Goal: Task Accomplishment & Management: Use online tool/utility

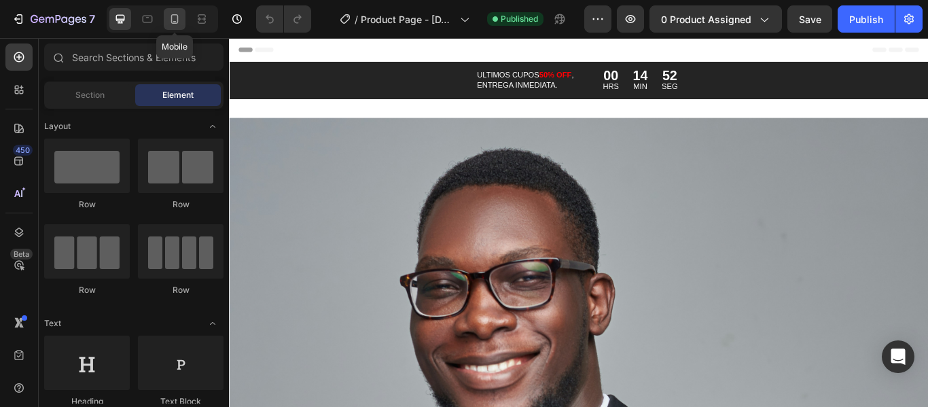
click at [184, 16] on div at bounding box center [175, 19] width 22 height 22
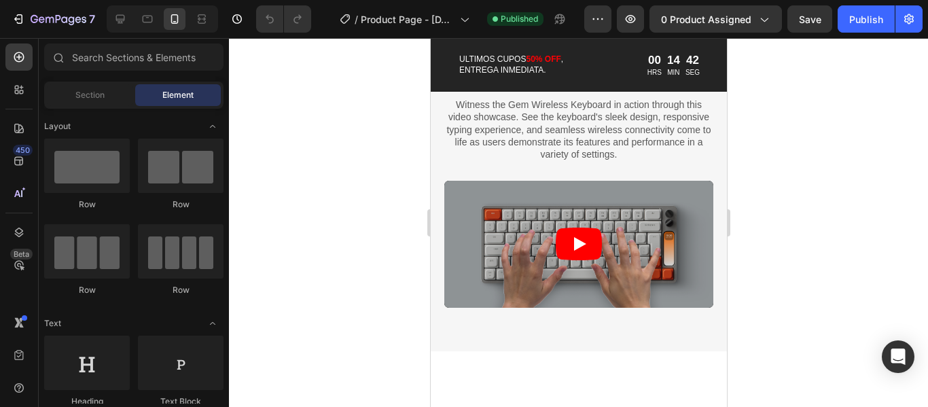
scroll to position [2174, 0]
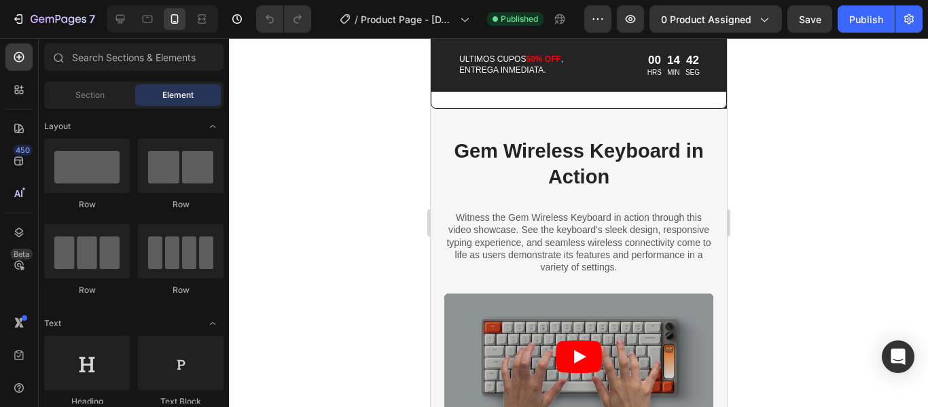
click at [524, 246] on p "Witness the Gem Wireless Keyboard in action through this video showcase. See th…" at bounding box center [578, 242] width 268 height 62
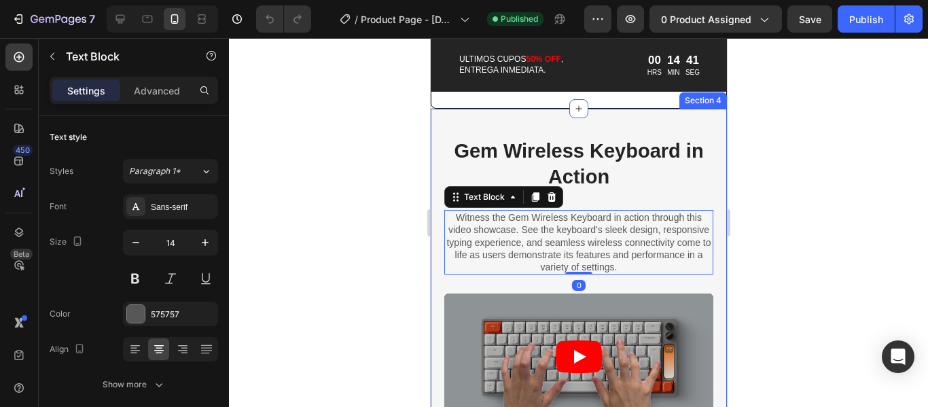
click at [512, 136] on div "Gem Wireless Keyboard in Action Heading Witness the Gem Wireless Keyboard in ac…" at bounding box center [578, 286] width 296 height 355
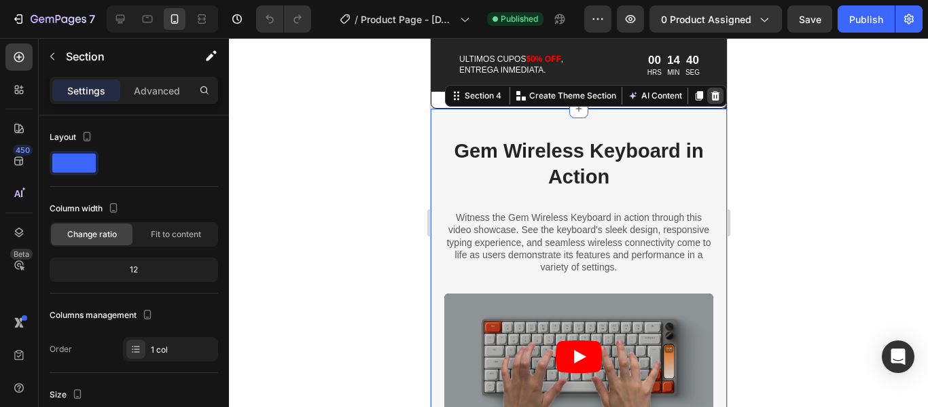
click at [710, 101] on icon at bounding box center [714, 96] width 9 height 10
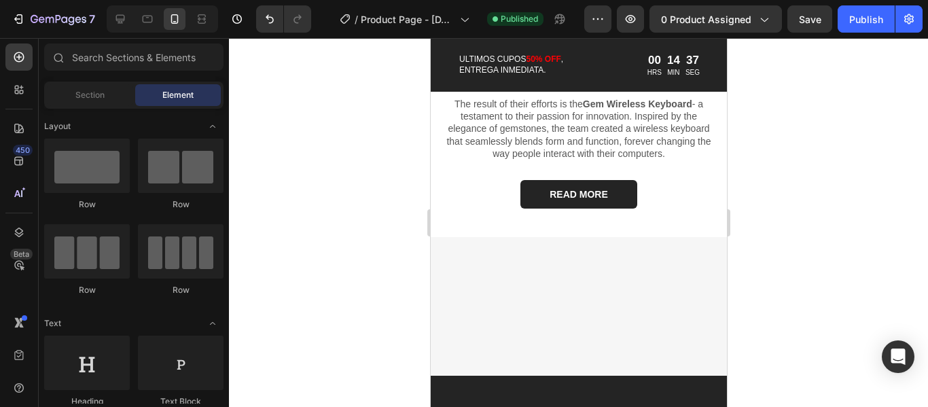
scroll to position [2176, 0]
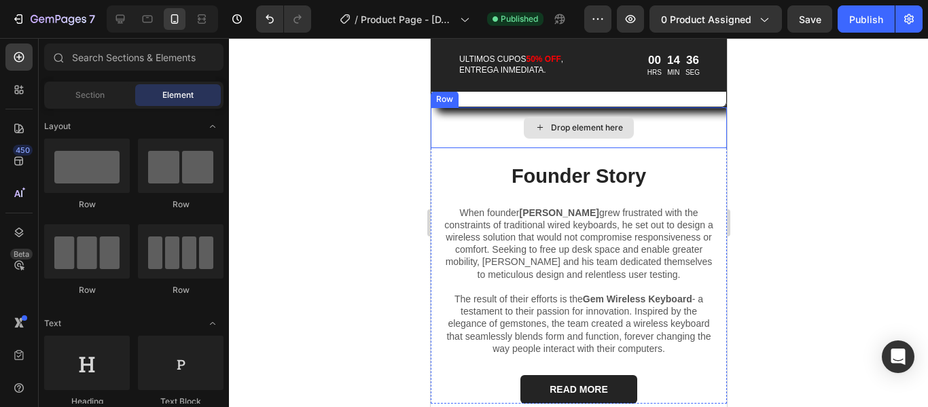
click at [687, 147] on div "Drop element here" at bounding box center [578, 127] width 296 height 41
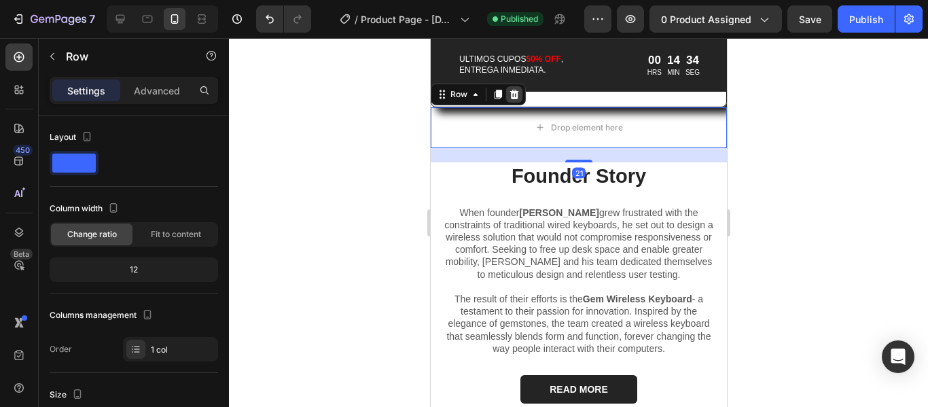
click at [511, 100] on icon at bounding box center [513, 94] width 11 height 11
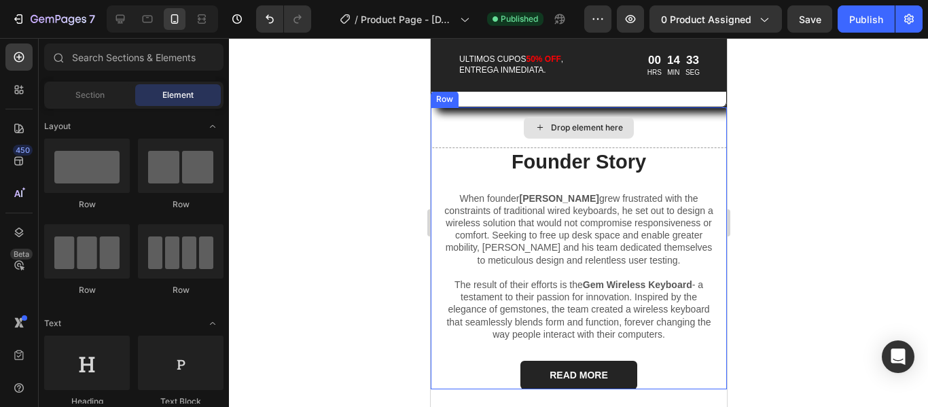
click at [680, 142] on div "Drop element here" at bounding box center [578, 127] width 296 height 41
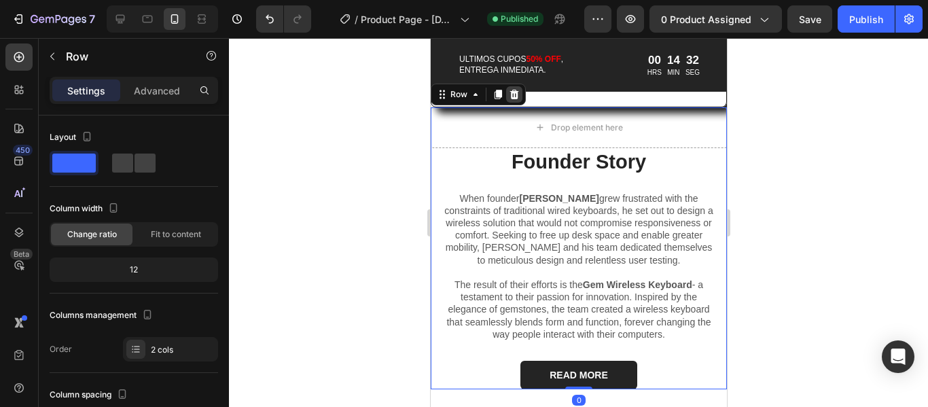
click at [511, 100] on icon at bounding box center [513, 94] width 11 height 11
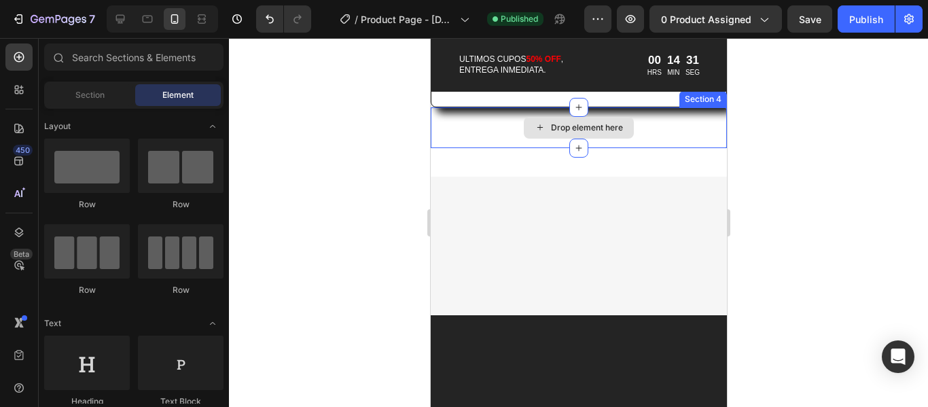
click at [659, 148] on div "Drop element here" at bounding box center [578, 127] width 296 height 41
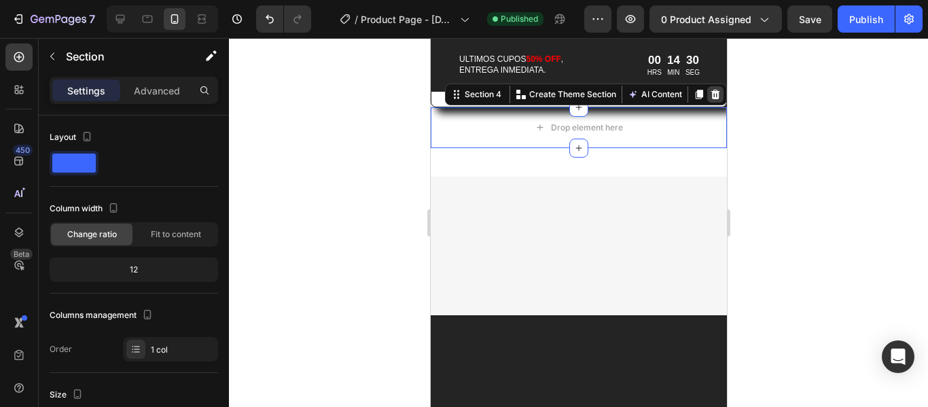
click at [710, 99] on icon at bounding box center [714, 95] width 9 height 10
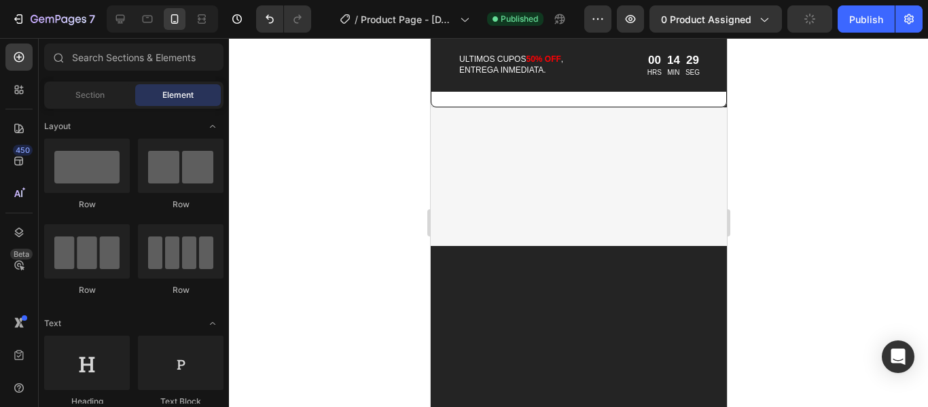
click at [668, 161] on div at bounding box center [578, 176] width 296 height 81
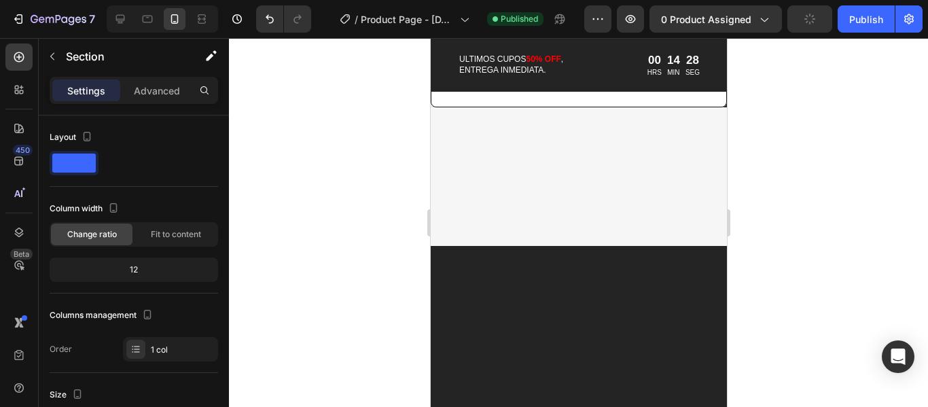
click at [629, 217] on div at bounding box center [578, 176] width 296 height 81
click at [609, 241] on div at bounding box center [578, 176] width 296 height 139
click at [566, 196] on div at bounding box center [578, 176] width 296 height 81
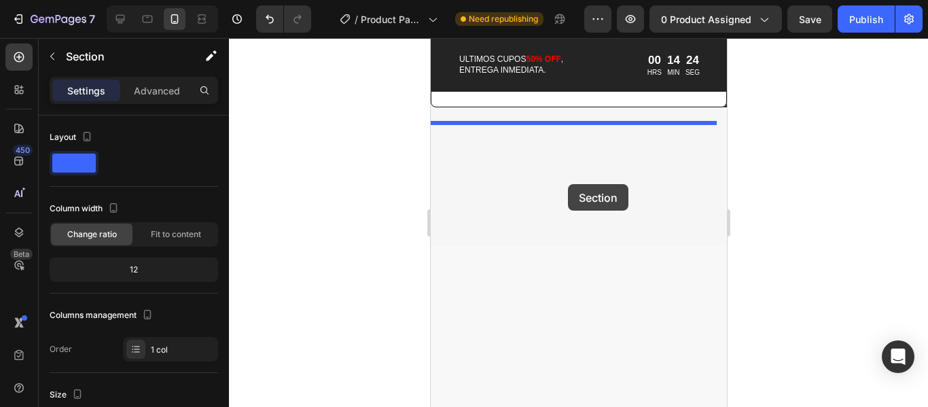
drag, startPoint x: 566, startPoint y: 340, endPoint x: 567, endPoint y: 184, distance: 156.2
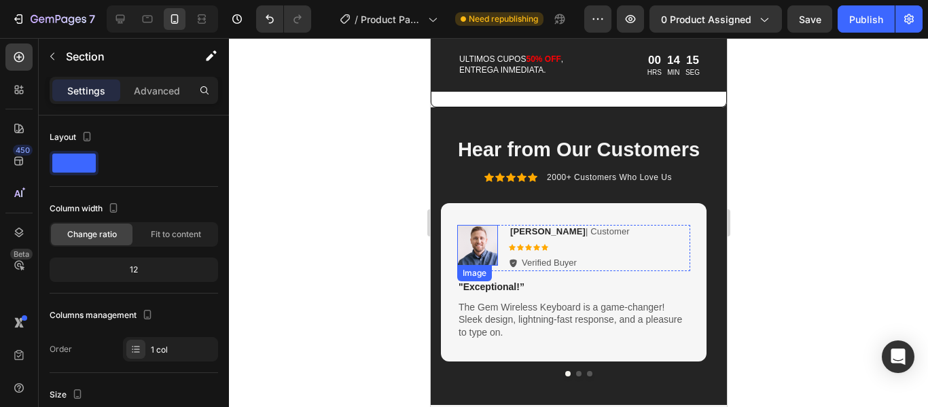
click at [480, 256] on img at bounding box center [476, 245] width 41 height 41
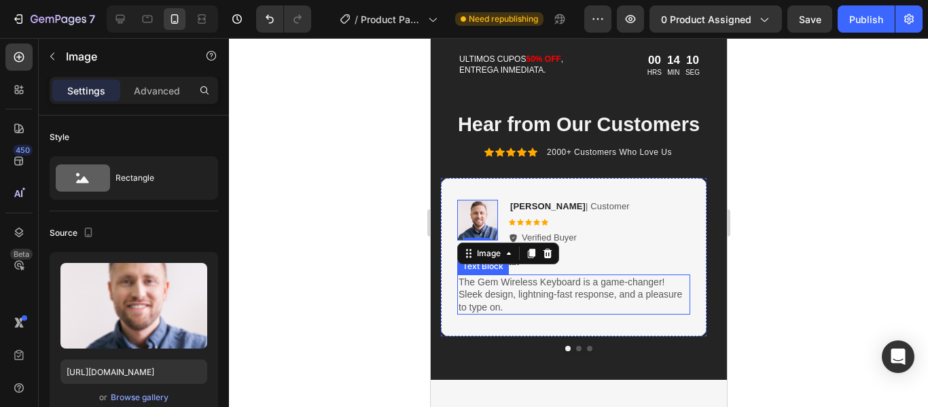
scroll to position [2244, 0]
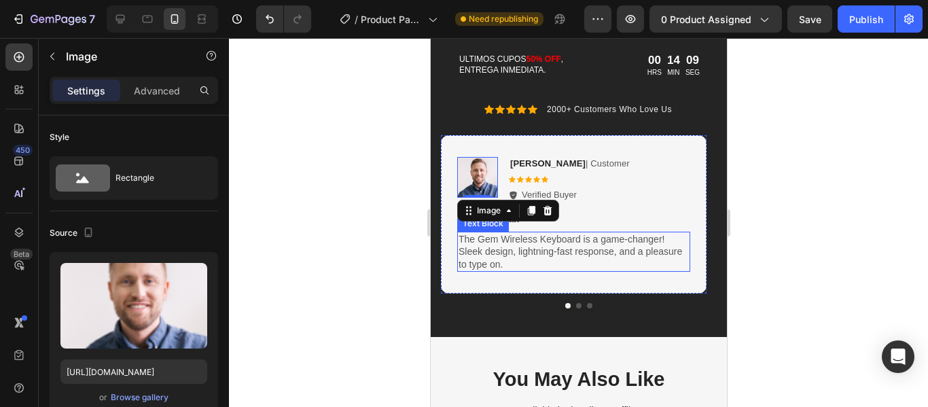
click at [562, 270] on p "The Gem Wireless Keyboard is a game-changer! Sleek design, lightning-fast respo…" at bounding box center [573, 251] width 230 height 37
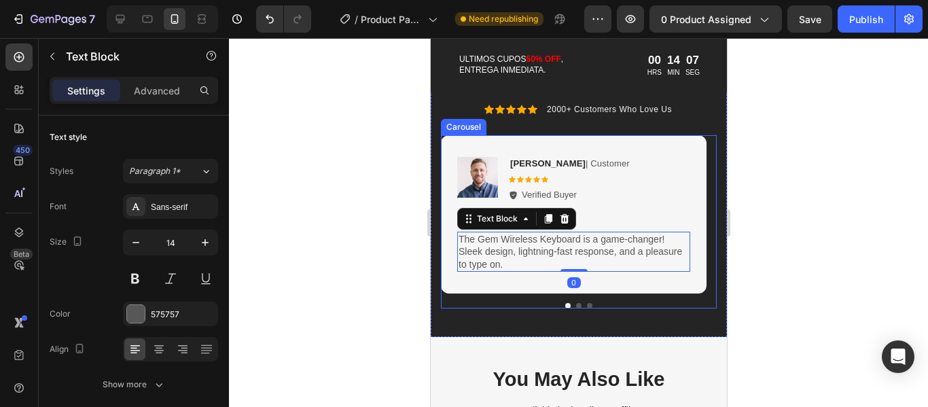
click at [575, 308] on button "Dot" at bounding box center [577, 305] width 5 height 5
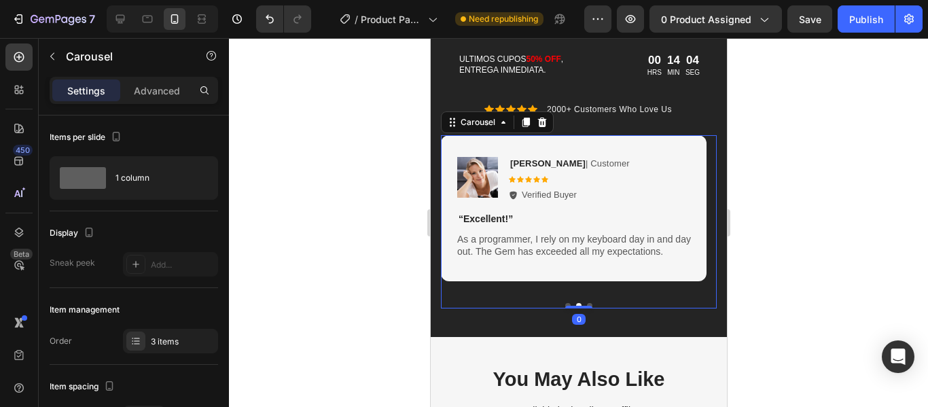
click at [586, 308] on button "Dot" at bounding box center [588, 305] width 5 height 5
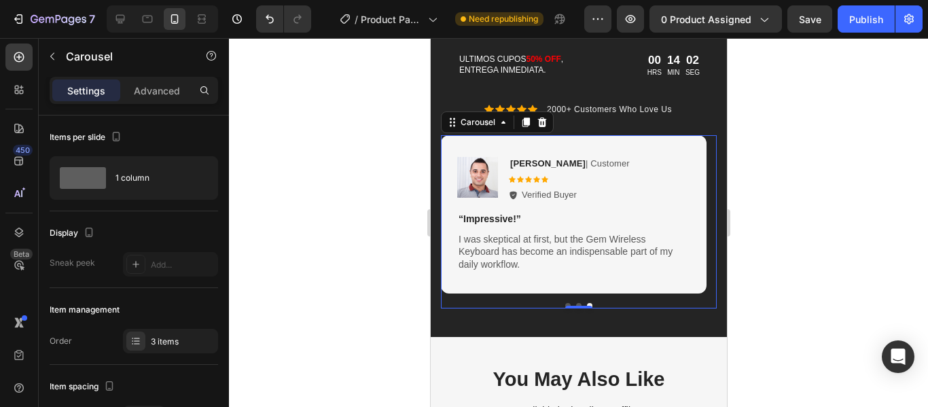
click at [564, 308] on button "Dot" at bounding box center [566, 305] width 5 height 5
click at [502, 130] on div "Carousel" at bounding box center [476, 122] width 67 height 16
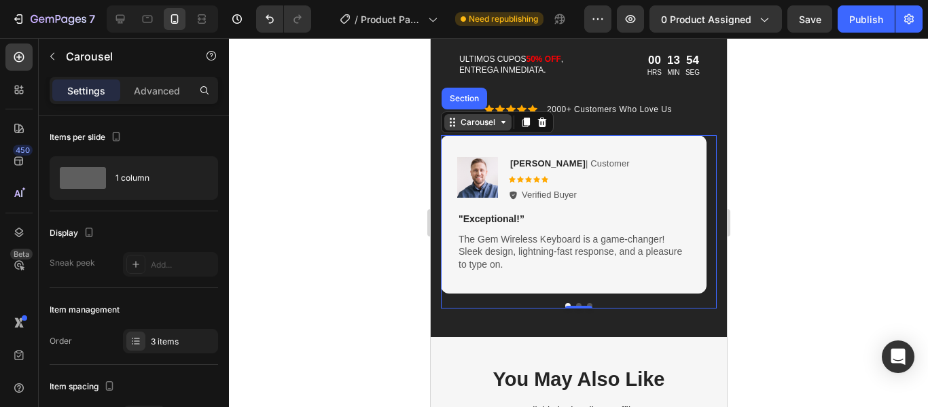
click at [502, 130] on div "Carousel" at bounding box center [476, 122] width 67 height 16
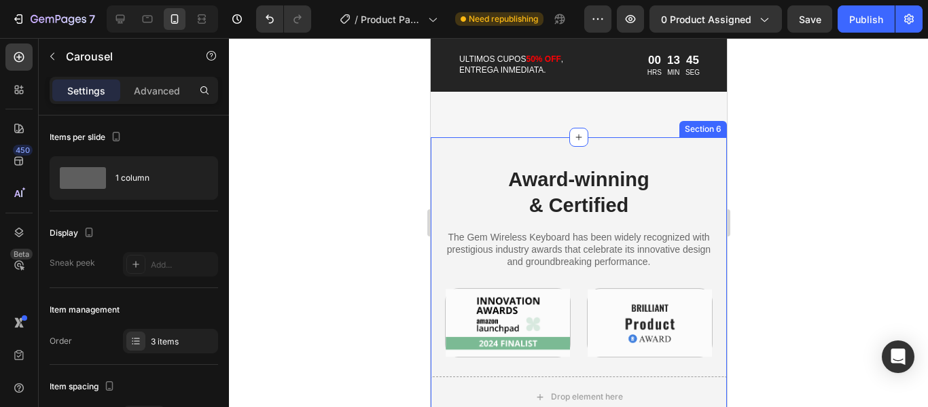
scroll to position [2515, 0]
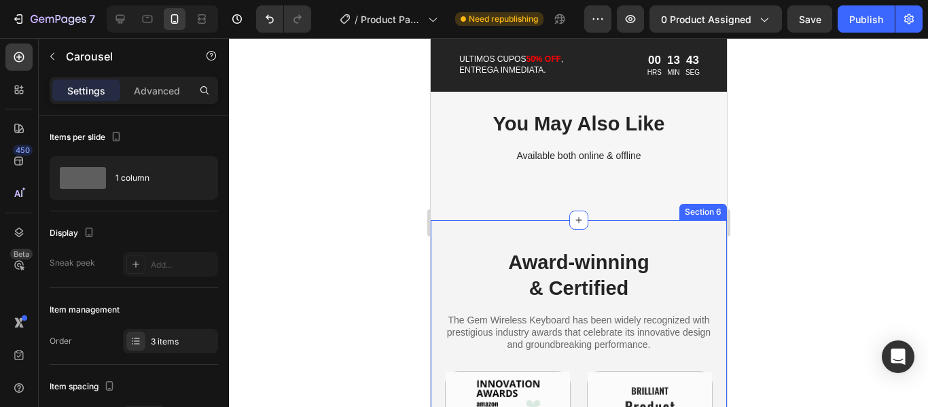
click at [621, 235] on div "Drop element here Award-winning & Certified Heading The Gem Wireless Keyboard h…" at bounding box center [578, 360] width 296 height 280
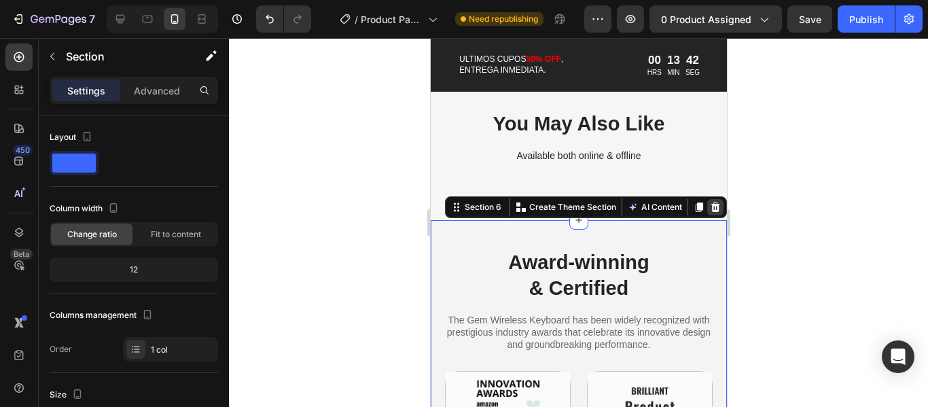
click at [710, 209] on icon at bounding box center [714, 207] width 9 height 10
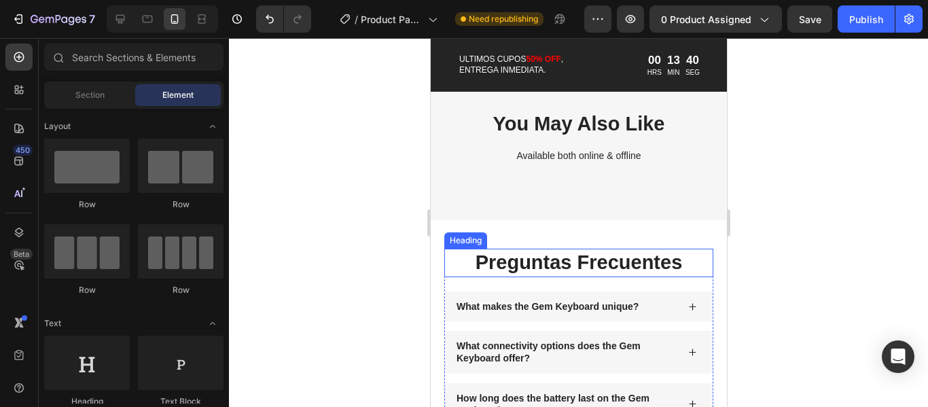
scroll to position [2447, 0]
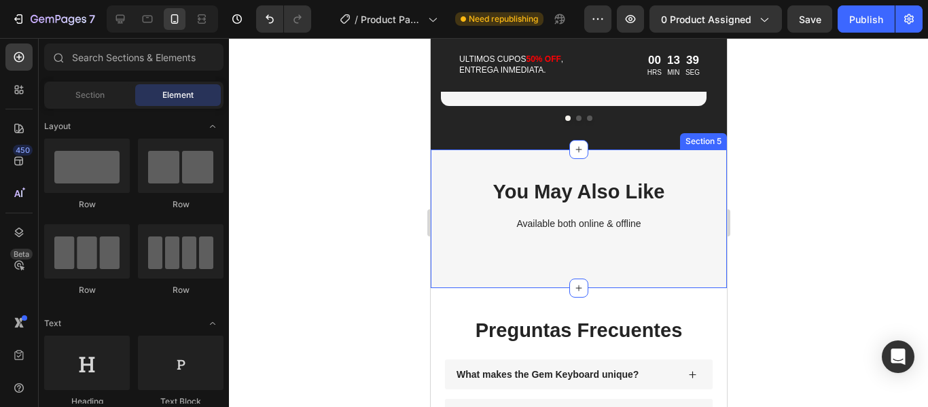
click at [668, 168] on div "You May Also Like Heading Available both online & offline Text Block Section 5" at bounding box center [578, 218] width 296 height 139
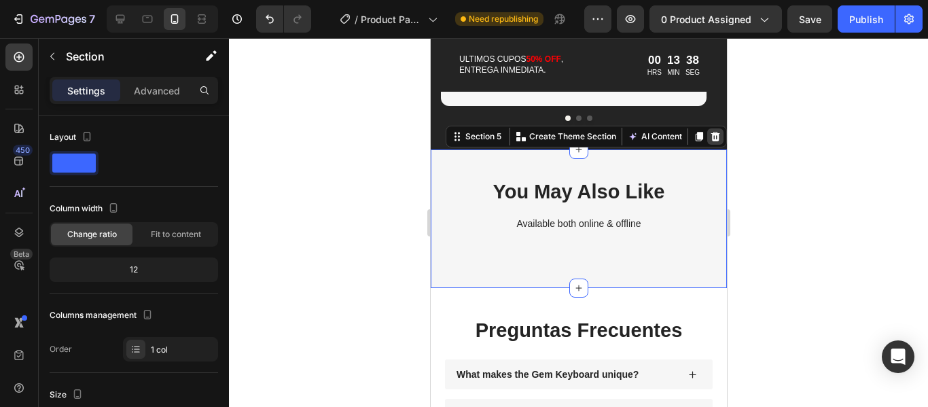
click at [710, 138] on icon at bounding box center [714, 137] width 9 height 10
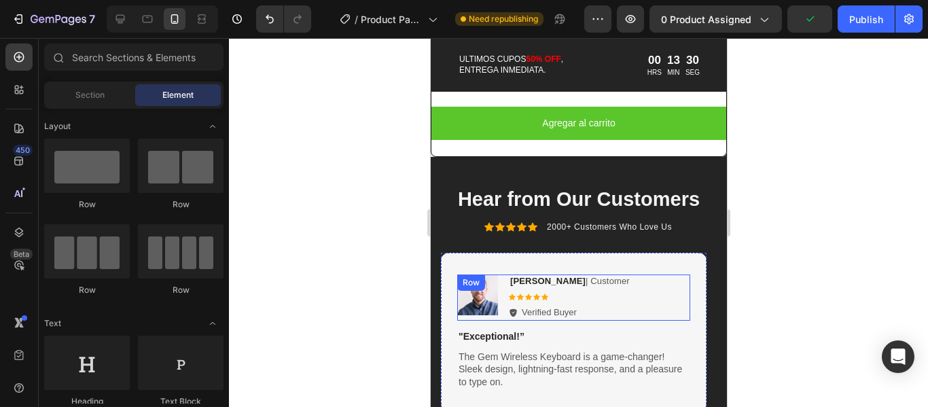
scroll to position [2108, 0]
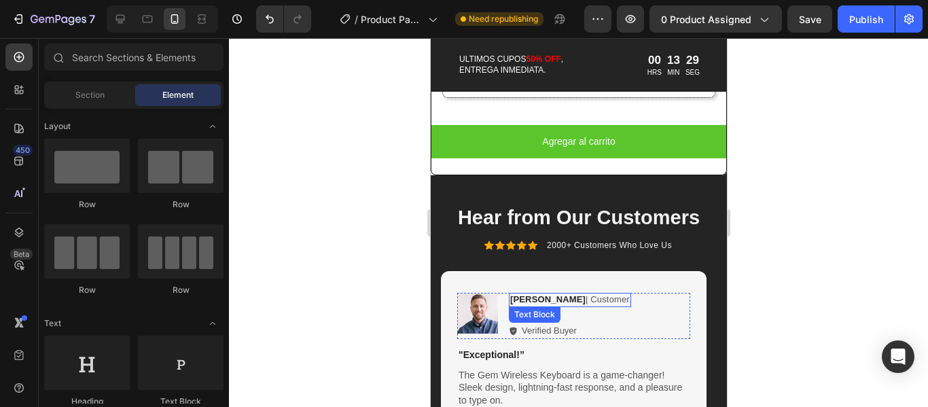
click at [531, 304] on strong "[PERSON_NAME]" at bounding box center [546, 299] width 75 height 10
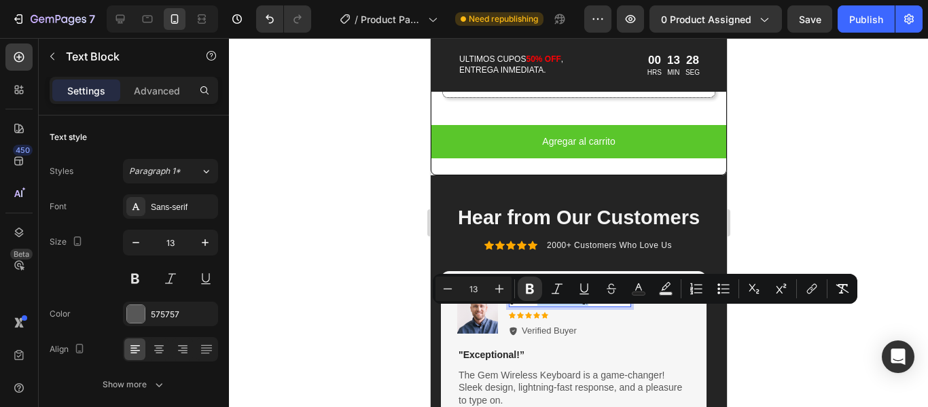
click at [538, 304] on strong "[PERSON_NAME]" at bounding box center [546, 299] width 75 height 10
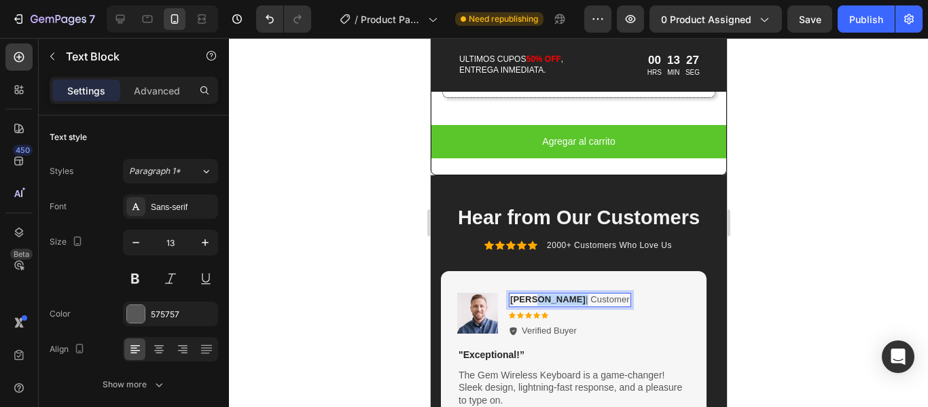
click at [538, 304] on strong "[PERSON_NAME]" at bounding box center [546, 299] width 75 height 10
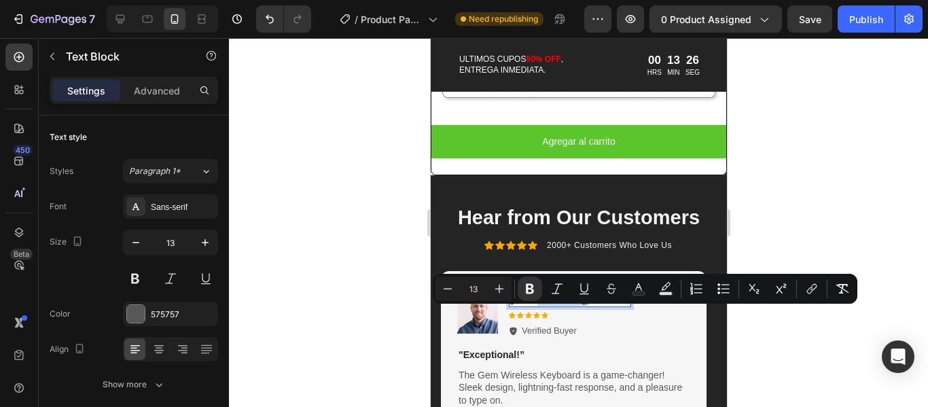
click at [538, 304] on strong "[PERSON_NAME]" at bounding box center [546, 299] width 75 height 10
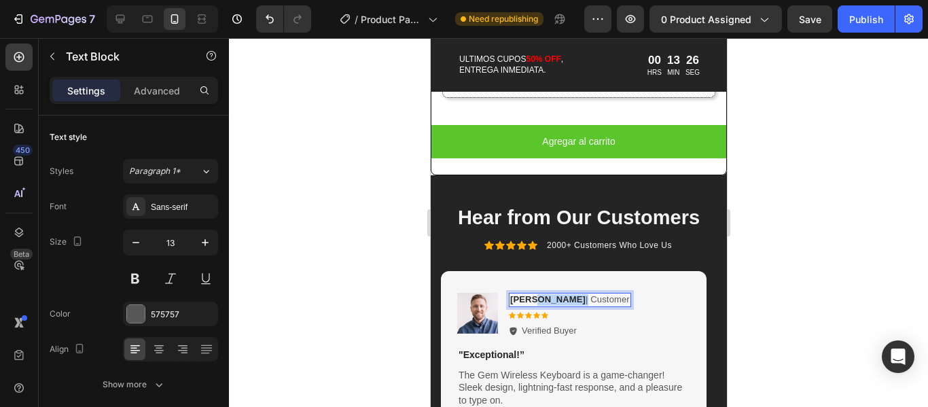
click at [538, 304] on strong "[PERSON_NAME]" at bounding box center [546, 299] width 75 height 10
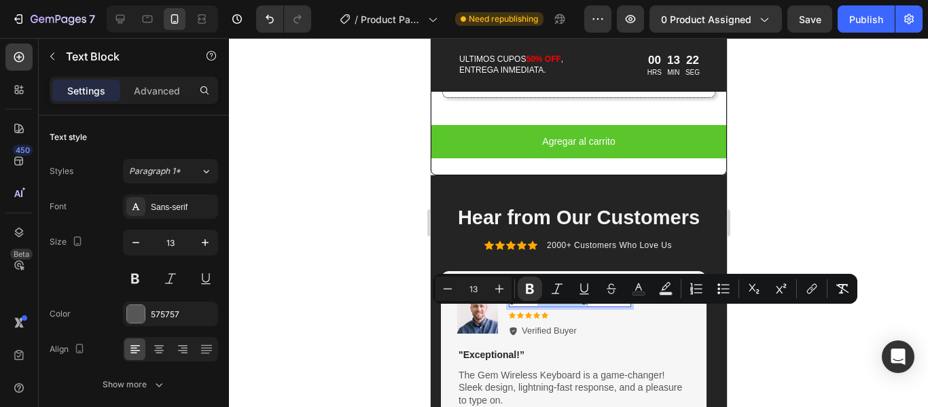
click at [798, 320] on div at bounding box center [578, 222] width 699 height 369
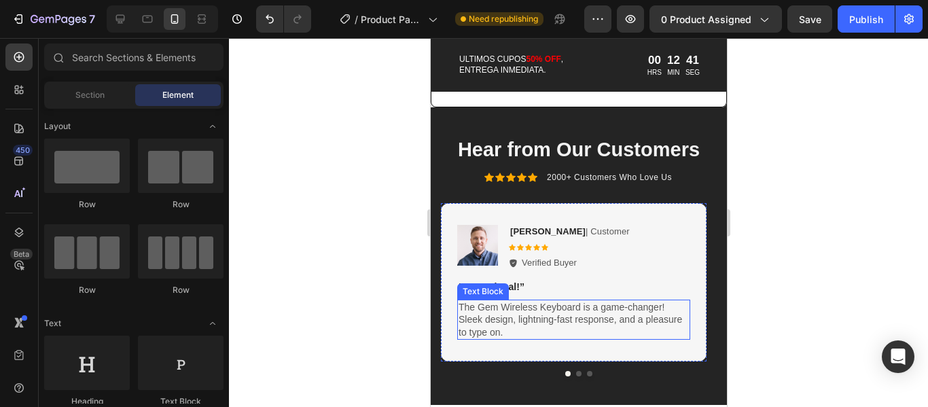
scroll to position [2313, 0]
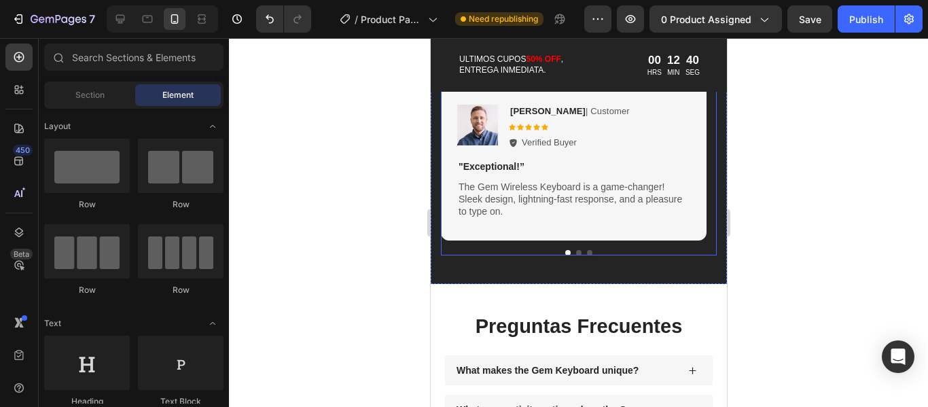
click at [575, 251] on button "Dot" at bounding box center [577, 252] width 5 height 5
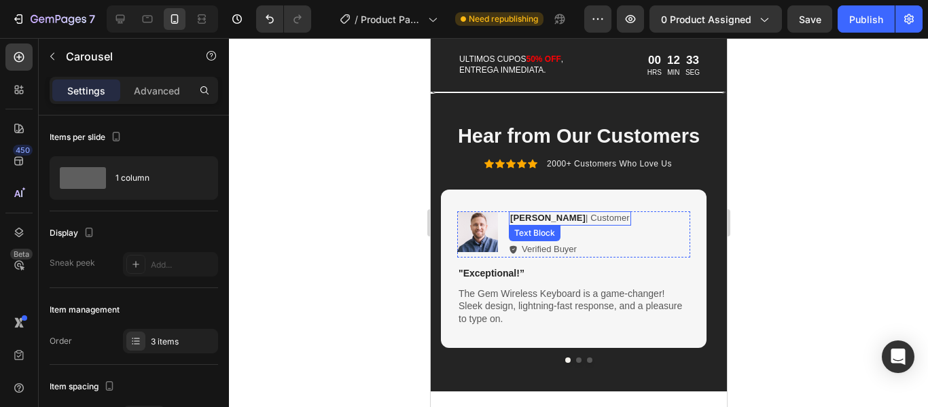
scroll to position [2245, 0]
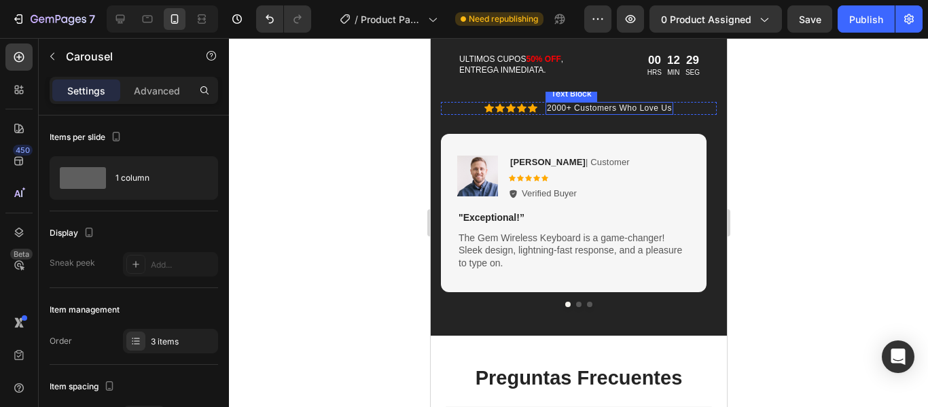
click at [560, 114] on p "2000+ Customers Who Love Us" at bounding box center [608, 108] width 125 height 11
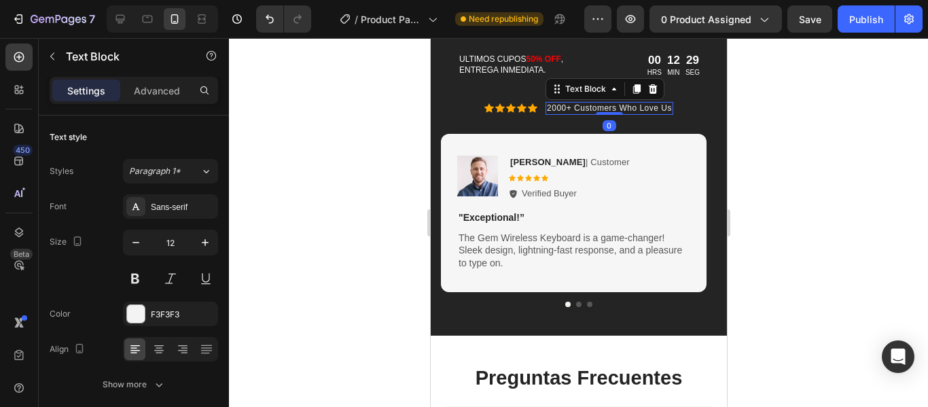
click at [560, 114] on p "2000+ Customers Who Love Us" at bounding box center [608, 108] width 125 height 11
click at [527, 113] on icon at bounding box center [532, 108] width 10 height 9
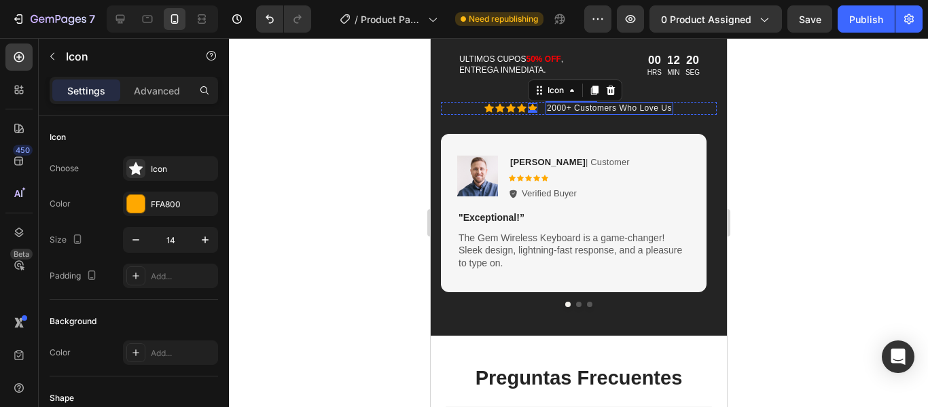
click at [555, 114] on p "2000+ Customers Who Love Us" at bounding box center [608, 108] width 125 height 11
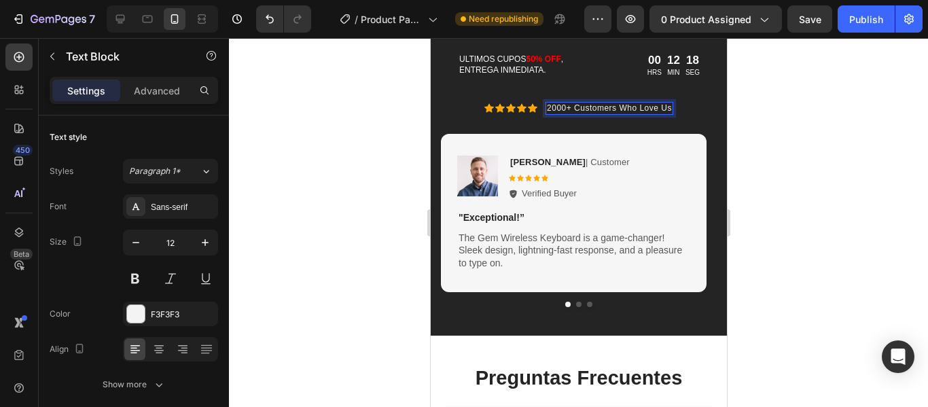
click at [559, 114] on p "2000+ Customers Who Love Us" at bounding box center [608, 108] width 125 height 11
click at [566, 114] on p "3690+ Customers Who Love Us" at bounding box center [608, 108] width 125 height 11
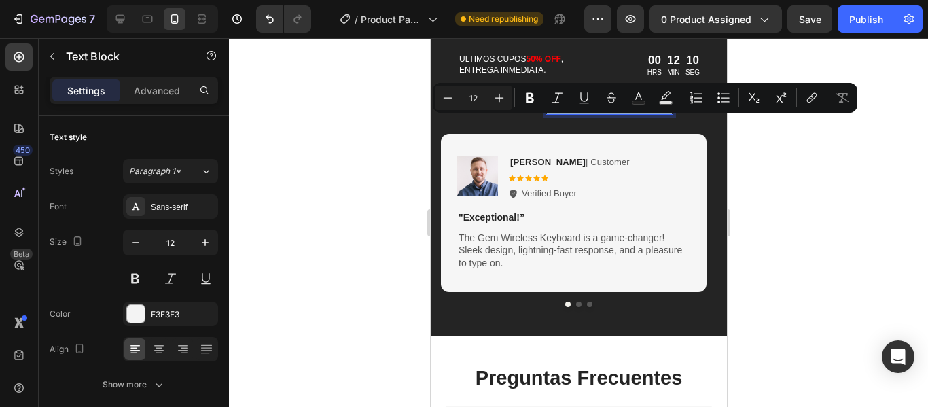
click at [578, 114] on p "3690+ Customers Who Love Us" at bounding box center [608, 108] width 125 height 11
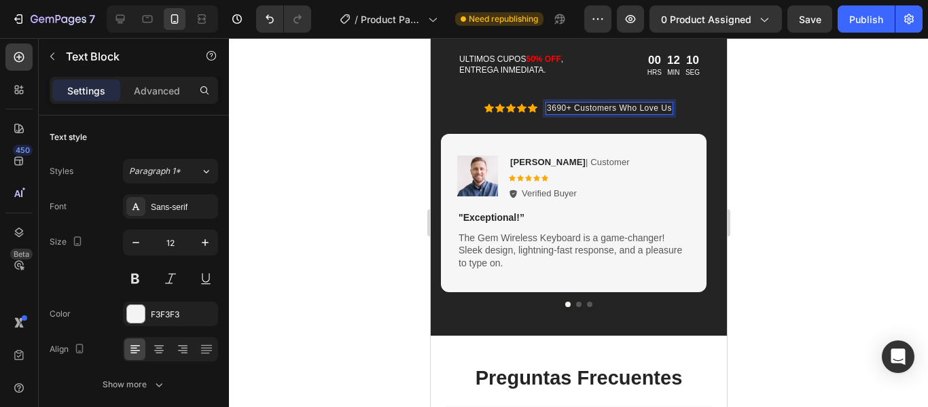
click at [578, 114] on p "3690+ Customers Who Love Us" at bounding box center [608, 108] width 125 height 11
click at [662, 114] on p "3690+ Customers Who Love Us" at bounding box center [608, 108] width 125 height 11
click at [666, 115] on div "3690+ Customers Who Love Us" at bounding box center [609, 109] width 128 height 14
click at [745, 158] on div at bounding box center [578, 222] width 699 height 369
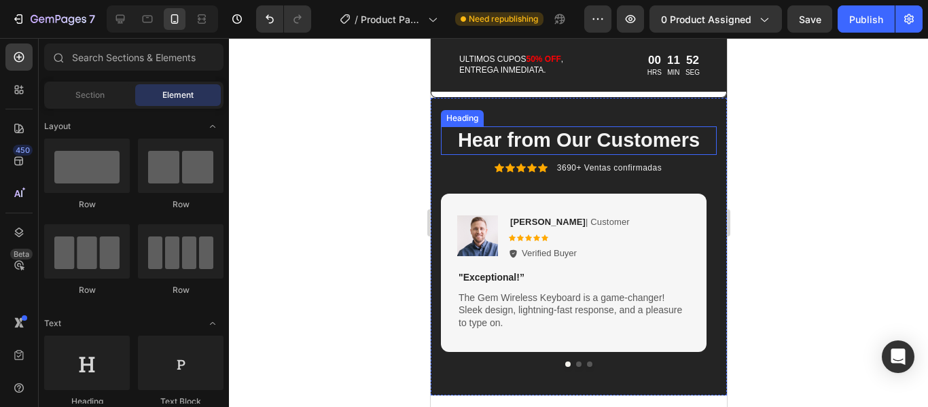
scroll to position [2177, 0]
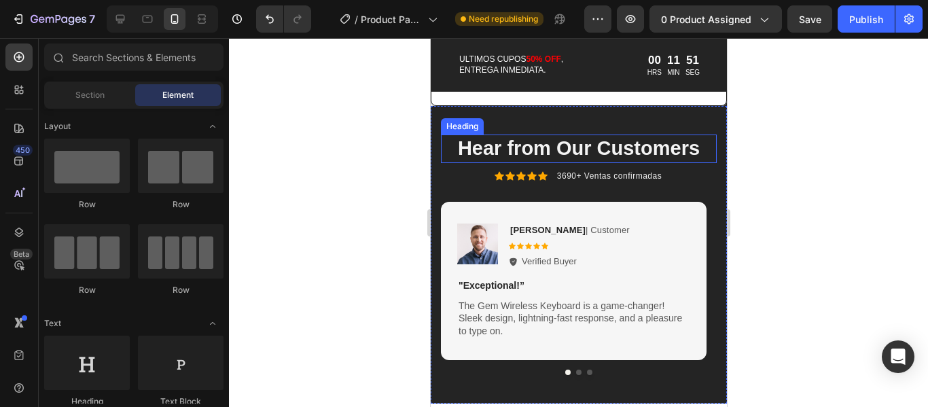
click at [623, 163] on h2 "Hear from Our Customers" at bounding box center [578, 148] width 276 height 29
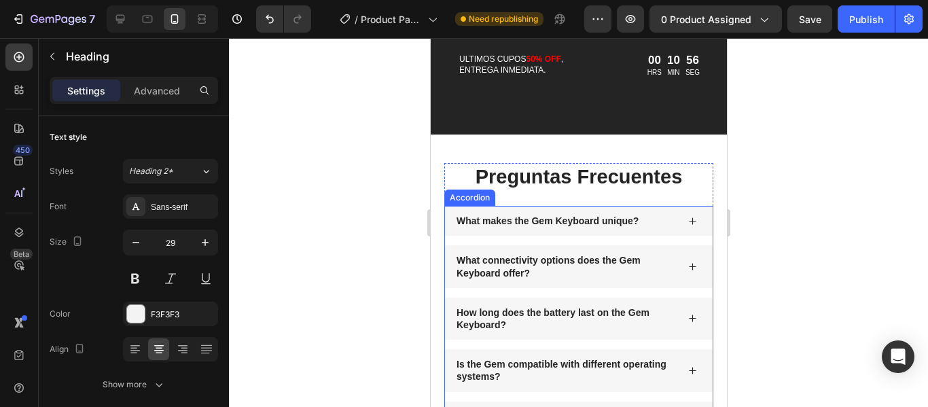
type input "16"
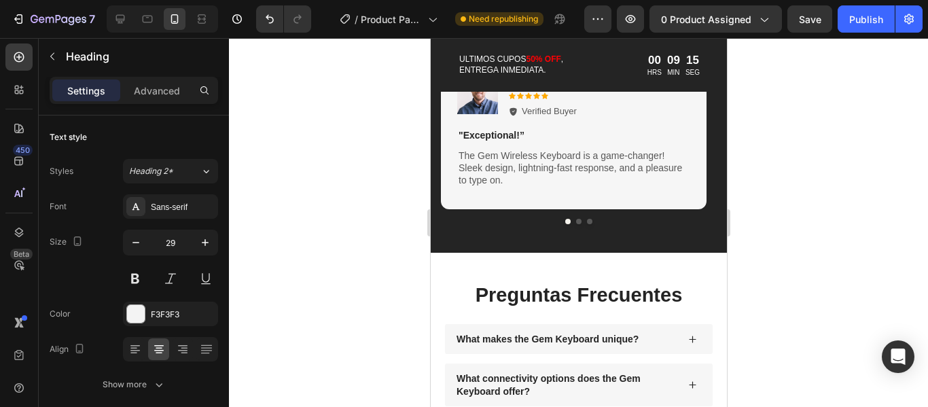
scroll to position [2044, 0]
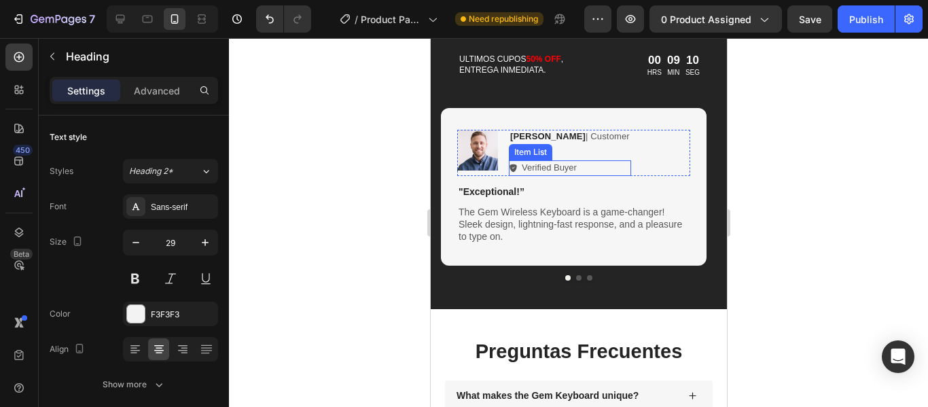
click at [570, 168] on p "Verified Buyer" at bounding box center [548, 168] width 55 height 12
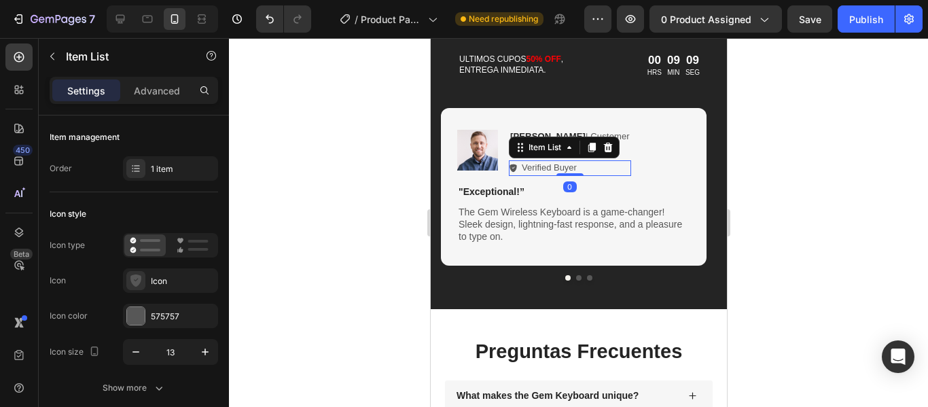
click at [570, 168] on p "Verified Buyer" at bounding box center [548, 168] width 55 height 12
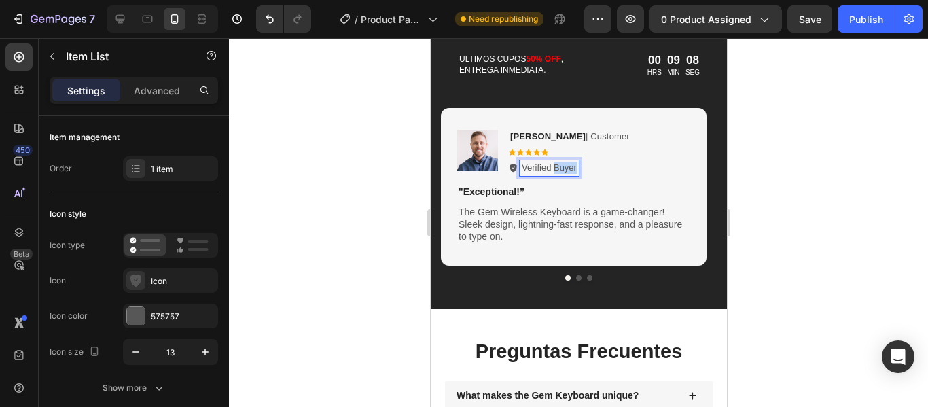
click at [570, 168] on p "Verified Buyer" at bounding box center [548, 168] width 55 height 12
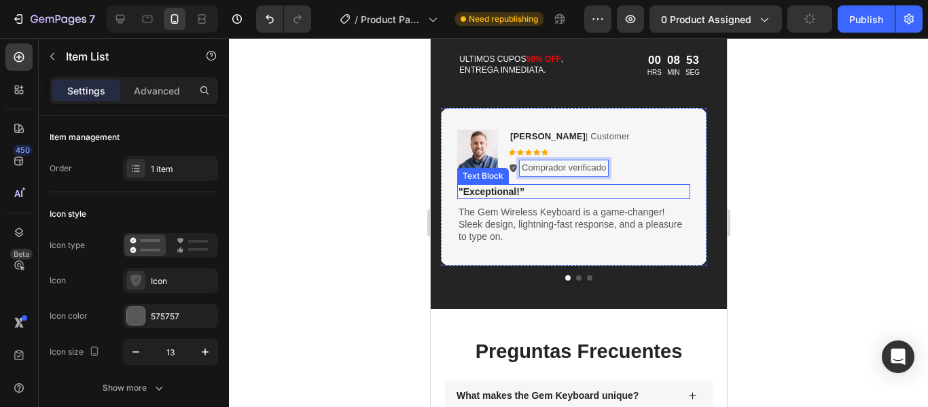
click at [501, 194] on p ""Exceptional!”" at bounding box center [573, 191] width 230 height 12
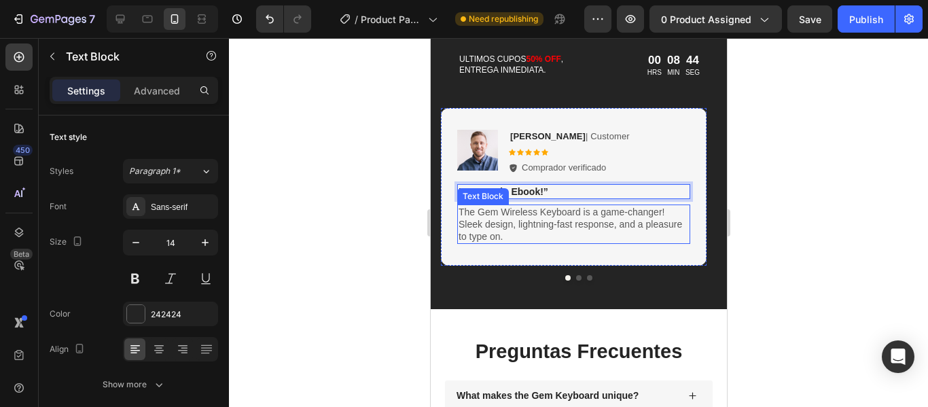
click at [524, 211] on p "The Gem Wireless Keyboard is a game-changer! Sleek design, lightning-fast respo…" at bounding box center [573, 224] width 230 height 37
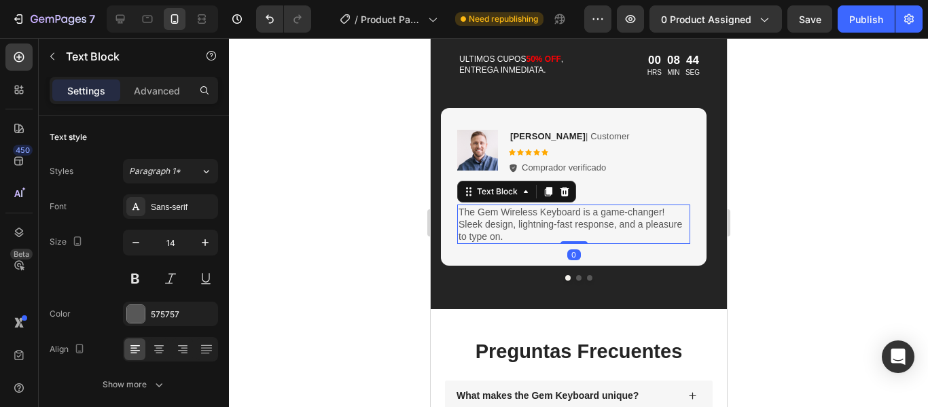
click at [524, 211] on p "The Gem Wireless Keyboard is a game-changer! Sleek design, lightning-fast respo…" at bounding box center [573, 224] width 230 height 37
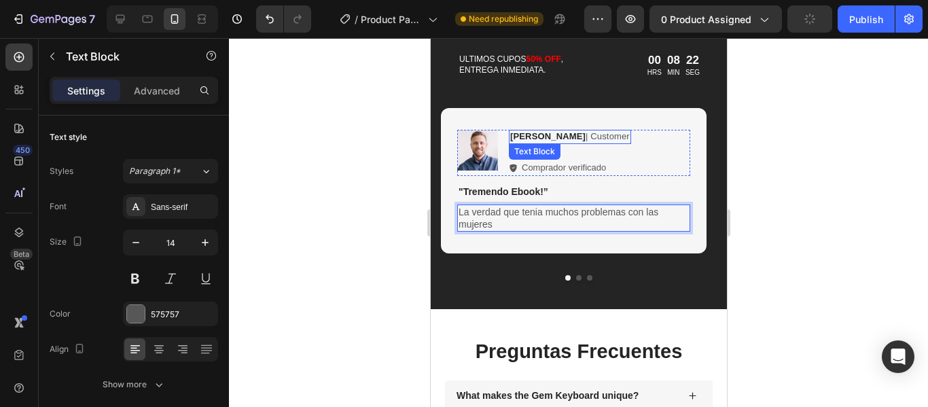
click at [532, 134] on strong "[PERSON_NAME]" at bounding box center [546, 136] width 75 height 10
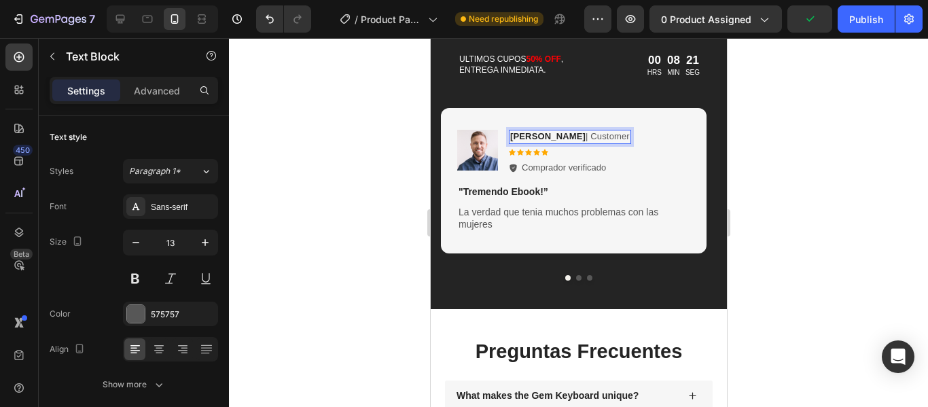
click at [522, 136] on strong "[PERSON_NAME]" at bounding box center [546, 136] width 75 height 10
click at [555, 134] on strong "[PERSON_NAME]" at bounding box center [546, 136] width 75 height 10
click at [594, 134] on p "[PERSON_NAME] Cian | Customer" at bounding box center [569, 137] width 120 height 12
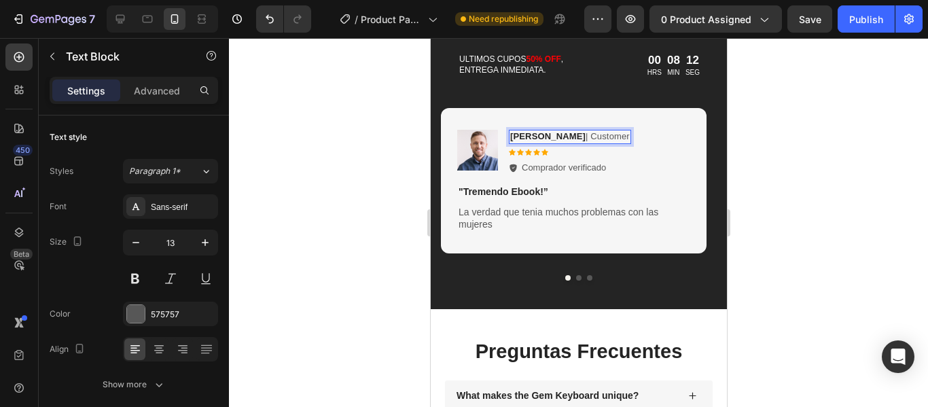
click at [594, 134] on p "[PERSON_NAME] Cian | Customer" at bounding box center [569, 137] width 120 height 12
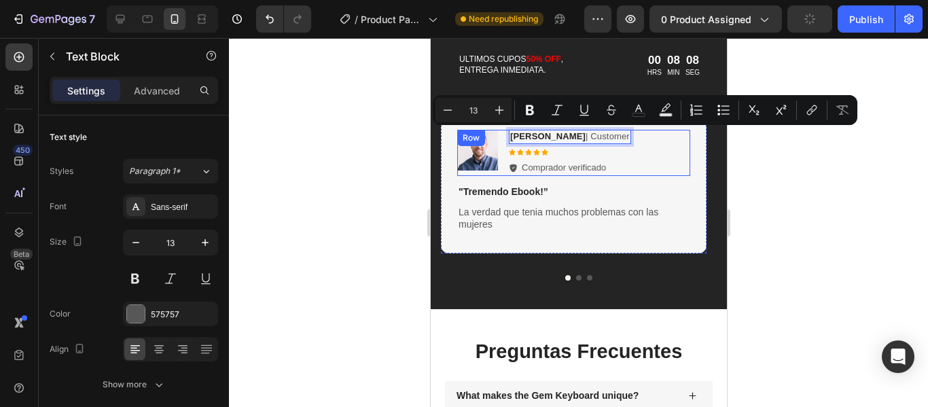
click at [628, 140] on div "Image [PERSON_NAME] Cian | Customer Text Block 7 Icon Icon Icon Icon Icon Icon …" at bounding box center [572, 153] width 233 height 46
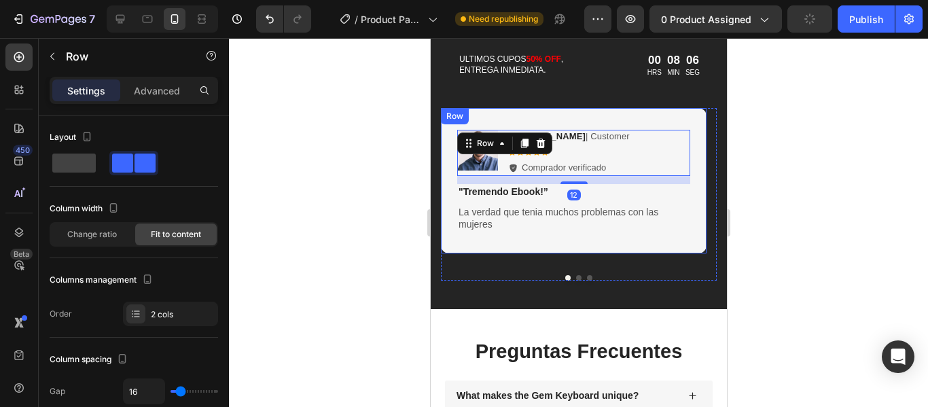
click at [701, 176] on div "Image [PERSON_NAME] Cian | Customer Text Block Icon Icon Icon Icon Icon Icon Li…" at bounding box center [573, 180] width 266 height 145
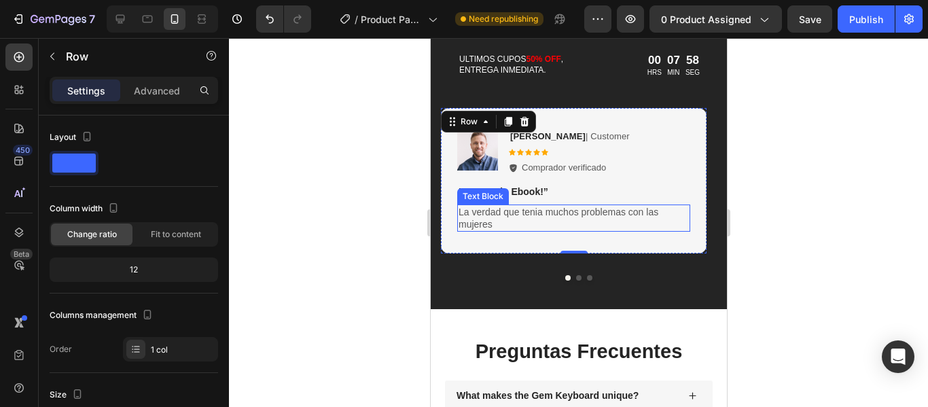
click at [524, 222] on p "La verdad que tenia muchos problemas con las mujeres" at bounding box center [573, 218] width 230 height 24
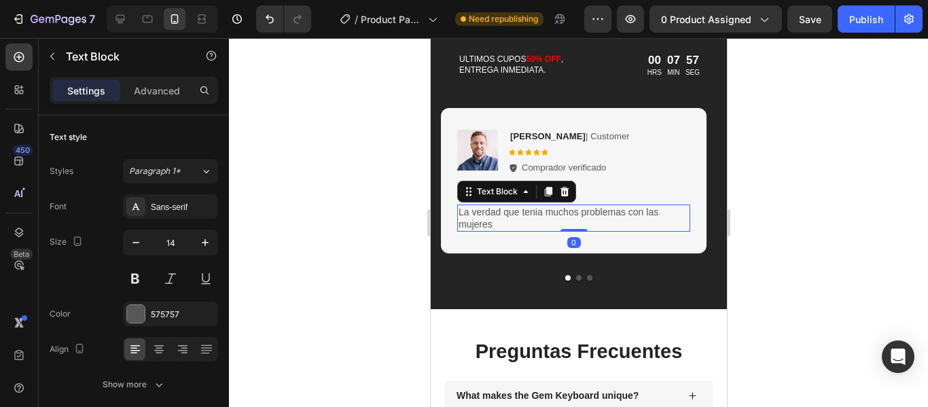
click at [490, 224] on p "La verdad que tenia muchos problemas con las mujeres" at bounding box center [573, 218] width 230 height 24
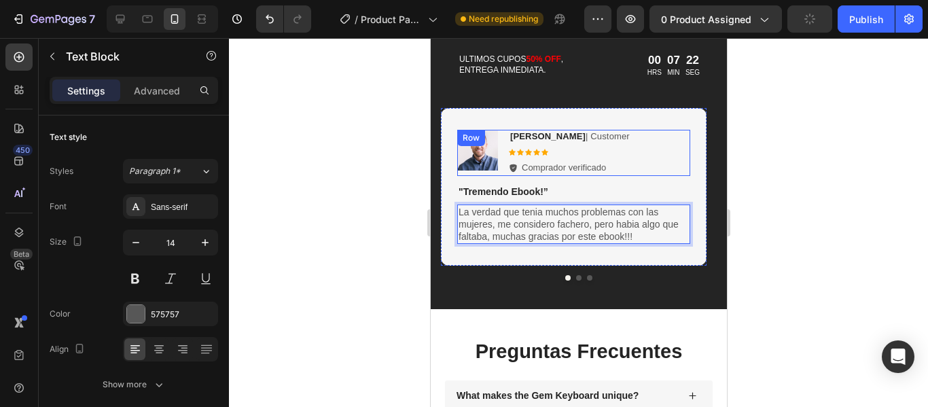
click at [680, 169] on div "Image [PERSON_NAME] Cian | Customer Text Block Icon Icon Icon Icon Icon Icon Li…" at bounding box center [572, 153] width 233 height 46
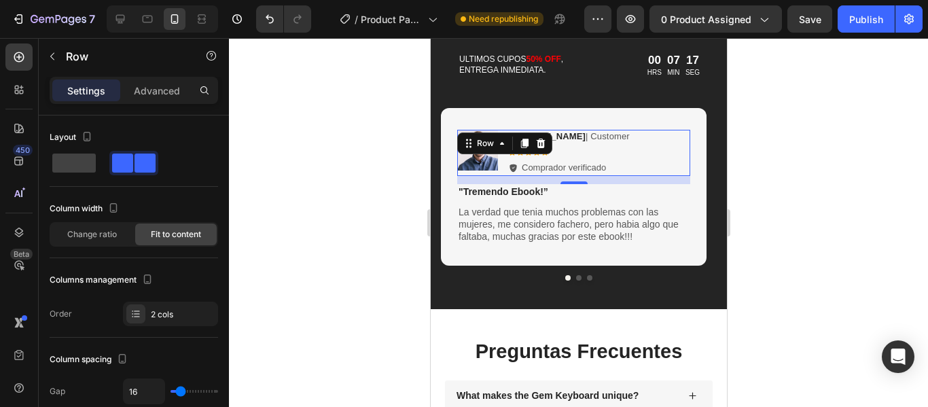
click at [763, 212] on div at bounding box center [578, 222] width 699 height 369
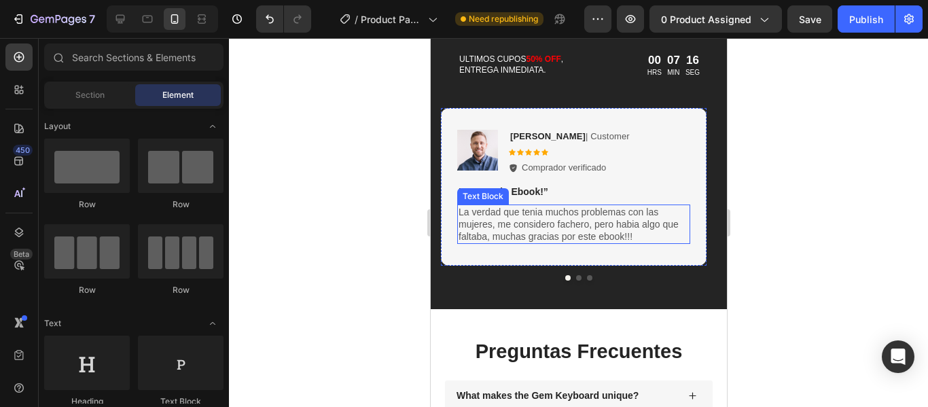
click at [623, 238] on p "La verdad que tenia muchos problemas con las mujeres, me considero fachero, per…" at bounding box center [573, 224] width 230 height 37
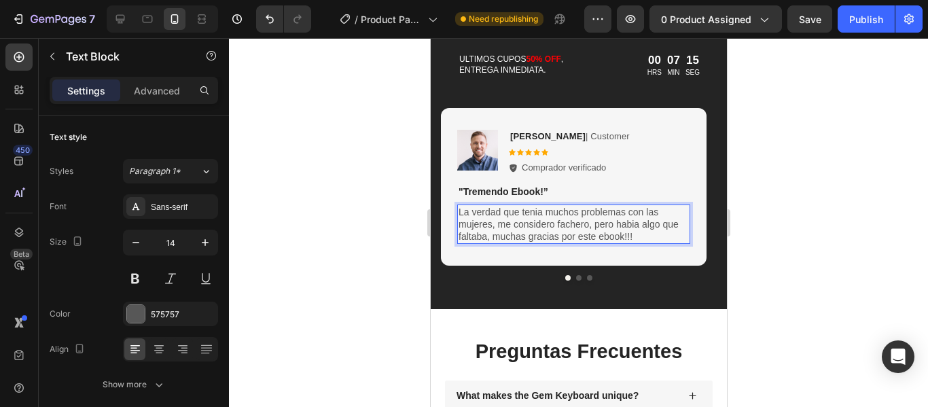
click at [623, 238] on p "La verdad que tenia muchos problemas con las mujeres, me considero fachero, per…" at bounding box center [573, 224] width 230 height 37
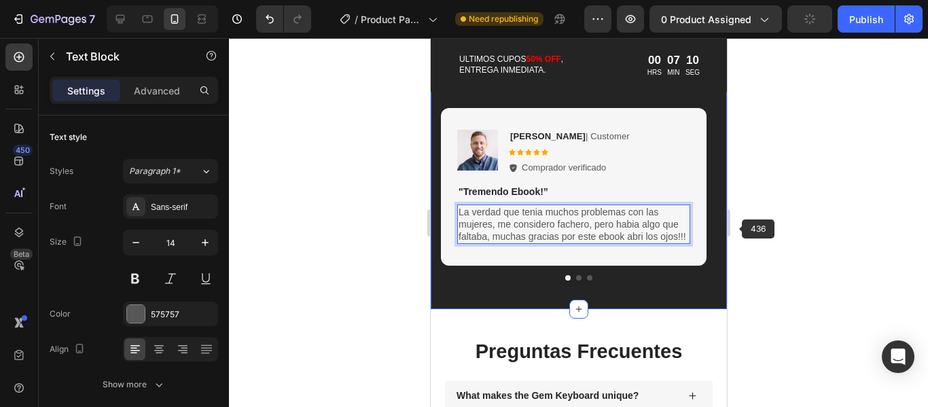
click at [742, 220] on div at bounding box center [578, 222] width 699 height 369
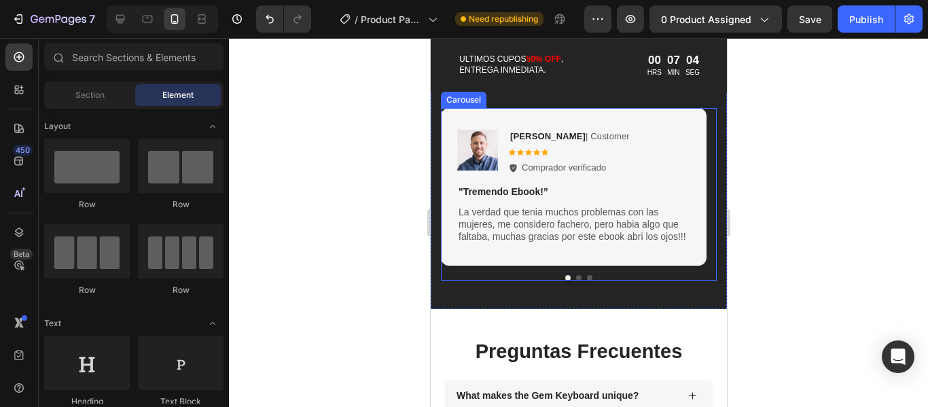
click at [575, 278] on button "Dot" at bounding box center [577, 277] width 5 height 5
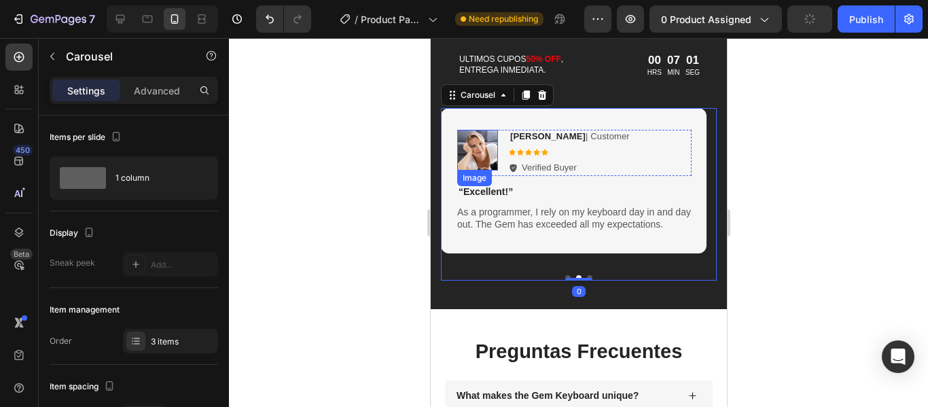
click at [492, 157] on img at bounding box center [476, 150] width 41 height 41
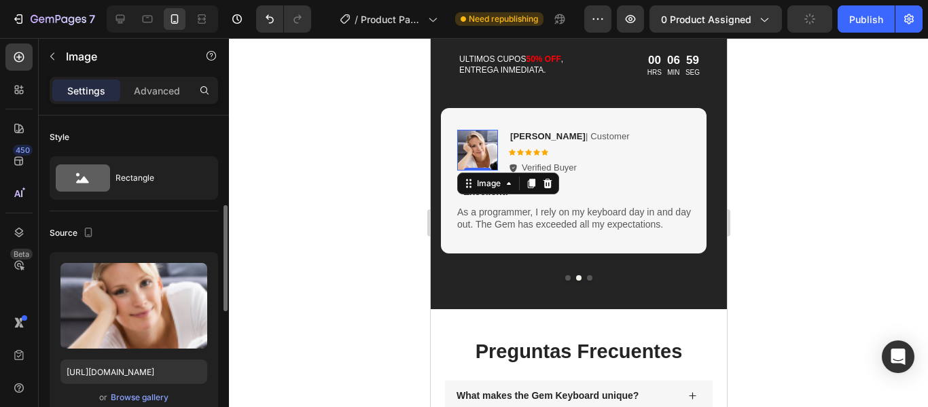
scroll to position [68, 0]
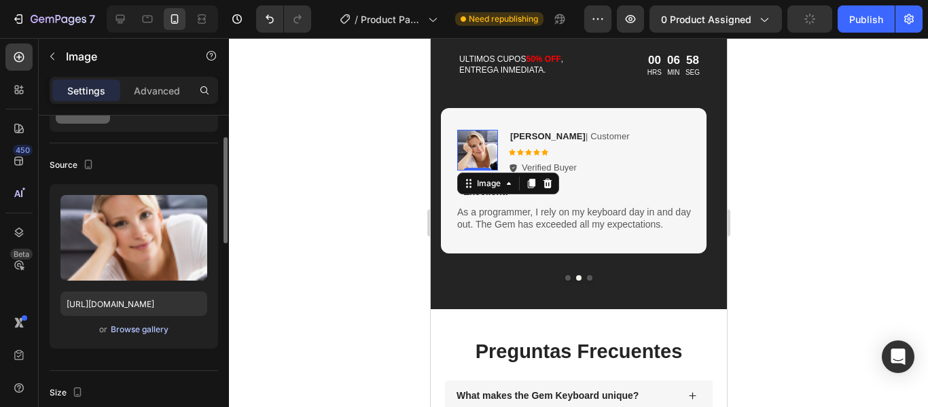
click at [139, 331] on div "Browse gallery" at bounding box center [140, 329] width 58 height 12
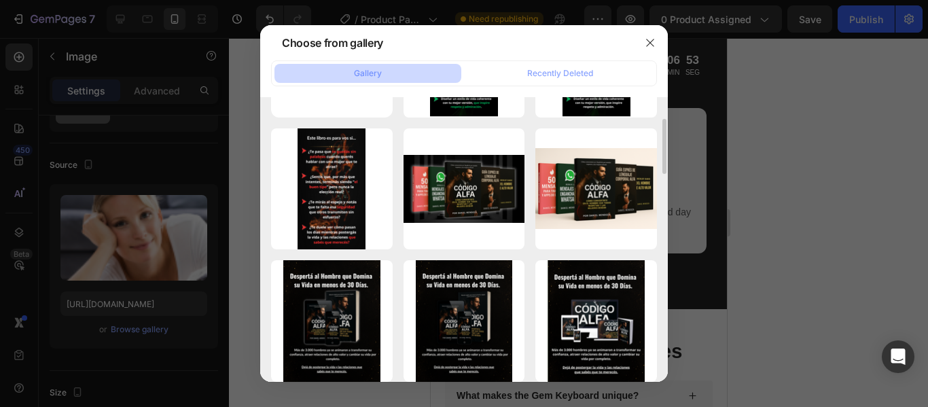
scroll to position [0, 0]
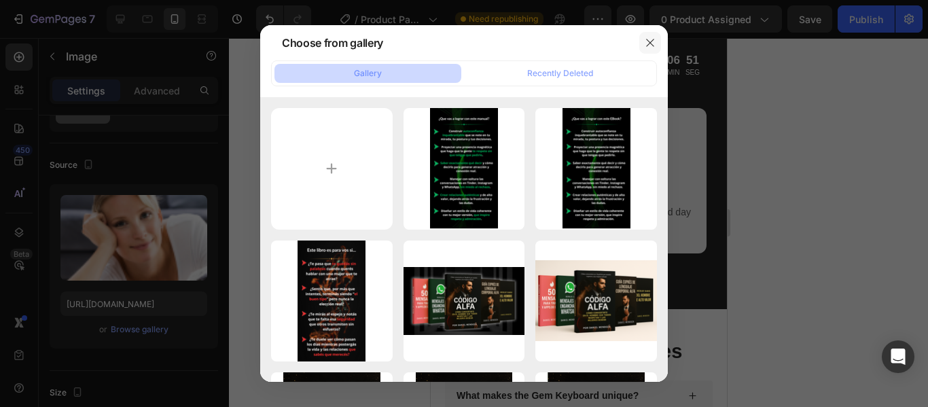
click at [646, 41] on icon "button" at bounding box center [649, 42] width 11 height 11
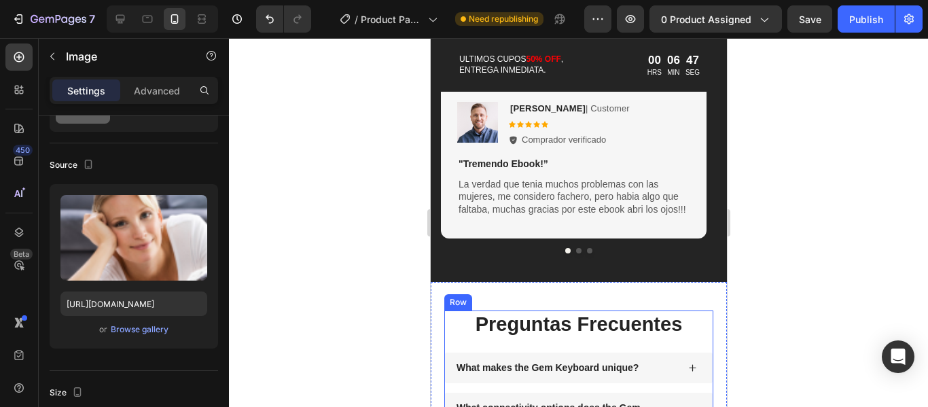
scroll to position [2221, 0]
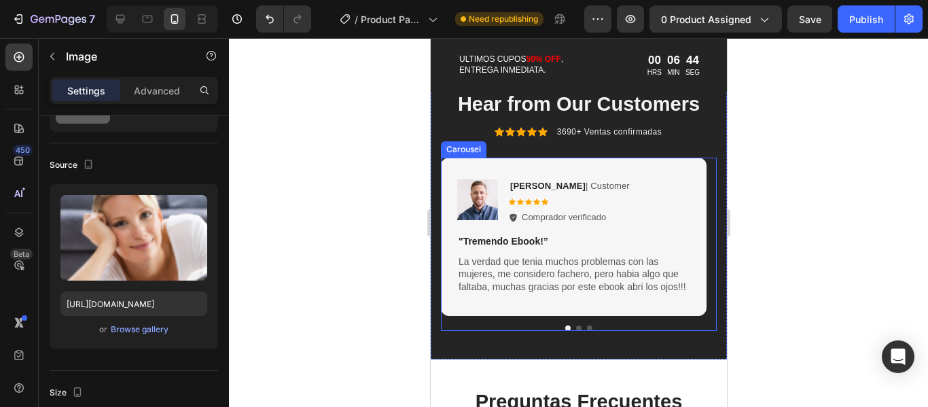
click at [575, 331] on button "Dot" at bounding box center [577, 327] width 5 height 5
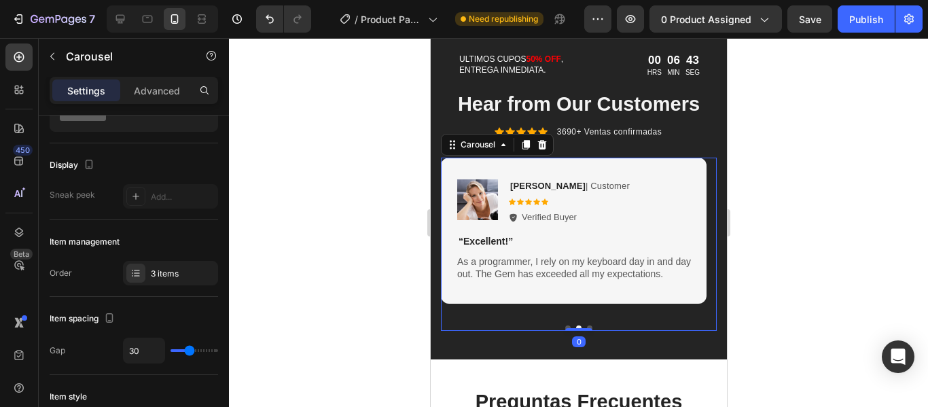
scroll to position [0, 0]
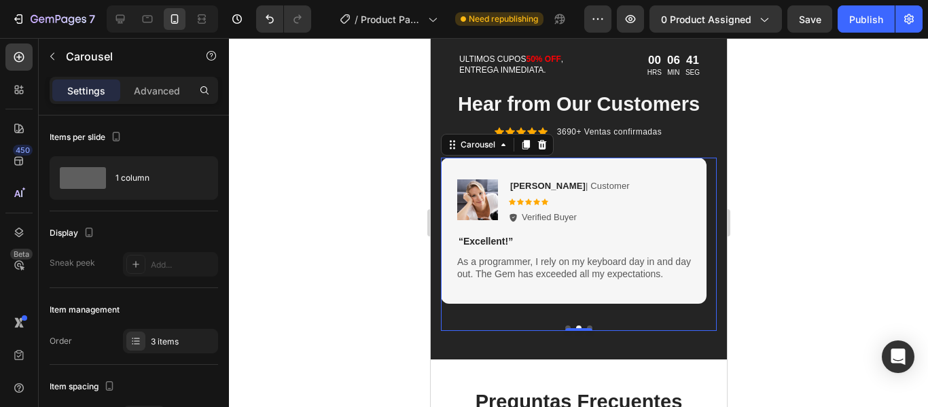
click at [586, 331] on button "Dot" at bounding box center [588, 327] width 5 height 5
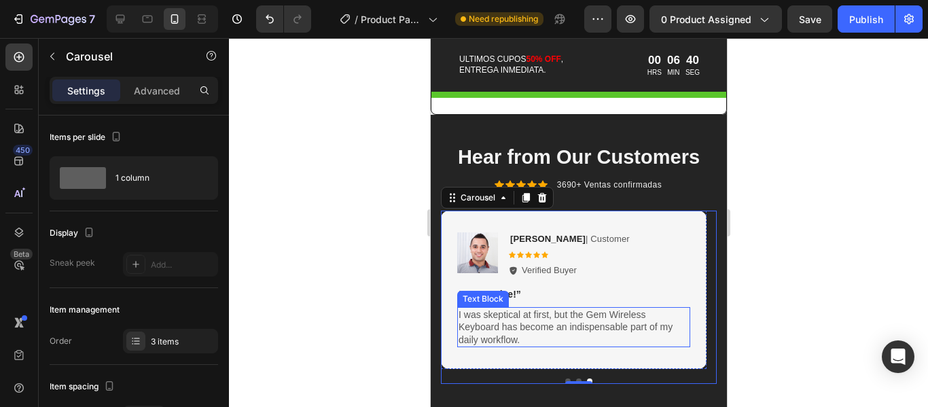
scroll to position [2153, 0]
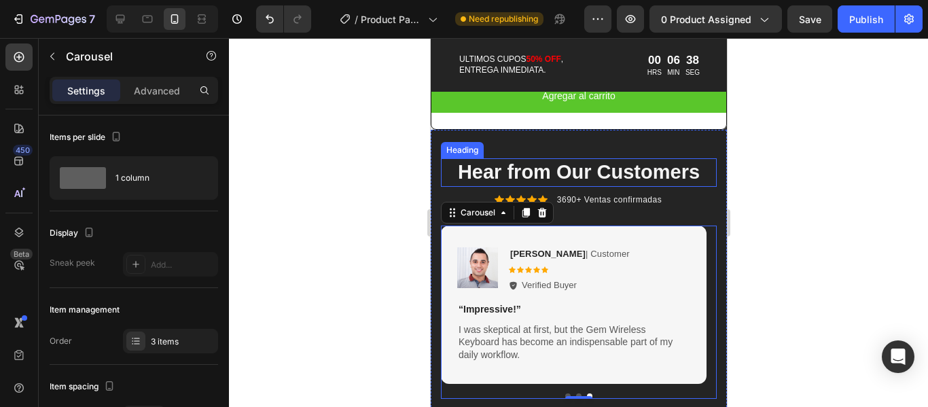
click at [654, 187] on h2 "Hear from Our Customers" at bounding box center [578, 172] width 276 height 29
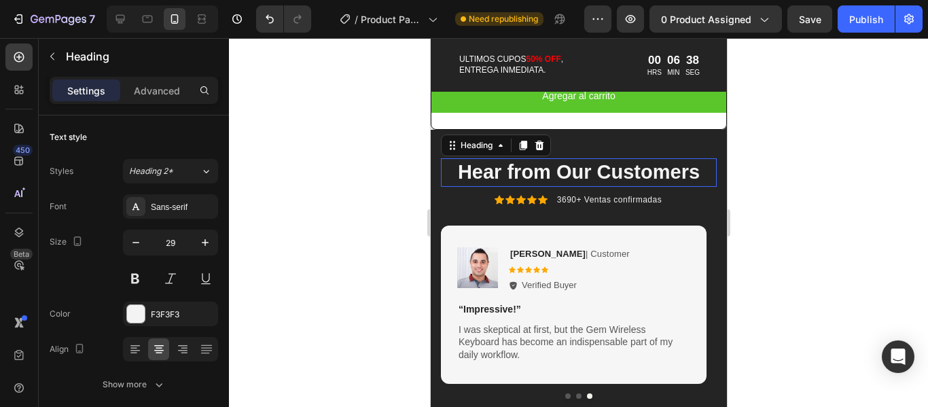
click at [654, 185] on p "Hear from Our Customers" at bounding box center [577, 173] width 273 height 26
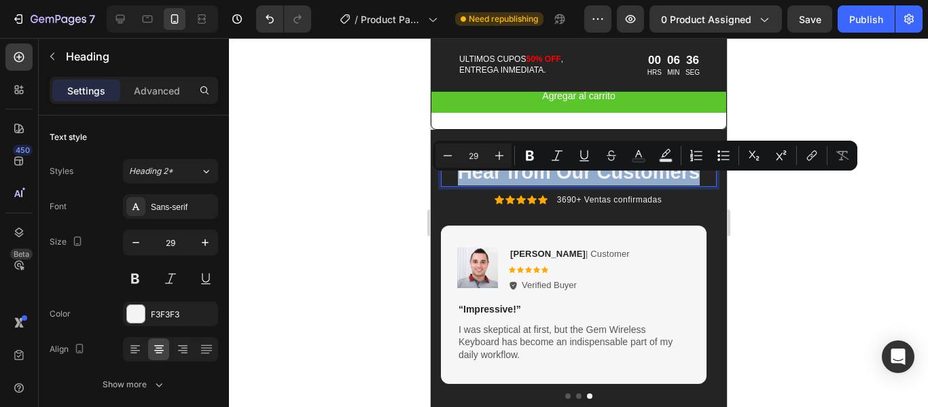
copy p "Hear from Our Customers"
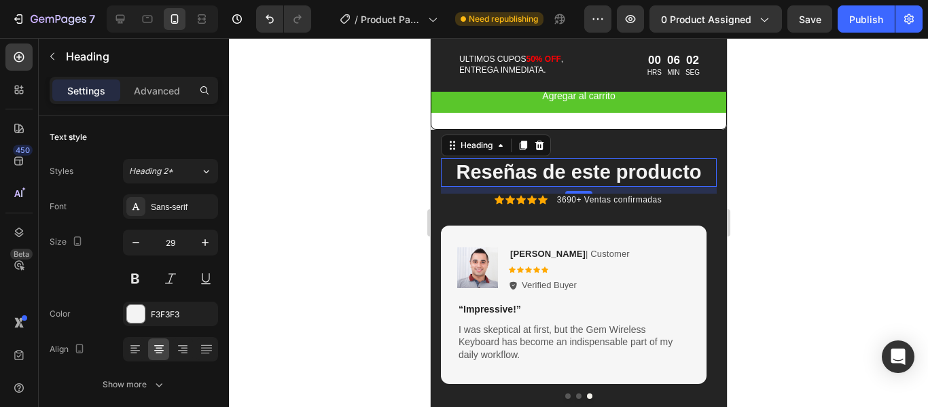
click at [758, 166] on div at bounding box center [578, 222] width 699 height 369
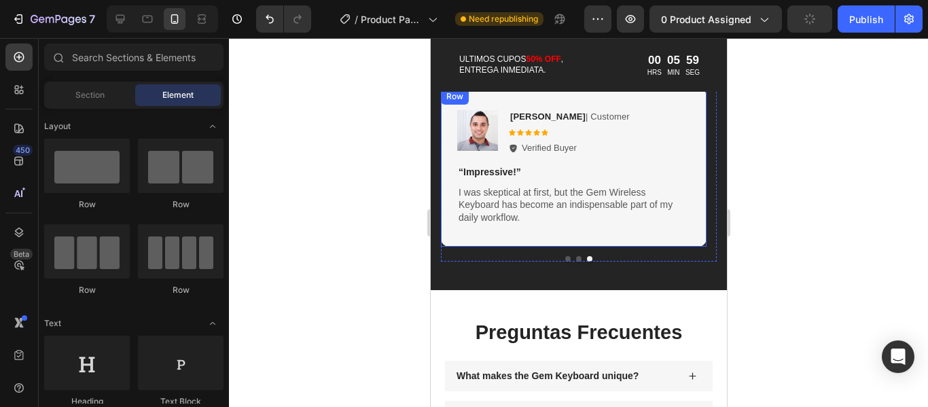
scroll to position [2223, 0]
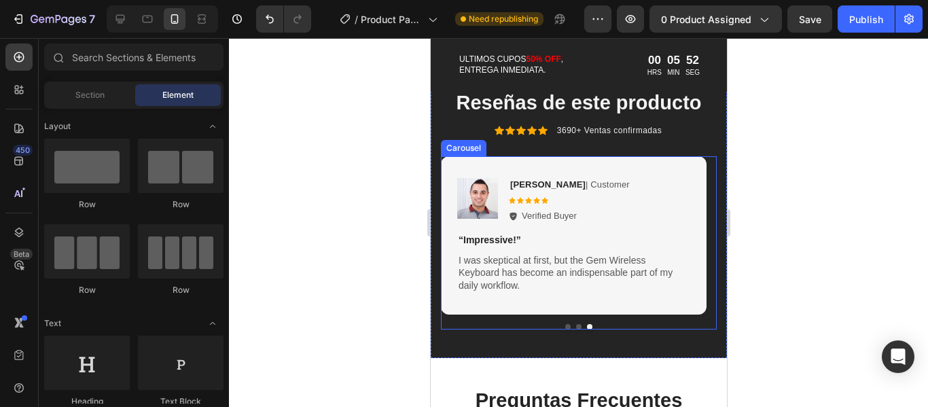
click at [564, 329] on button "Dot" at bounding box center [566, 326] width 5 height 5
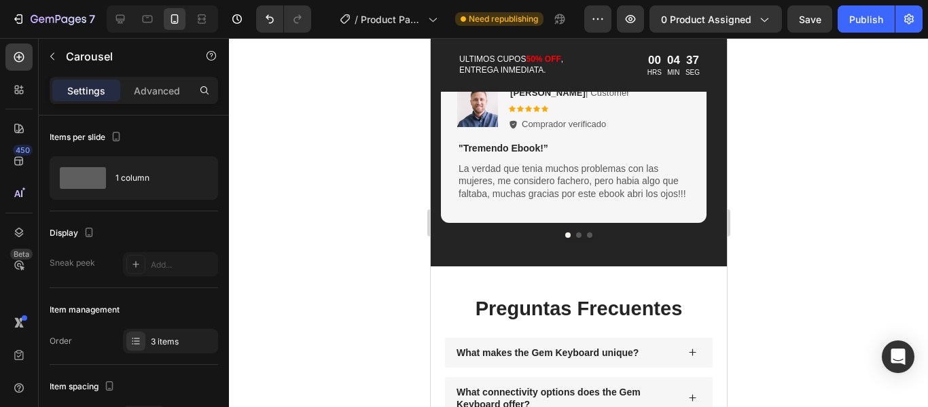
scroll to position [705, 0]
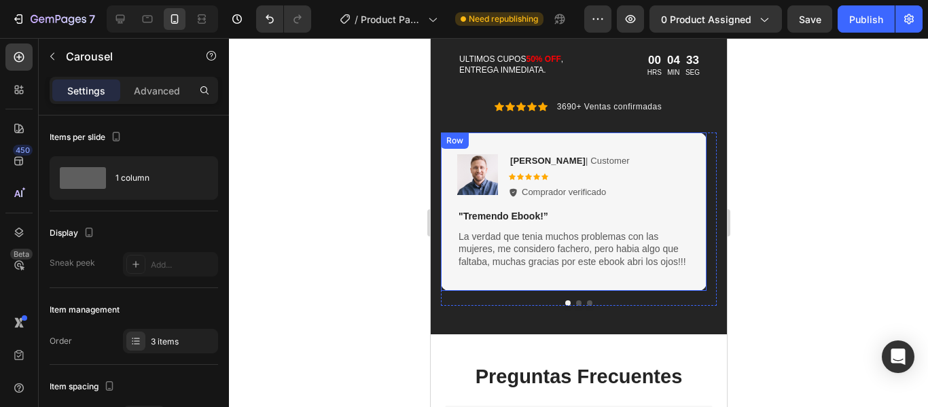
click at [628, 141] on div "Image [PERSON_NAME] Cian | Customer Text Block Icon Icon Icon Icon Icon Icon Li…" at bounding box center [573, 211] width 266 height 158
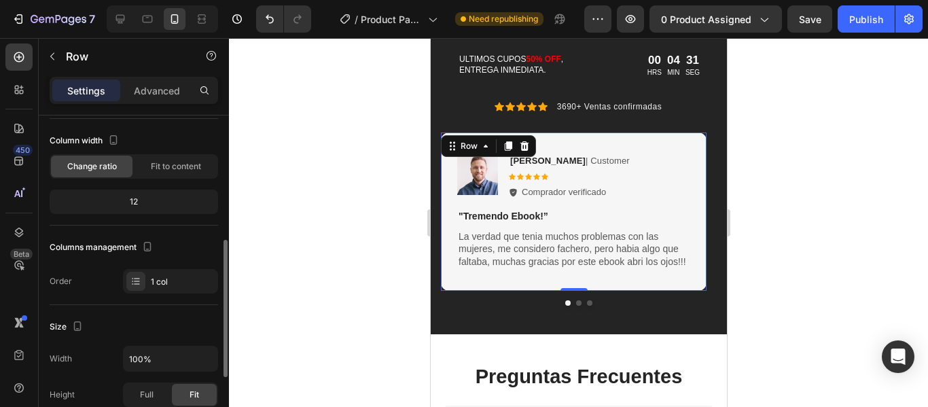
scroll to position [136, 0]
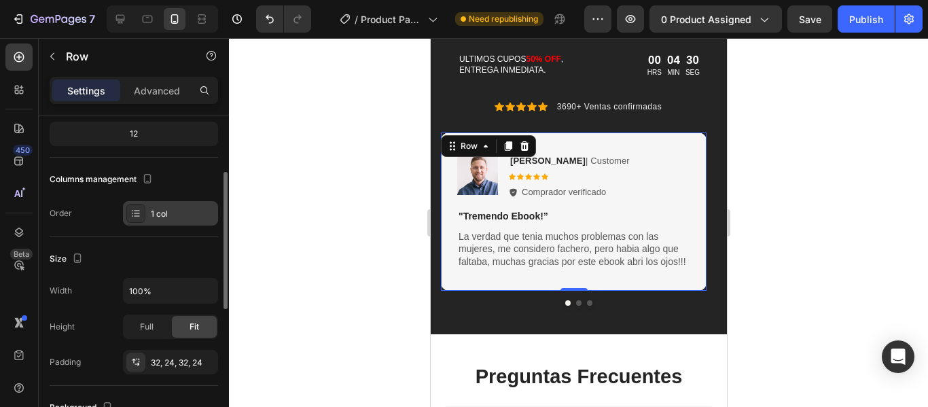
click at [153, 218] on div "1 col" at bounding box center [183, 214] width 64 height 12
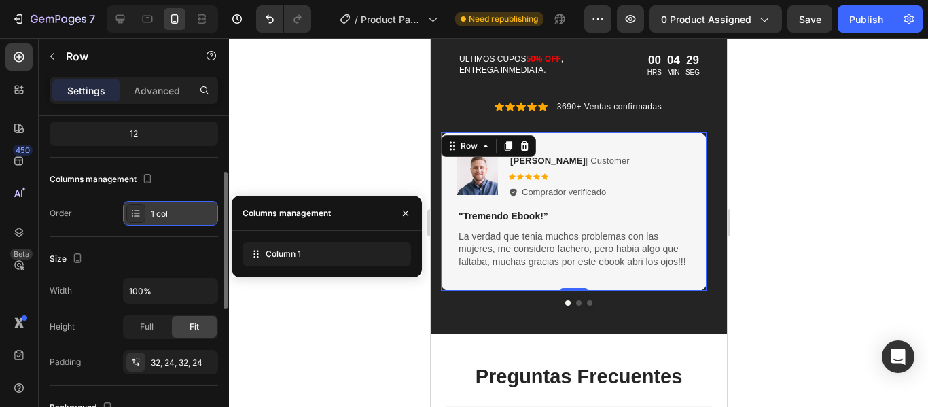
click at [153, 218] on div "1 col" at bounding box center [183, 214] width 64 height 12
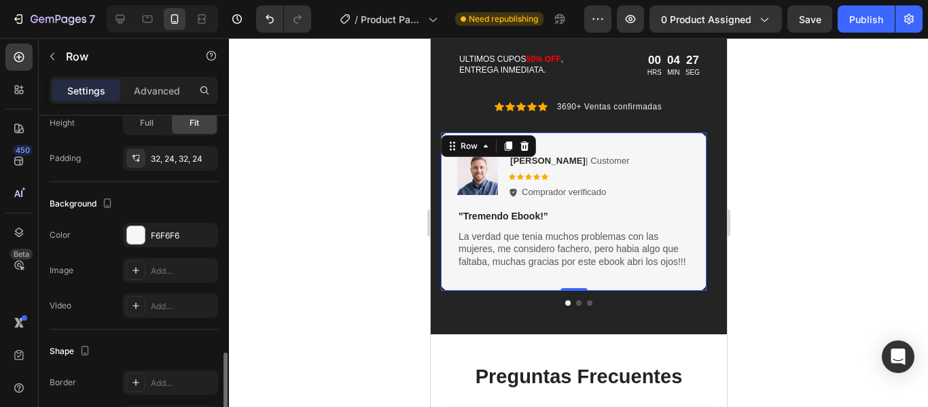
scroll to position [463, 0]
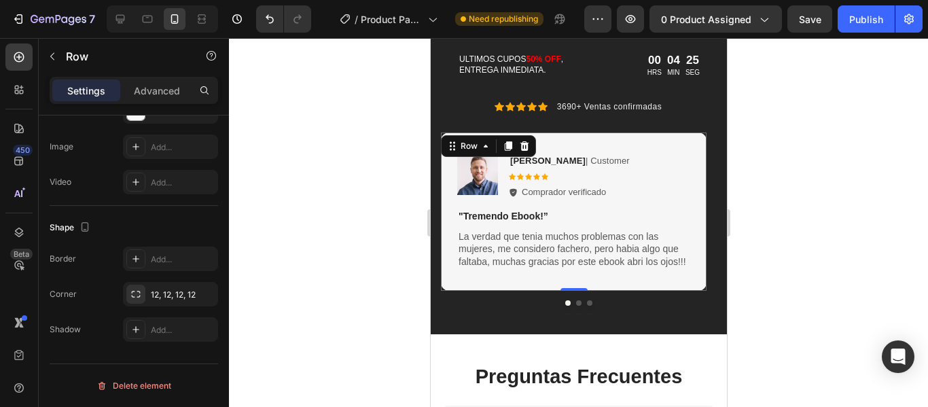
click at [334, 263] on div at bounding box center [578, 222] width 699 height 369
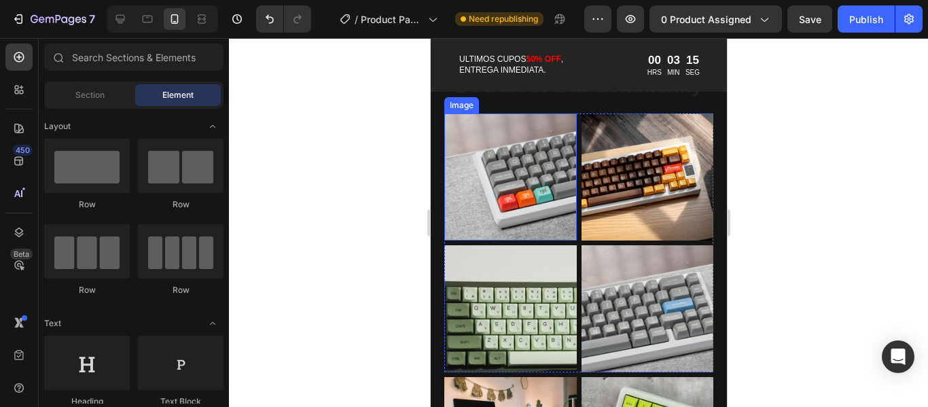
scroll to position [1316, 0]
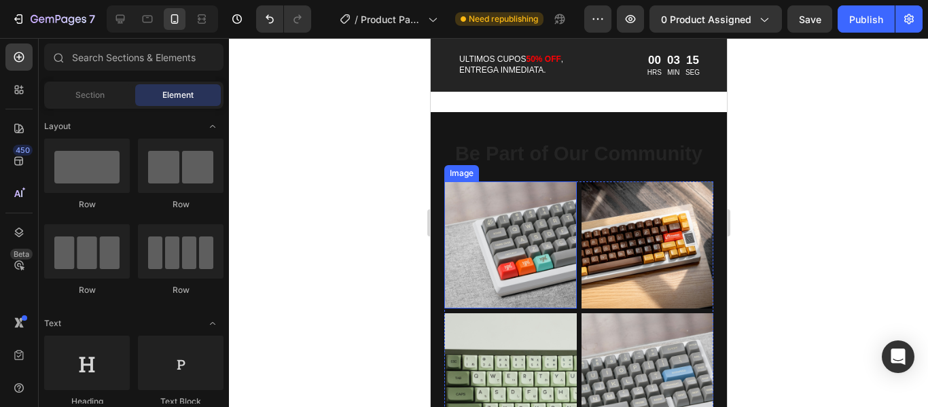
click at [527, 242] on img at bounding box center [509, 244] width 132 height 127
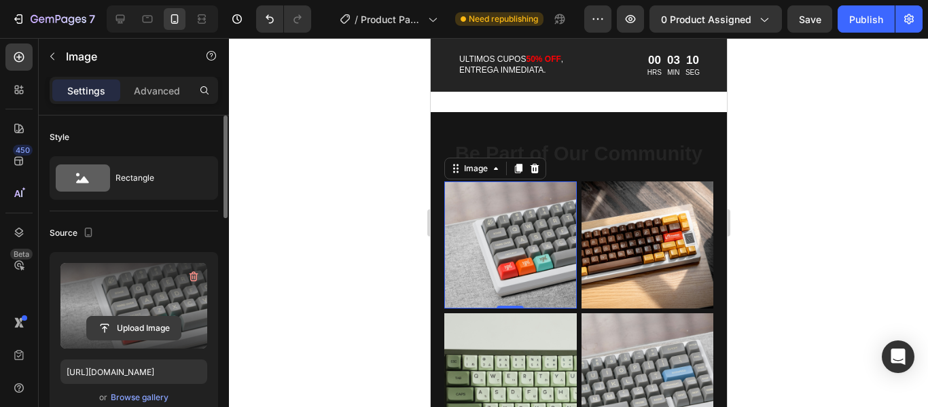
click at [156, 333] on input "file" at bounding box center [134, 327] width 94 height 23
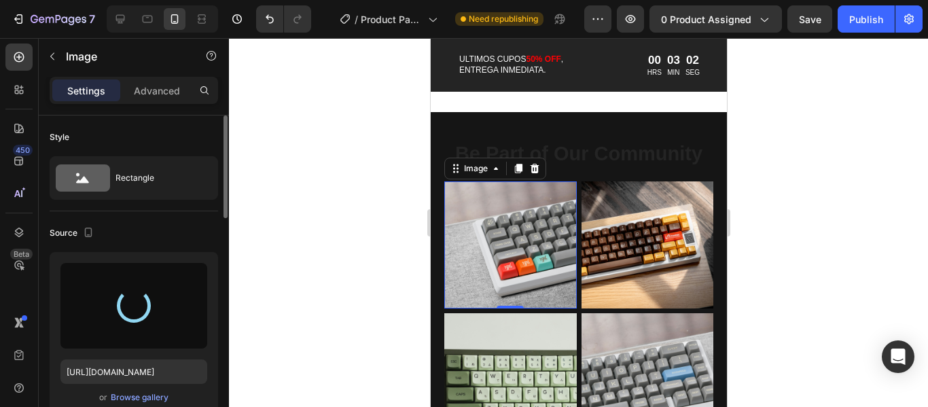
type input "[URL][DOMAIN_NAME]"
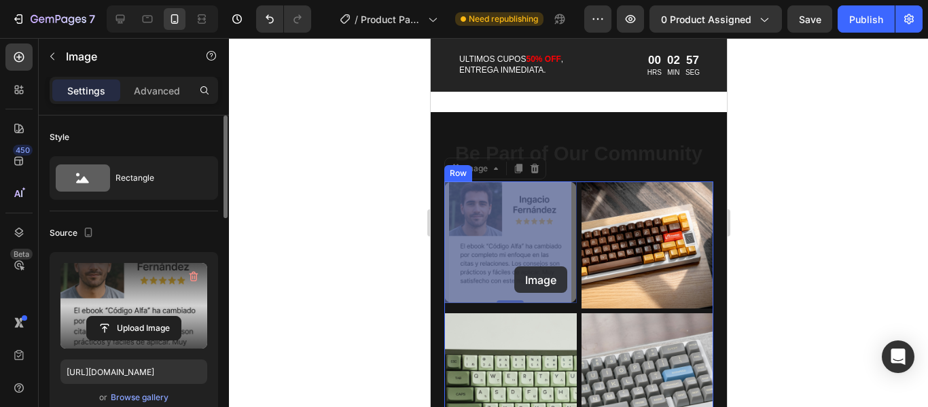
drag, startPoint x: 513, startPoint y: 253, endPoint x: 513, endPoint y: 266, distance: 13.6
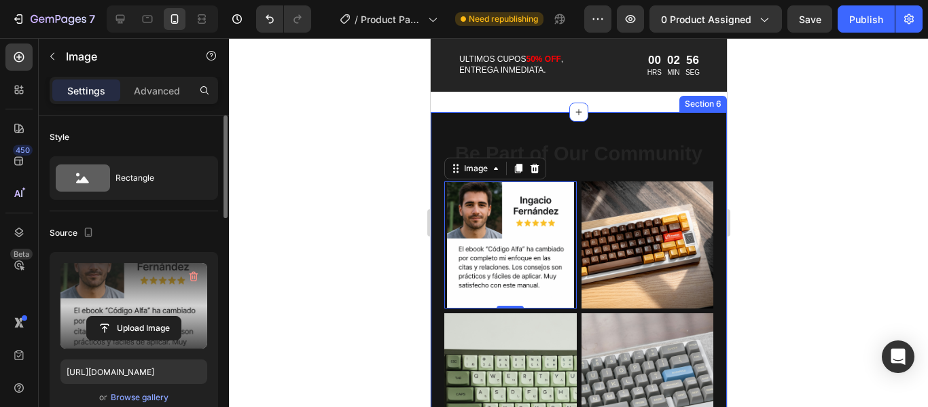
click at [819, 215] on div at bounding box center [578, 222] width 699 height 369
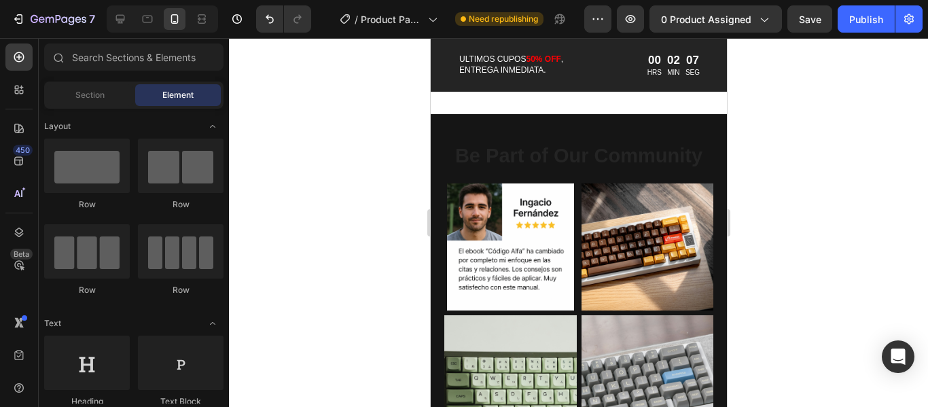
scroll to position [1319, 0]
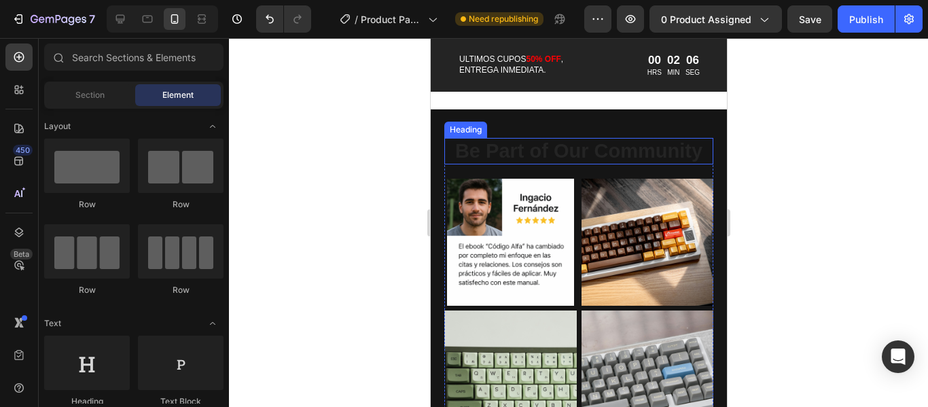
click at [670, 145] on h2 "Be Part of Our Community" at bounding box center [577, 151] width 269 height 26
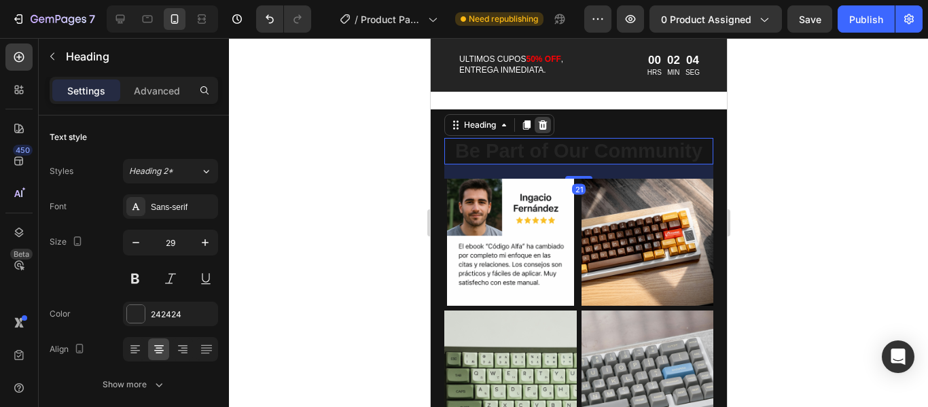
click at [547, 128] on icon at bounding box center [541, 125] width 11 height 11
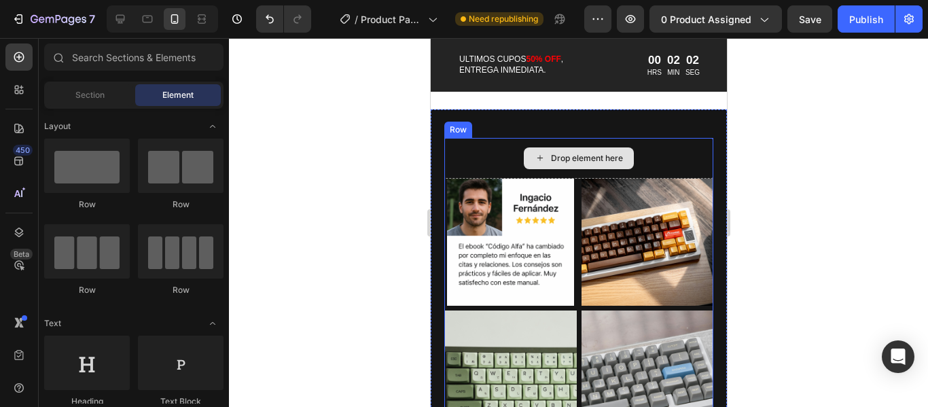
click at [632, 160] on div "Drop element here" at bounding box center [577, 158] width 269 height 41
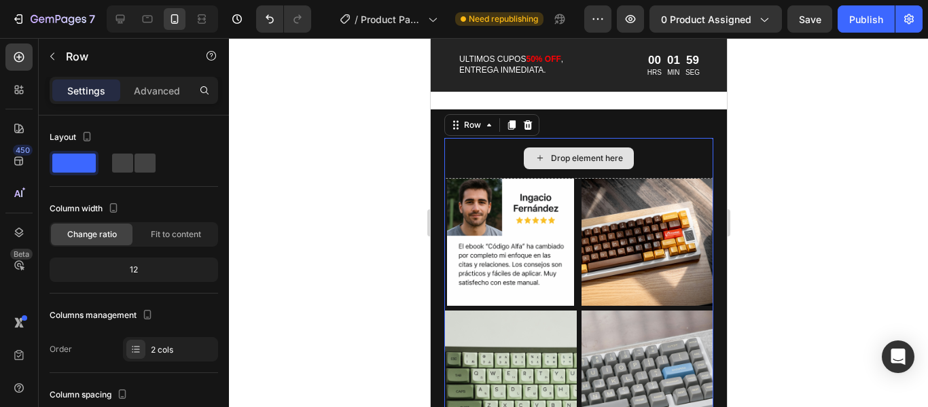
click at [655, 153] on div "Drop element here" at bounding box center [577, 158] width 269 height 41
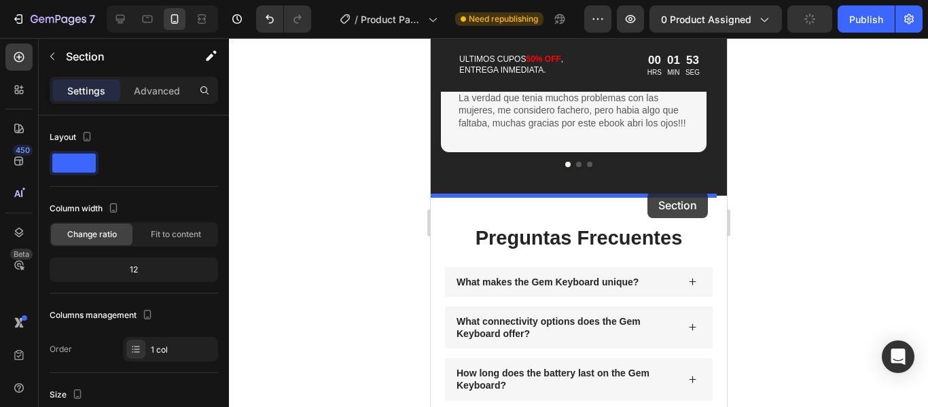
scroll to position [911, 0]
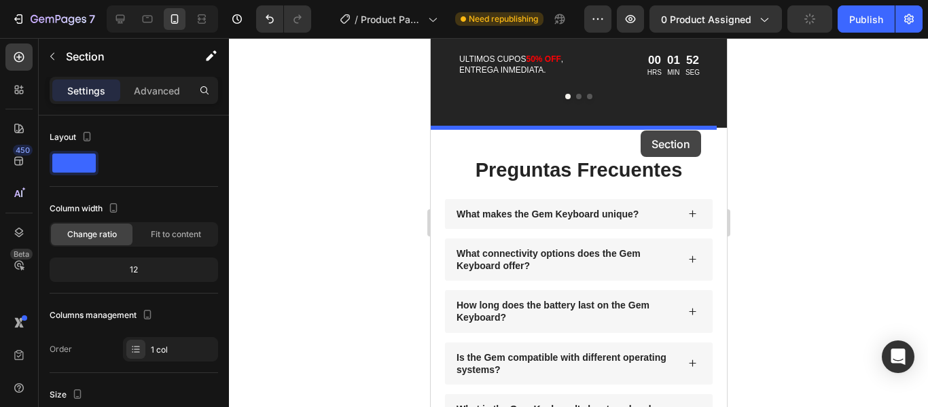
drag, startPoint x: 689, startPoint y: 120, endPoint x: 639, endPoint y: 130, distance: 50.7
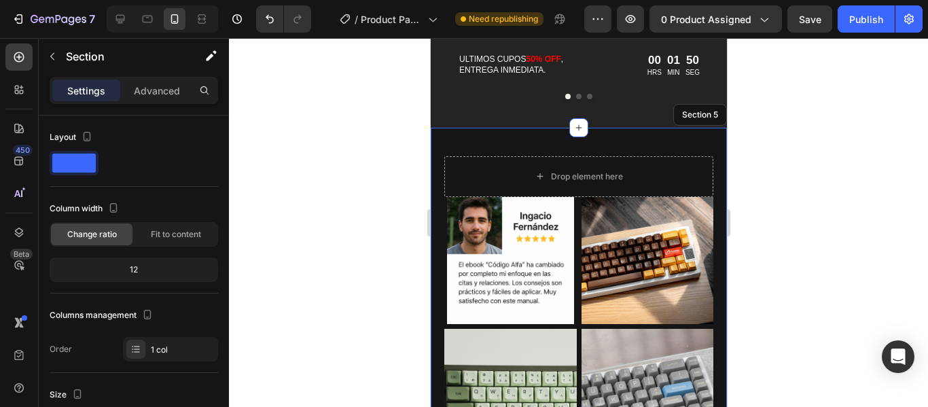
click at [800, 187] on div at bounding box center [578, 222] width 699 height 369
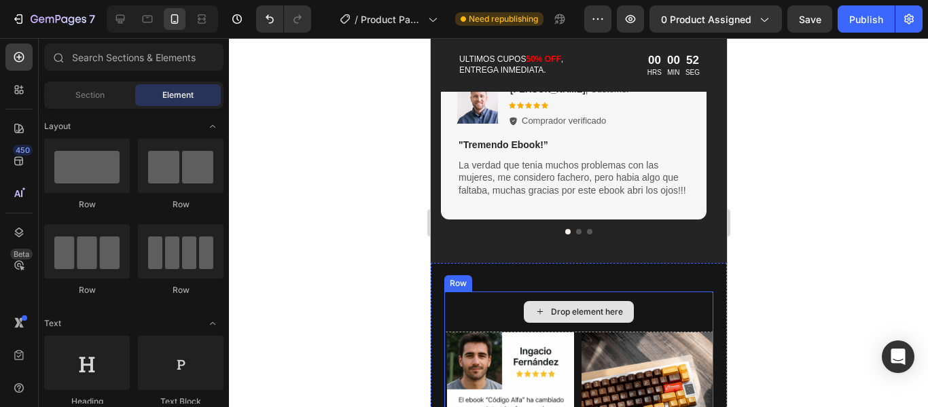
scroll to position [777, 0]
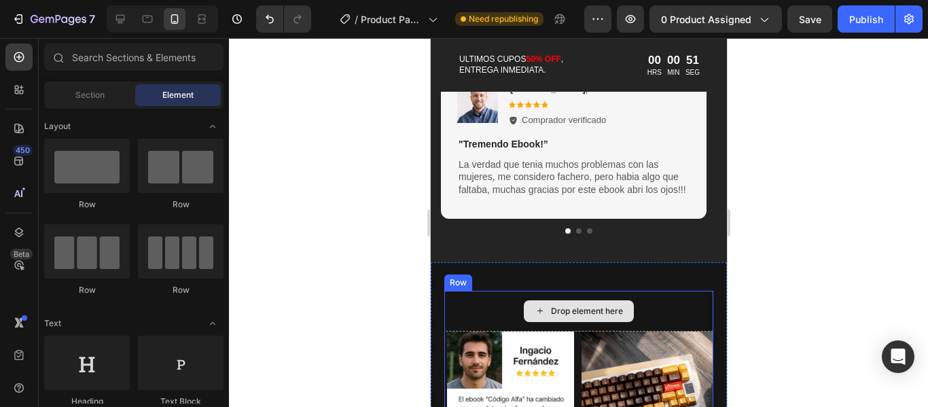
click at [646, 305] on div "Drop element here" at bounding box center [577, 311] width 269 height 41
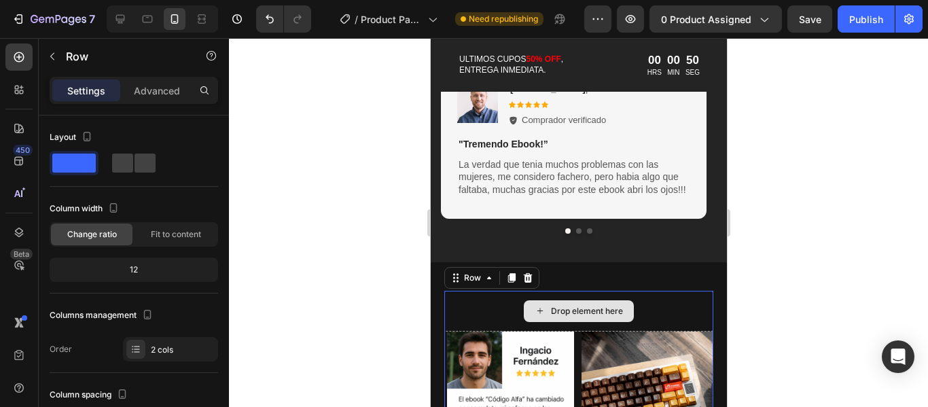
click at [664, 308] on div "Drop element here" at bounding box center [577, 311] width 269 height 41
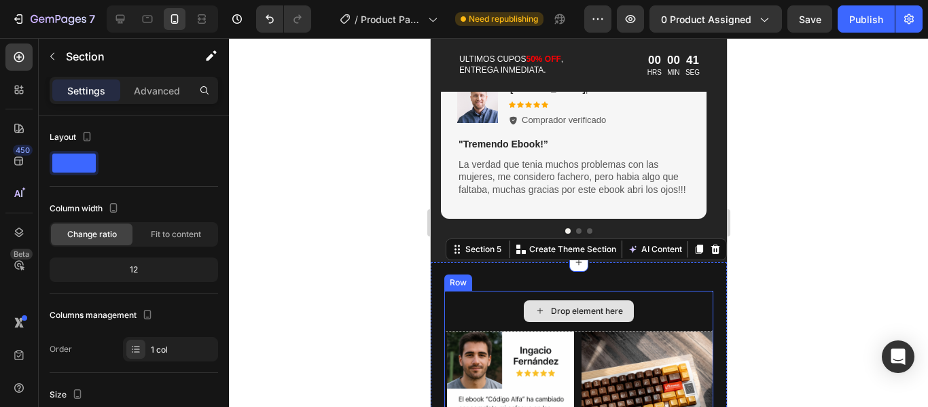
click at [620, 304] on div "Drop element here" at bounding box center [578, 311] width 110 height 22
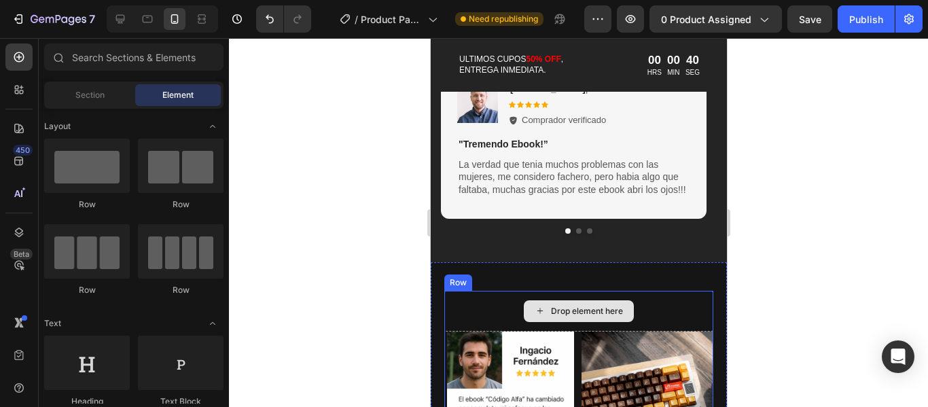
click at [579, 316] on div "Drop element here" at bounding box center [578, 311] width 110 height 22
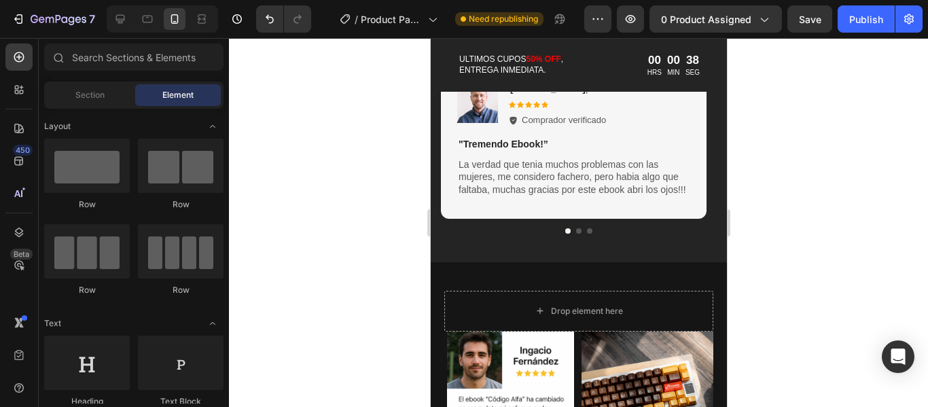
click at [755, 264] on div at bounding box center [578, 222] width 699 height 369
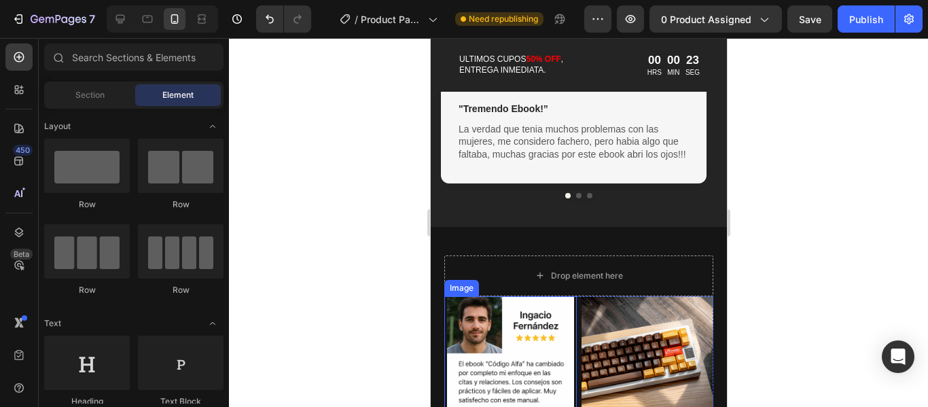
scroll to position [913, 0]
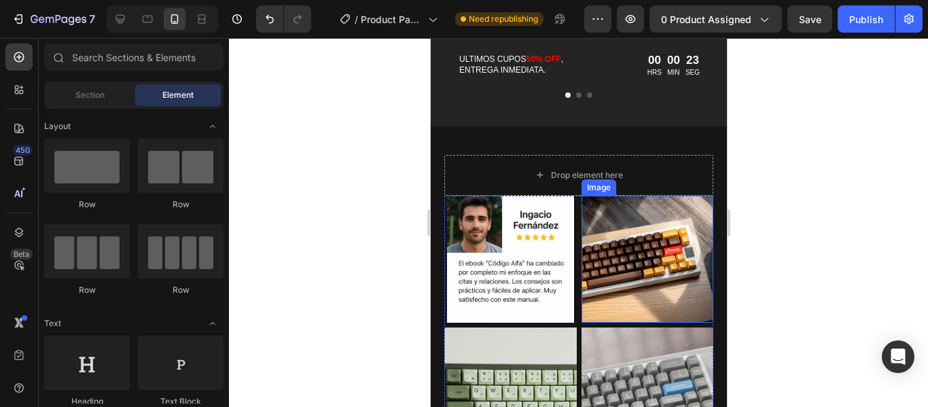
click at [638, 251] on img at bounding box center [647, 259] width 132 height 127
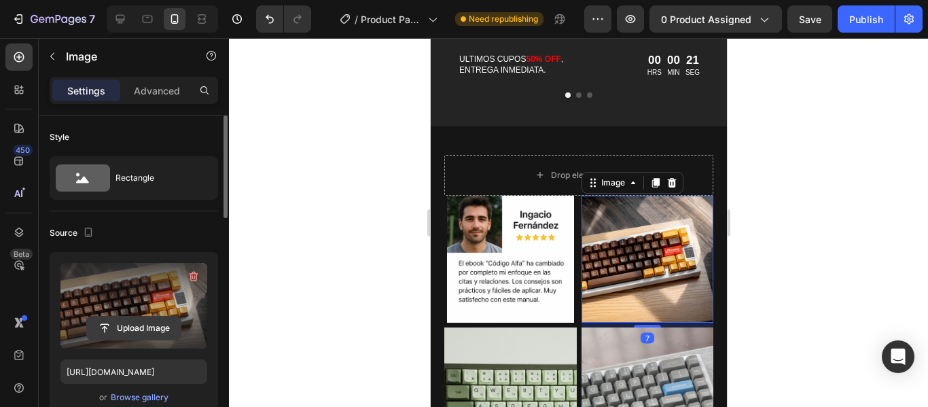
click at [129, 325] on input "file" at bounding box center [134, 327] width 94 height 23
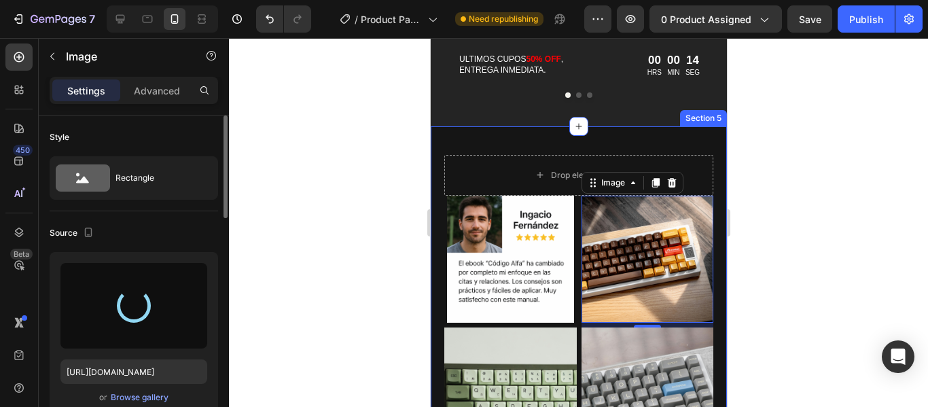
type input "[URL][DOMAIN_NAME]"
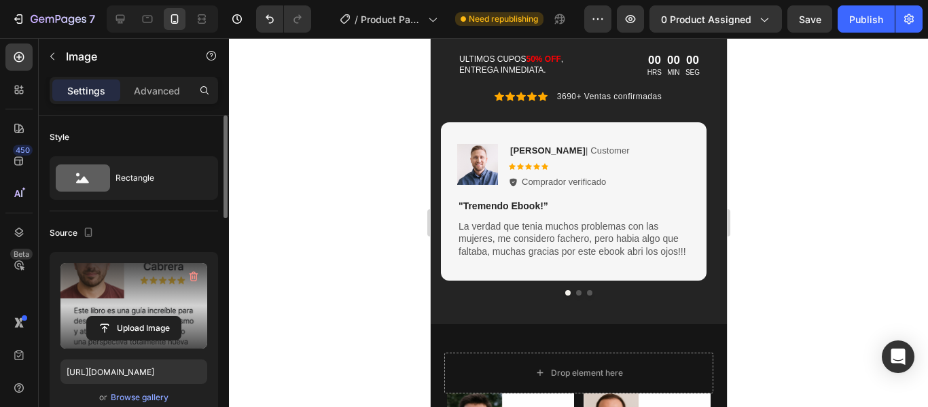
scroll to position [712, 0]
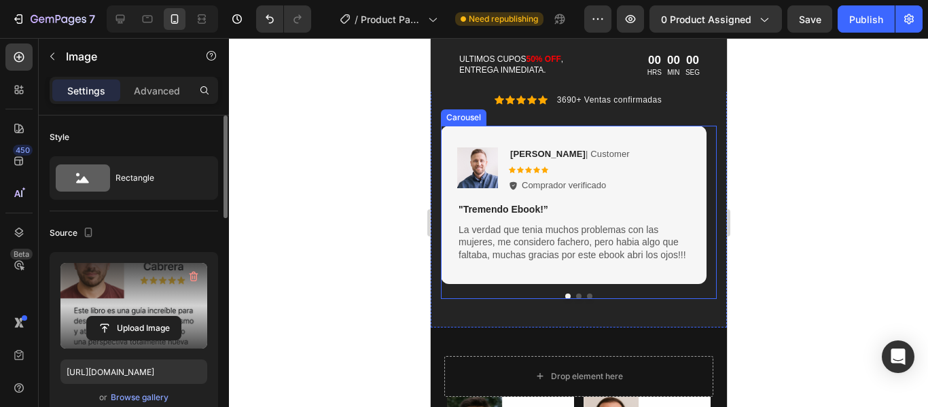
click at [575, 295] on button "Dot" at bounding box center [577, 295] width 5 height 5
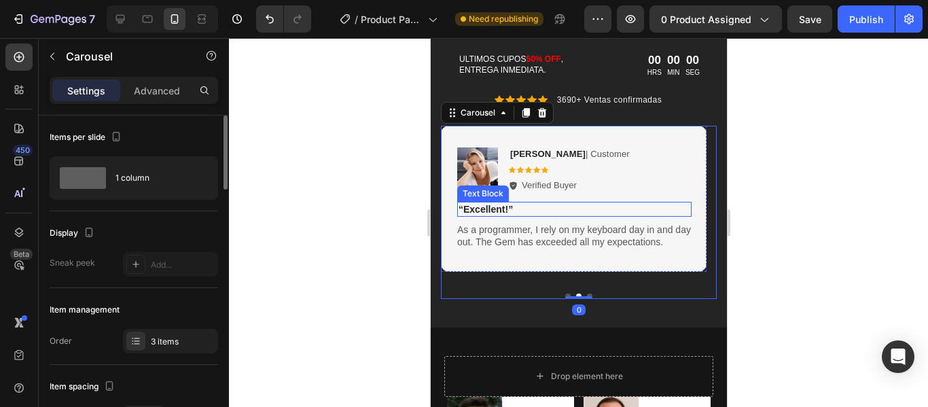
click at [495, 211] on p "“Excellent!”" at bounding box center [574, 209] width 232 height 12
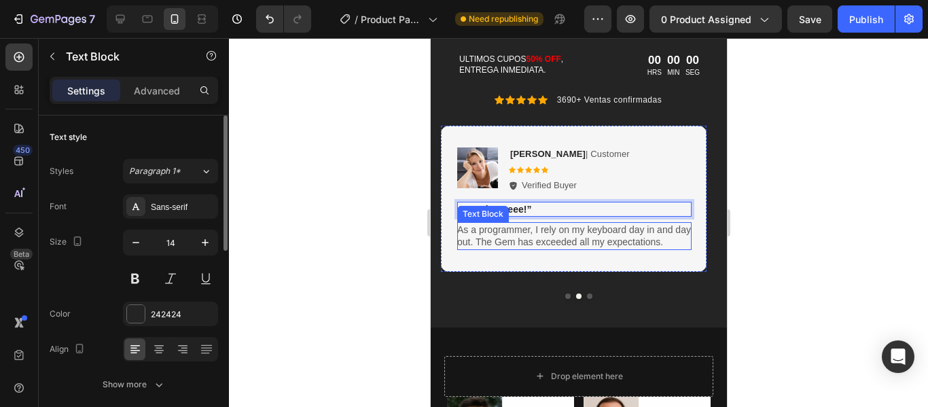
click at [541, 227] on p "As a programmer, I rely on my keyboard day in and day out. The Gem has exceeded…" at bounding box center [573, 235] width 234 height 24
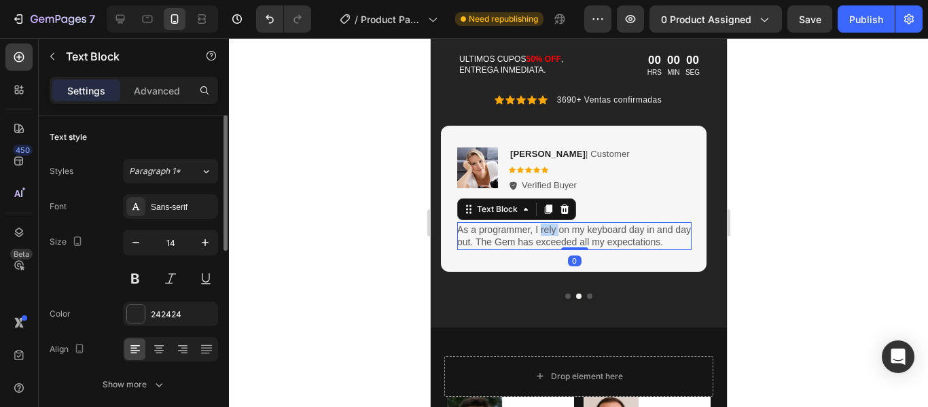
click at [541, 227] on p "As a programmer, I rely on my keyboard day in and day out. The Gem has exceeded…" at bounding box center [573, 235] width 234 height 24
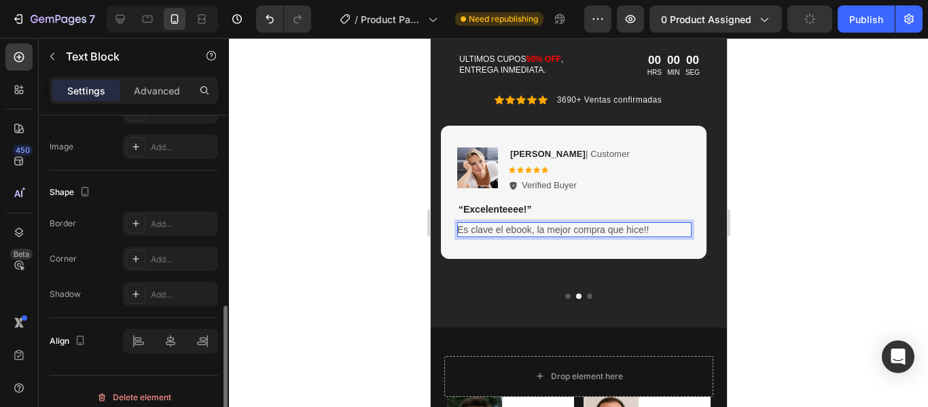
click at [820, 222] on div at bounding box center [578, 222] width 699 height 369
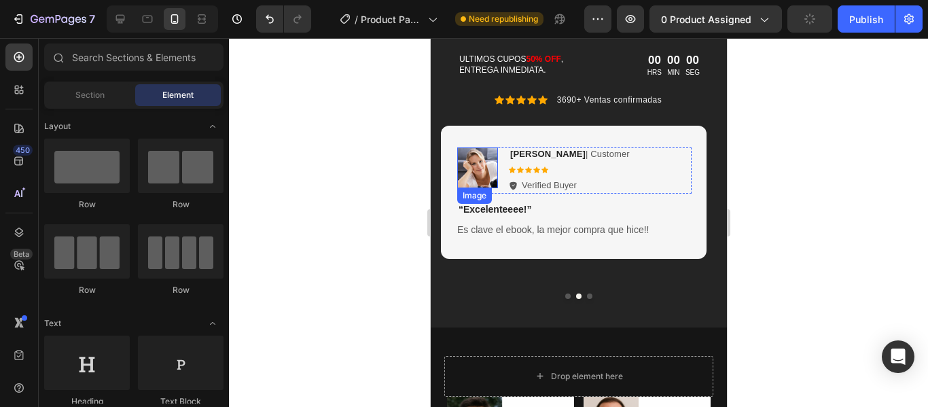
click at [483, 168] on img at bounding box center [476, 167] width 41 height 41
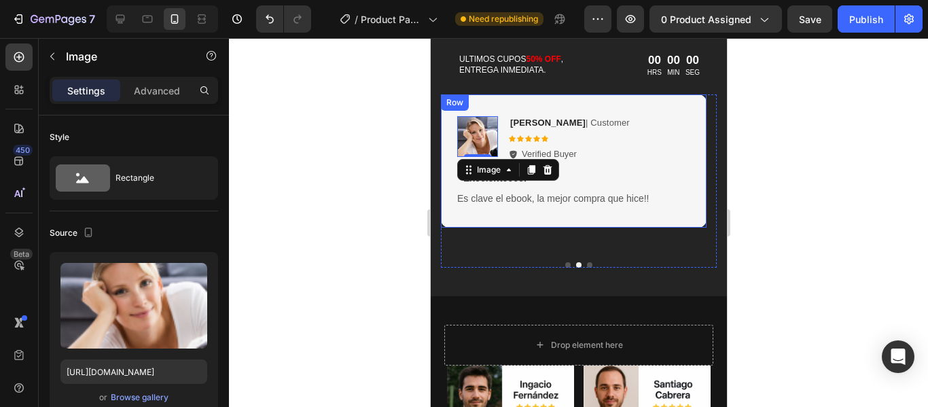
scroll to position [712, 0]
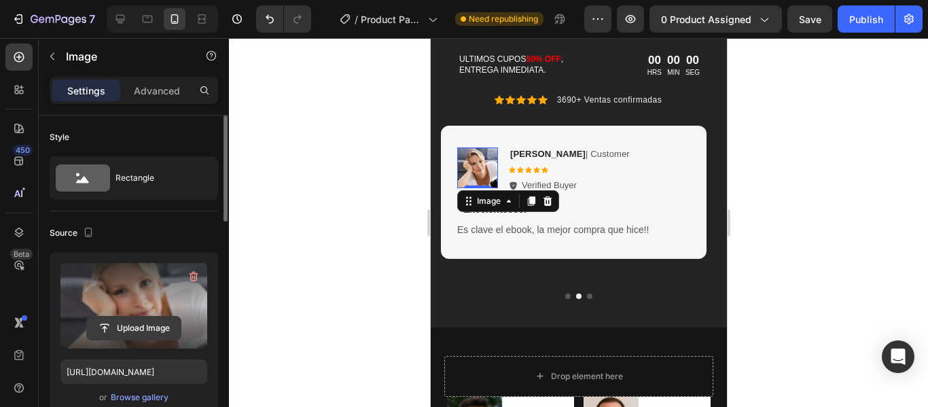
click at [154, 329] on input "file" at bounding box center [134, 327] width 94 height 23
click at [188, 278] on icon "button" at bounding box center [194, 277] width 14 height 14
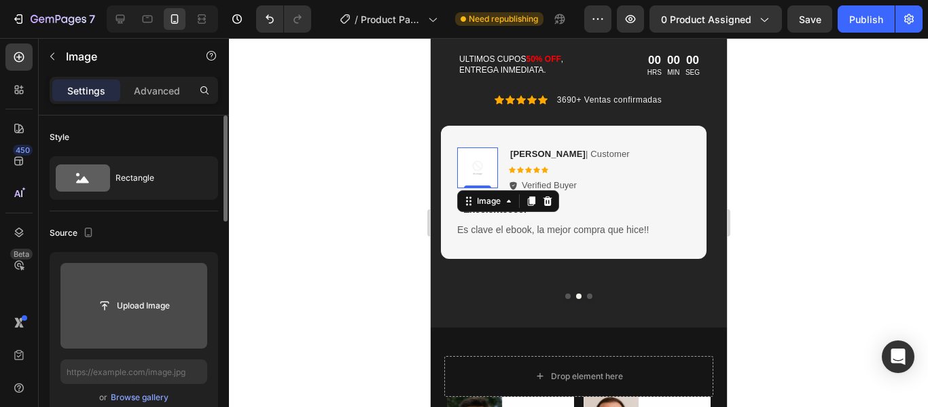
click at [148, 295] on input "file" at bounding box center [134, 305] width 94 height 23
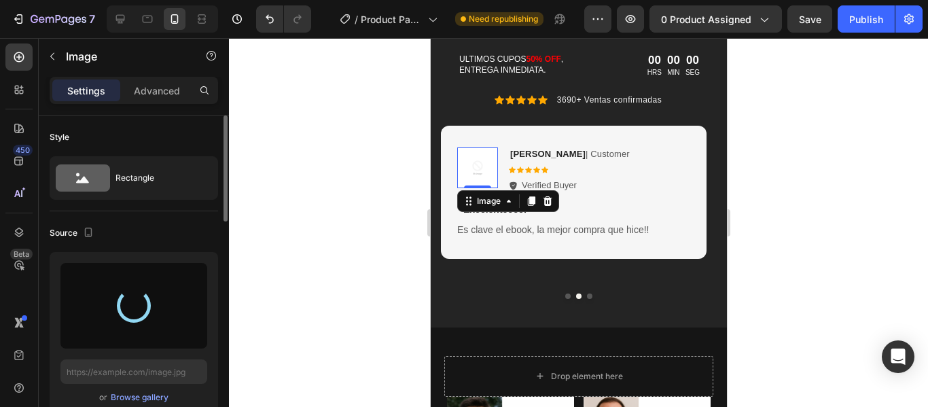
type input "[URL][DOMAIN_NAME]"
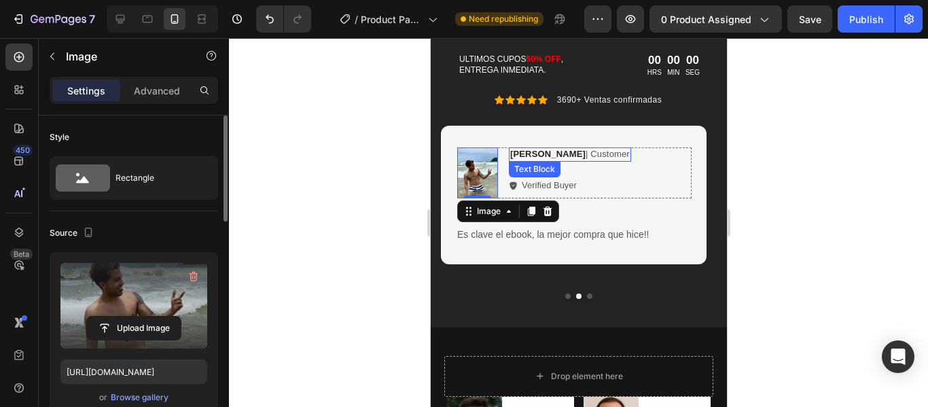
click at [543, 153] on p "Reylo B | Customer" at bounding box center [569, 155] width 120 height 12
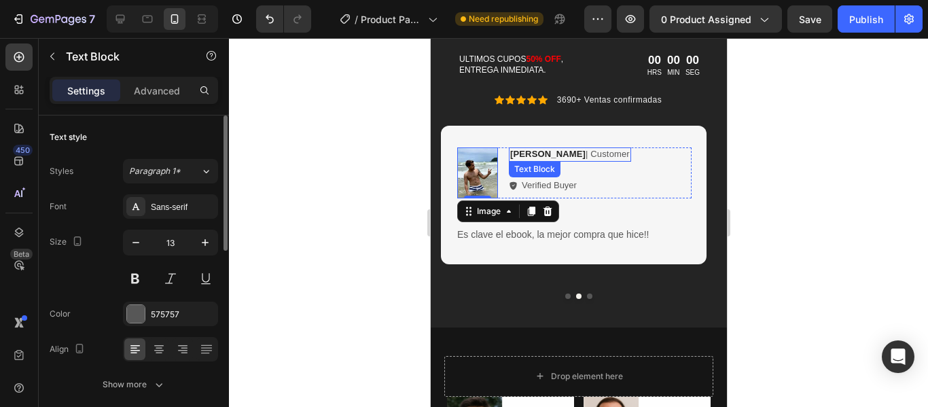
click at [543, 153] on p "Reylo B | Customer" at bounding box center [569, 155] width 120 height 12
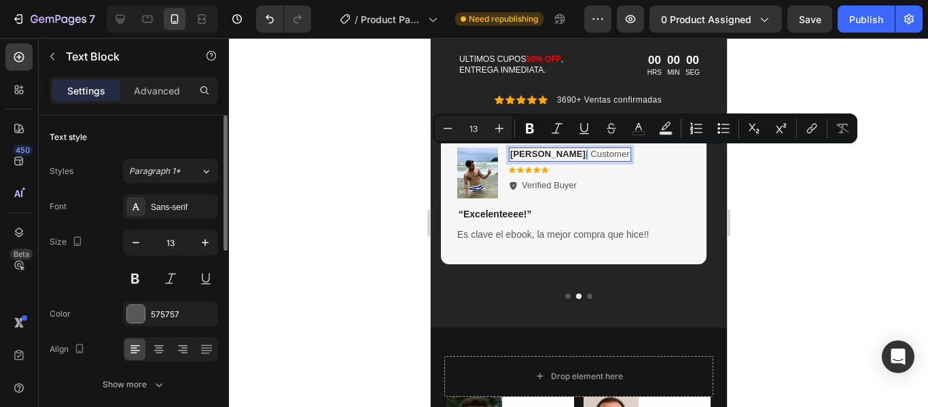
click at [543, 153] on p "Reylo B | Customer" at bounding box center [569, 155] width 120 height 12
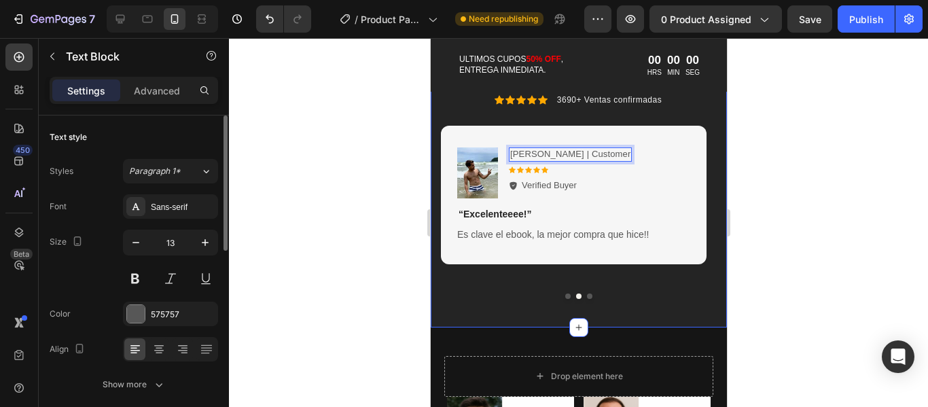
click at [711, 157] on div "Reseñas de este producto Heading Icon Icon Icon Icon Icon Icon List 3690+ Venta…" at bounding box center [578, 178] width 296 height 297
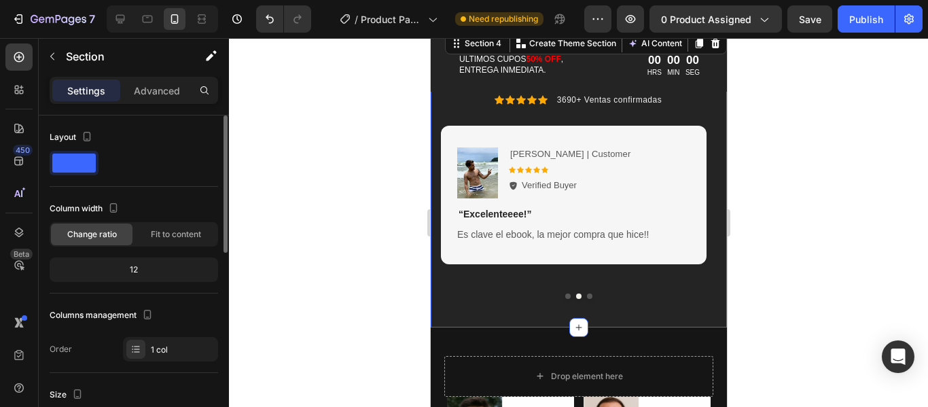
click at [788, 183] on div at bounding box center [578, 222] width 699 height 369
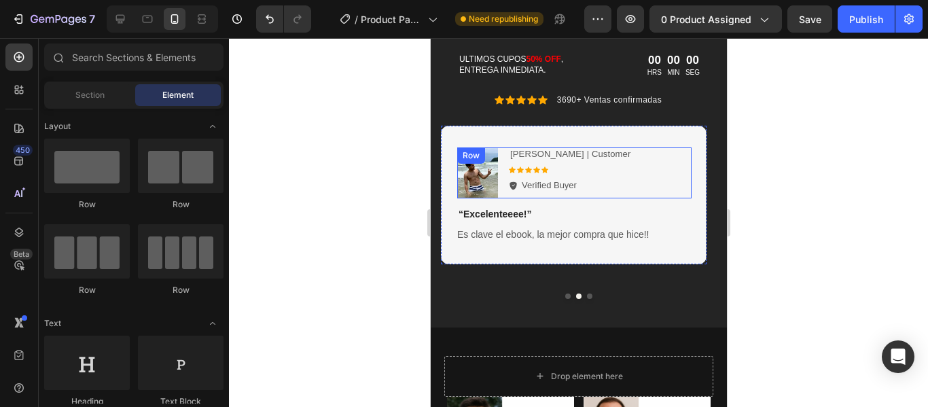
click at [555, 175] on div "[PERSON_NAME] | Customer Text Block Icon Icon Icon Icon Icon Icon List Verified…" at bounding box center [569, 172] width 123 height 51
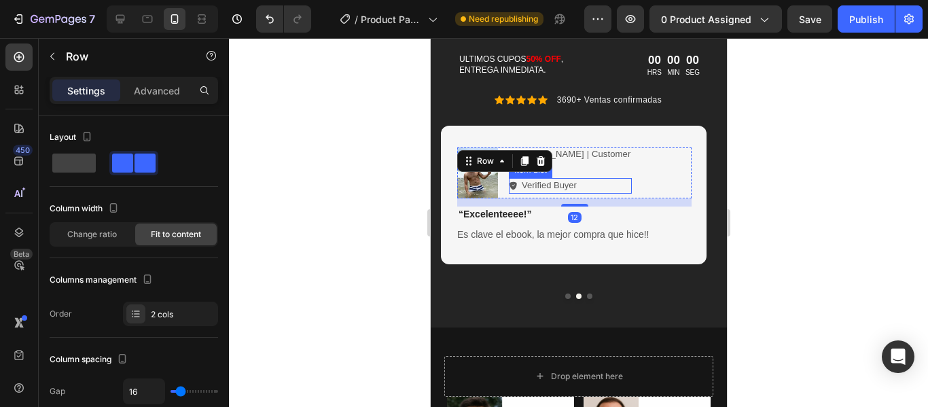
click at [551, 187] on p "Verified Buyer" at bounding box center [548, 186] width 55 height 12
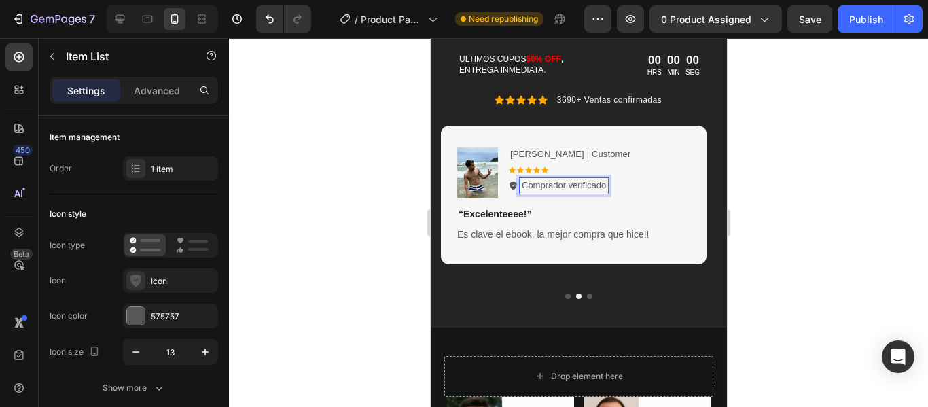
click at [810, 188] on div at bounding box center [578, 222] width 699 height 369
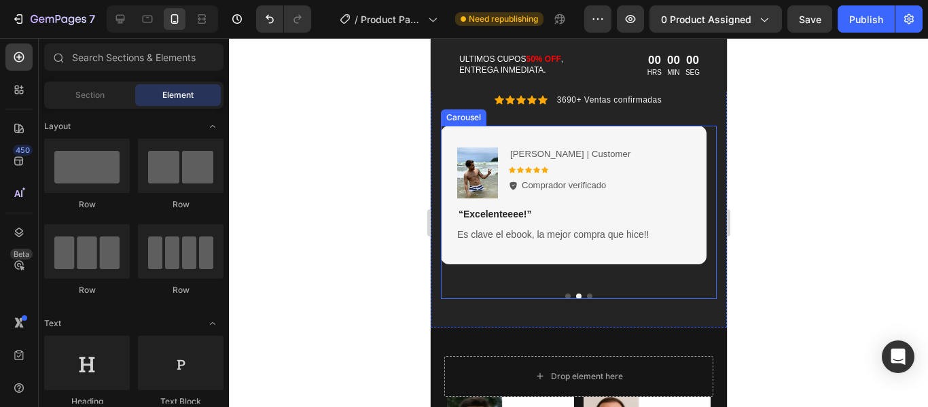
click at [586, 295] on button "Dot" at bounding box center [588, 295] width 5 height 5
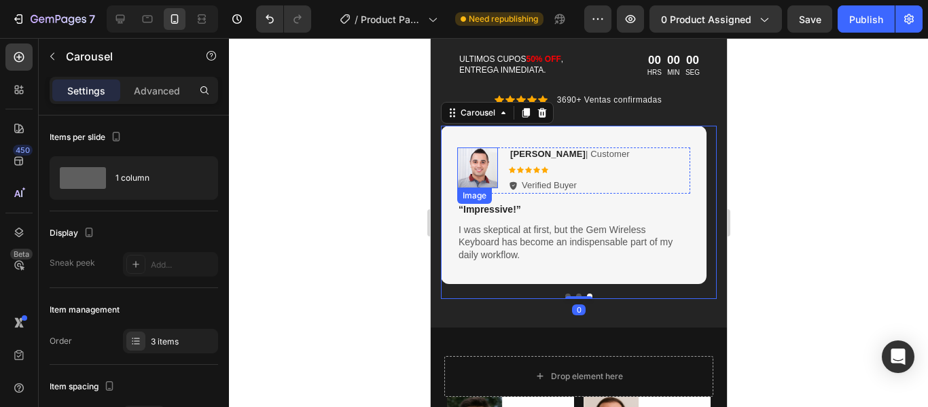
click at [471, 172] on img at bounding box center [476, 167] width 41 height 41
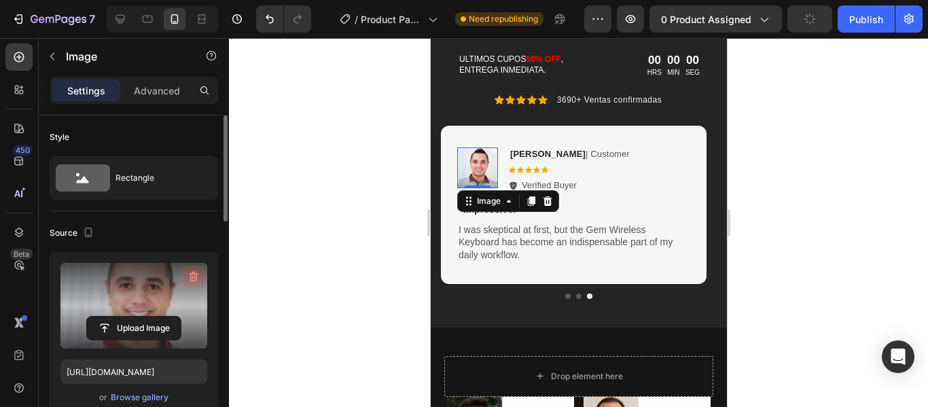
click at [193, 272] on icon "button" at bounding box center [193, 277] width 9 height 10
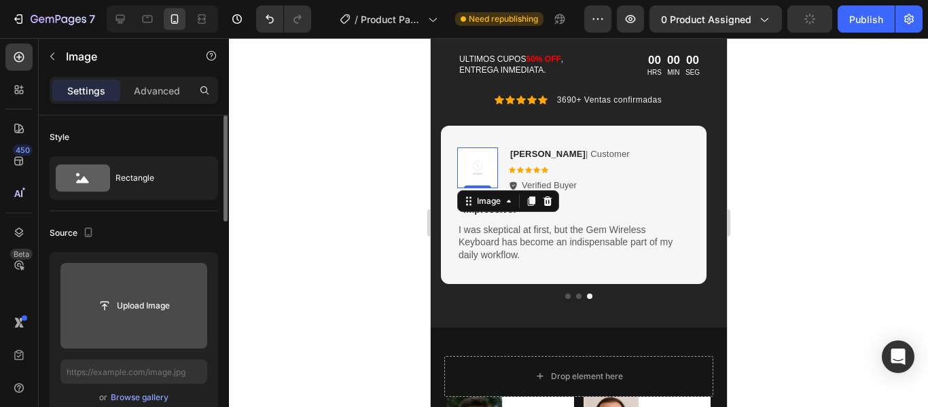
click at [166, 318] on input "file" at bounding box center [133, 306] width 147 height 86
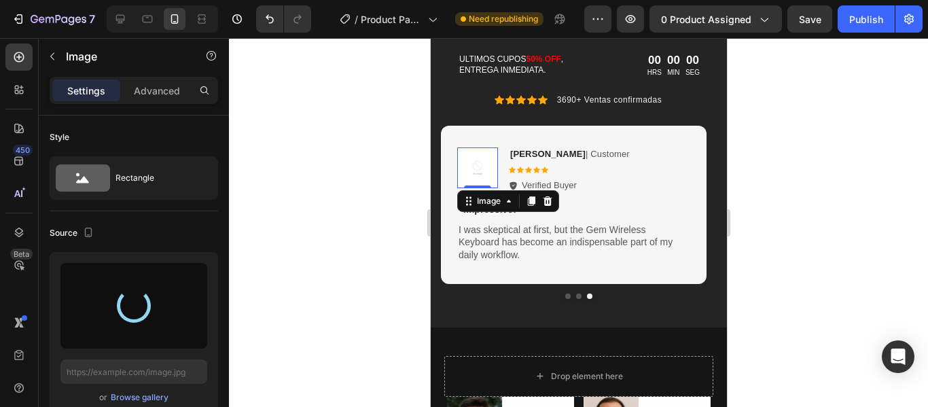
type input "[URL][DOMAIN_NAME]"
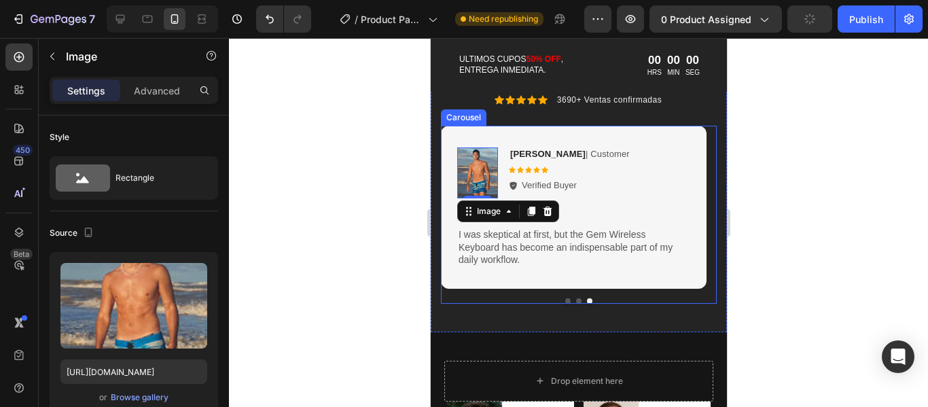
click at [564, 302] on button "Dot" at bounding box center [566, 300] width 5 height 5
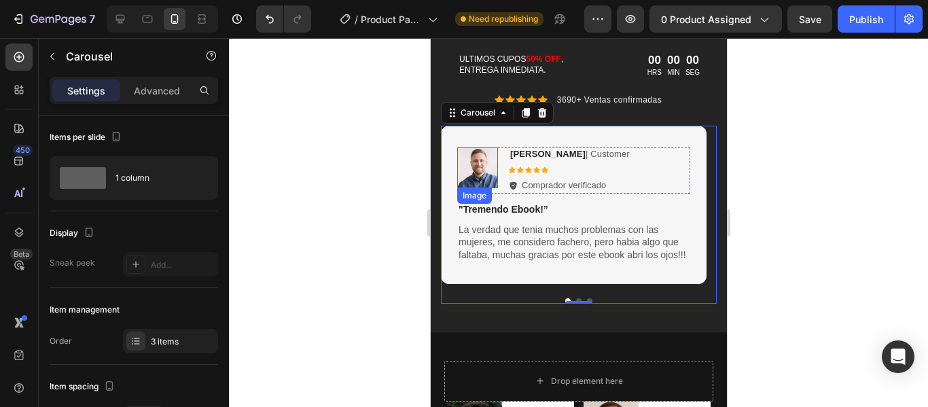
click at [482, 174] on img at bounding box center [476, 167] width 41 height 41
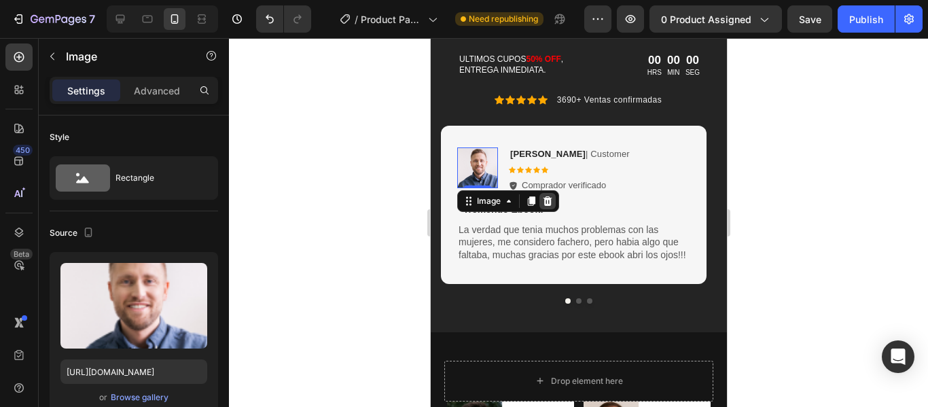
click at [546, 198] on icon at bounding box center [547, 201] width 9 height 10
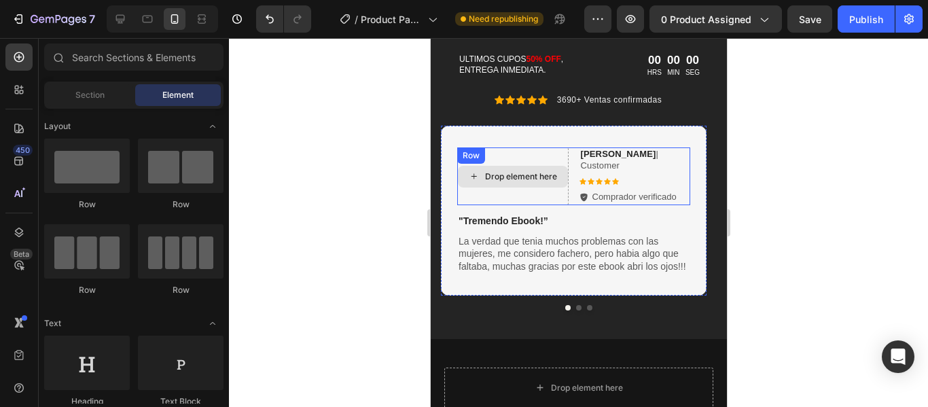
click at [498, 171] on div "Drop element here" at bounding box center [520, 176] width 72 height 11
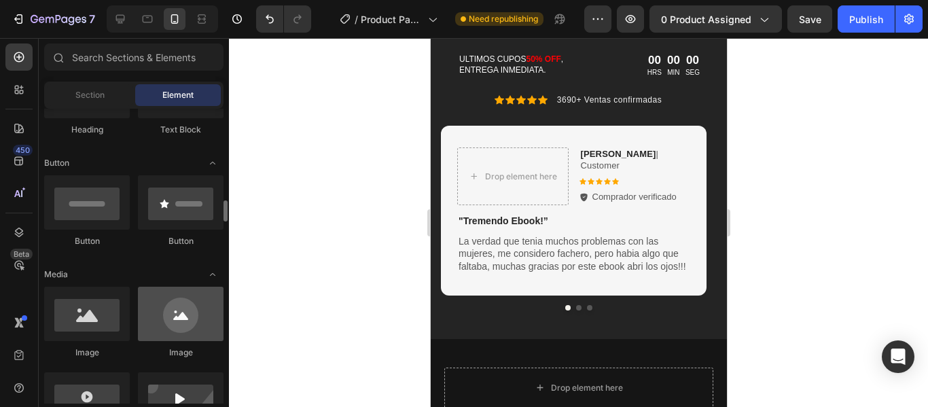
scroll to position [340, 0]
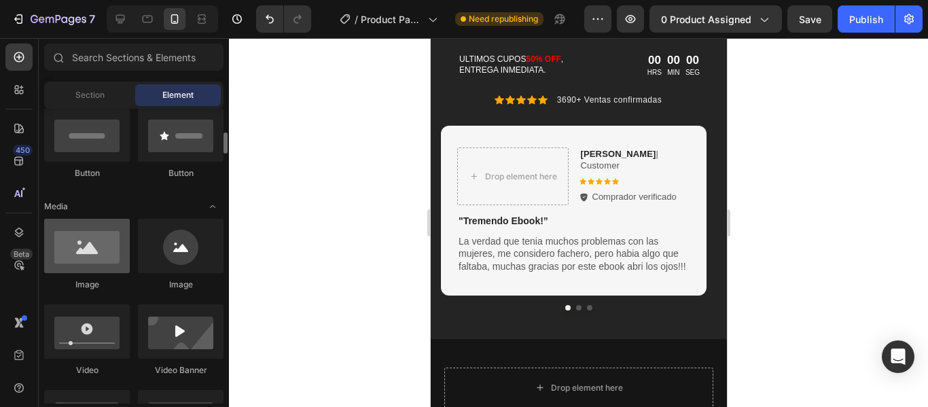
click at [110, 261] on div at bounding box center [87, 246] width 86 height 54
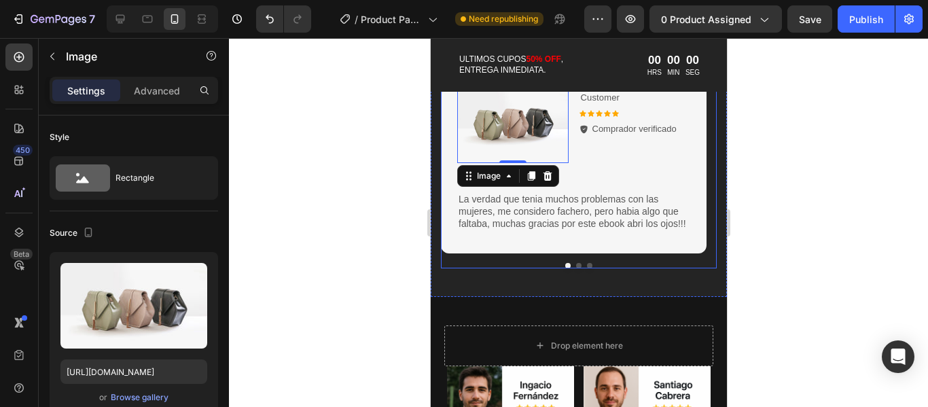
scroll to position [712, 0]
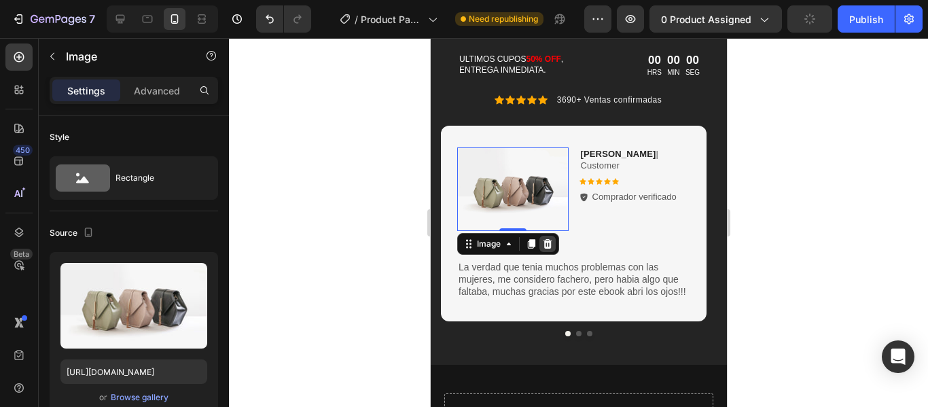
click at [544, 249] on icon at bounding box center [547, 244] width 9 height 10
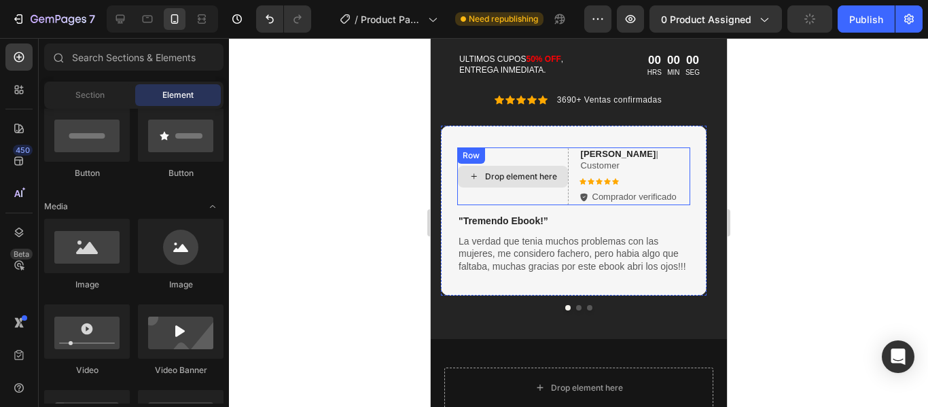
click at [515, 176] on div "Drop element here" at bounding box center [520, 176] width 72 height 11
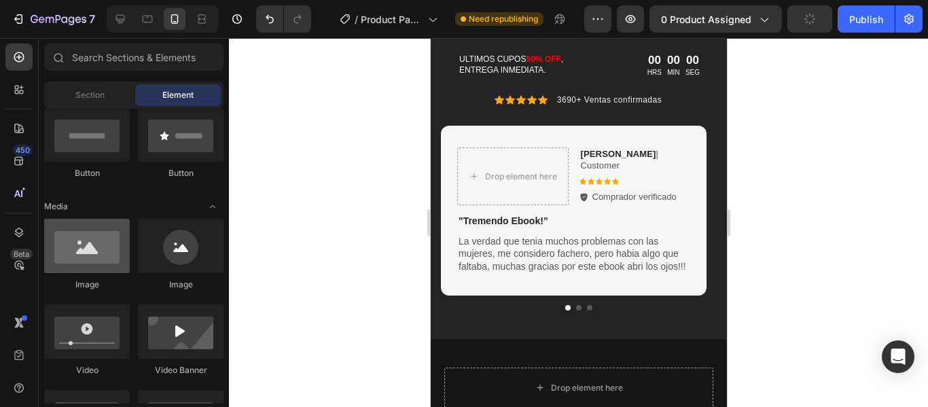
click at [75, 260] on div at bounding box center [87, 246] width 86 height 54
click at [109, 266] on div at bounding box center [87, 246] width 86 height 54
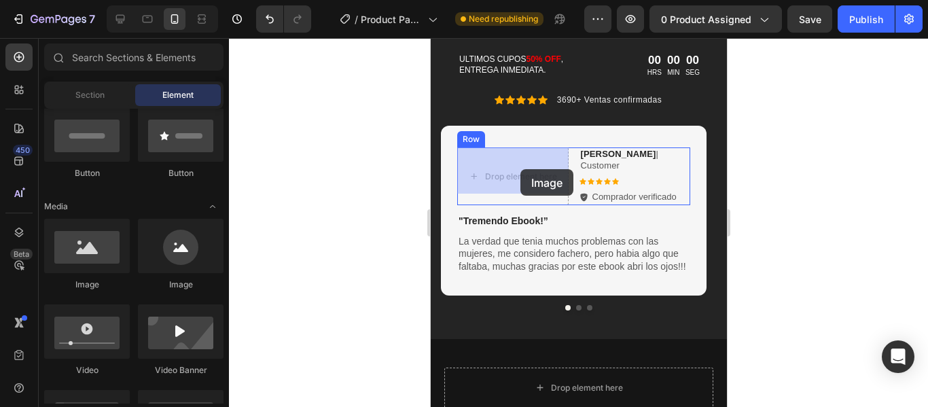
drag, startPoint x: 510, startPoint y: 296, endPoint x: 519, endPoint y: 169, distance: 127.3
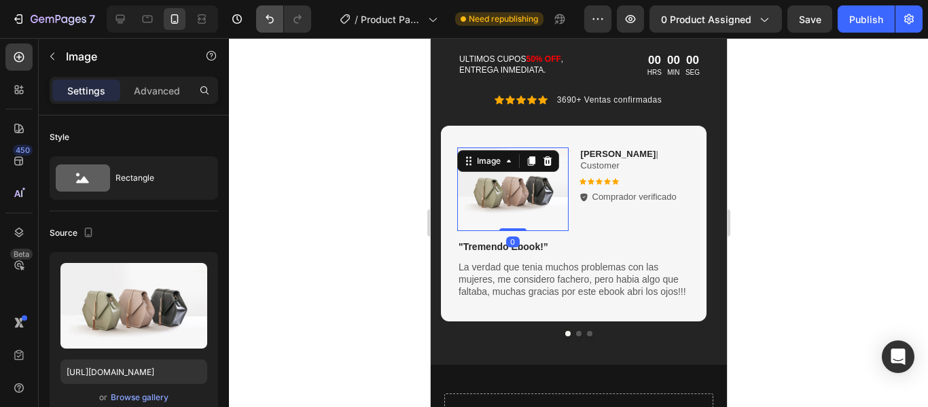
click at [268, 22] on icon "Undo/Redo" at bounding box center [270, 19] width 14 height 14
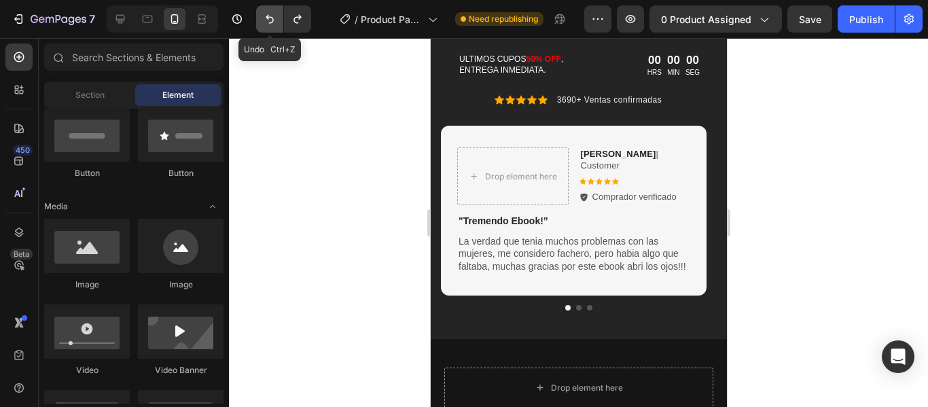
click at [268, 22] on icon "Undo/Redo" at bounding box center [270, 19] width 14 height 14
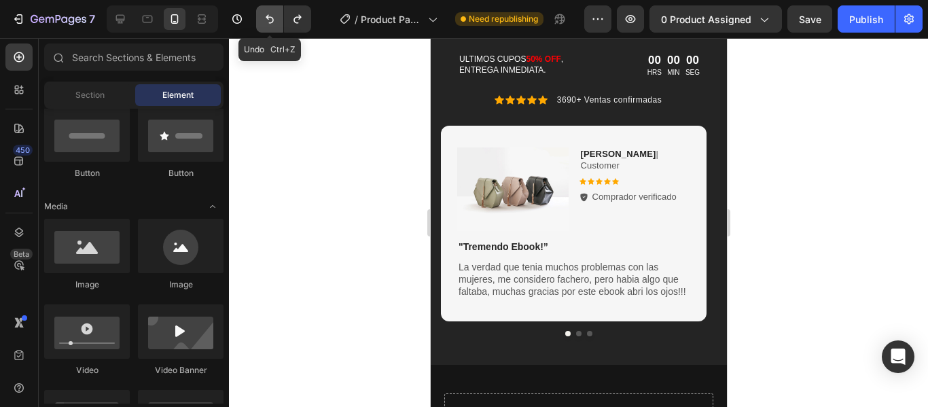
click at [268, 22] on icon "Undo/Redo" at bounding box center [270, 19] width 14 height 14
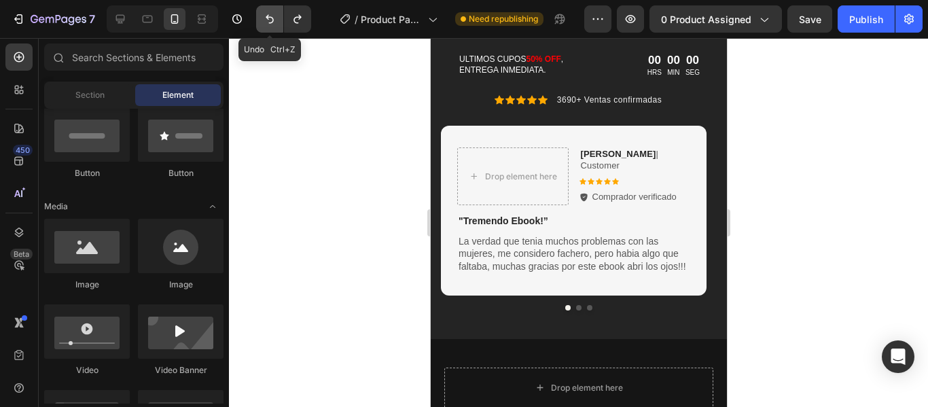
click at [268, 22] on icon "Undo/Redo" at bounding box center [270, 19] width 14 height 14
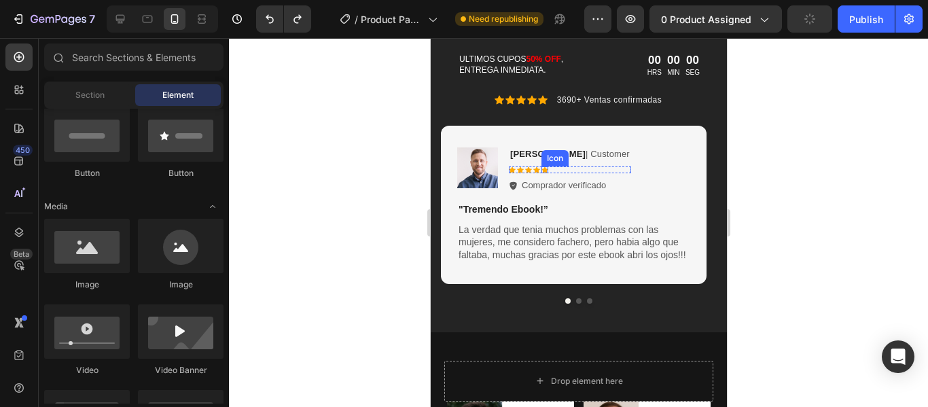
click at [477, 158] on img at bounding box center [476, 167] width 41 height 41
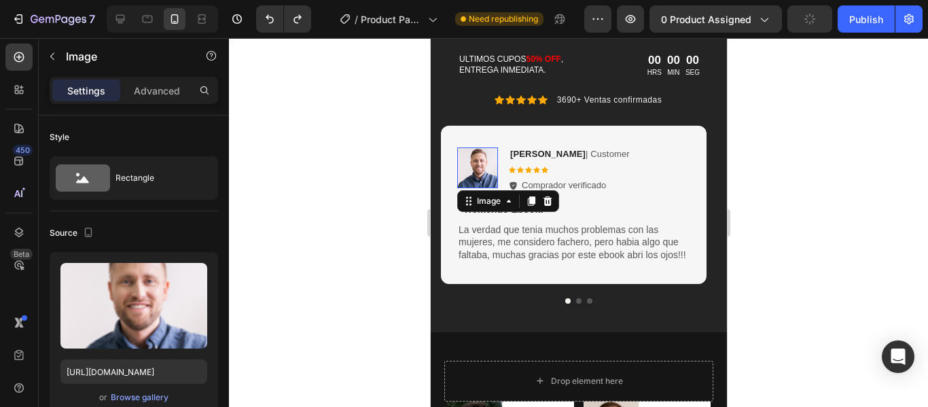
click at [479, 169] on img at bounding box center [476, 167] width 41 height 41
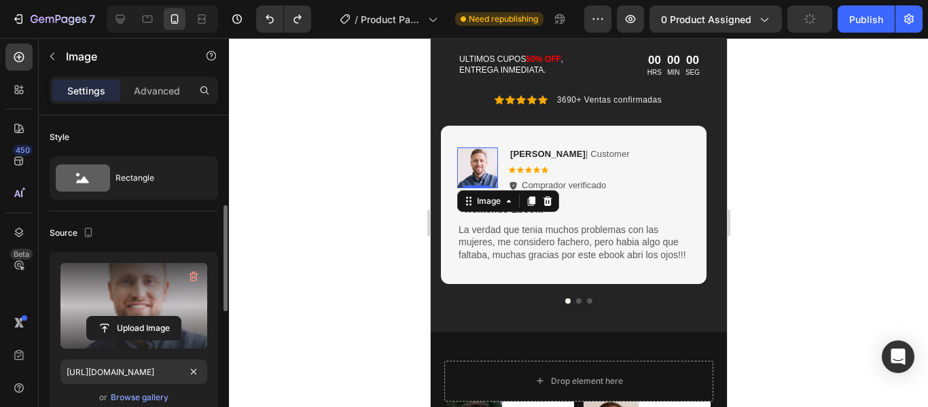
scroll to position [68, 0]
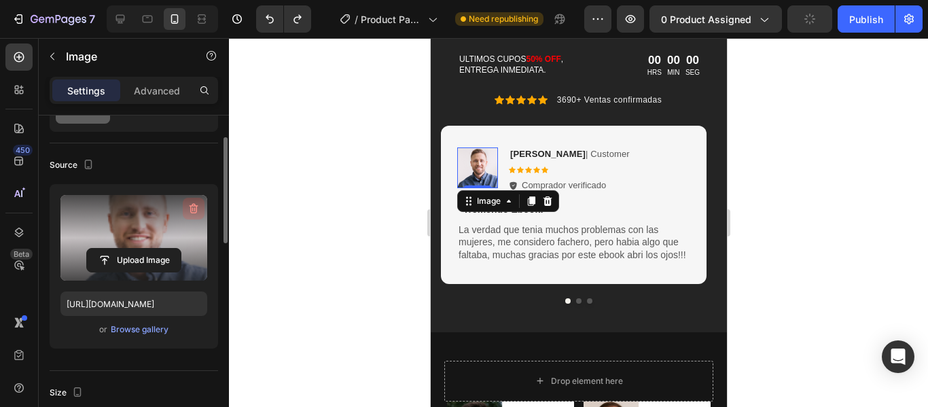
click at [194, 209] on icon "button" at bounding box center [194, 209] width 14 height 14
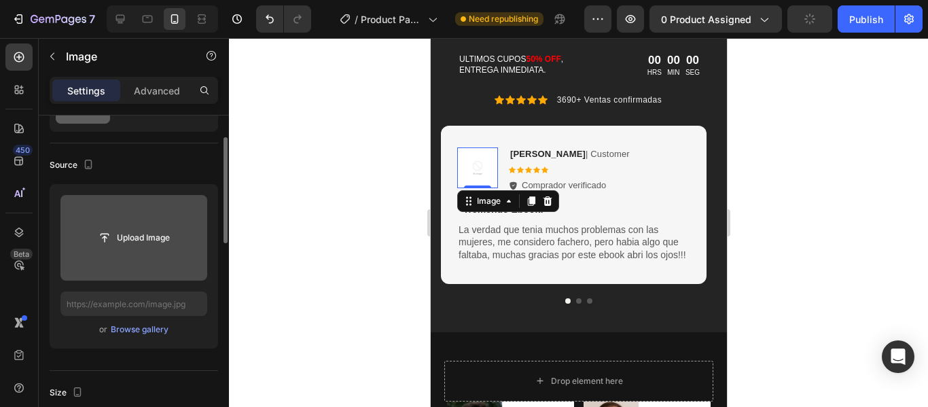
click at [158, 250] on input "file" at bounding box center [133, 238] width 147 height 86
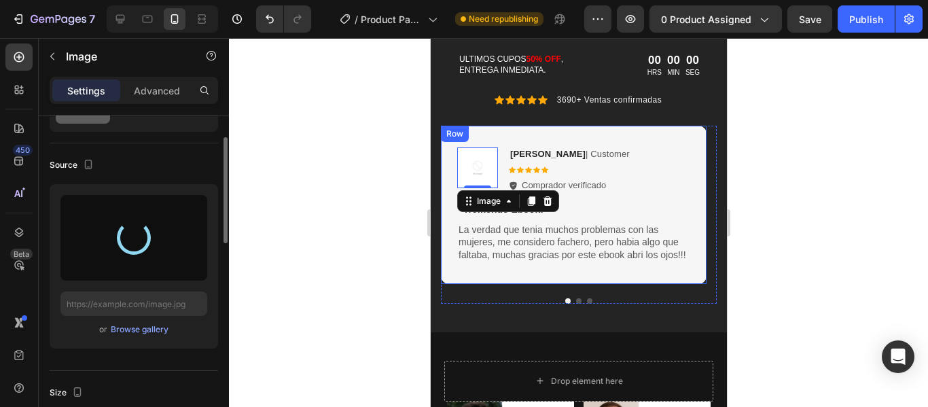
type input "[URL][DOMAIN_NAME]"
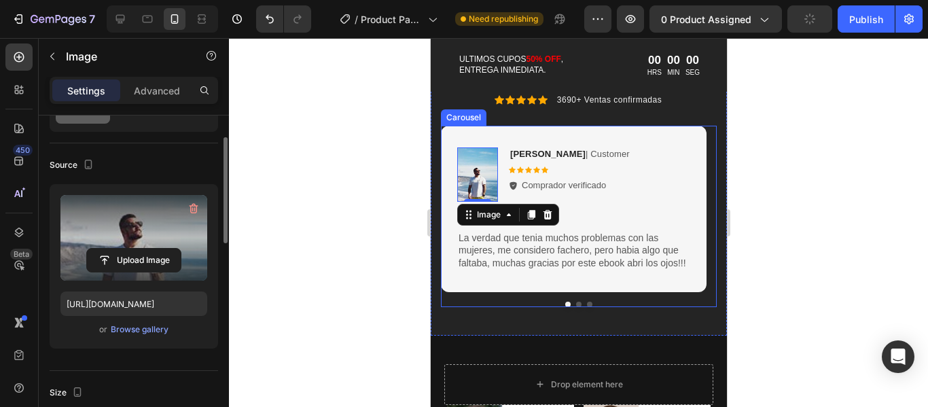
click at [575, 304] on button "Dot" at bounding box center [577, 304] width 5 height 5
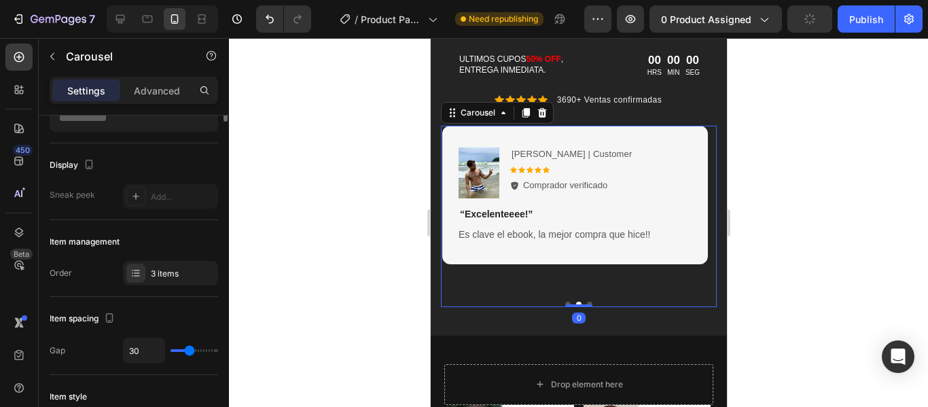
scroll to position [0, 0]
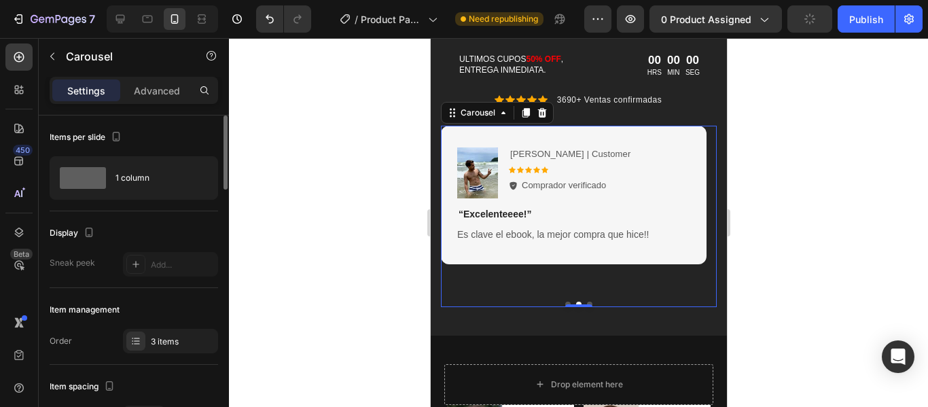
click at [586, 303] on button "Dot" at bounding box center [588, 304] width 5 height 5
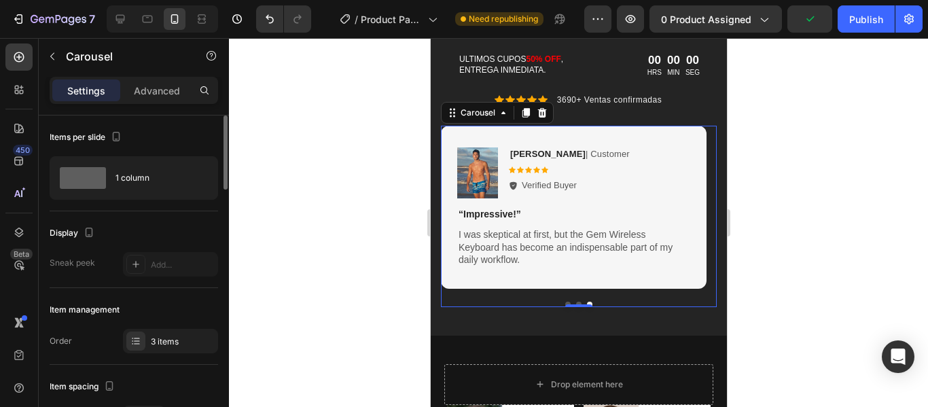
click at [811, 259] on div at bounding box center [578, 222] width 699 height 369
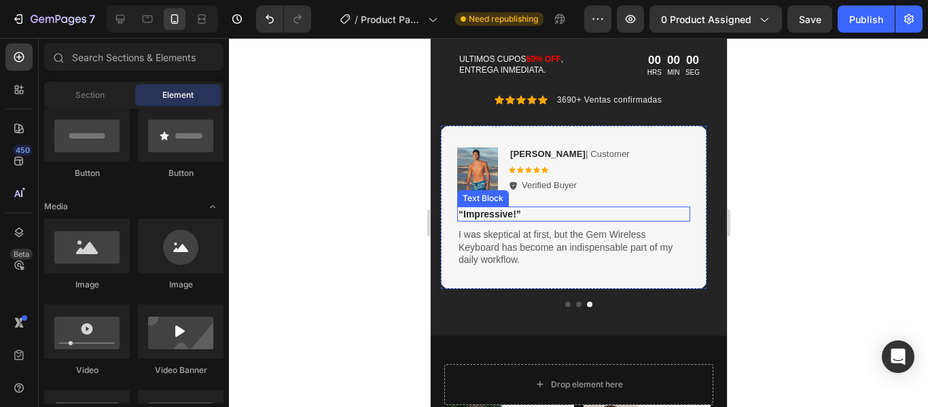
click at [505, 213] on p "“Impressive!”" at bounding box center [573, 214] width 230 height 12
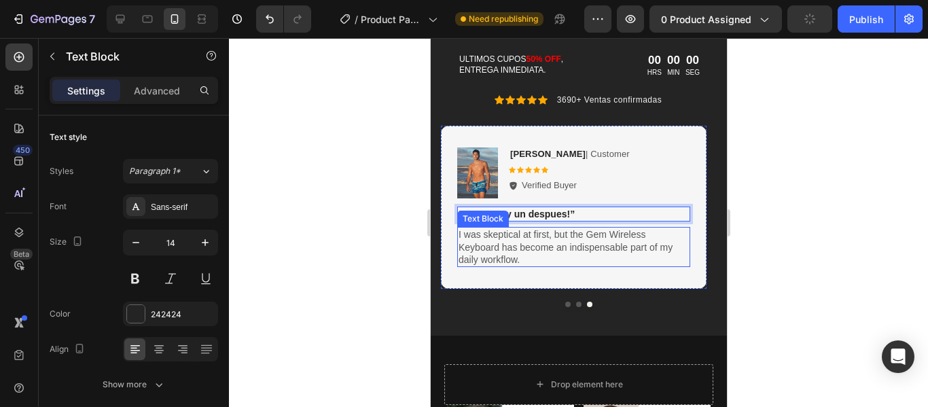
click at [482, 235] on p "I was skeptical at first, but the Gem Wireless Keyboard has become an indispens…" at bounding box center [573, 246] width 230 height 37
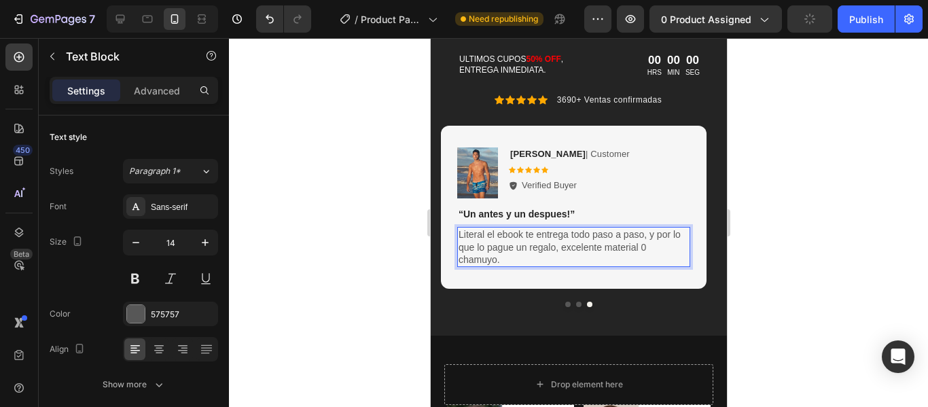
click at [773, 230] on div at bounding box center [578, 222] width 699 height 369
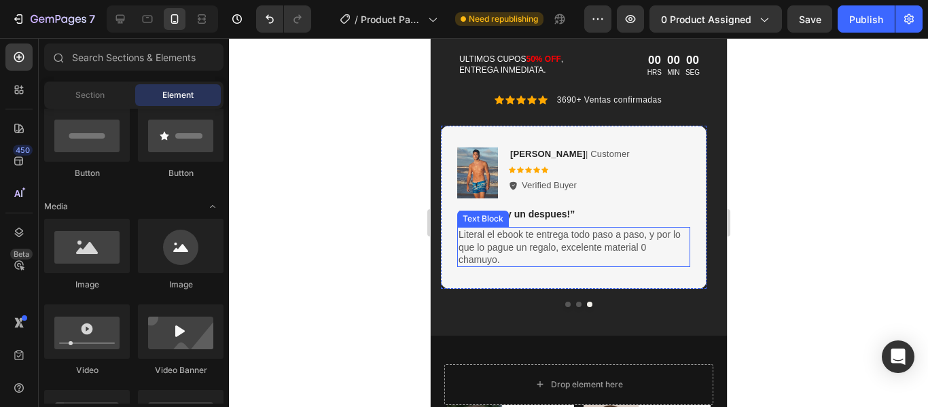
click at [649, 235] on p "Literal el ebook te entrega todo paso a paso, y por lo que lo pague un regalo, …" at bounding box center [573, 246] width 230 height 37
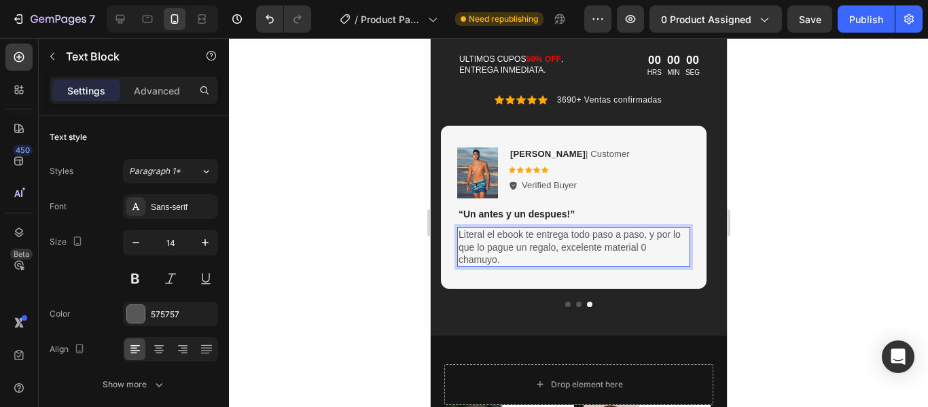
click at [647, 236] on p "Literal el ebook te entrega todo paso a paso, y por lo que lo pague un regalo, …" at bounding box center [573, 246] width 230 height 37
click at [753, 223] on div at bounding box center [578, 222] width 699 height 369
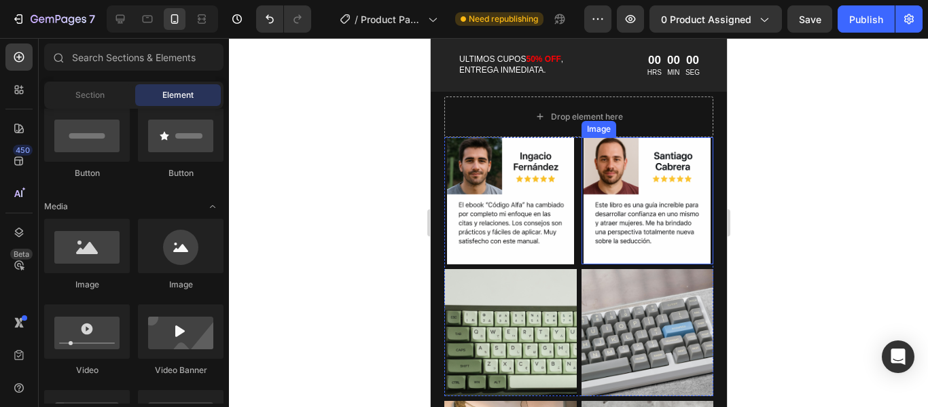
scroll to position [1051, 0]
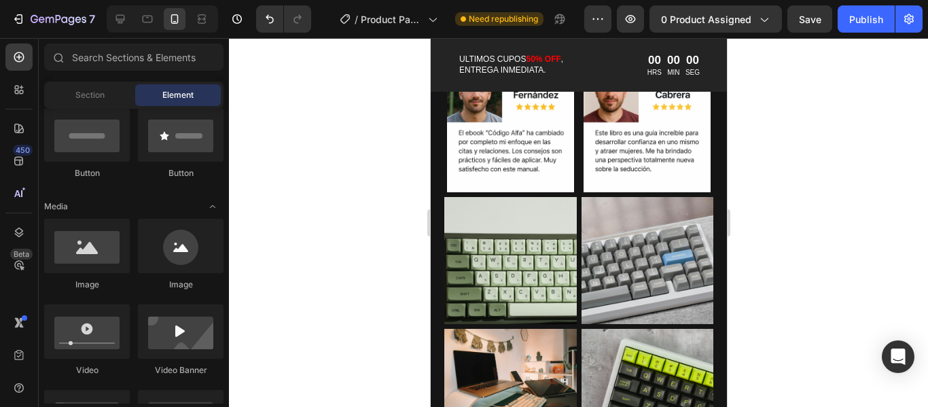
click at [511, 245] on img at bounding box center [509, 260] width 132 height 127
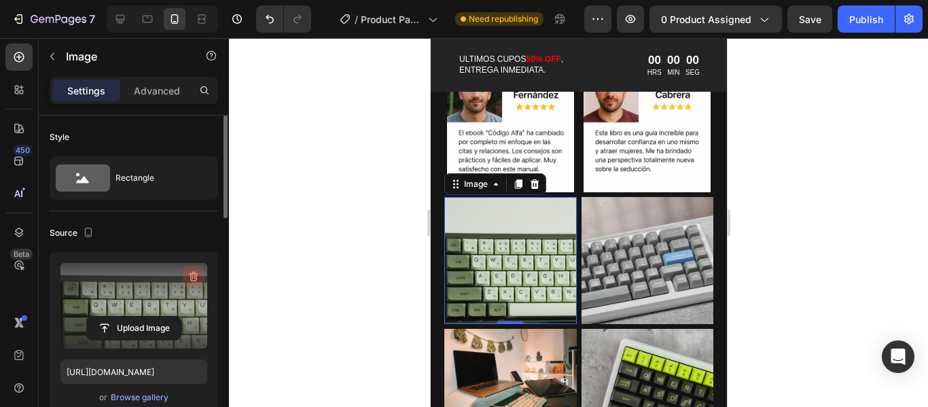
click at [191, 278] on icon "button" at bounding box center [194, 277] width 14 height 14
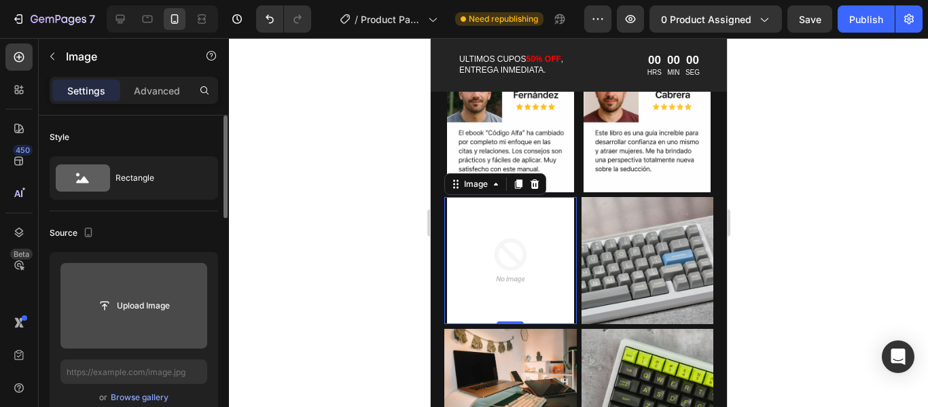
click at [166, 294] on input "file" at bounding box center [134, 305] width 94 height 23
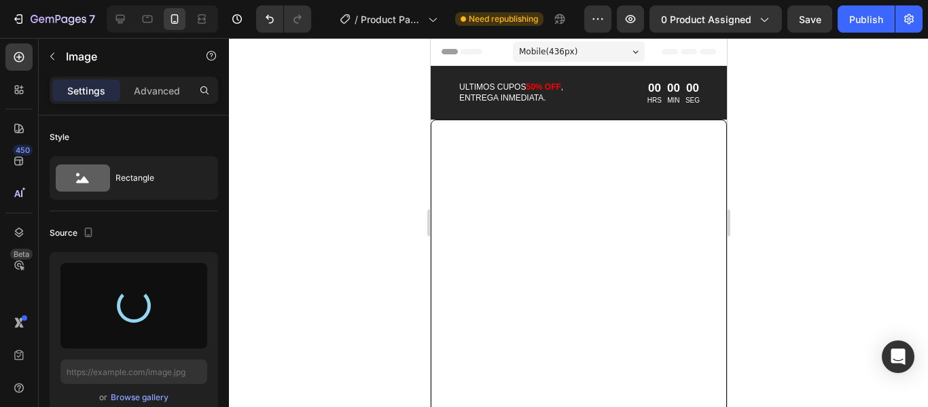
scroll to position [1051, 0]
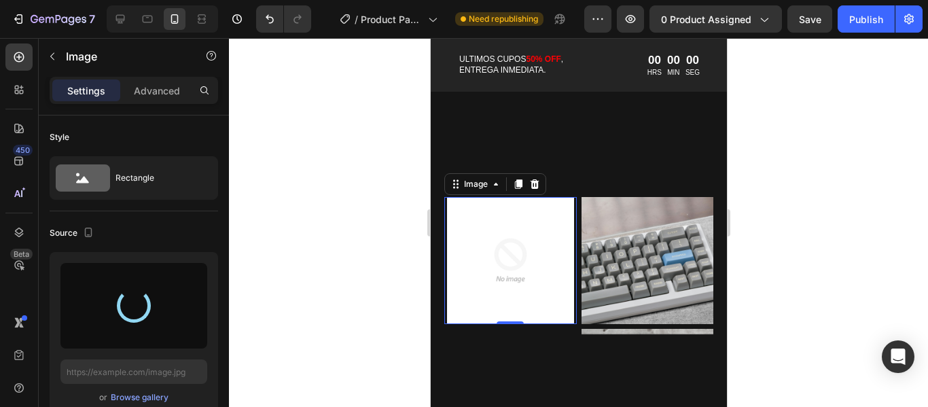
type input "https://cdn.shopify.com/s/files/1/0951/9995/3203/files/gempages_580844561299932…"
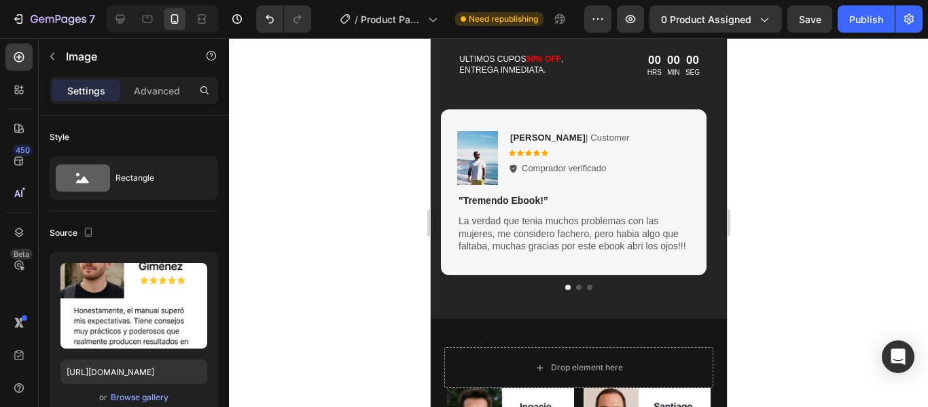
scroll to position [644, 0]
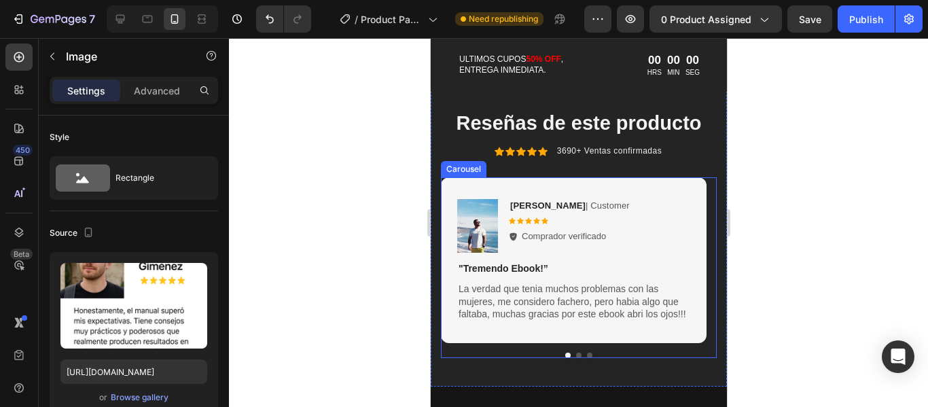
click at [575, 358] on button "Dot" at bounding box center [577, 354] width 5 height 5
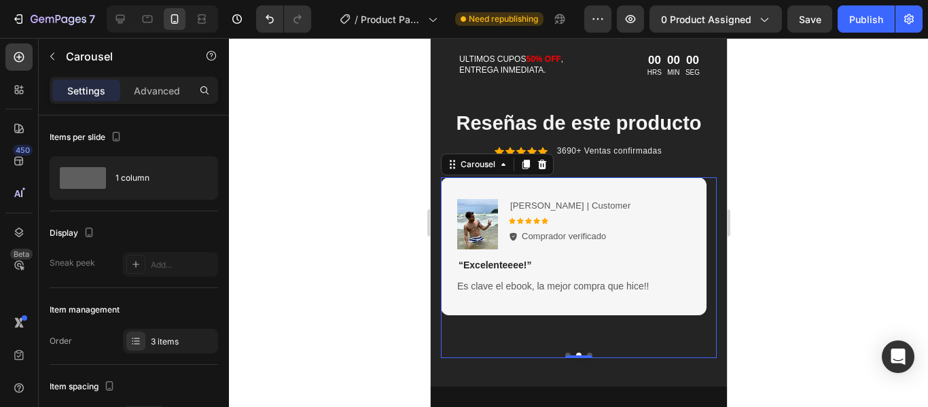
click at [586, 358] on button "Dot" at bounding box center [588, 354] width 5 height 5
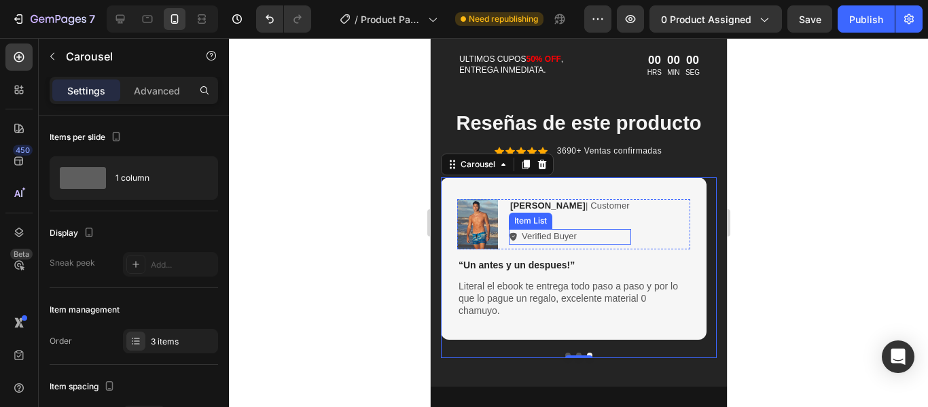
click at [547, 242] on p "Verified Buyer" at bounding box center [548, 237] width 55 height 12
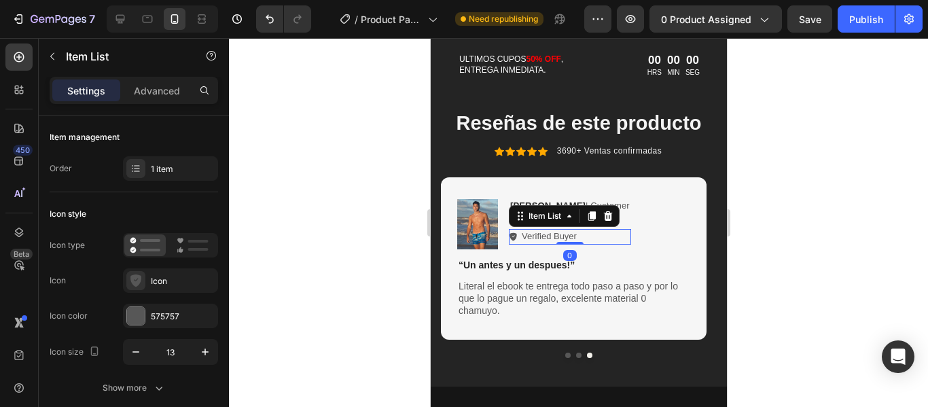
click at [547, 242] on p "Verified Buyer" at bounding box center [548, 237] width 55 height 12
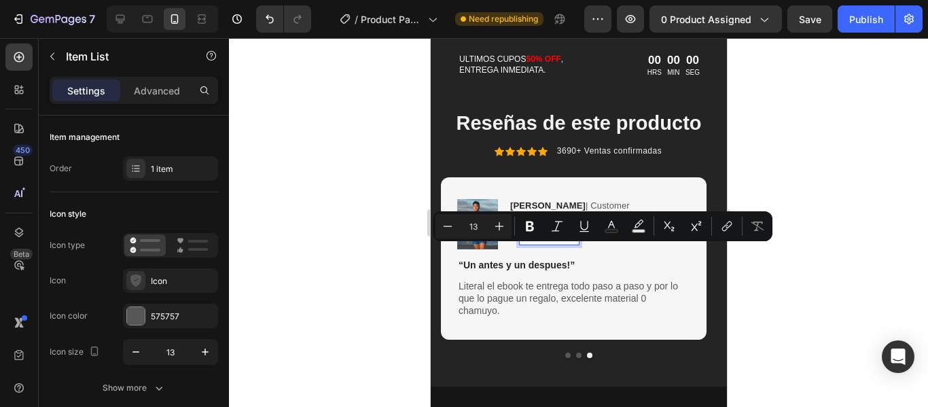
click at [558, 242] on p "Verified Buyer" at bounding box center [548, 237] width 55 height 12
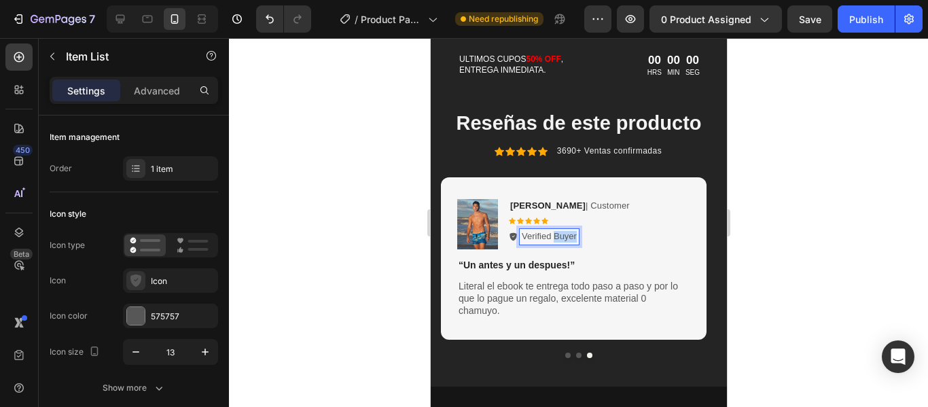
click at [558, 242] on p "Verified Buyer" at bounding box center [548, 237] width 55 height 12
click at [524, 211] on strong "[PERSON_NAME]" at bounding box center [546, 205] width 75 height 10
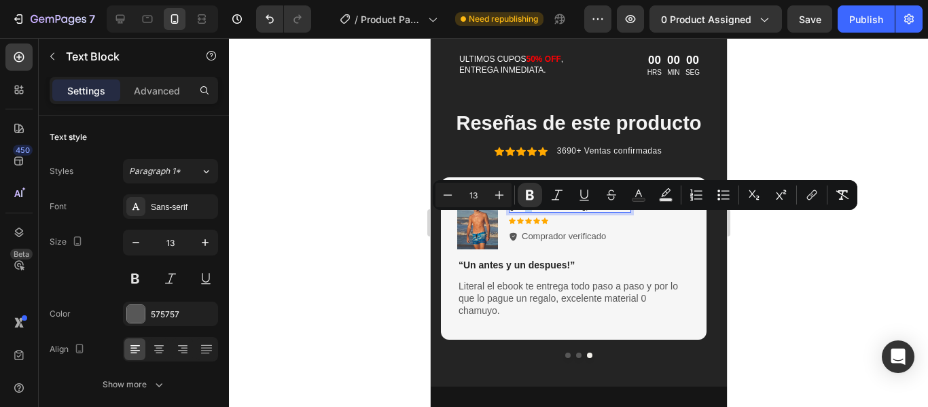
click at [530, 211] on strong "[PERSON_NAME]" at bounding box center [546, 205] width 75 height 10
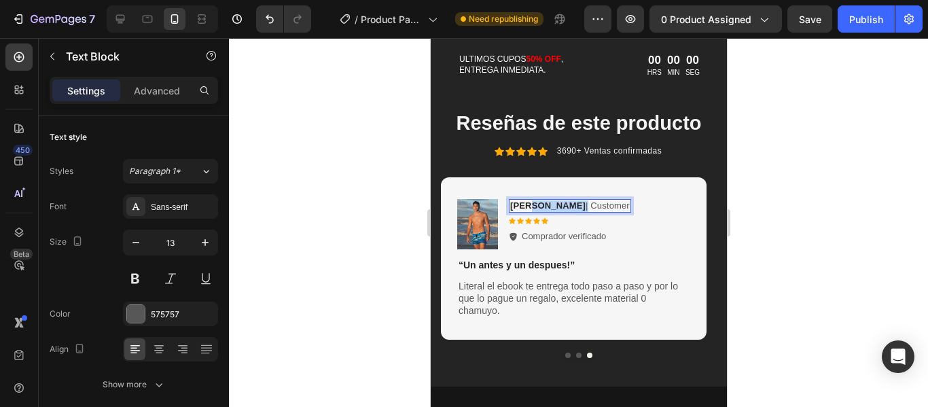
click at [530, 211] on strong "[PERSON_NAME]" at bounding box center [546, 205] width 75 height 10
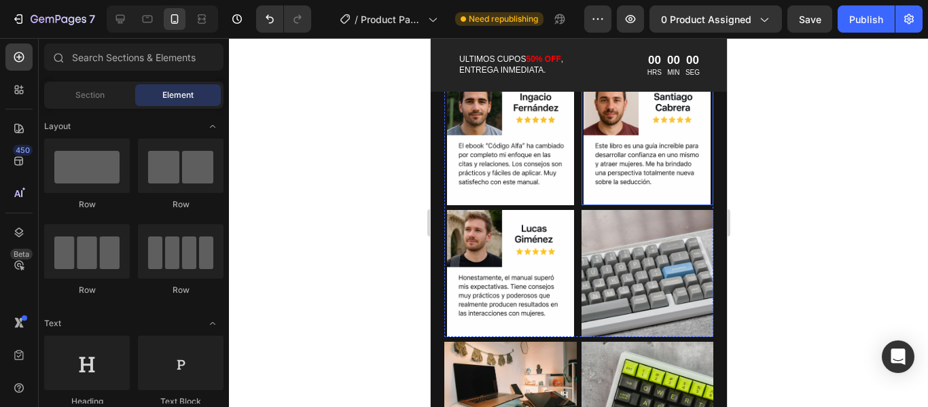
scroll to position [1103, 0]
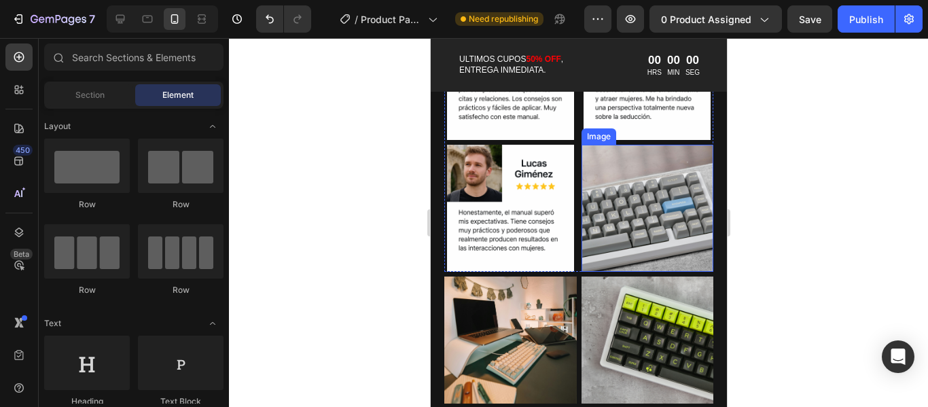
click at [634, 213] on img at bounding box center [647, 208] width 132 height 127
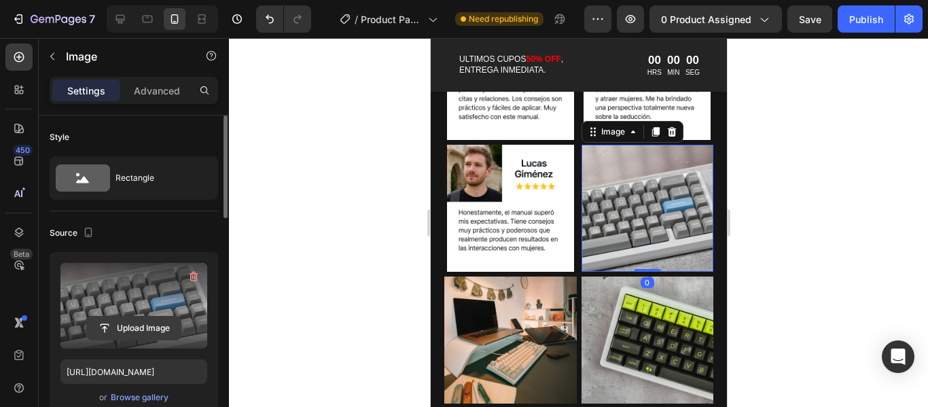
click at [133, 329] on input "file" at bounding box center [134, 327] width 94 height 23
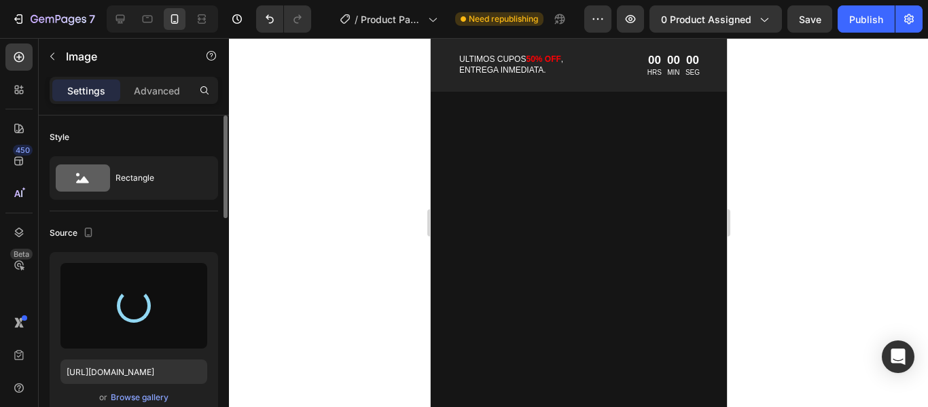
scroll to position [560, 0]
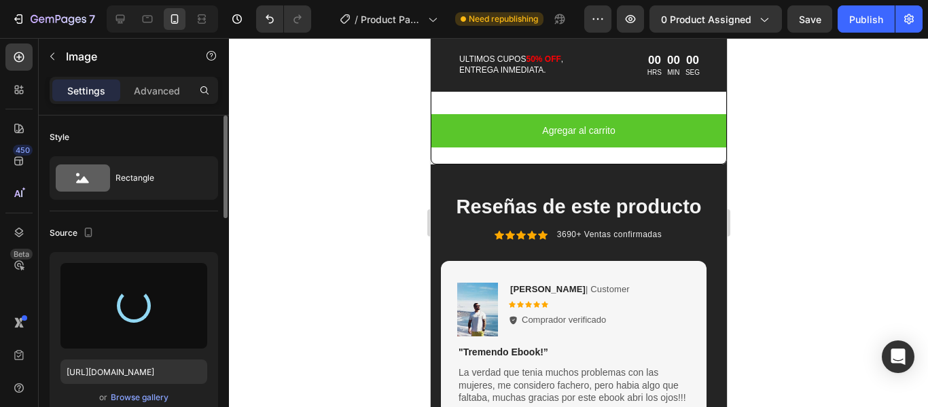
type input "https://cdn.shopify.com/s/files/1/0951/9995/3203/files/gempages_580844561299932…"
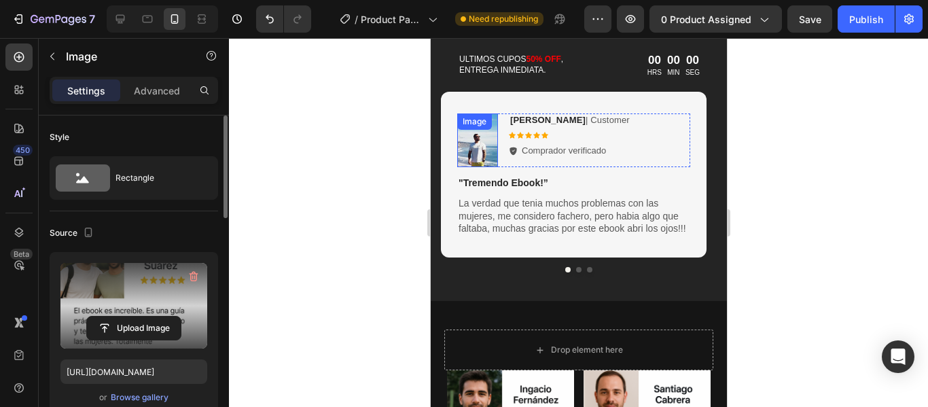
scroll to position [697, 0]
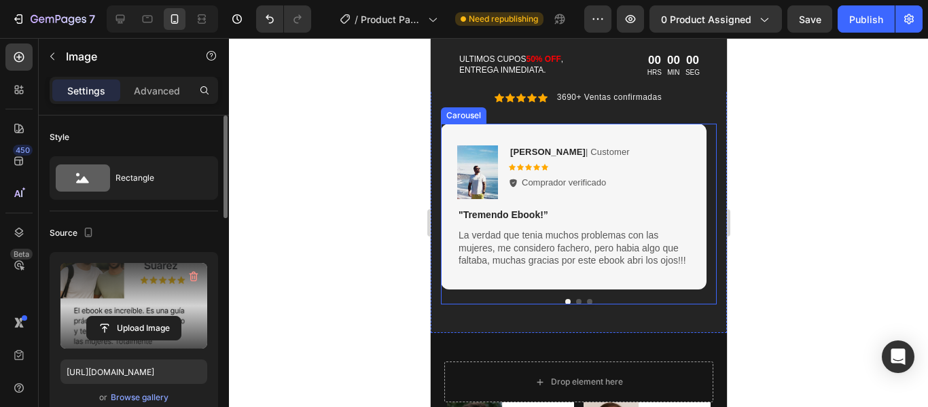
click at [575, 304] on button "Dot" at bounding box center [577, 301] width 5 height 5
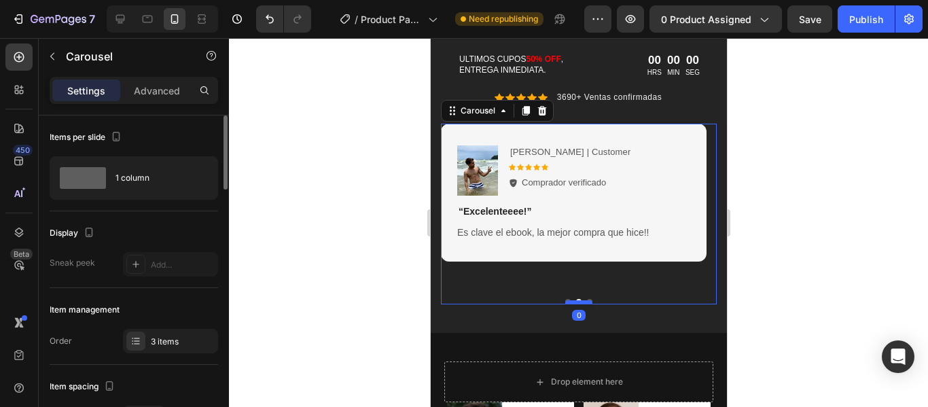
click at [584, 304] on div at bounding box center [577, 302] width 27 height 4
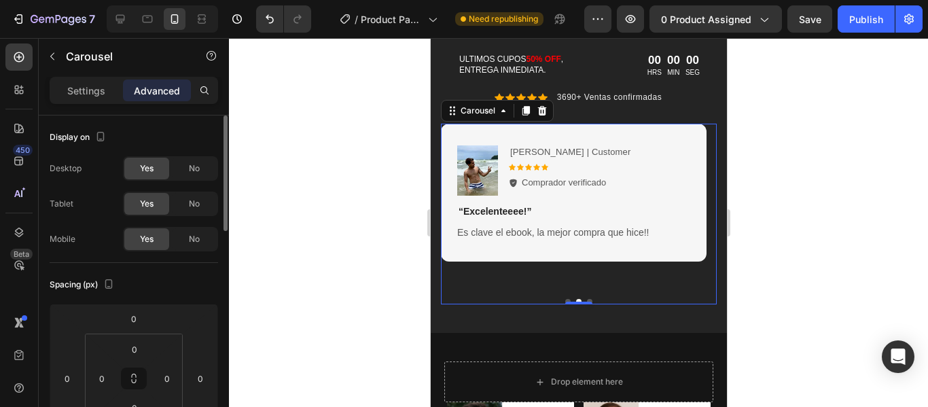
click at [586, 304] on button "Dot" at bounding box center [588, 301] width 5 height 5
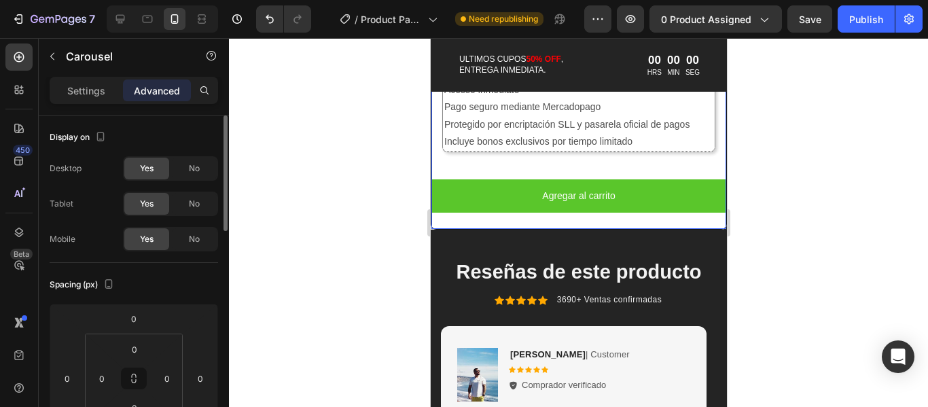
scroll to position [359, 0]
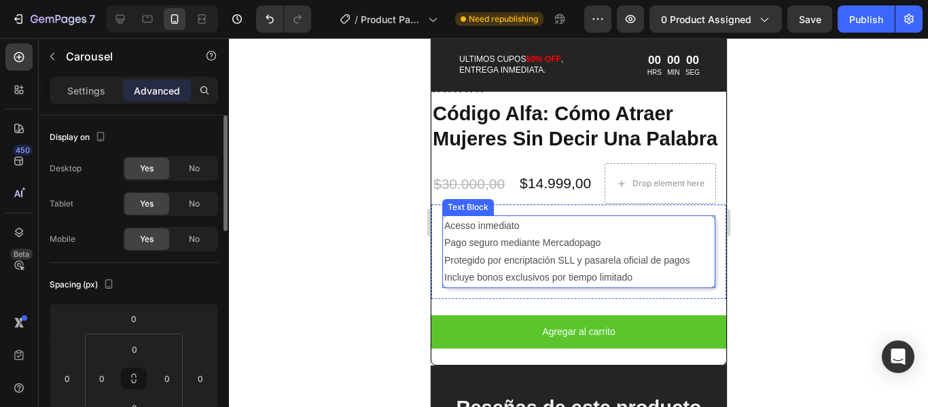
click at [445, 234] on p "Acesso inmediato" at bounding box center [577, 225] width 269 height 17
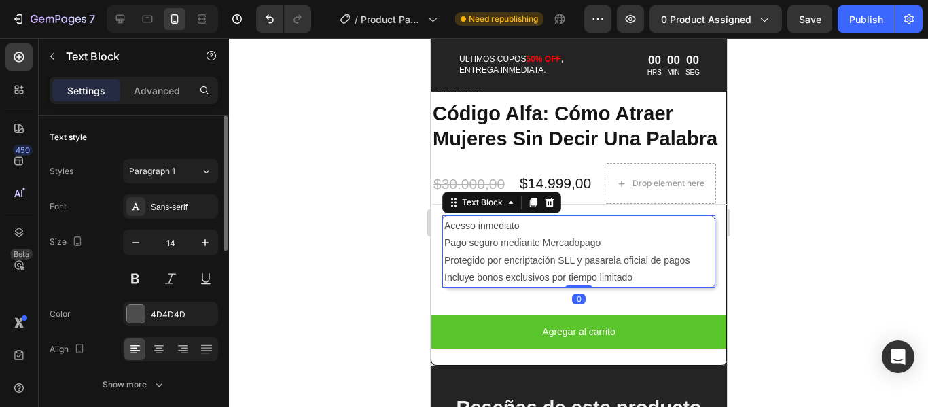
click at [445, 234] on p "Acesso inmediato" at bounding box center [577, 225] width 269 height 17
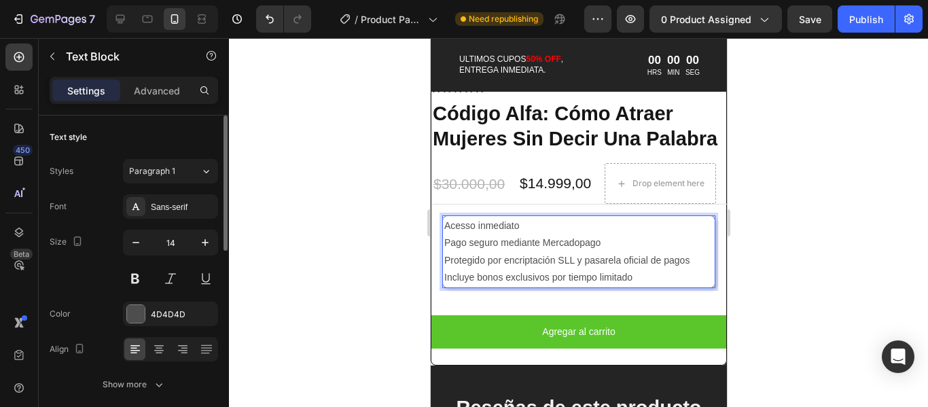
click at [445, 251] on p "Pago seguro mediante Mercadopago" at bounding box center [577, 242] width 269 height 17
click at [445, 269] on p "Protegido por encriptación SLL y pasarela oficial de pagos" at bounding box center [577, 260] width 269 height 17
click at [444, 286] on p "Incluye bonos exclusivos por tiempo limitado" at bounding box center [577, 277] width 269 height 17
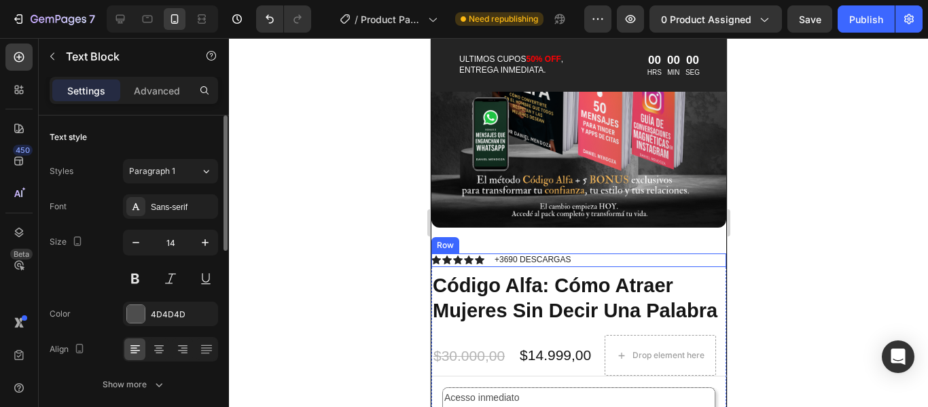
scroll to position [157, 0]
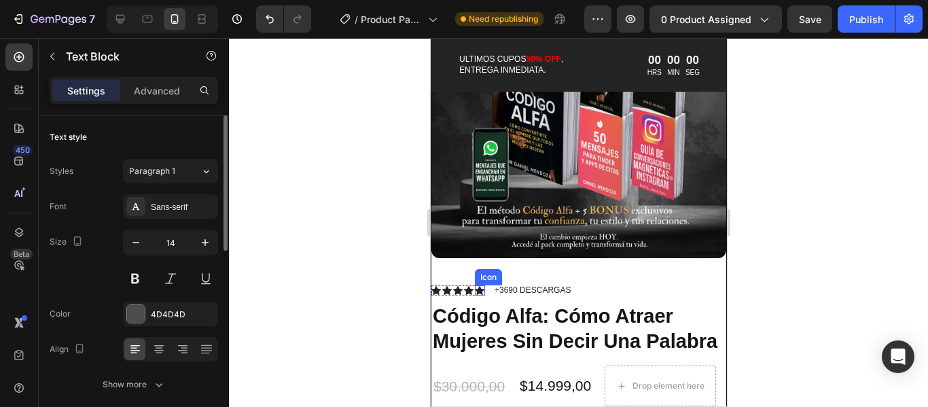
click at [477, 286] on icon at bounding box center [479, 290] width 10 height 9
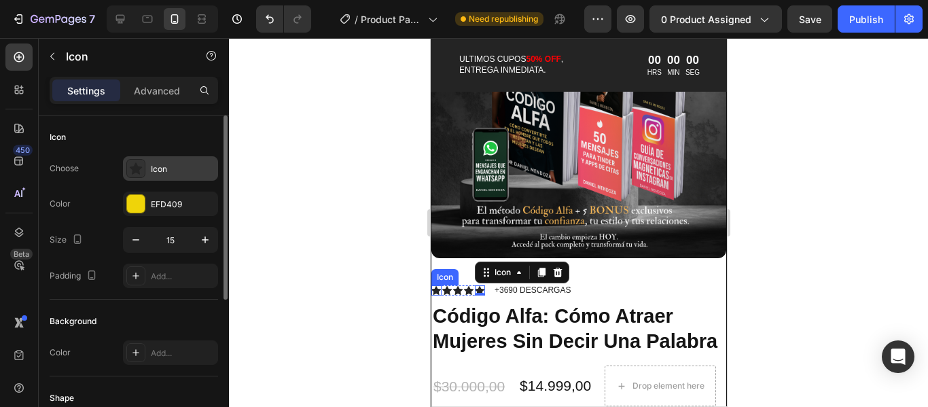
click at [161, 171] on div "Icon" at bounding box center [183, 169] width 64 height 12
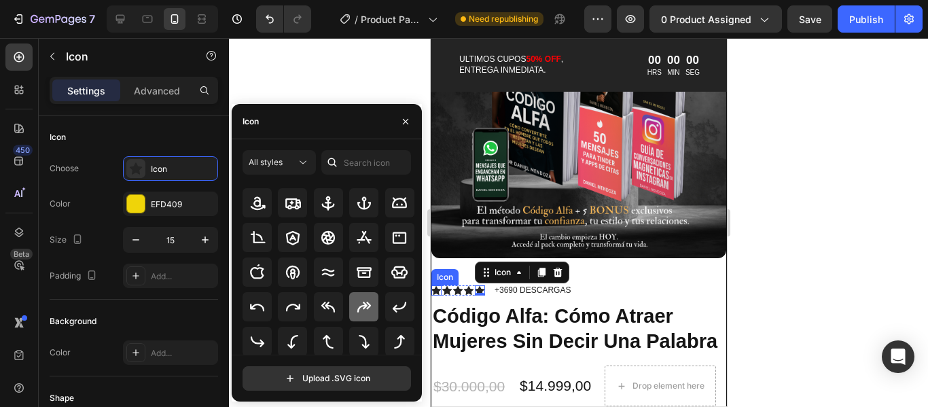
scroll to position [179, 0]
click at [190, 126] on div "Icon" at bounding box center [134, 137] width 168 height 22
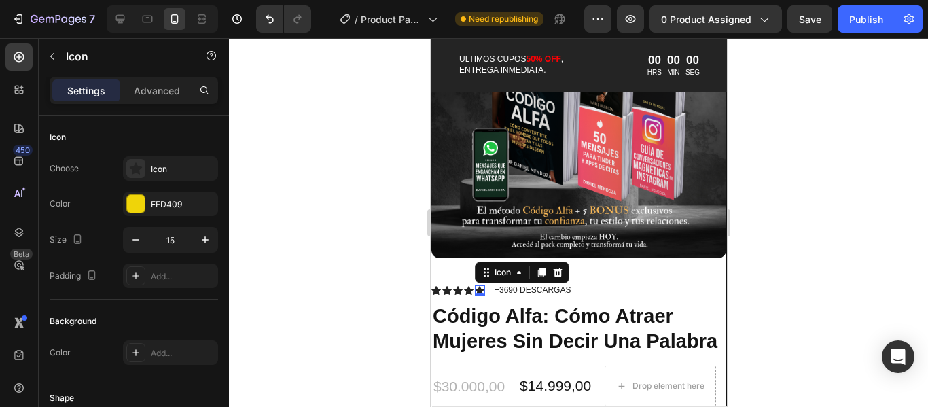
click at [852, 307] on div at bounding box center [578, 222] width 699 height 369
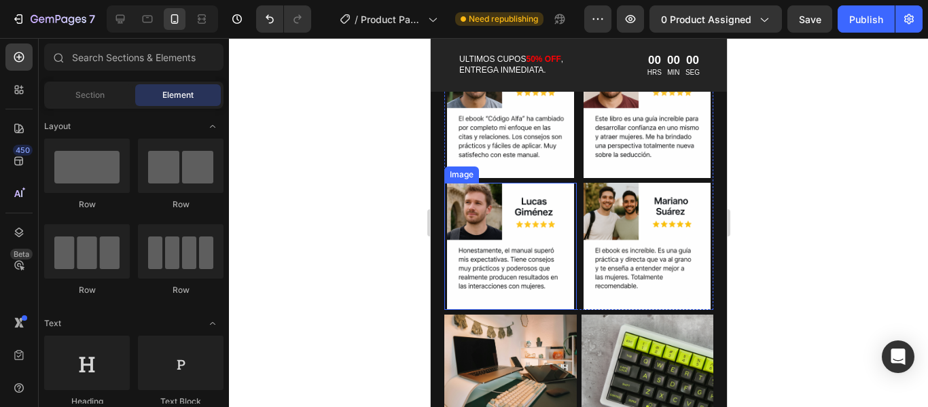
scroll to position [1109, 0]
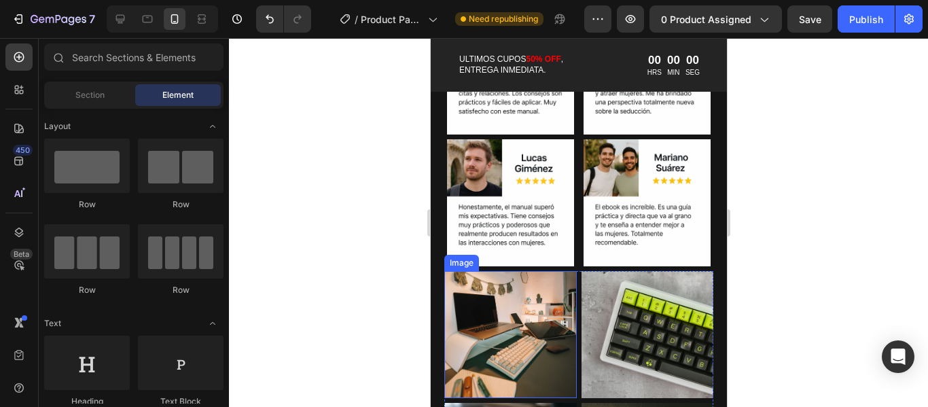
click at [530, 318] on img at bounding box center [509, 334] width 132 height 127
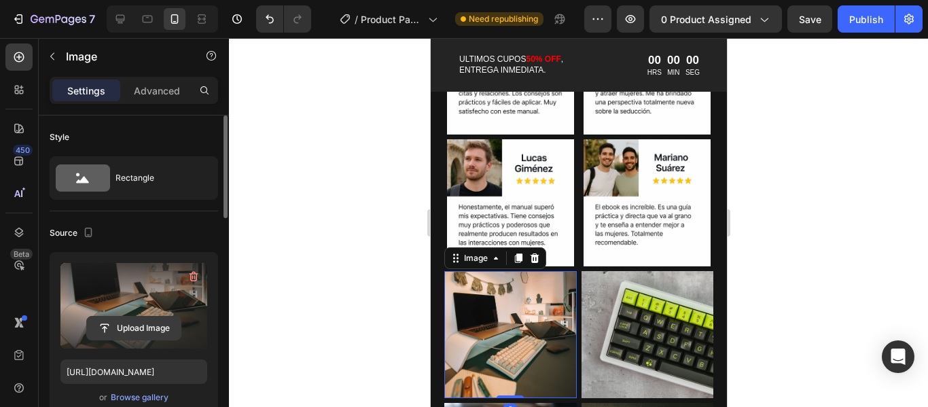
click at [160, 331] on input "file" at bounding box center [134, 327] width 94 height 23
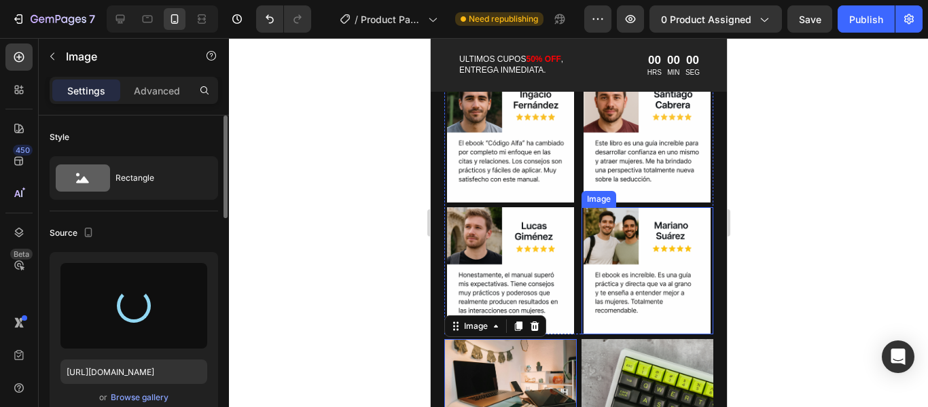
scroll to position [1004, 0]
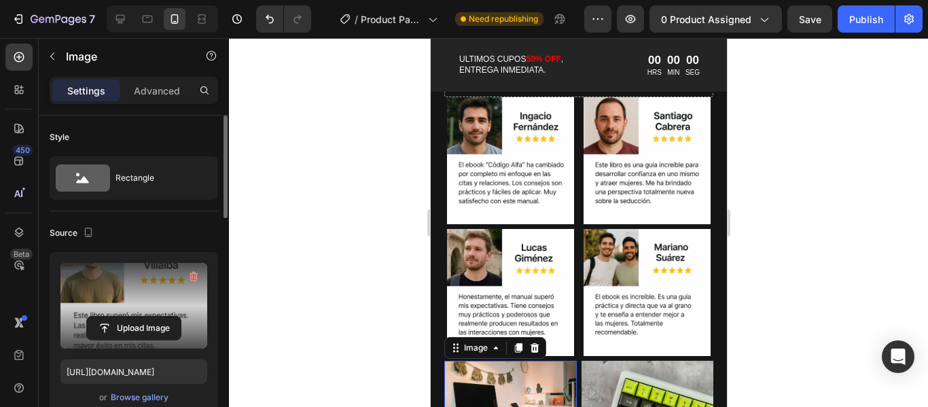
type input "https://cdn.shopify.com/s/files/1/0951/9995/3203/files/gempages_580844561299932…"
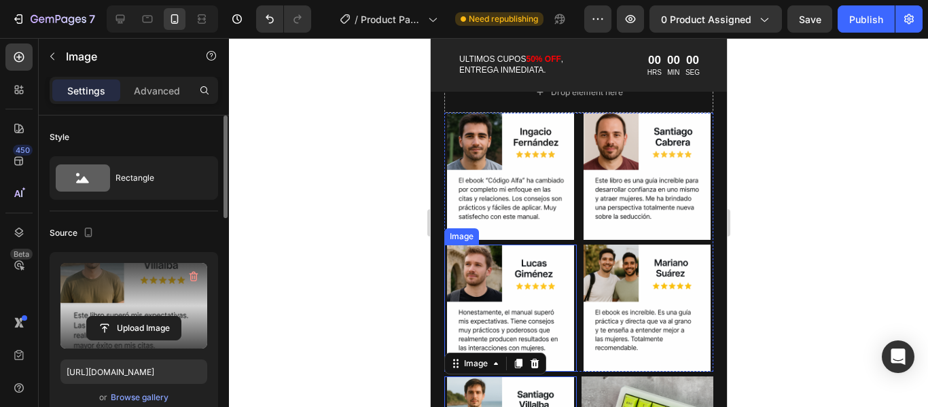
scroll to position [973, 0]
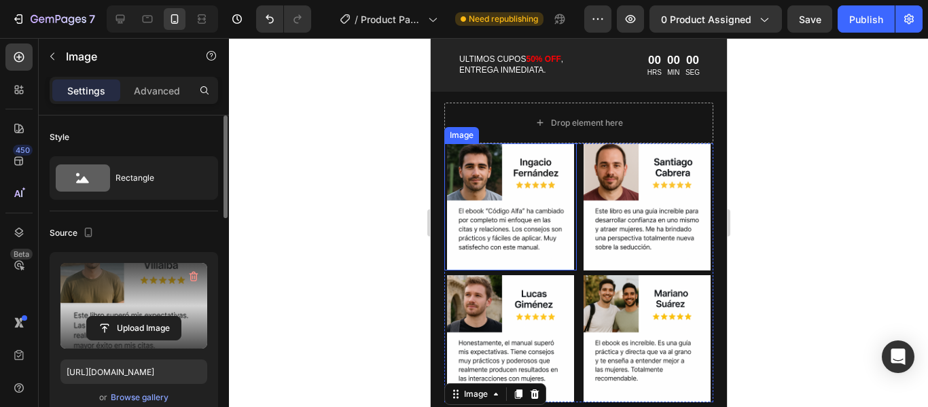
click at [520, 216] on img at bounding box center [509, 206] width 132 height 127
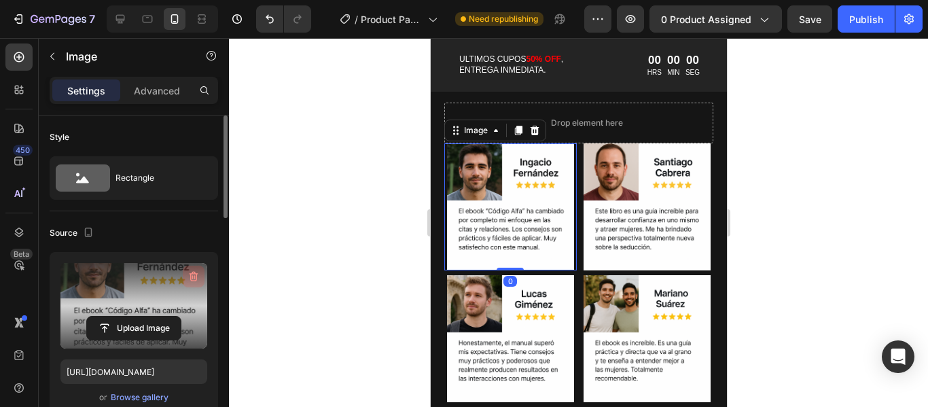
click at [194, 276] on icon "button" at bounding box center [194, 277] width 1 height 4
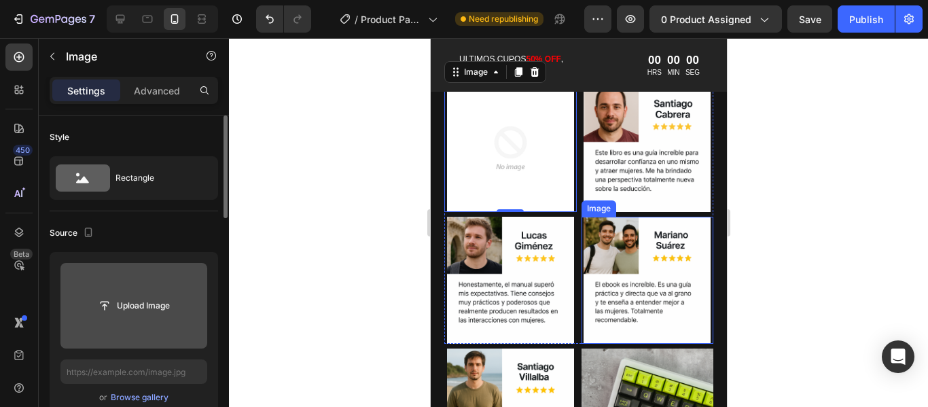
scroll to position [1177, 0]
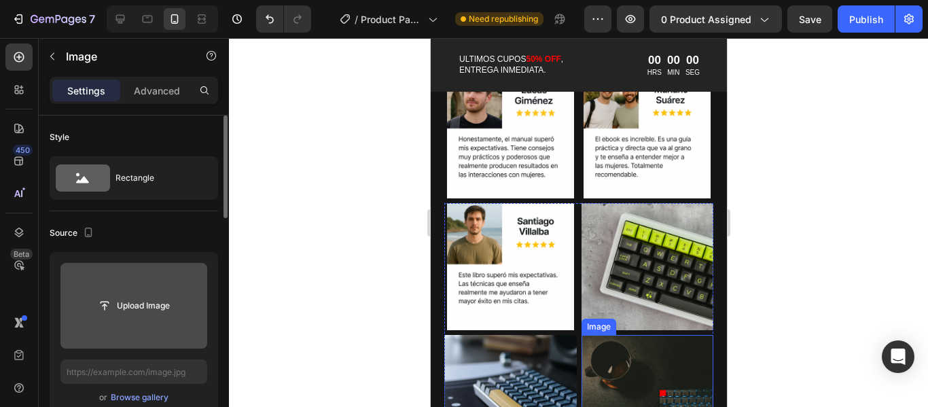
click at [649, 359] on img at bounding box center [647, 398] width 132 height 127
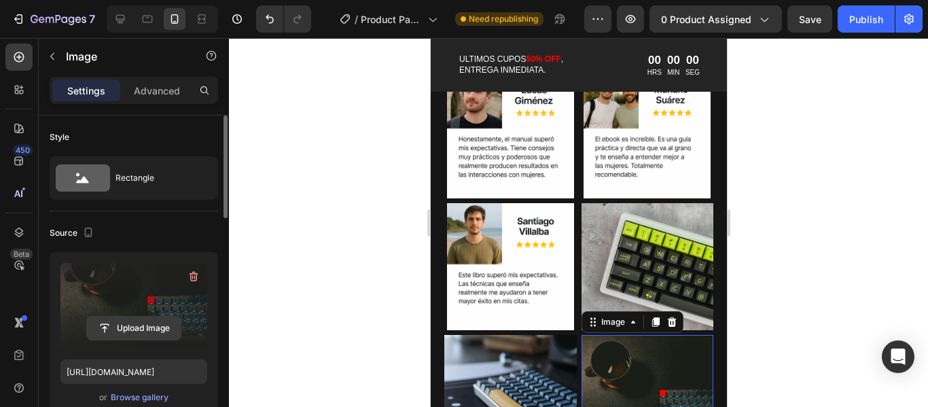
click at [149, 333] on input "file" at bounding box center [134, 327] width 94 height 23
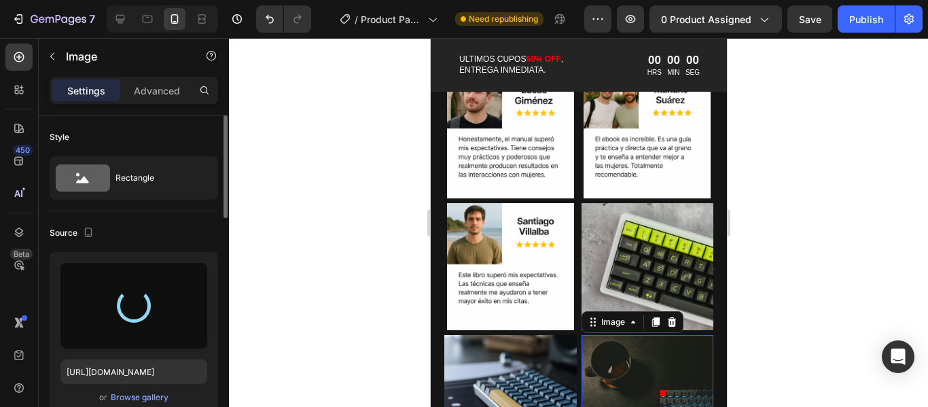
type input "https://cdn.shopify.com/s/files/1/0951/9995/3203/files/gempages_580844561299932…"
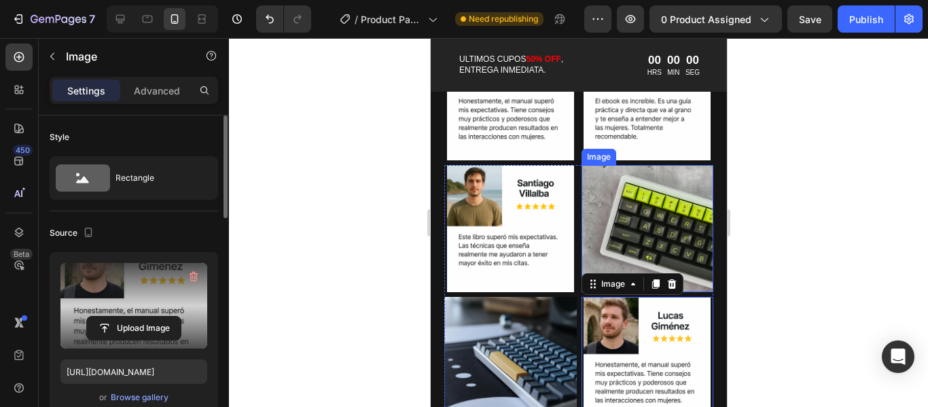
scroll to position [1245, 0]
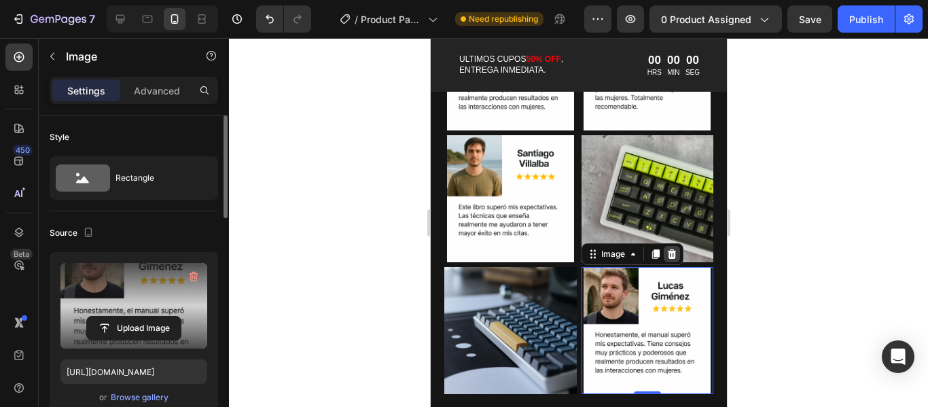
click at [666, 249] on icon at bounding box center [670, 254] width 9 height 10
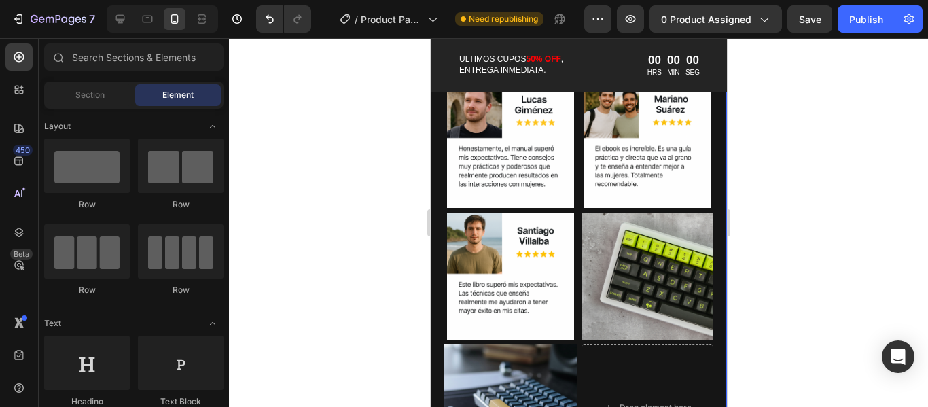
scroll to position [1313, 0]
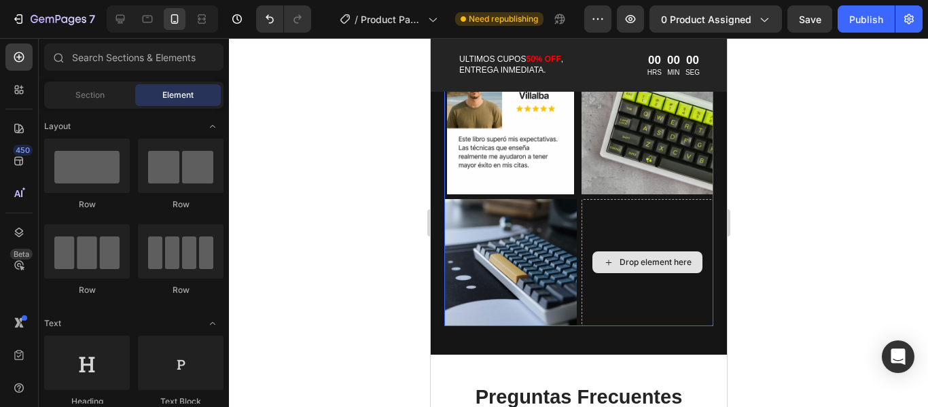
click at [649, 251] on div "Drop element here" at bounding box center [646, 262] width 110 height 22
click at [650, 257] on div "Drop element here" at bounding box center [655, 262] width 72 height 11
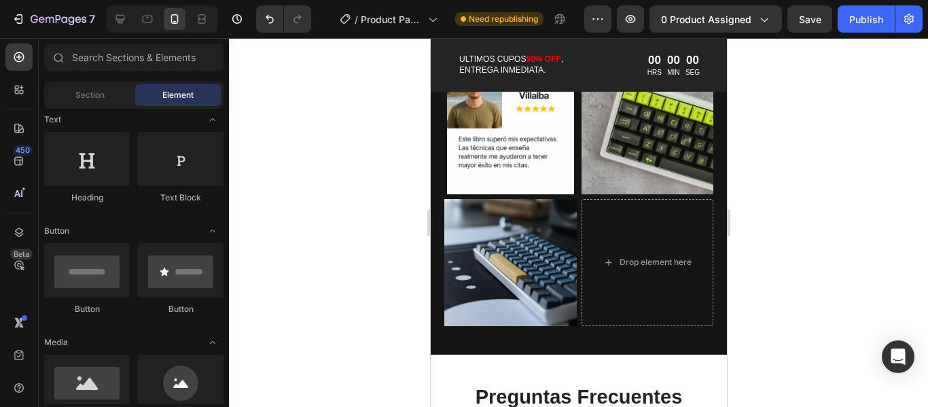
scroll to position [0, 0]
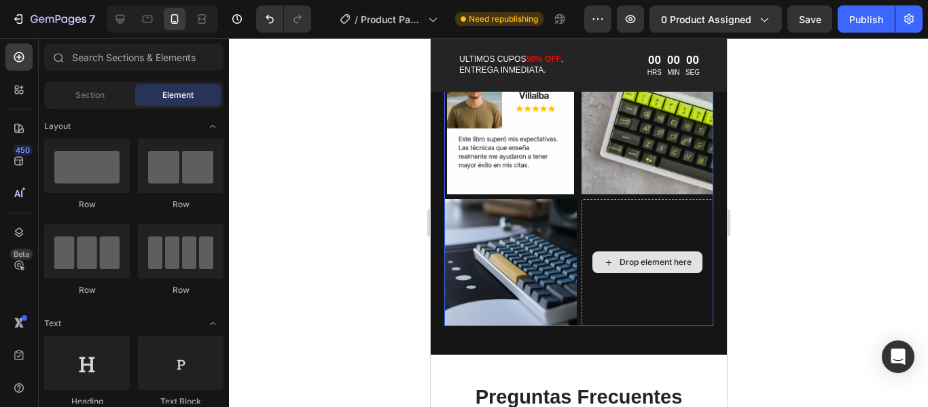
click at [651, 257] on div "Drop element here" at bounding box center [655, 262] width 72 height 11
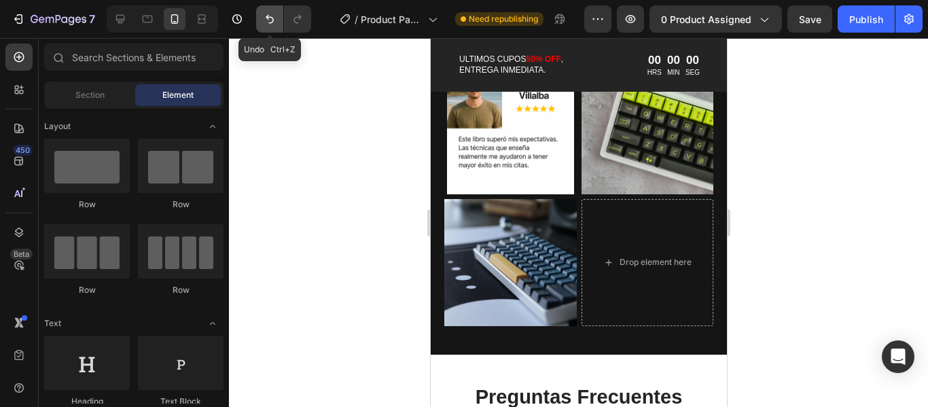
click at [268, 19] on icon "Undo/Redo" at bounding box center [270, 19] width 8 height 9
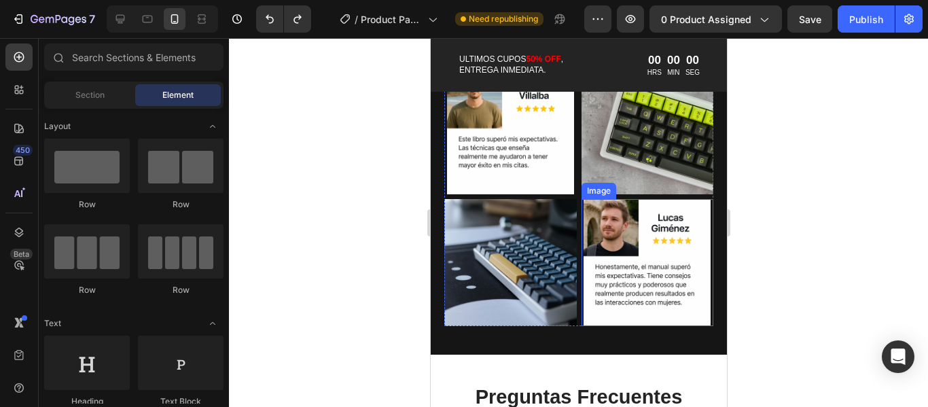
click at [622, 217] on img at bounding box center [647, 262] width 132 height 127
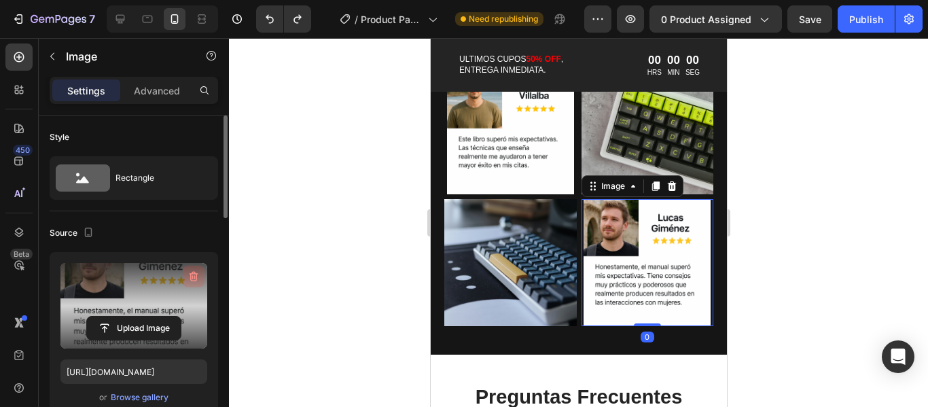
click at [194, 278] on icon "button" at bounding box center [194, 277] width 14 height 14
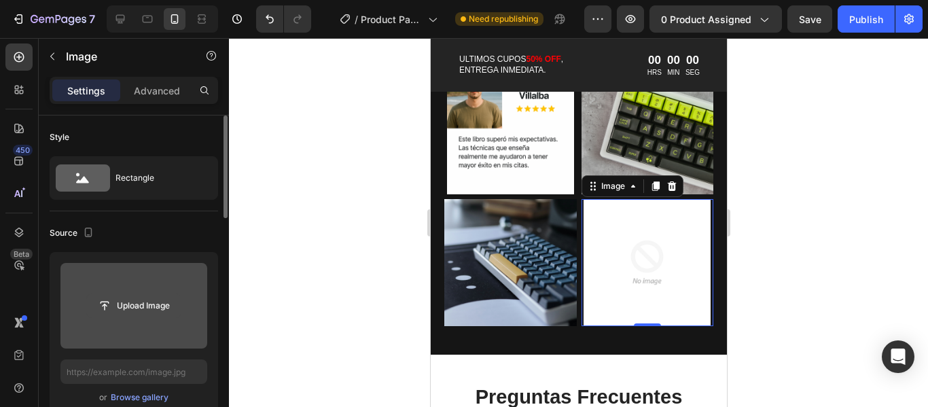
click at [149, 313] on input "file" at bounding box center [134, 305] width 94 height 23
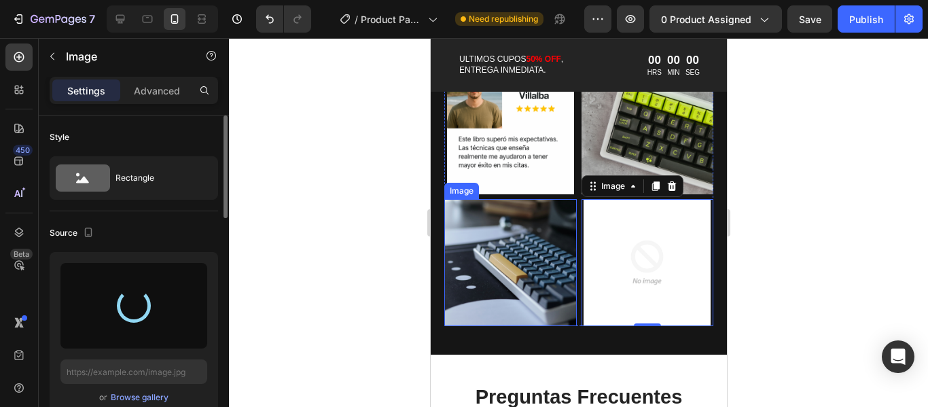
type input "[URL][DOMAIN_NAME]"
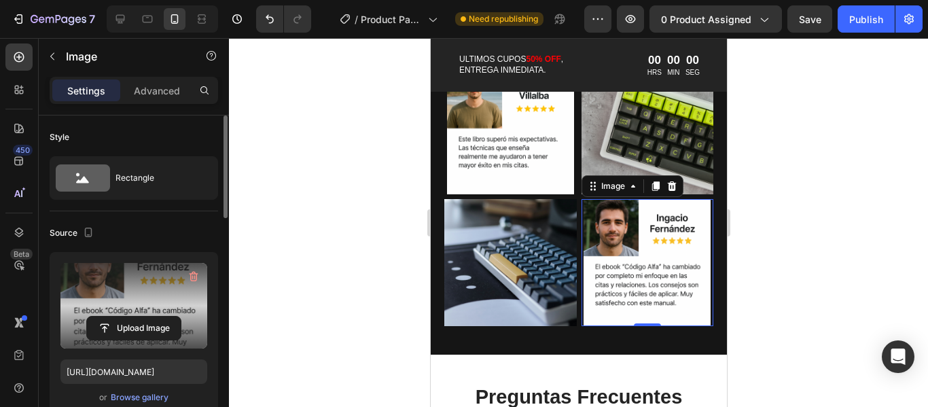
click at [817, 234] on div at bounding box center [578, 222] width 699 height 369
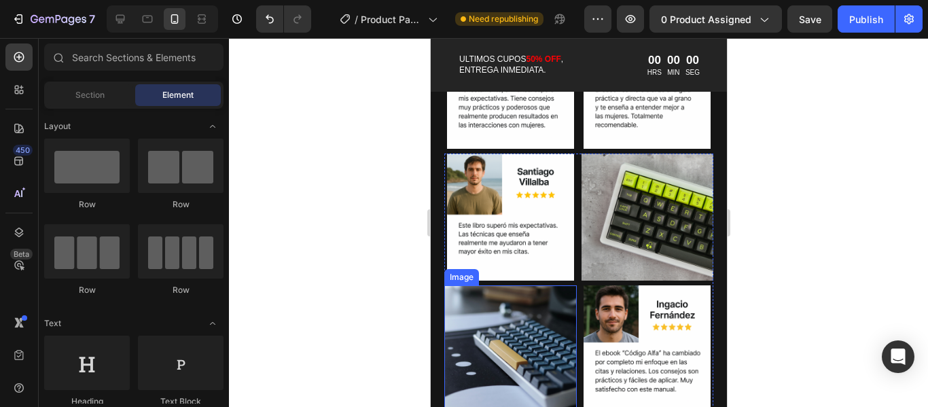
scroll to position [1381, 0]
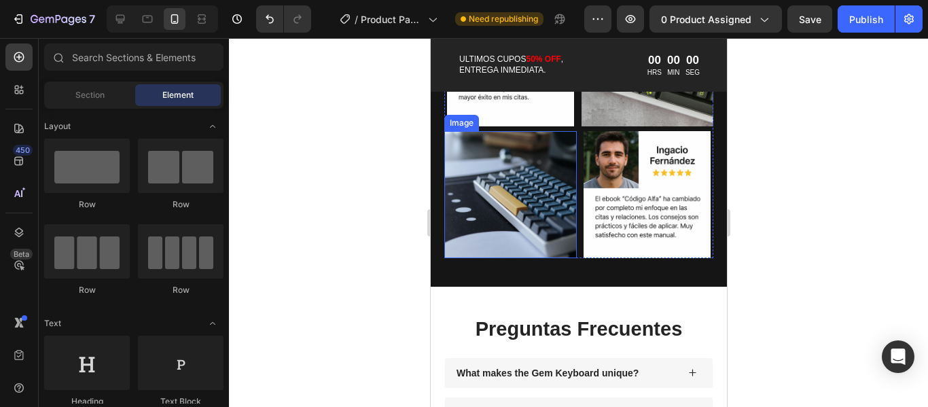
click at [543, 208] on img at bounding box center [509, 194] width 132 height 127
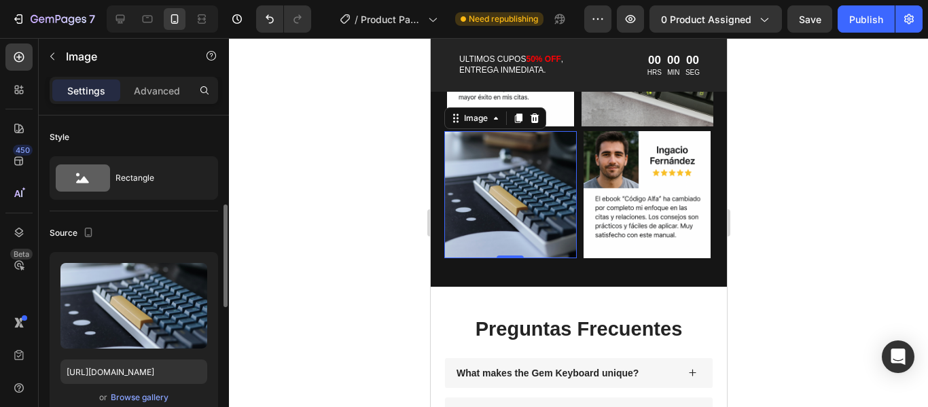
scroll to position [136, 0]
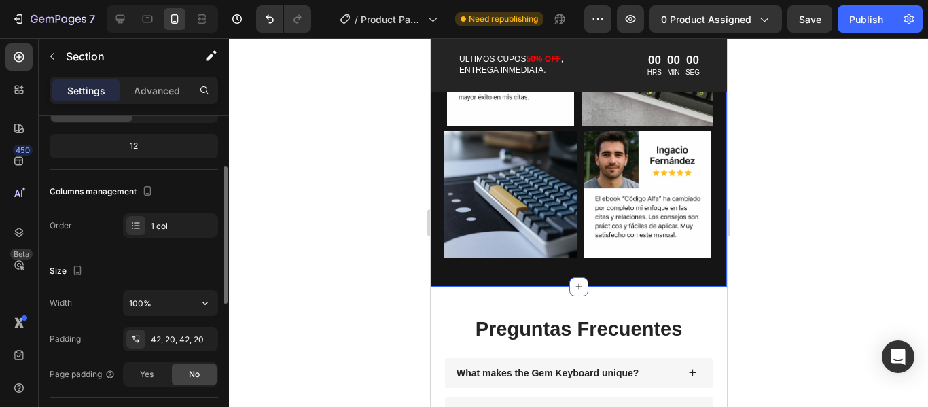
scroll to position [0, 0]
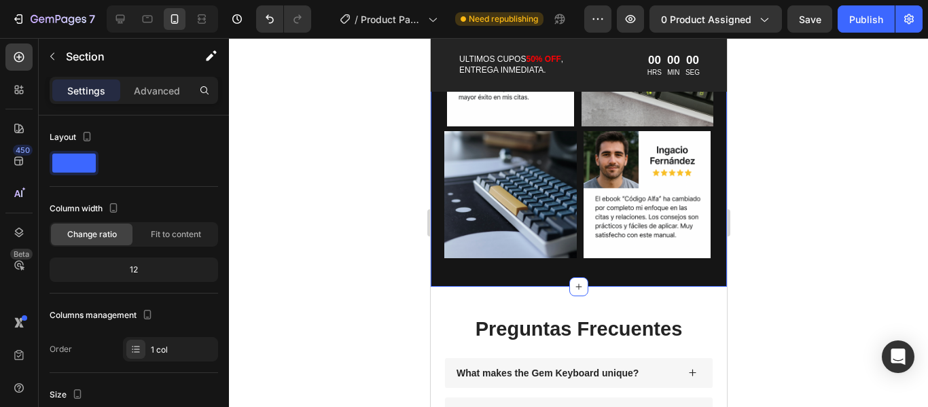
click at [864, 182] on div at bounding box center [578, 222] width 699 height 369
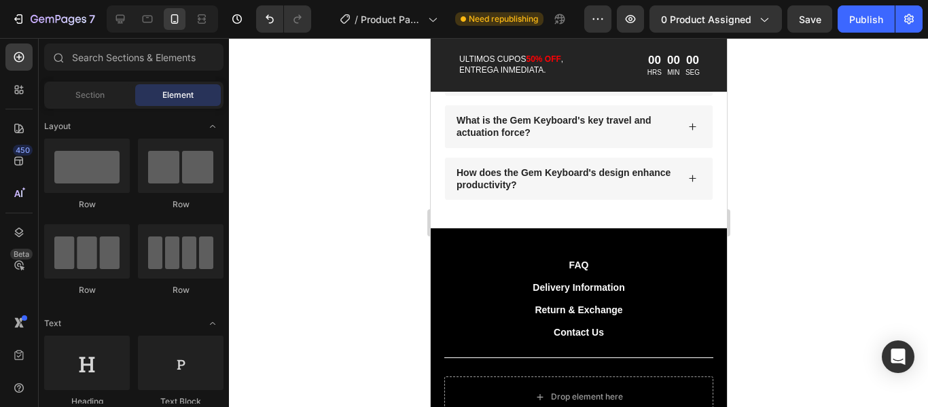
scroll to position [1924, 0]
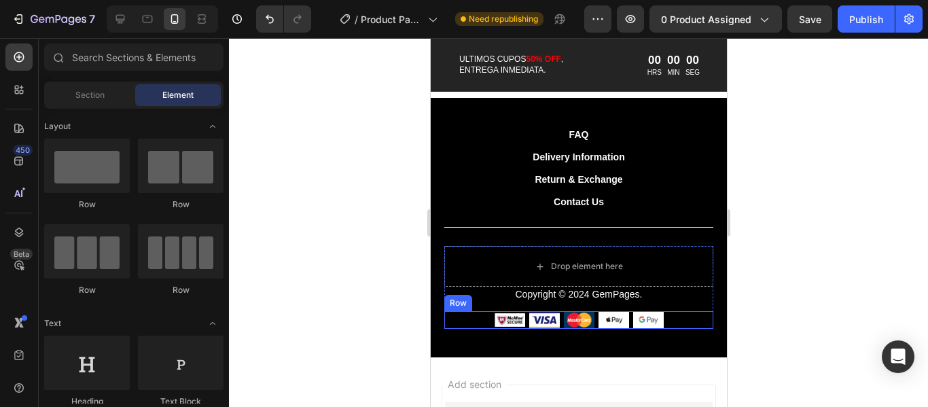
click at [672, 317] on div "Image Image Image Image Image Row" at bounding box center [577, 320] width 269 height 18
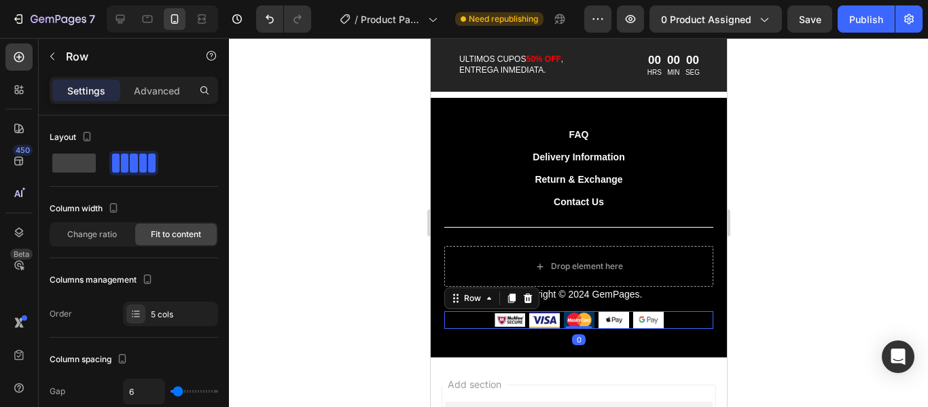
click at [475, 323] on div "Image Image Image Image Image Row 0" at bounding box center [577, 320] width 269 height 18
click at [502, 322] on img at bounding box center [509, 320] width 31 height 18
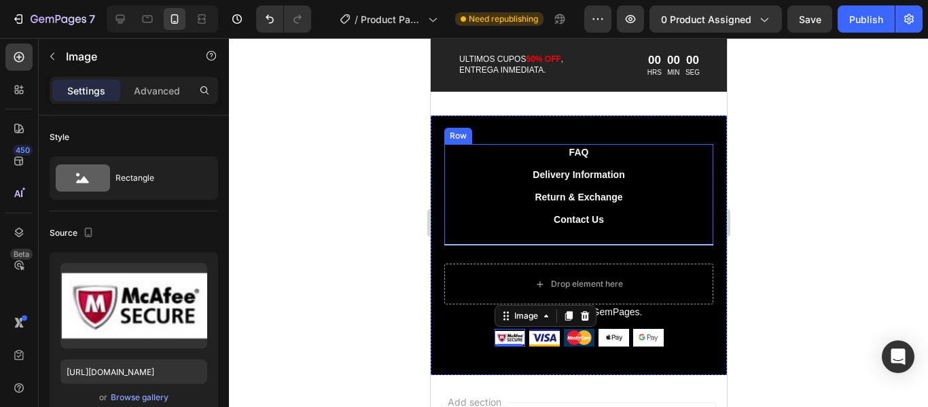
scroll to position [2060, 0]
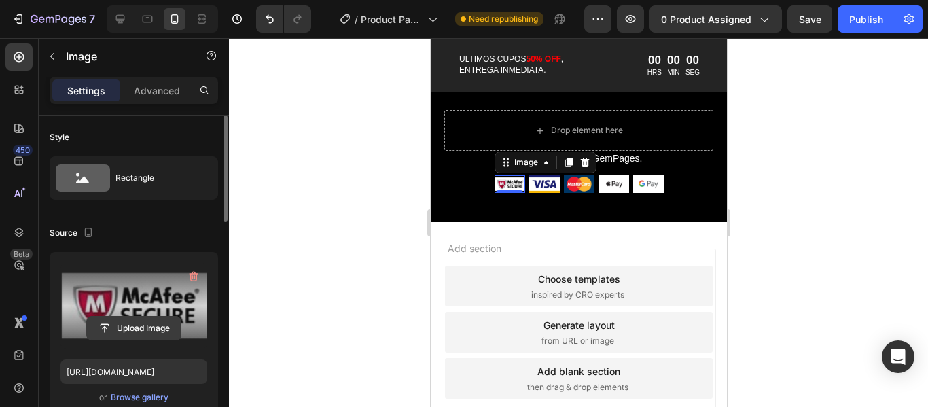
click at [143, 327] on input "file" at bounding box center [134, 327] width 94 height 23
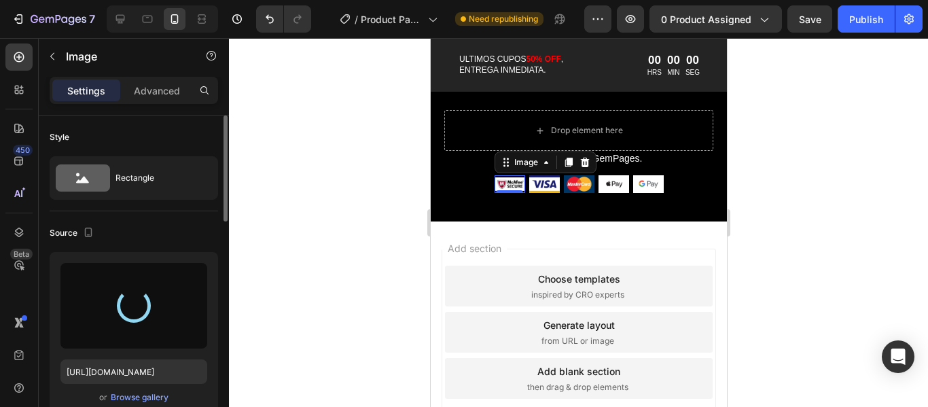
type input "https://cdn.shopify.com/s/files/1/0951/9995/3203/files/gempages_580844561299932…"
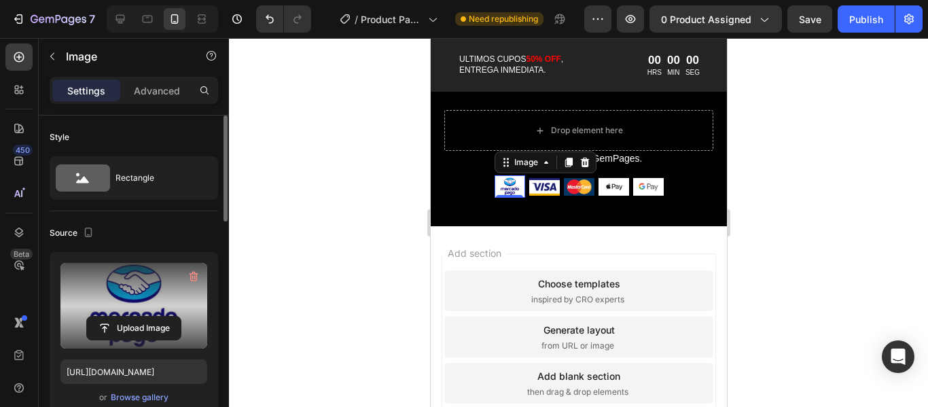
click at [756, 196] on div at bounding box center [578, 222] width 699 height 369
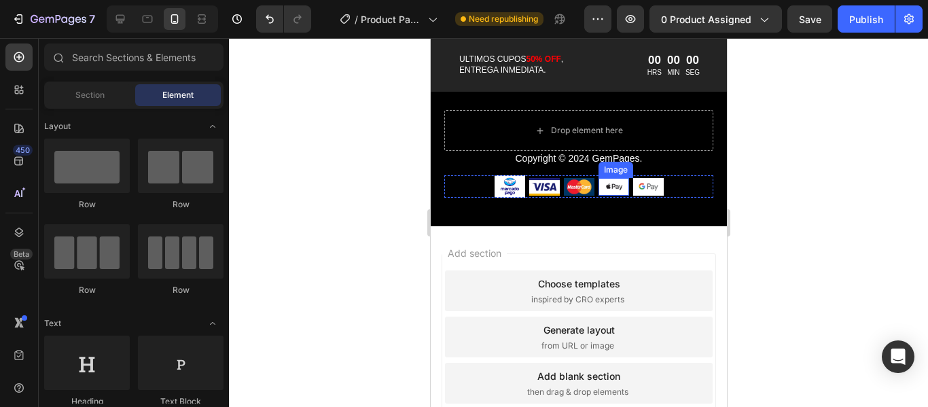
click at [599, 186] on img at bounding box center [613, 187] width 31 height 18
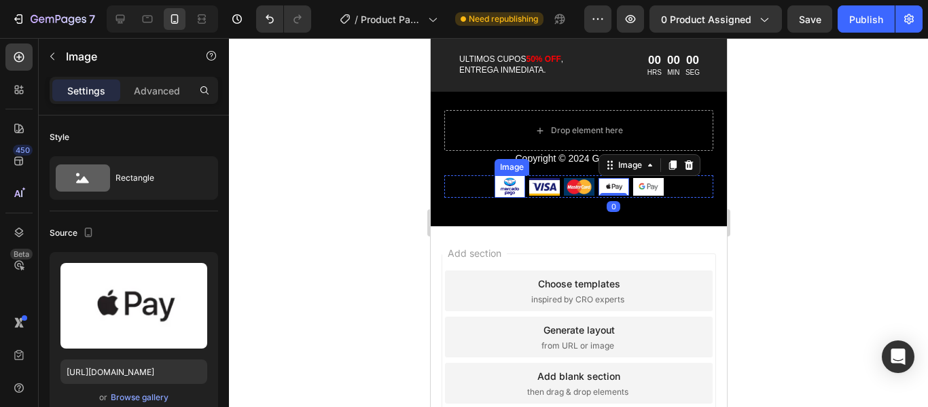
click at [503, 190] on img at bounding box center [509, 186] width 31 height 22
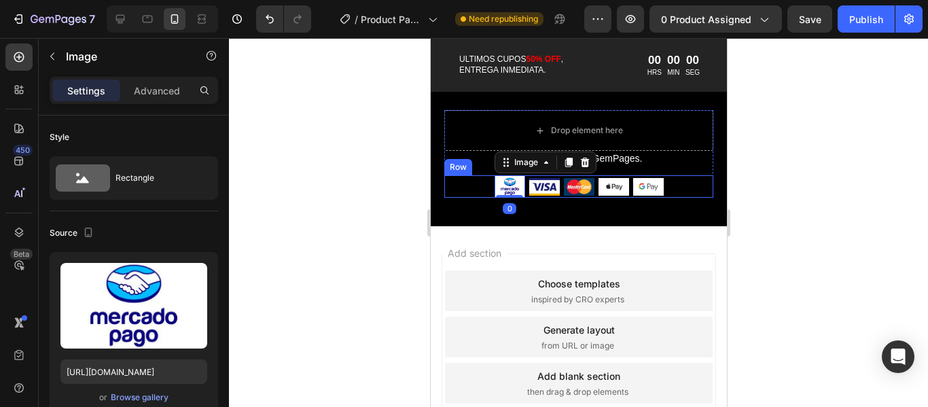
click at [680, 189] on div "Image 0 Image Image Image Image Row" at bounding box center [577, 186] width 269 height 22
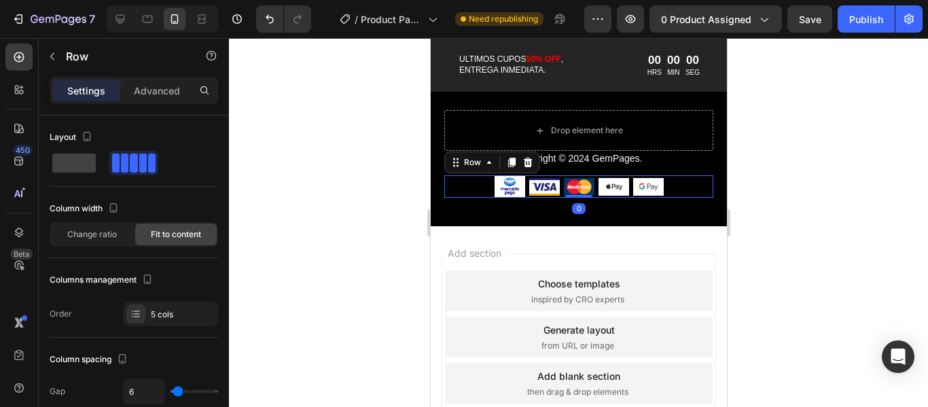
click at [680, 189] on div "Image Image Image Image Image Row 0" at bounding box center [577, 186] width 269 height 22
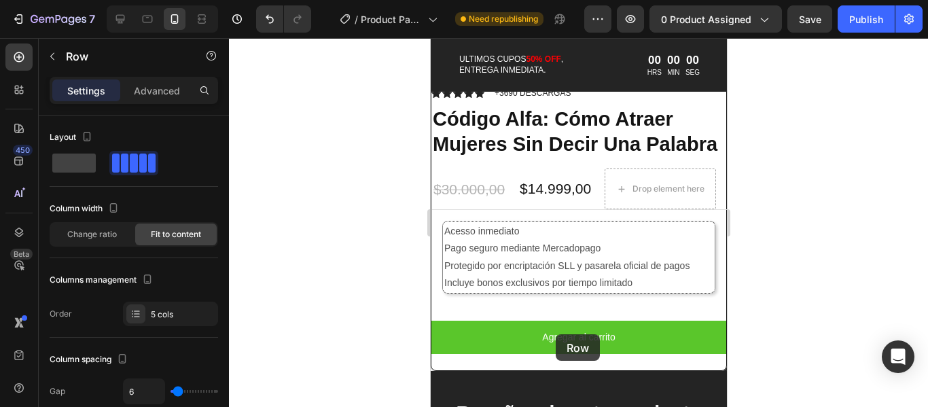
scroll to position [543, 0]
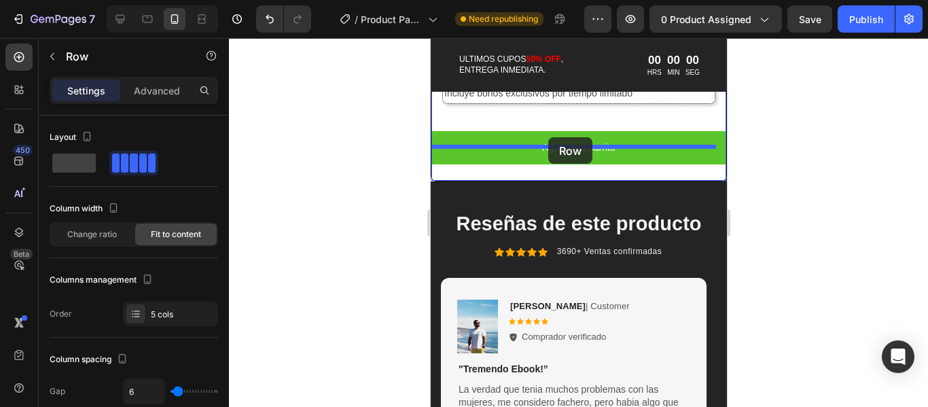
drag, startPoint x: 471, startPoint y: 169, endPoint x: 547, endPoint y: 139, distance: 82.0
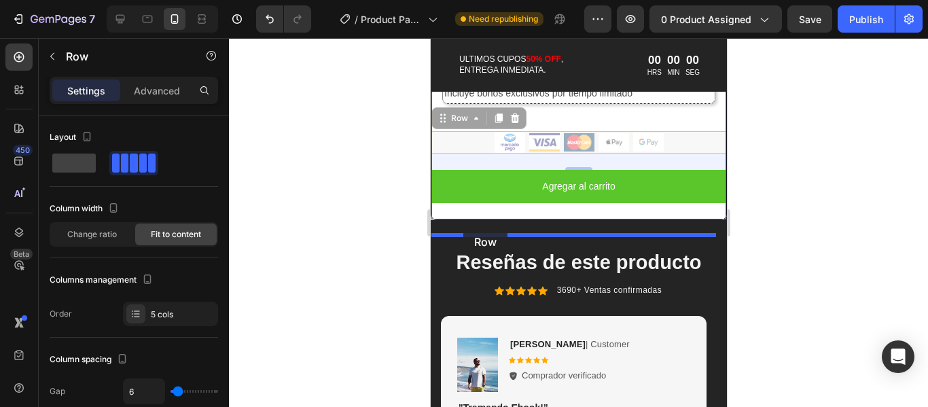
drag, startPoint x: 460, startPoint y: 136, endPoint x: 462, endPoint y: 228, distance: 92.4
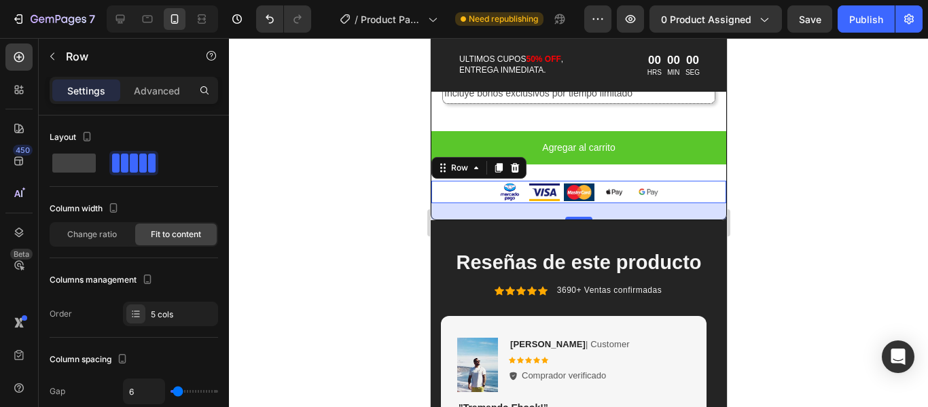
click at [835, 232] on div at bounding box center [578, 222] width 699 height 369
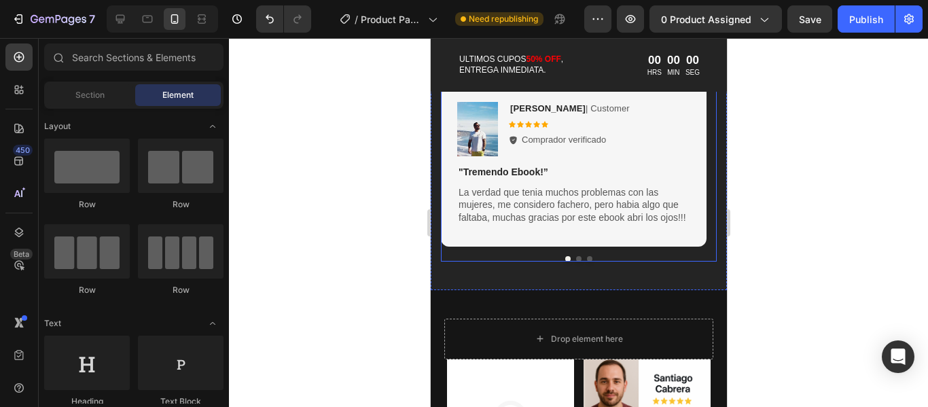
scroll to position [680, 0]
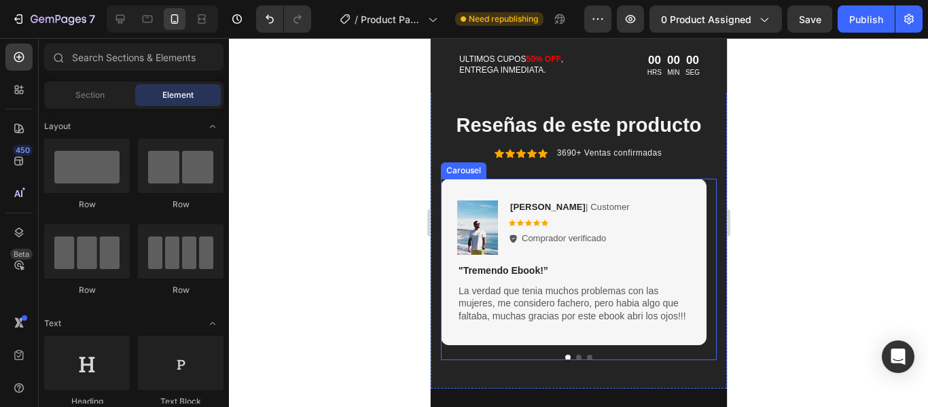
click at [575, 360] on button "Dot" at bounding box center [577, 356] width 5 height 5
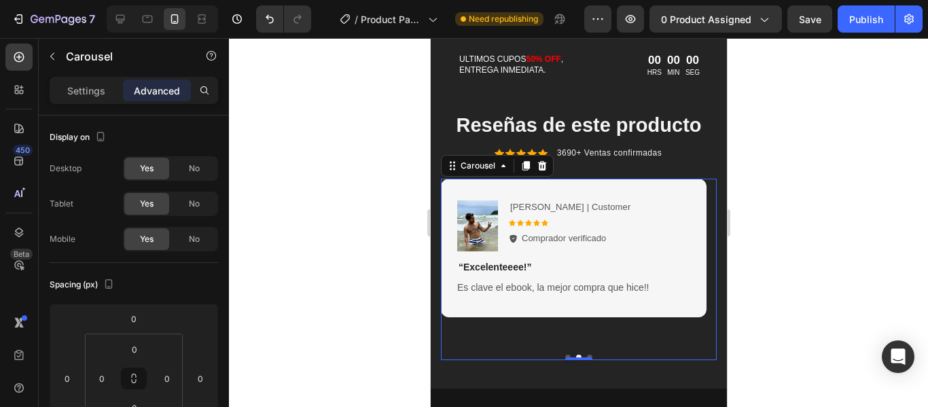
click at [586, 360] on button "Dot" at bounding box center [588, 356] width 5 height 5
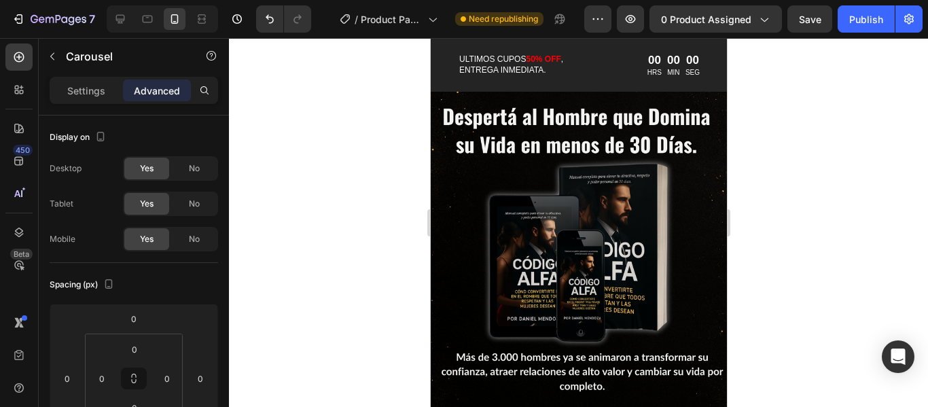
scroll to position [68, 0]
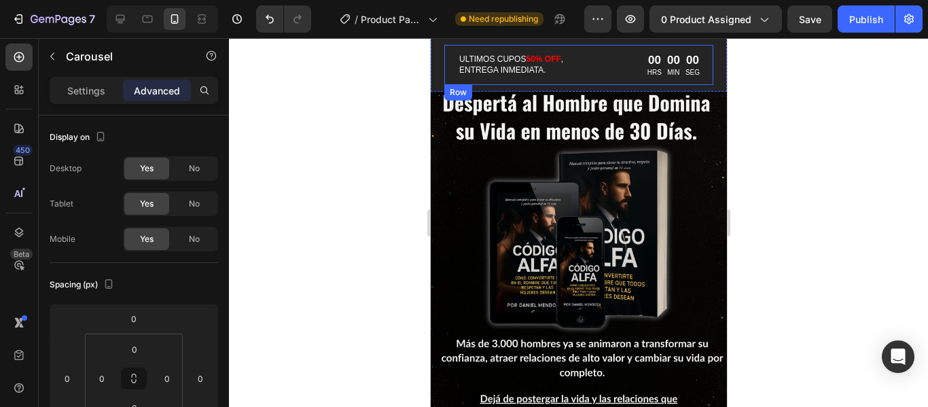
click at [599, 66] on div "ULTIMOS CUPOS 50% OFF , ENTREGA INMEDIATA. Text Block 00 HRS 00 MIN 00 SEG Coun…" at bounding box center [577, 65] width 269 height 40
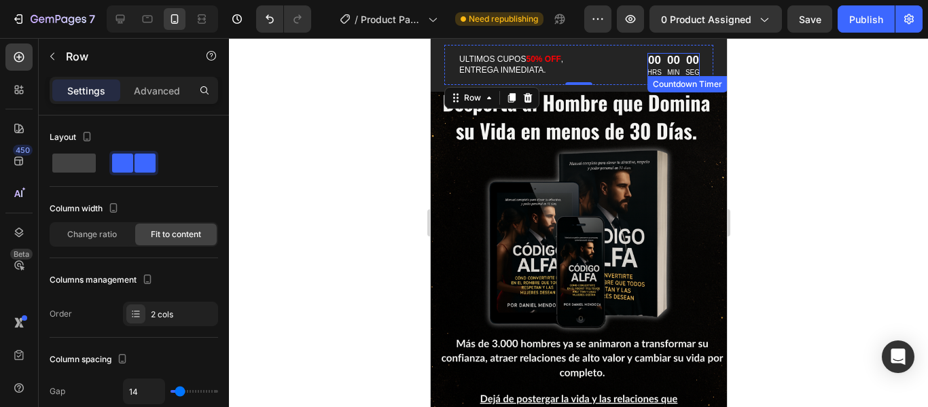
click at [666, 65] on div "00" at bounding box center [672, 60] width 13 height 15
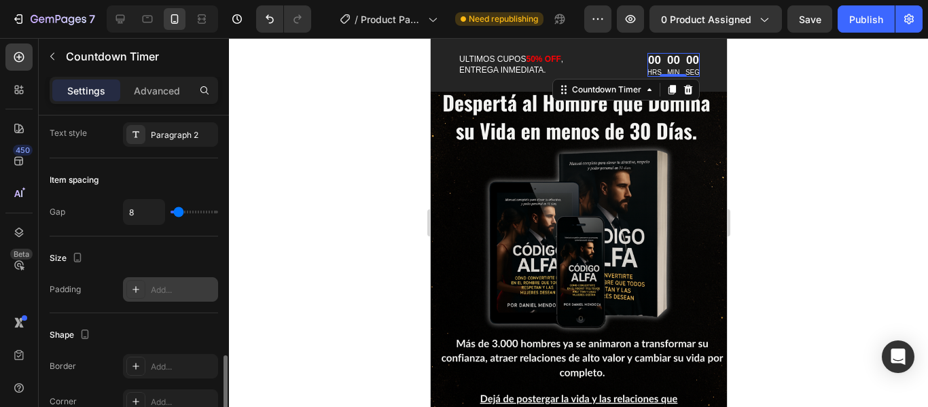
scroll to position [611, 0]
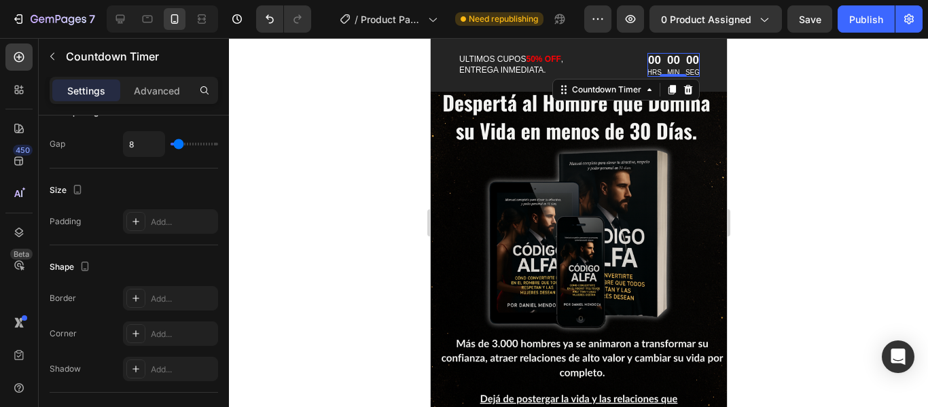
click at [754, 191] on div at bounding box center [578, 222] width 699 height 369
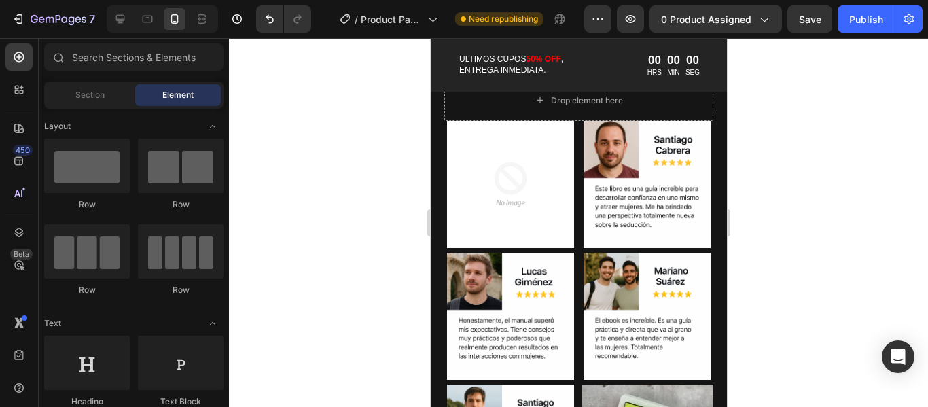
scroll to position [1021, 0]
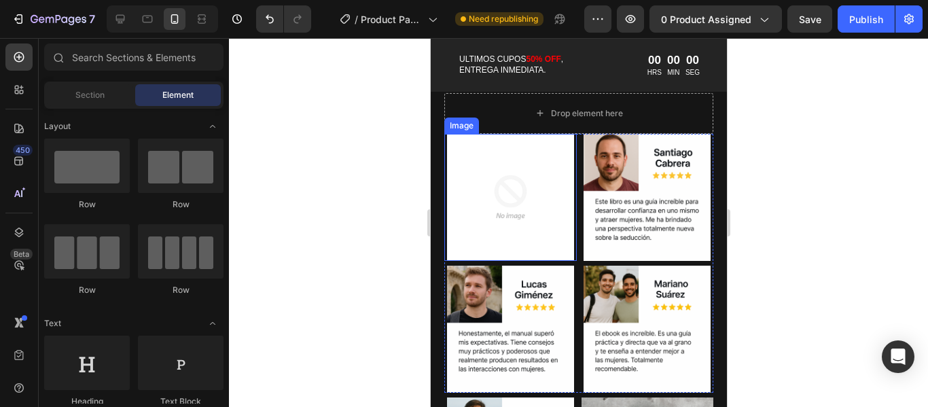
click at [516, 204] on img at bounding box center [509, 197] width 132 height 127
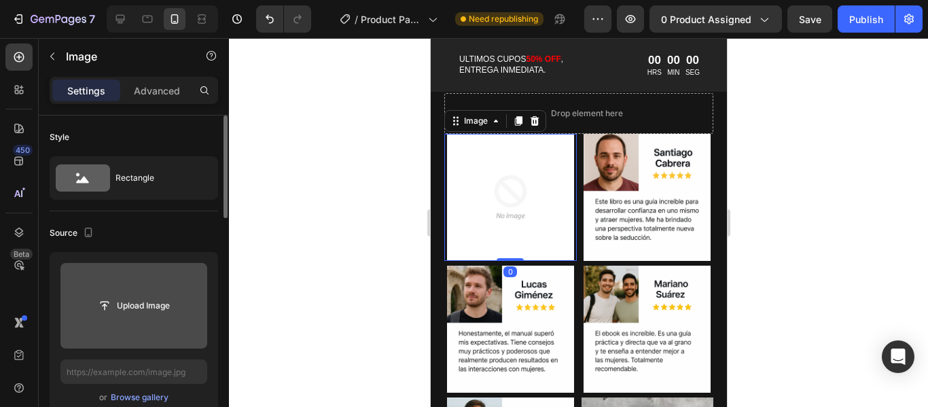
click at [151, 315] on input "file" at bounding box center [134, 305] width 94 height 23
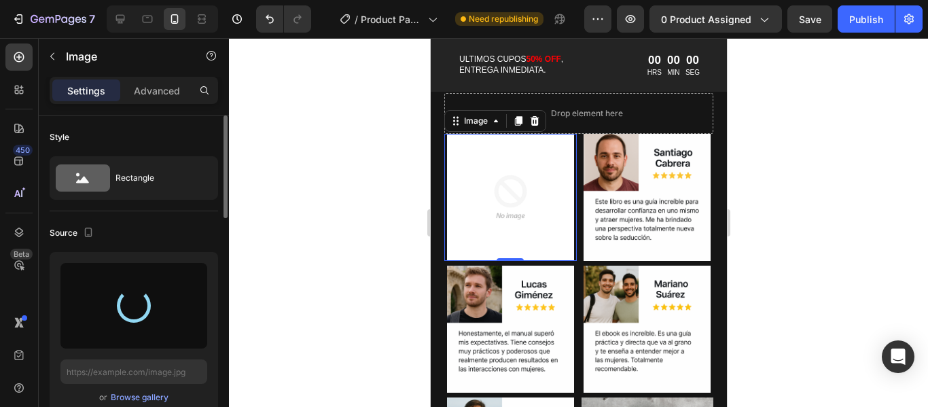
type input "https://cdn.shopify.com/s/files/1/0951/9995/3203/files/gempages_580844561299932…"
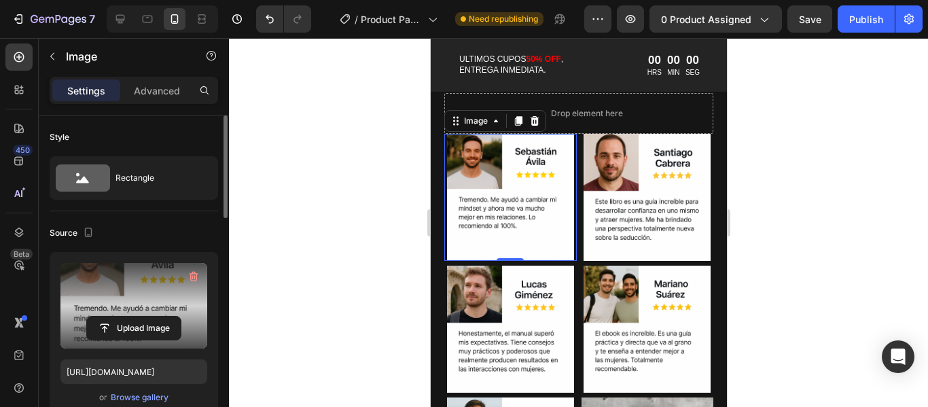
click at [776, 238] on div at bounding box center [578, 222] width 699 height 369
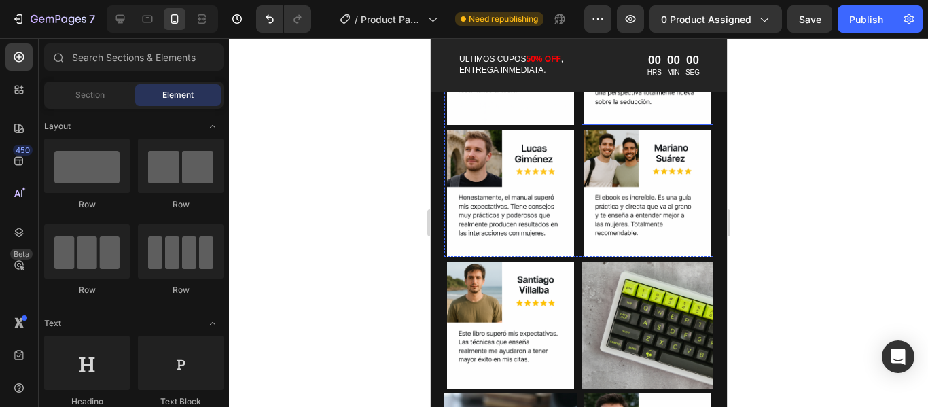
scroll to position [1225, 0]
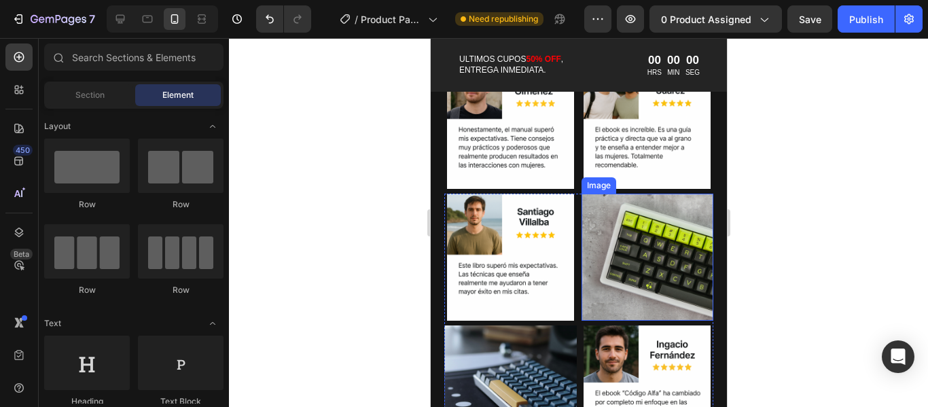
click at [653, 249] on img at bounding box center [647, 257] width 132 height 127
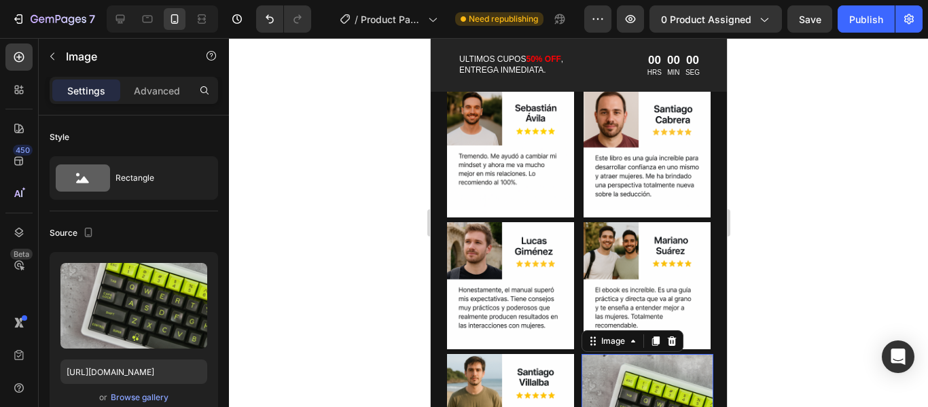
scroll to position [1157, 0]
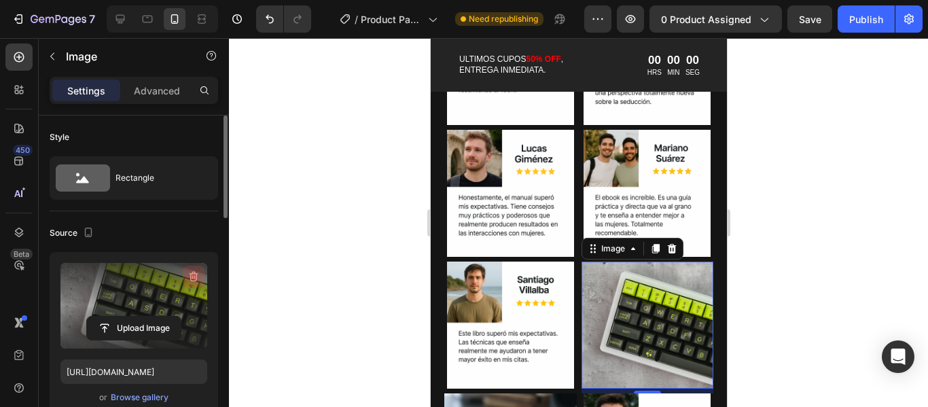
click at [190, 274] on icon "button" at bounding box center [194, 277] width 14 height 14
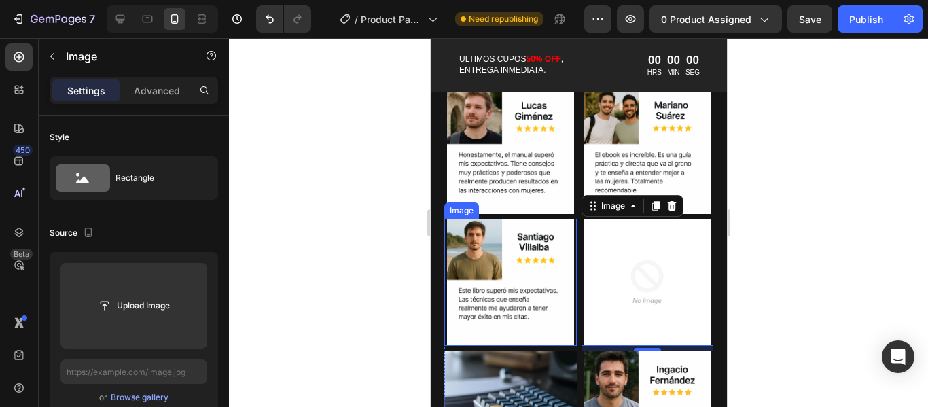
click at [537, 350] on img at bounding box center [509, 413] width 132 height 127
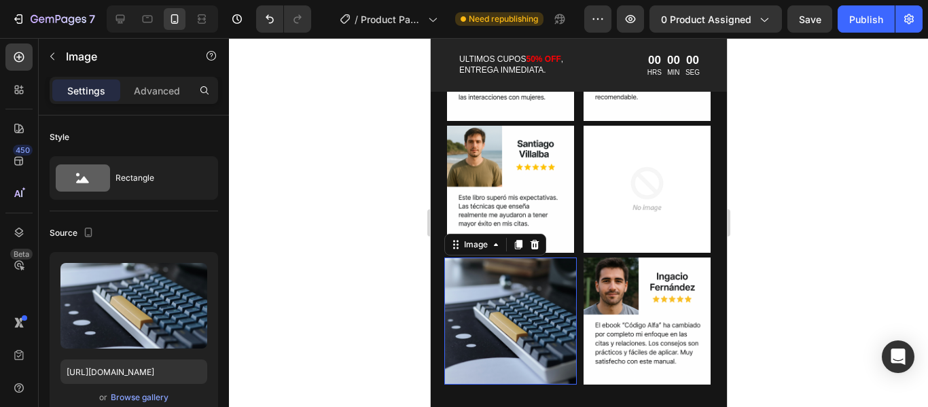
scroll to position [611, 0]
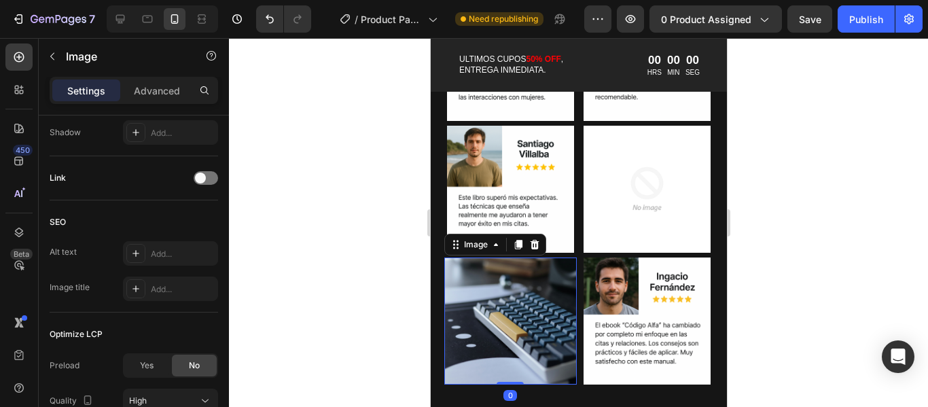
click at [523, 287] on img at bounding box center [509, 320] width 132 height 127
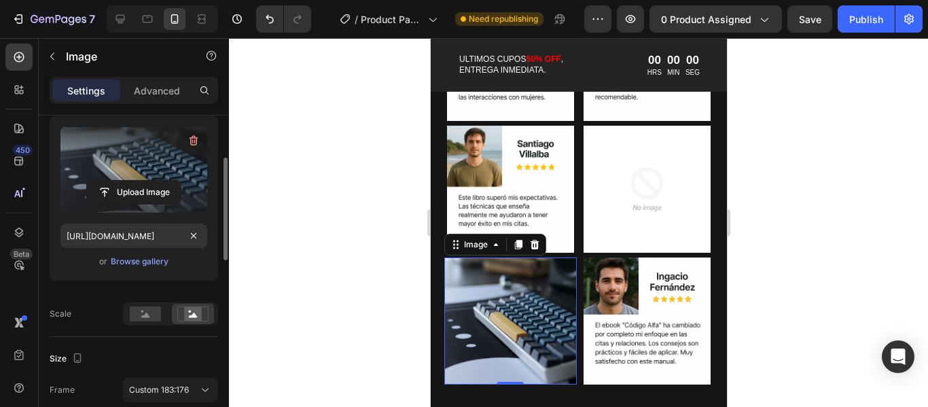
scroll to position [68, 0]
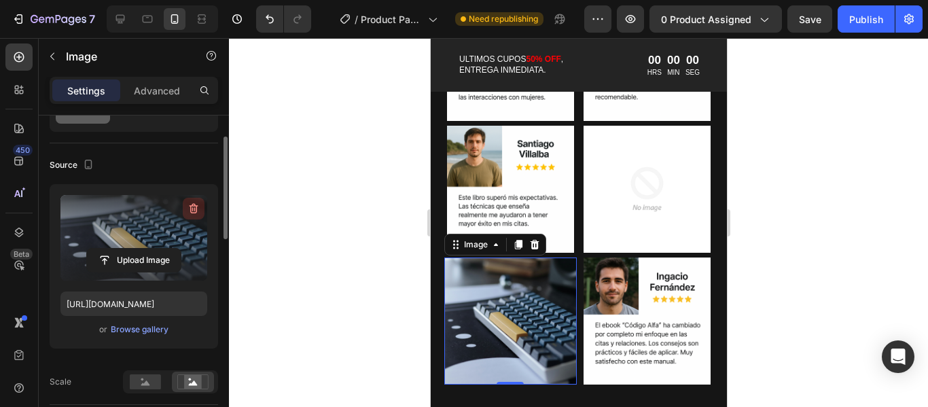
click at [191, 211] on icon "button" at bounding box center [194, 209] width 14 height 14
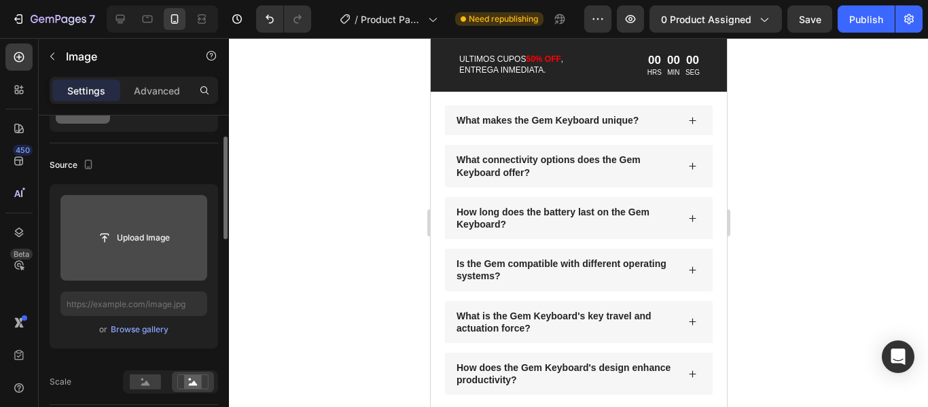
scroll to position [3493, 0]
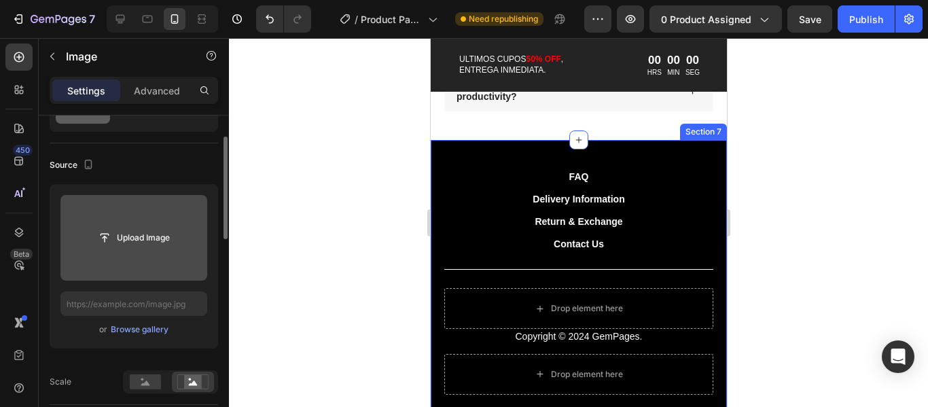
click at [661, 151] on div "FAQ Button Delivery Information Button Return & Exchange Button Contact Us Butt…" at bounding box center [578, 281] width 296 height 282
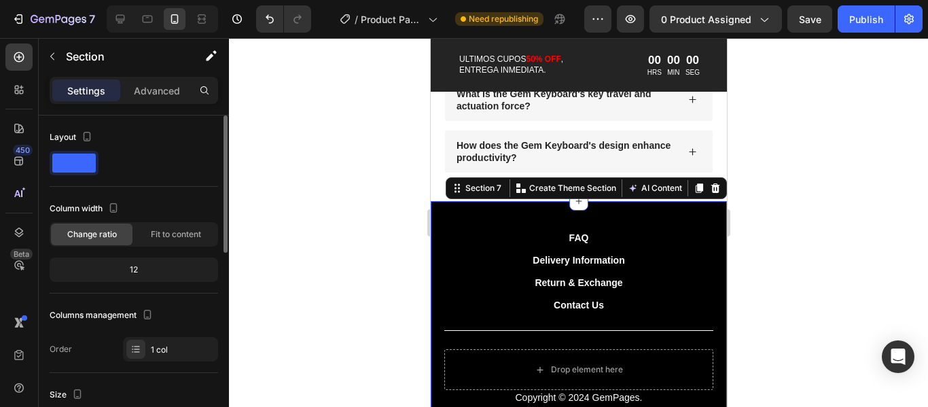
scroll to position [3425, 0]
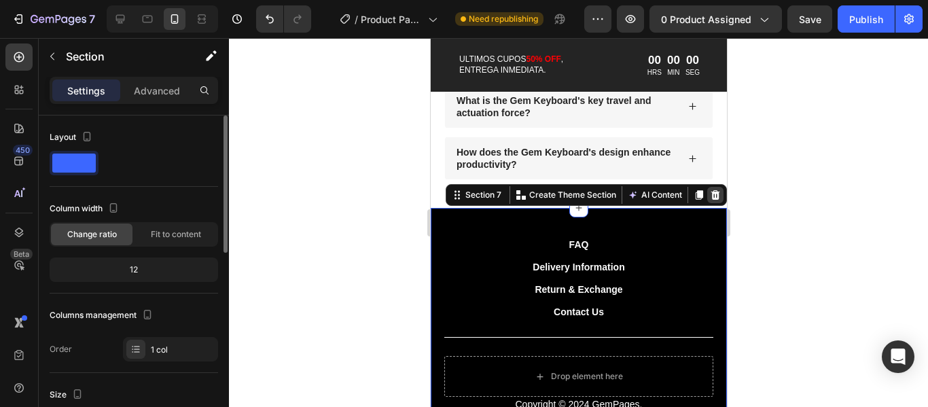
click at [710, 194] on icon at bounding box center [714, 195] width 9 height 10
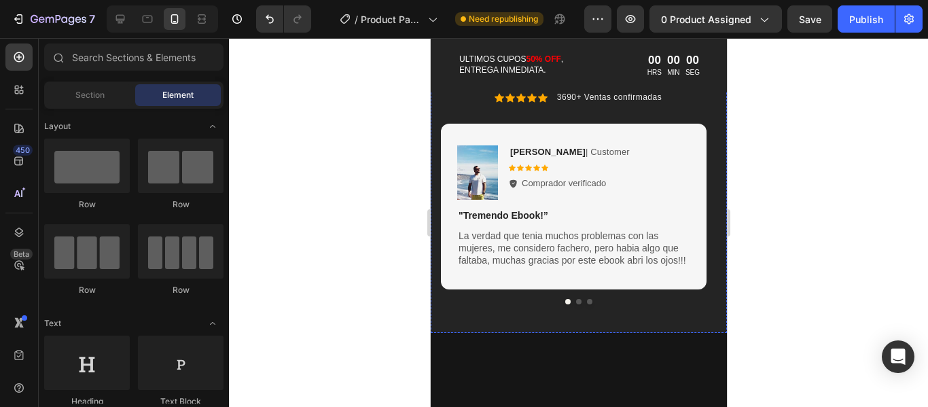
scroll to position [2203, 0]
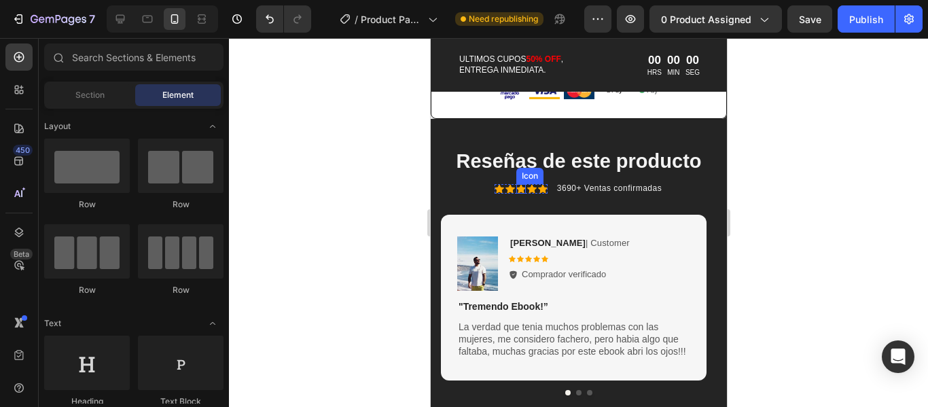
click at [515, 194] on icon at bounding box center [520, 189] width 10 height 9
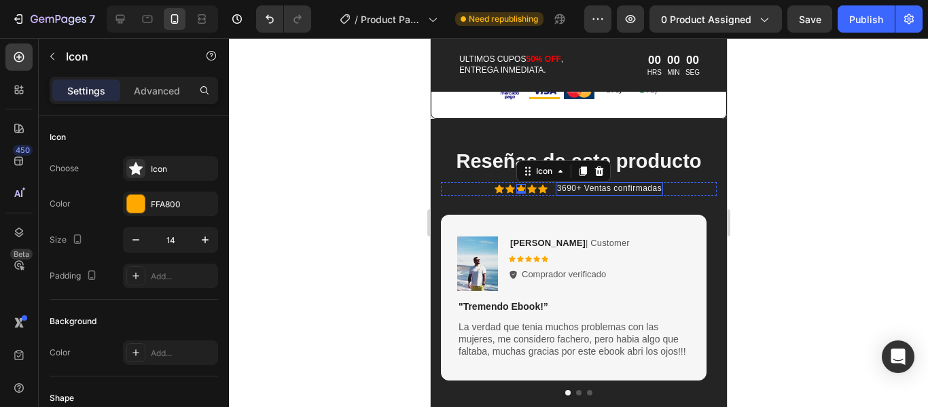
click at [645, 194] on p "3690+ Ventas confirmadas" at bounding box center [608, 188] width 105 height 11
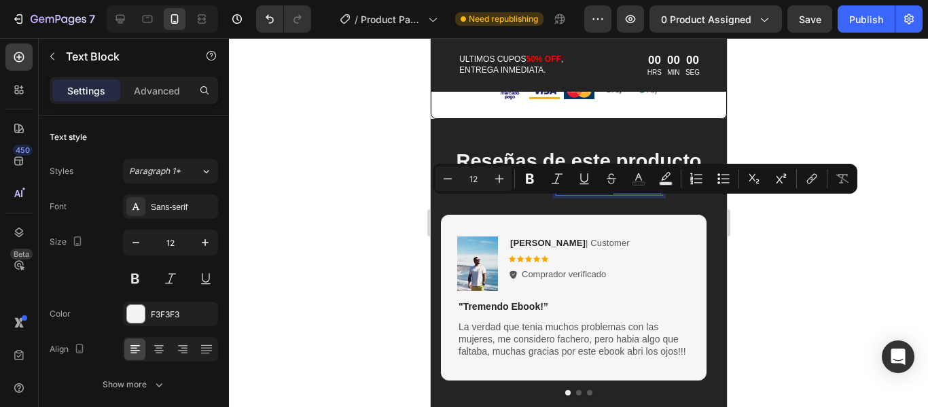
click at [652, 194] on p "3690+ Ventas confirmadas" at bounding box center [608, 188] width 105 height 11
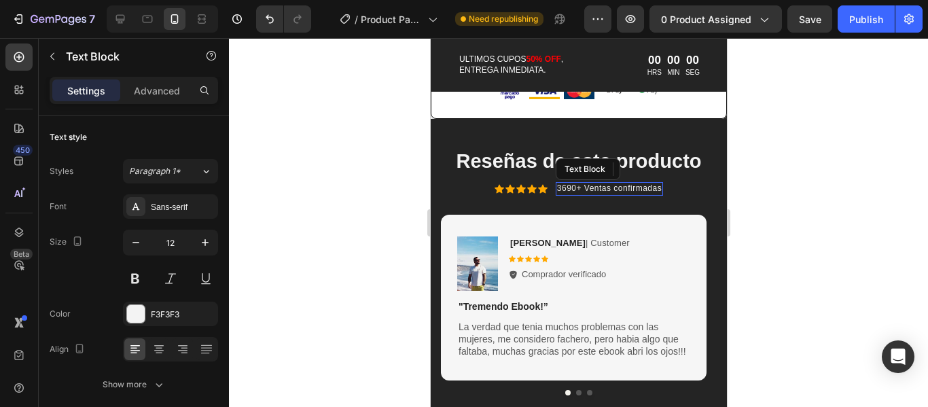
click at [620, 194] on p "3690+ Ventas confirmadas" at bounding box center [608, 188] width 105 height 11
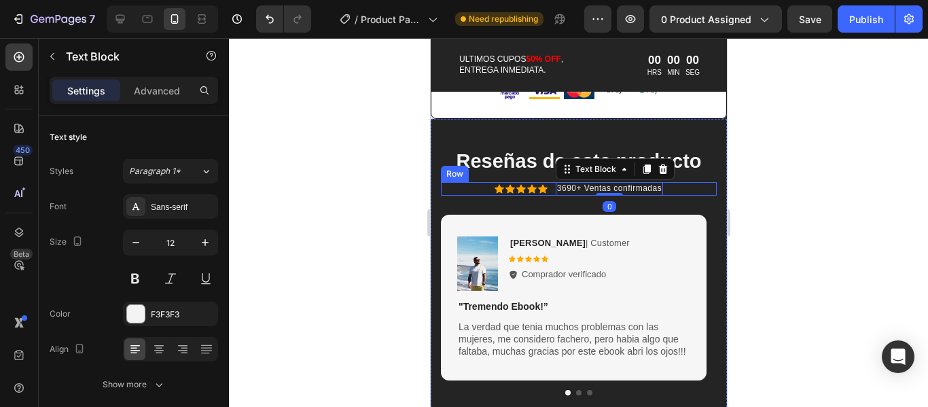
click at [468, 196] on div "Icon Icon Icon Icon Icon Icon List 3690+ Ventas confirmadas Text Block 0 Row" at bounding box center [578, 189] width 276 height 14
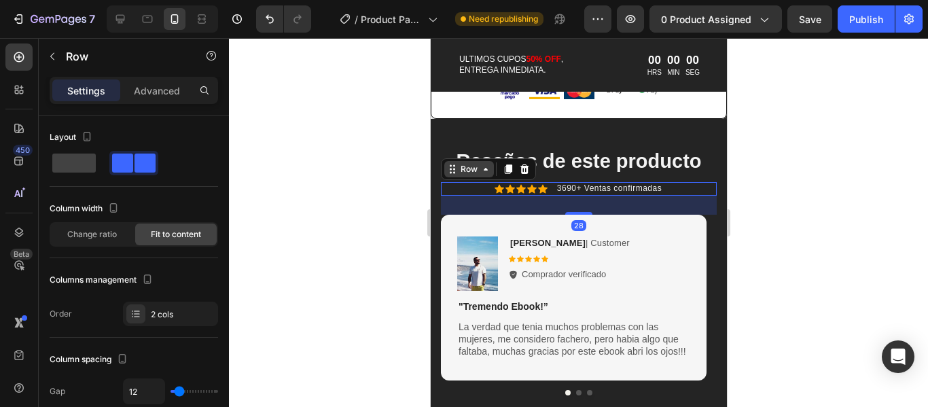
click at [485, 175] on icon at bounding box center [484, 169] width 11 height 11
click at [509, 175] on icon at bounding box center [507, 169] width 11 height 11
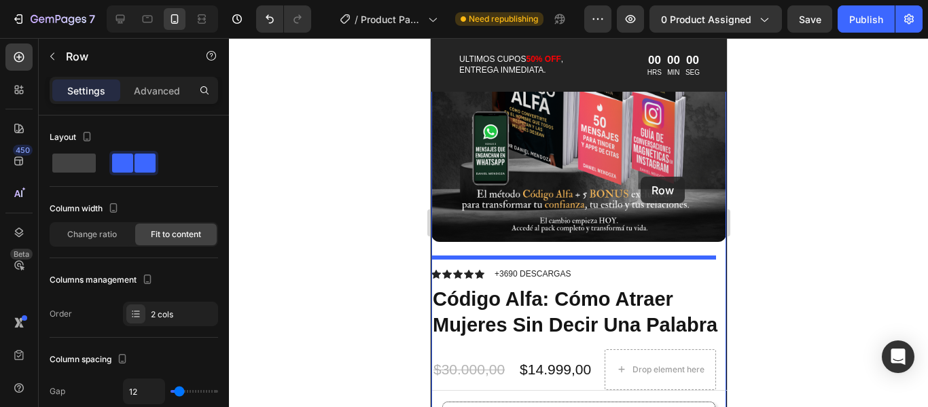
scroll to position [1728, 0]
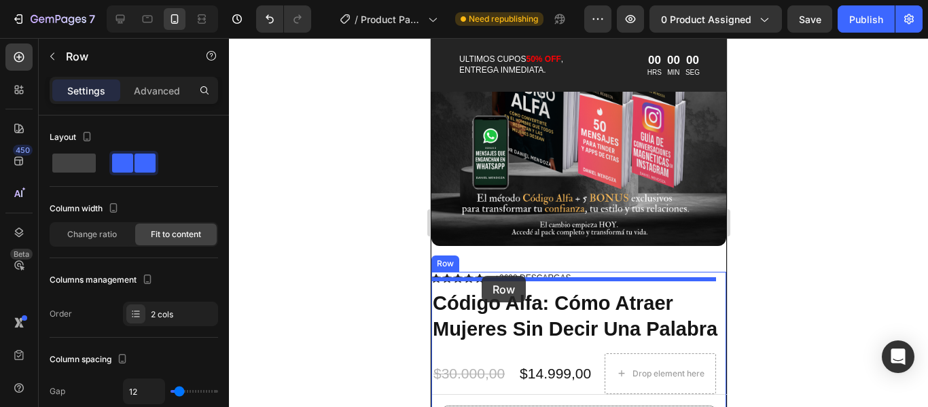
drag, startPoint x: 674, startPoint y: 235, endPoint x: 481, endPoint y: 276, distance: 197.1
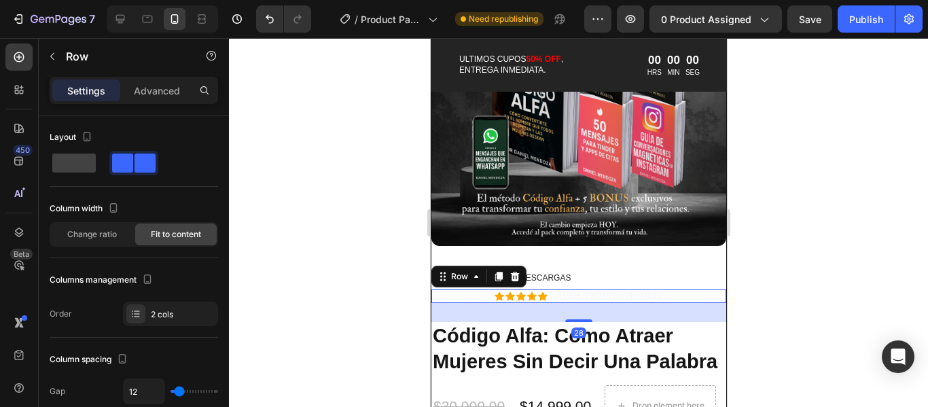
click at [473, 289] on div "Icon Icon Icon Icon Icon Icon List 3690+ Ventas confirmadas Text Block Row 28" at bounding box center [578, 296] width 295 height 14
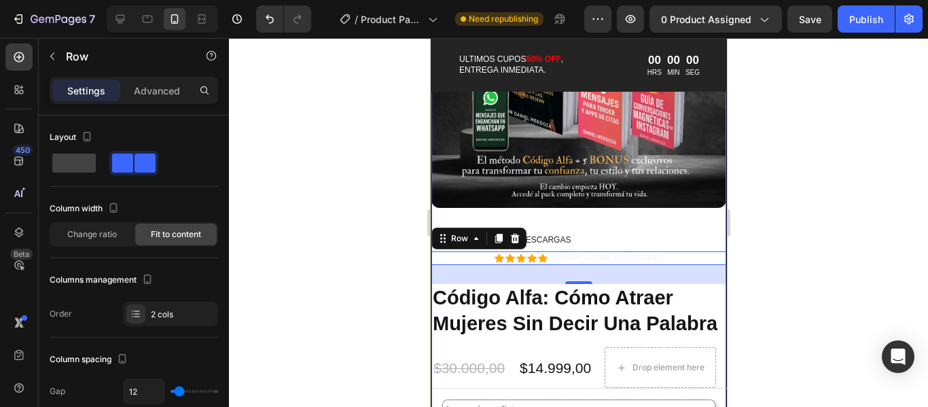
scroll to position [1795, 0]
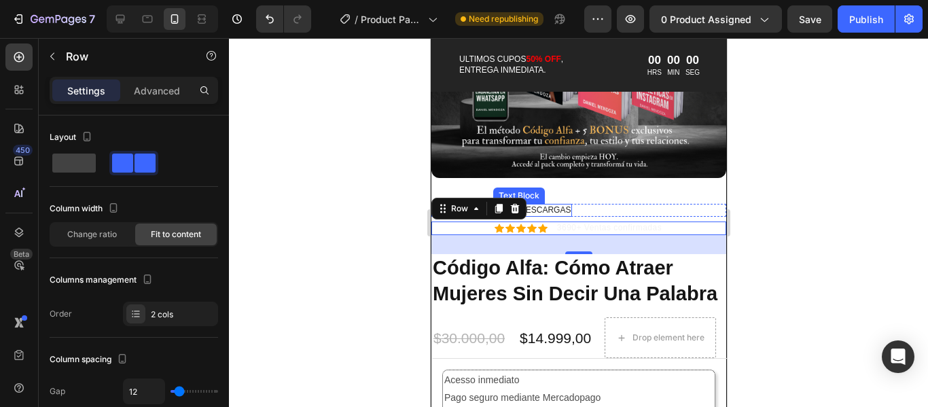
click at [552, 205] on p "+3690 DESCARGAS" at bounding box center [532, 210] width 76 height 11
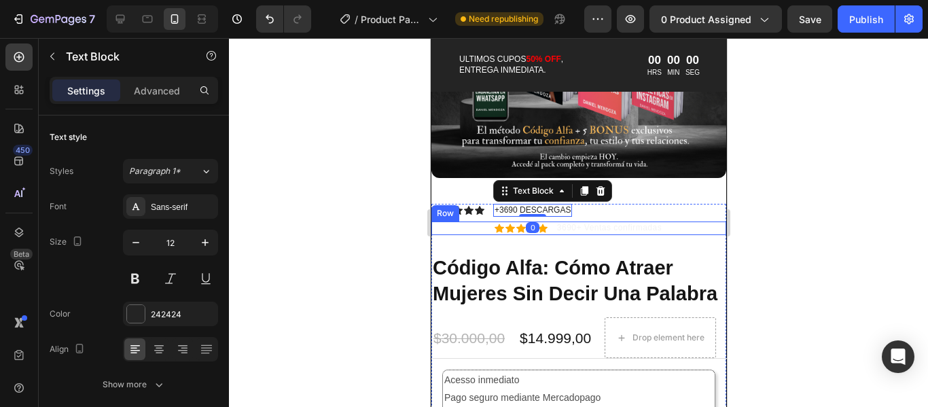
click at [477, 221] on div "Icon Icon Icon Icon Icon Icon List 3690+ Ventas confirmadas Text Block Row" at bounding box center [578, 228] width 295 height 14
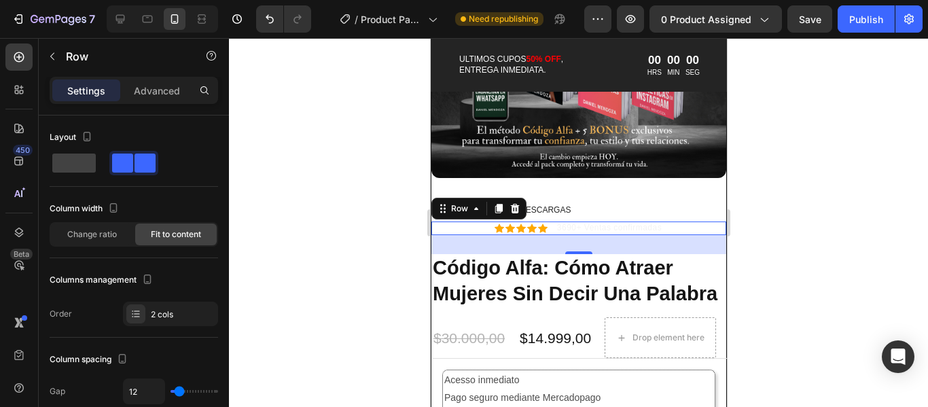
click at [547, 221] on div "Icon Icon Icon Icon Icon Icon List 3690+ Ventas confirmadas Text Block Row 28" at bounding box center [578, 228] width 295 height 14
click at [558, 207] on div "Text Block" at bounding box center [581, 213] width 46 height 12
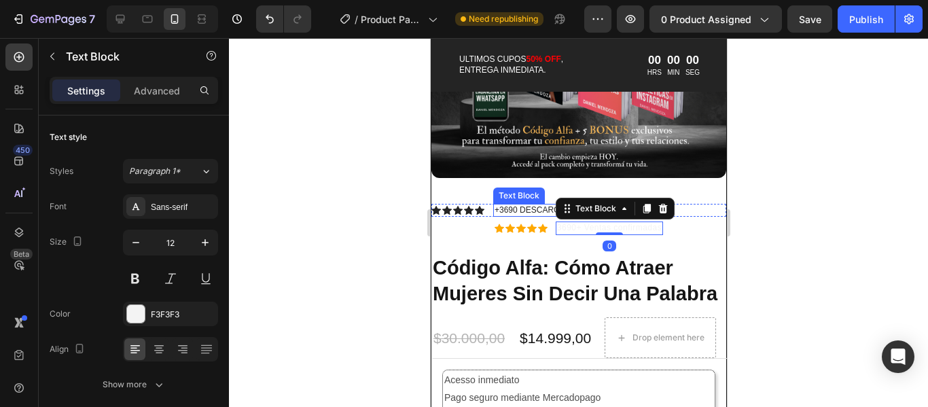
click at [532, 205] on p "+3690 DESCARGAS" at bounding box center [532, 210] width 76 height 11
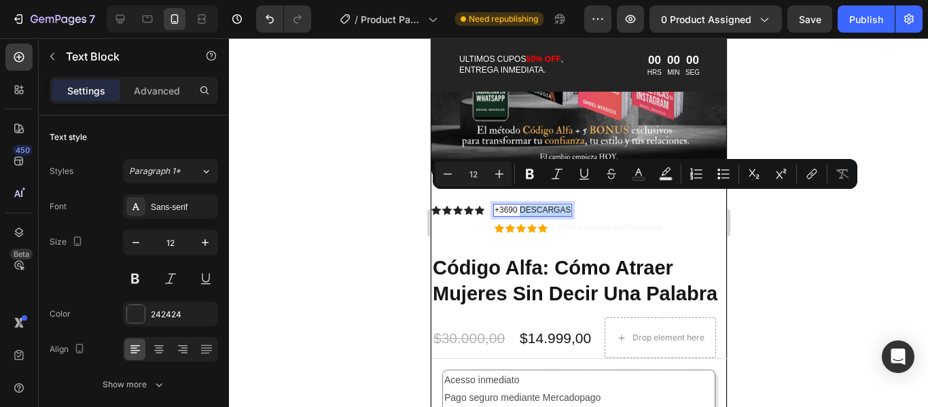
click at [532, 205] on p "+3690 DESCARGAS" at bounding box center [532, 210] width 76 height 11
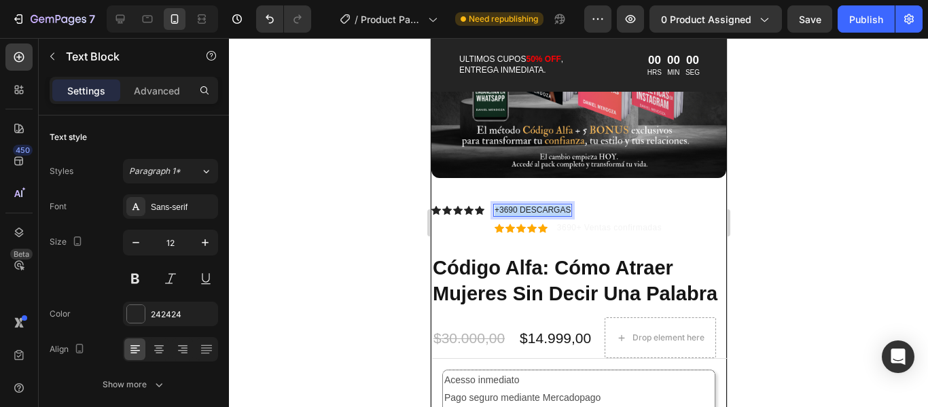
click at [532, 205] on p "+3690 DESCARGAS" at bounding box center [532, 210] width 76 height 11
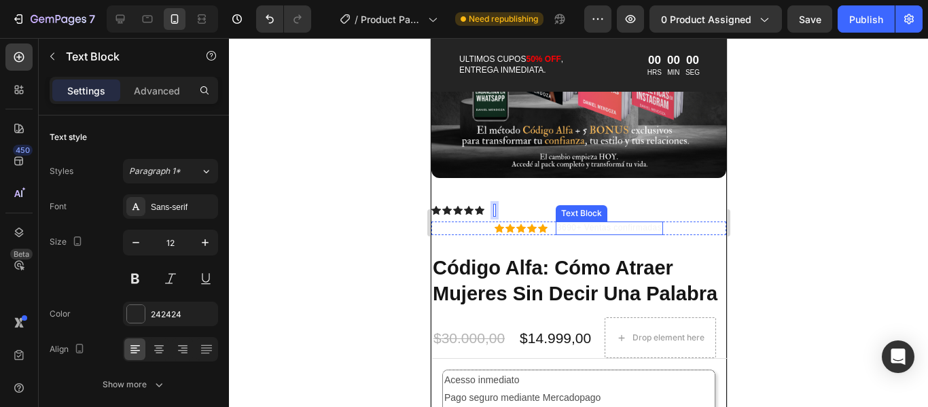
click at [566, 223] on p "3690+ Ventas confirmadas" at bounding box center [608, 228] width 105 height 11
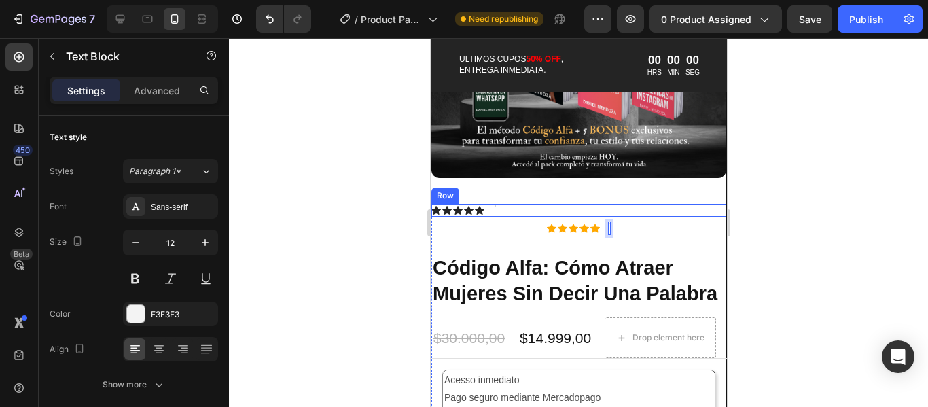
click at [521, 204] on div "Icon Icon Icon Icon Icon Icon List Text Block Row" at bounding box center [578, 211] width 295 height 14
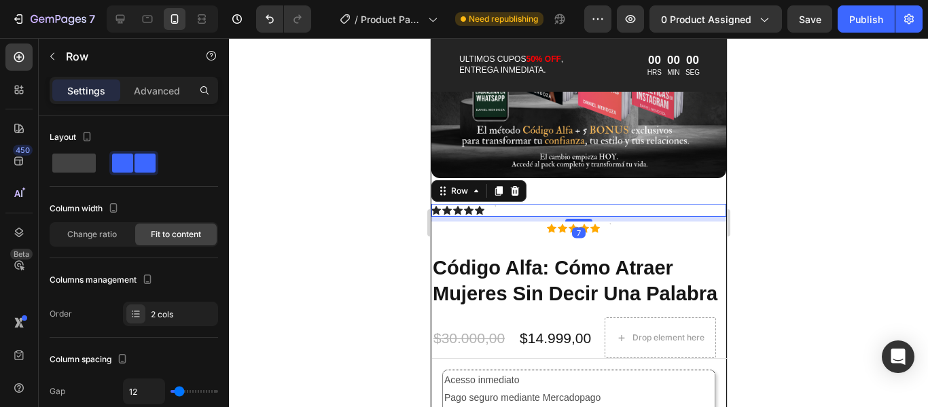
click at [520, 204] on div "Icon Icon Icon Icon Icon Icon List Text Block Row 7" at bounding box center [578, 211] width 295 height 14
click at [534, 204] on div "Icon Icon Icon Icon Icon Icon List Text Block Row 7" at bounding box center [578, 211] width 295 height 14
click at [532, 204] on div "Icon Icon Icon Icon Icon Icon List Text Block Row 7" at bounding box center [578, 211] width 295 height 14
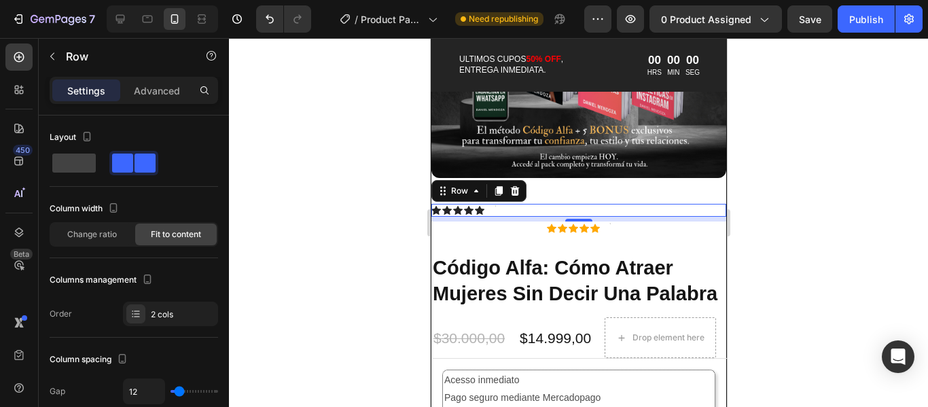
click at [548, 204] on div "Icon Icon Icon Icon Icon Icon List Text Block Row 7" at bounding box center [578, 211] width 295 height 14
click at [263, 18] on icon "Undo/Redo" at bounding box center [270, 19] width 14 height 14
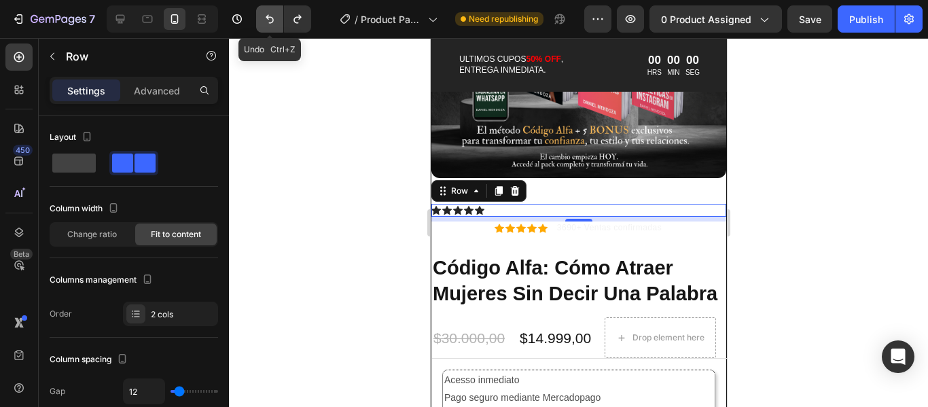
click at [267, 20] on icon "Undo/Redo" at bounding box center [270, 19] width 14 height 14
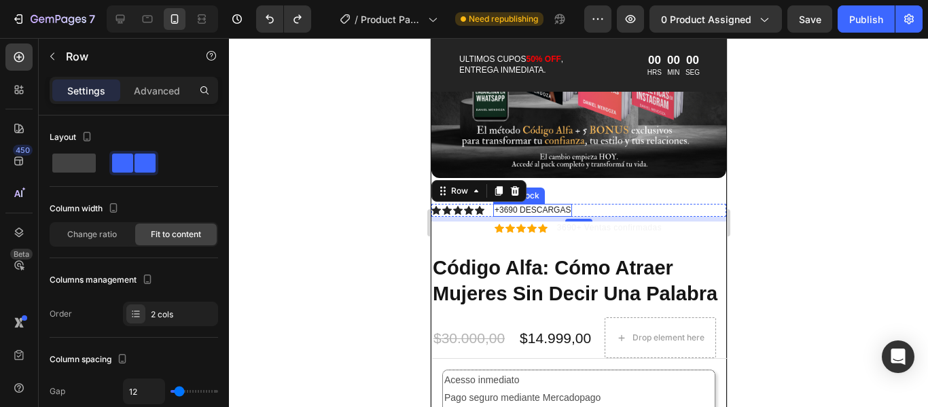
click at [536, 205] on p "+3690 DESCARGAS" at bounding box center [532, 210] width 76 height 11
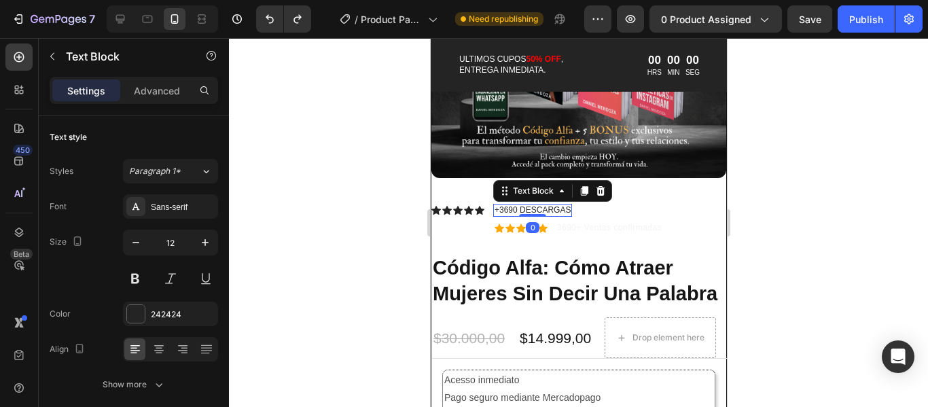
click at [536, 205] on p "+3690 DESCARGAS" at bounding box center [532, 210] width 76 height 11
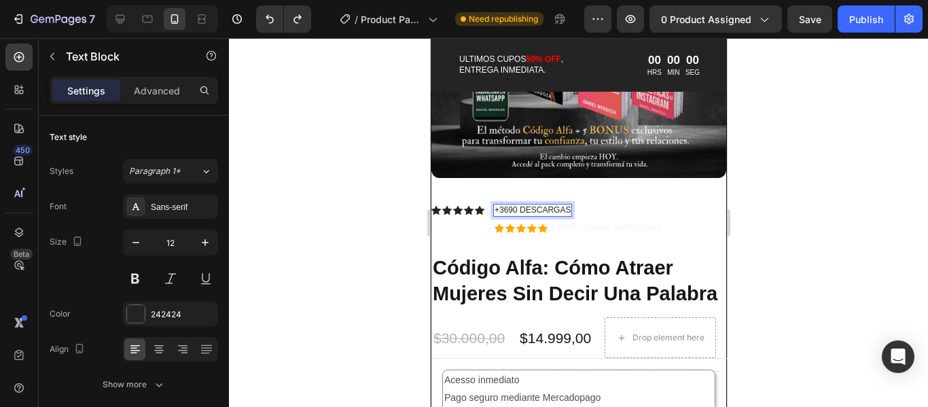
click at [536, 205] on p "+3690 DESCARGAS" at bounding box center [532, 210] width 76 height 11
click at [515, 223] on icon at bounding box center [520, 228] width 10 height 10
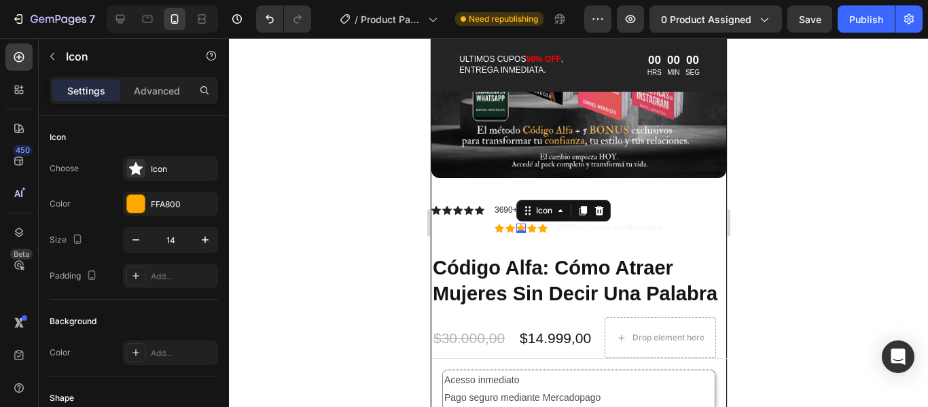
click at [515, 230] on div at bounding box center [520, 231] width 10 height 3
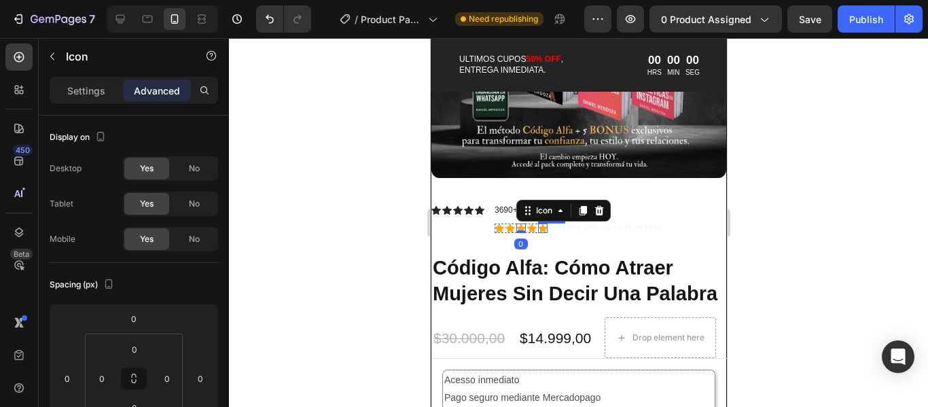
click at [538, 224] on icon at bounding box center [542, 228] width 10 height 9
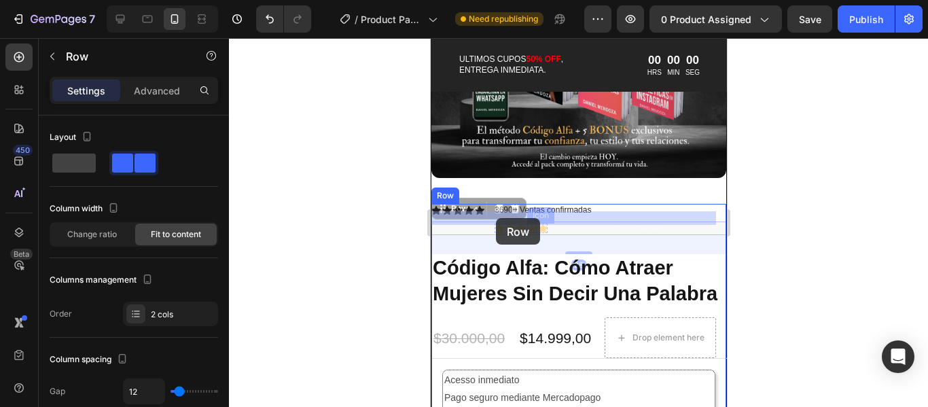
drag, startPoint x: 541, startPoint y: 217, endPoint x: 495, endPoint y: 218, distance: 46.2
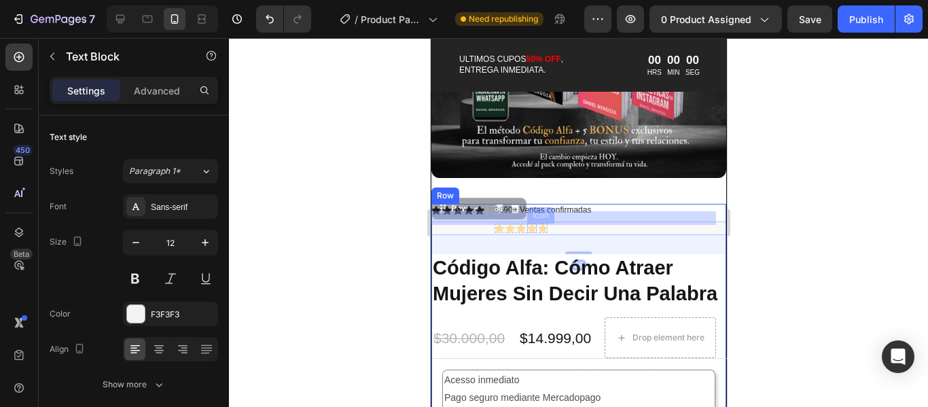
click at [430, 38] on p "3690+ Ventas confirmadas" at bounding box center [430, 38] width 0 height 0
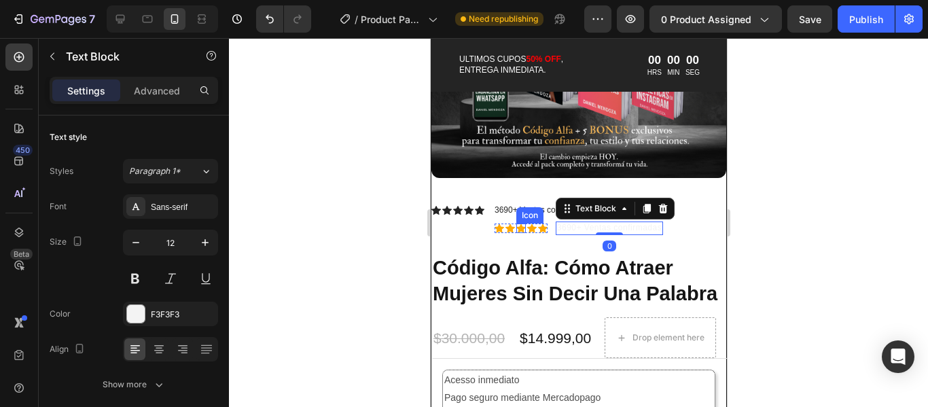
click at [517, 224] on icon at bounding box center [520, 228] width 10 height 9
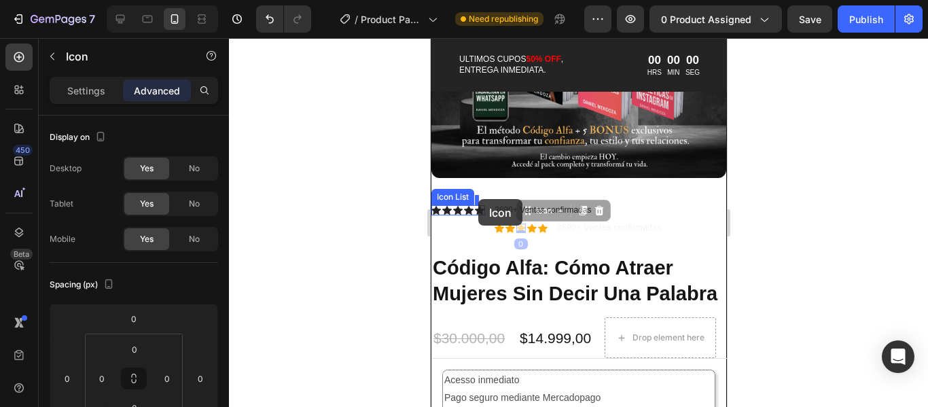
drag, startPoint x: 530, startPoint y: 203, endPoint x: 477, endPoint y: 199, distance: 53.1
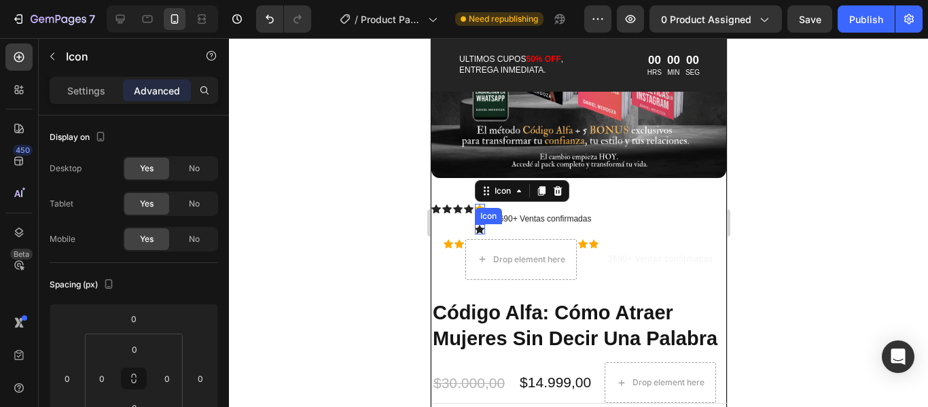
click at [481, 225] on icon at bounding box center [479, 229] width 10 height 9
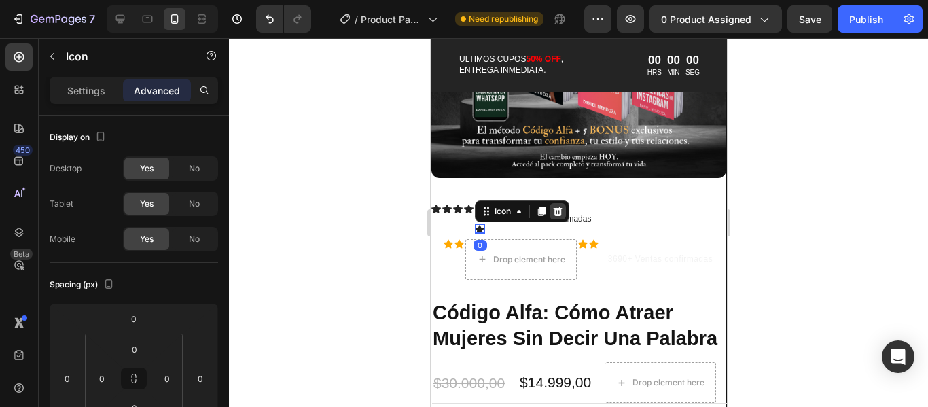
click at [555, 206] on icon at bounding box center [557, 211] width 9 height 10
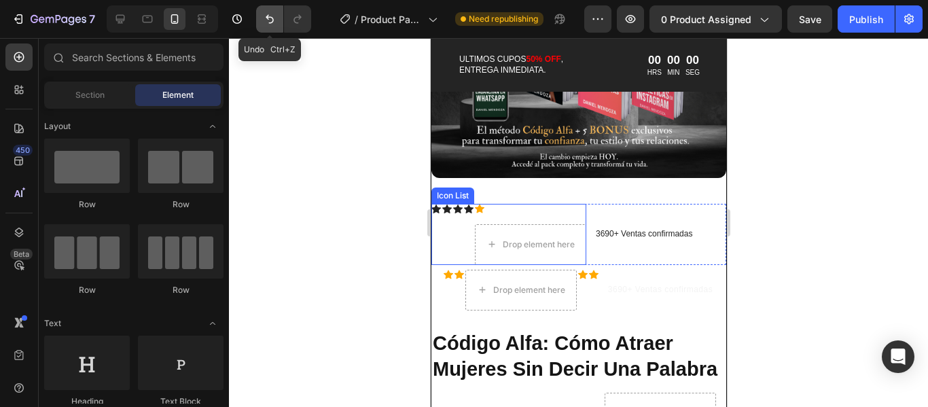
click at [269, 22] on icon "Undo/Redo" at bounding box center [270, 19] width 14 height 14
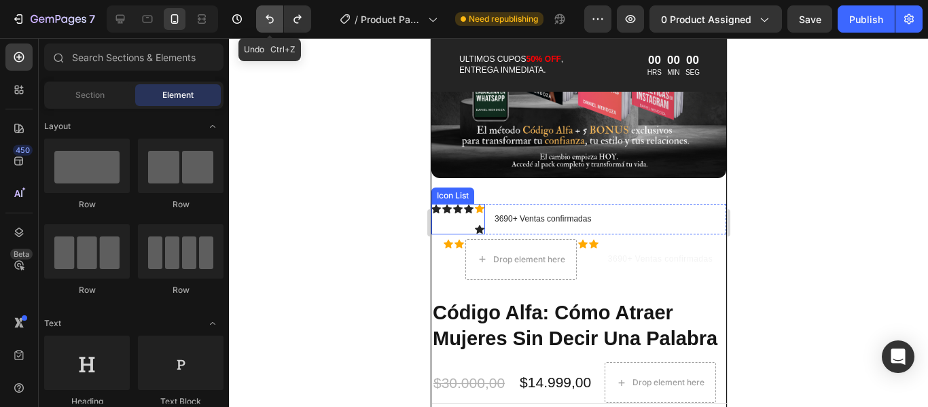
click at [269, 22] on icon "Undo/Redo" at bounding box center [270, 19] width 14 height 14
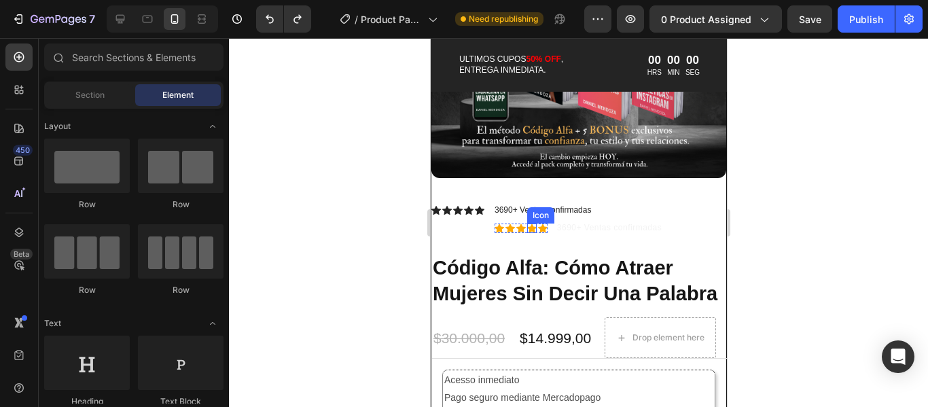
click at [528, 224] on icon at bounding box center [531, 228] width 10 height 9
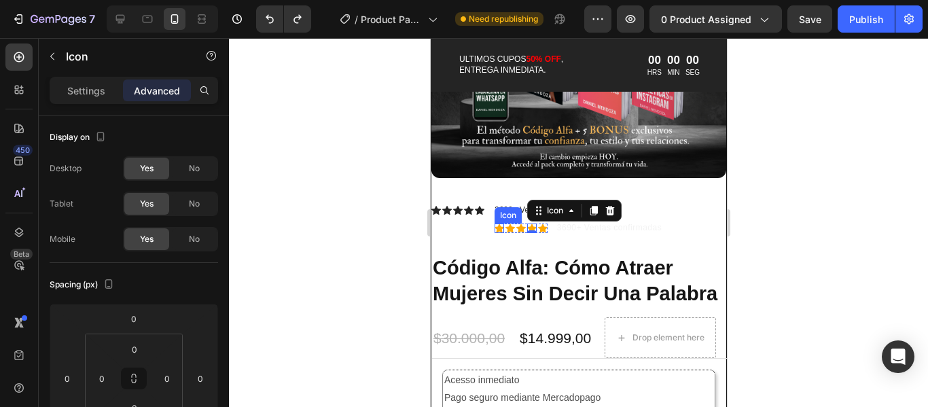
click at [494, 223] on icon at bounding box center [499, 228] width 10 height 10
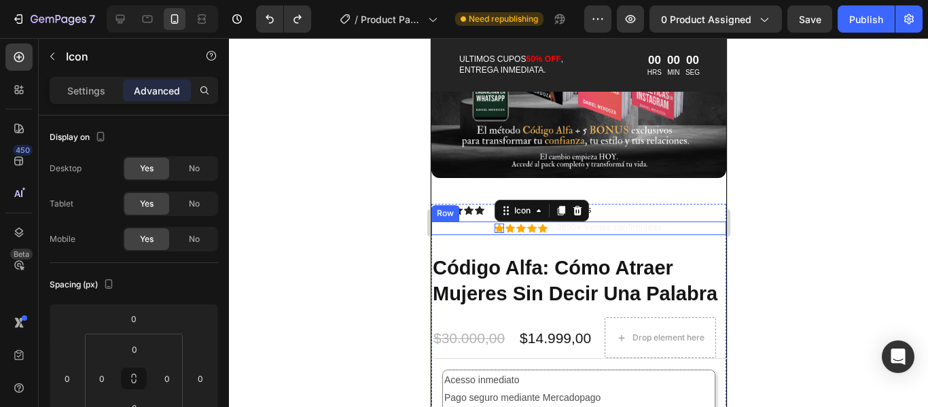
click at [477, 221] on div "Icon 0 Icon Icon Icon Icon Icon List 3690+ Ventas confirmadas Text Block Row" at bounding box center [578, 228] width 295 height 14
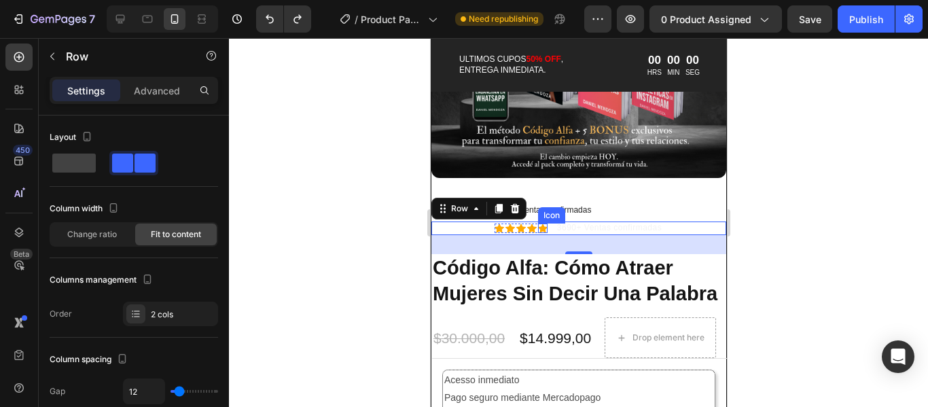
click at [541, 223] on icon at bounding box center [542, 228] width 10 height 10
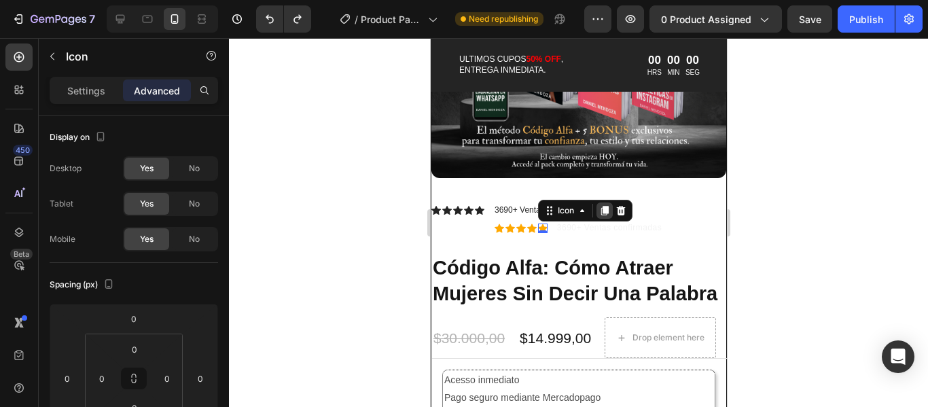
click at [600, 206] on icon at bounding box center [603, 211] width 7 height 10
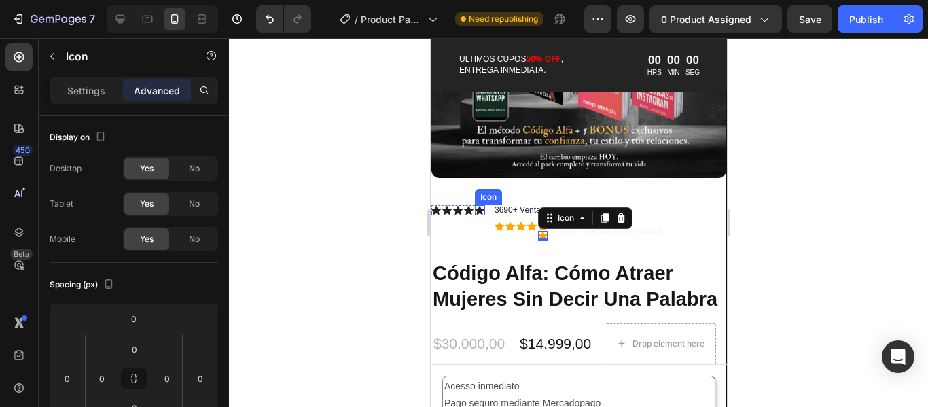
click at [479, 206] on icon at bounding box center [479, 210] width 10 height 9
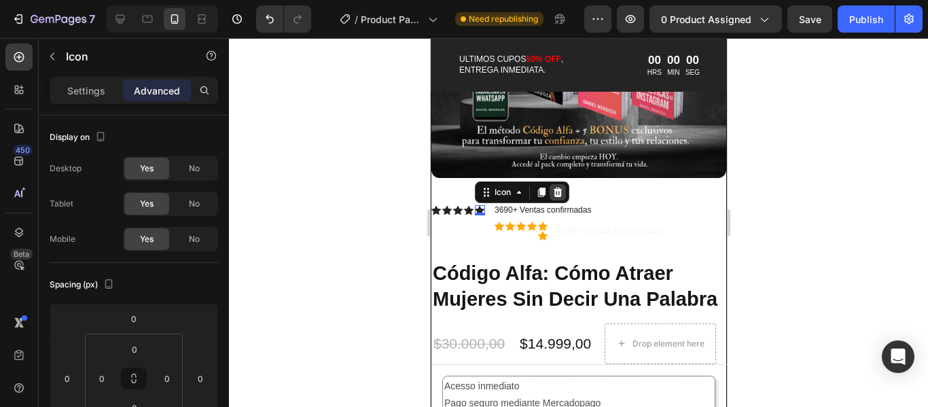
click at [564, 184] on div at bounding box center [557, 192] width 16 height 16
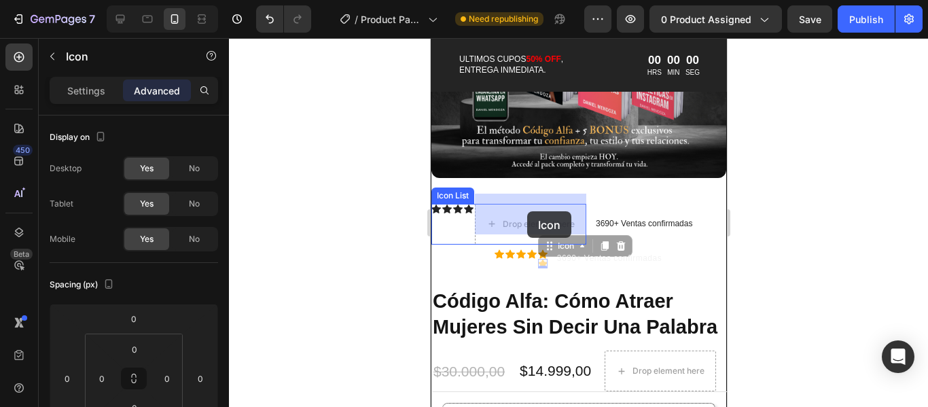
drag, startPoint x: 536, startPoint y: 253, endPoint x: 526, endPoint y: 211, distance: 42.7
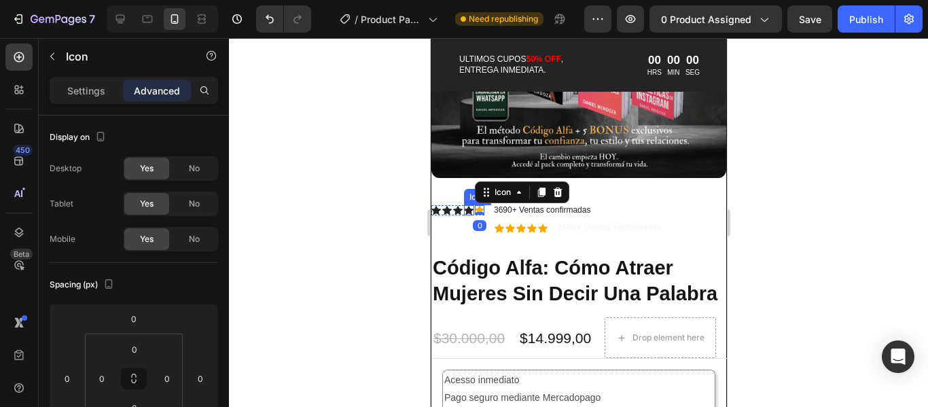
click at [469, 206] on icon at bounding box center [468, 210] width 10 height 9
click at [543, 187] on icon at bounding box center [546, 192] width 11 height 11
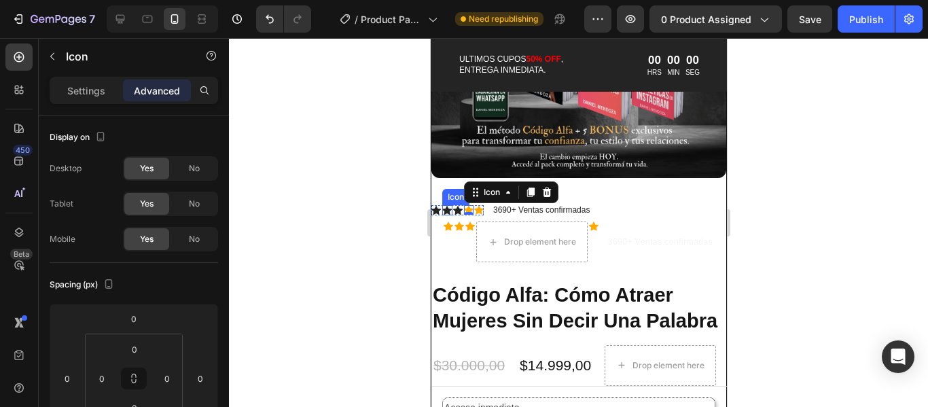
click at [456, 206] on icon at bounding box center [457, 210] width 10 height 9
click at [533, 187] on icon at bounding box center [535, 192] width 11 height 11
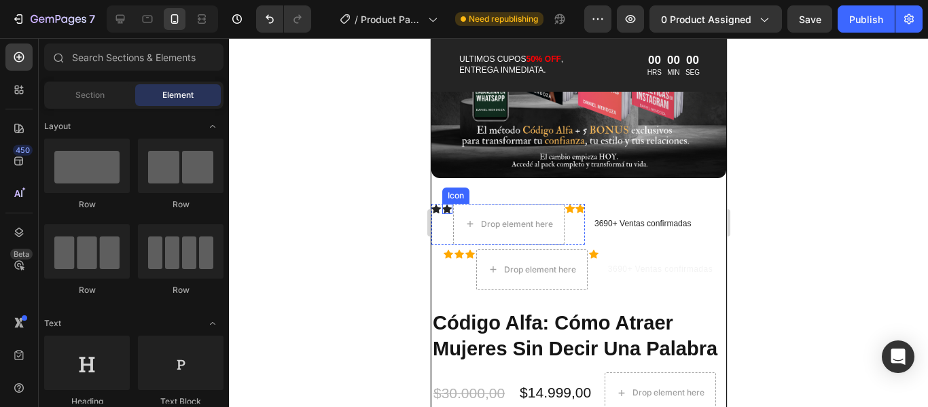
click at [450, 204] on icon at bounding box center [446, 209] width 10 height 10
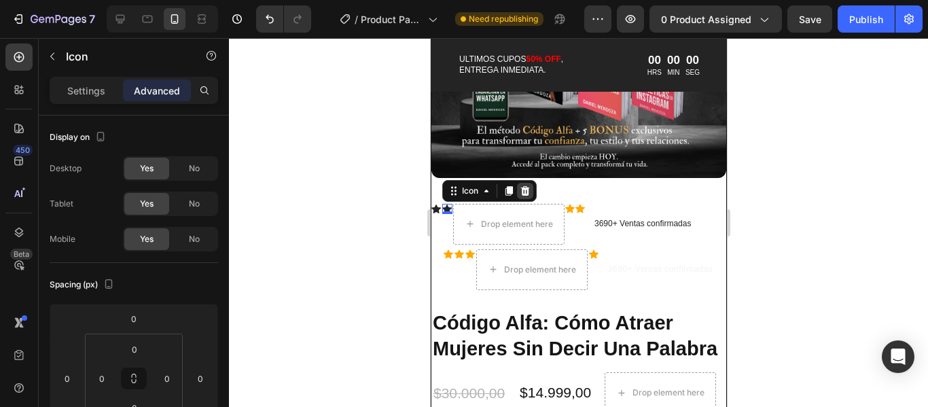
click at [528, 187] on div at bounding box center [524, 191] width 16 height 16
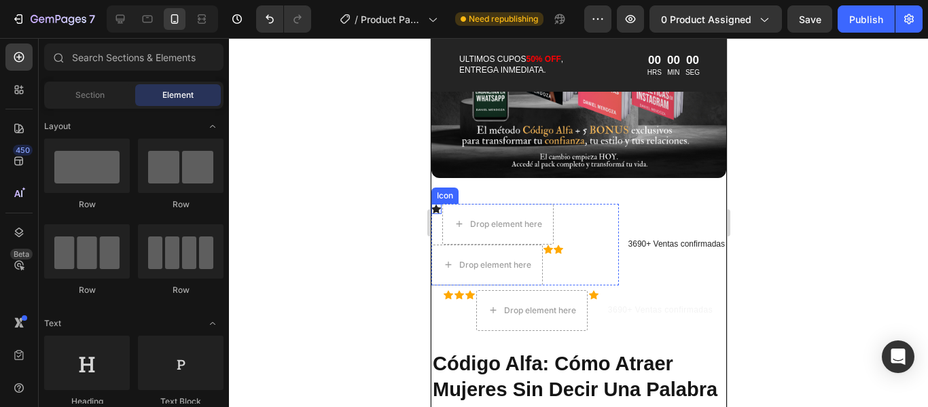
click at [436, 204] on icon at bounding box center [436, 208] width 10 height 9
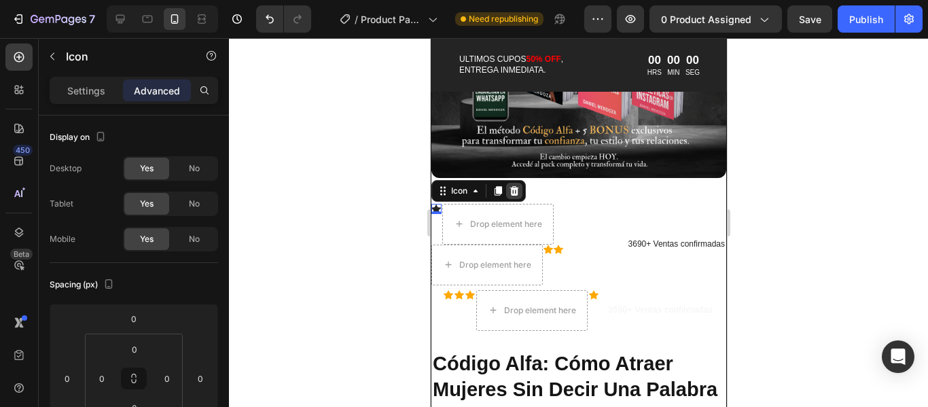
click at [516, 186] on icon at bounding box center [513, 191] width 9 height 10
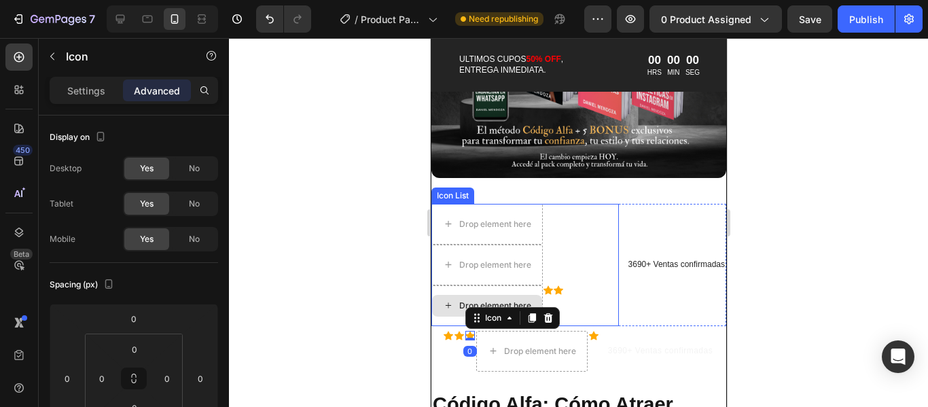
drag, startPoint x: 465, startPoint y: 325, endPoint x: 487, endPoint y: 287, distance: 43.2
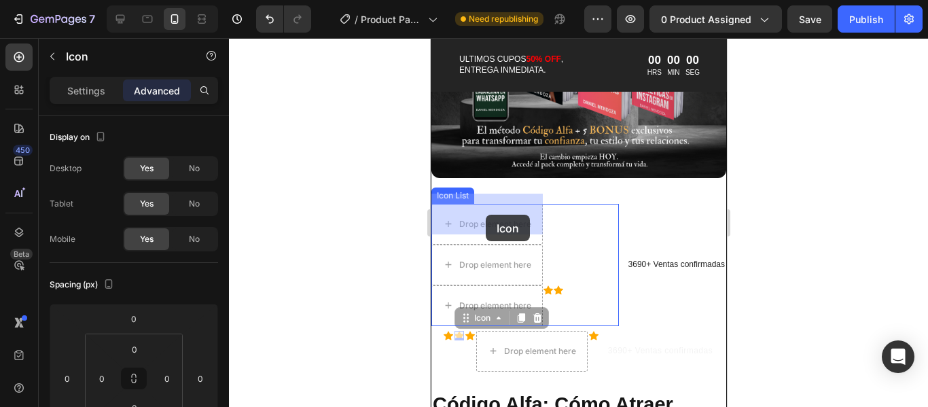
drag, startPoint x: 452, startPoint y: 329, endPoint x: 485, endPoint y: 215, distance: 119.5
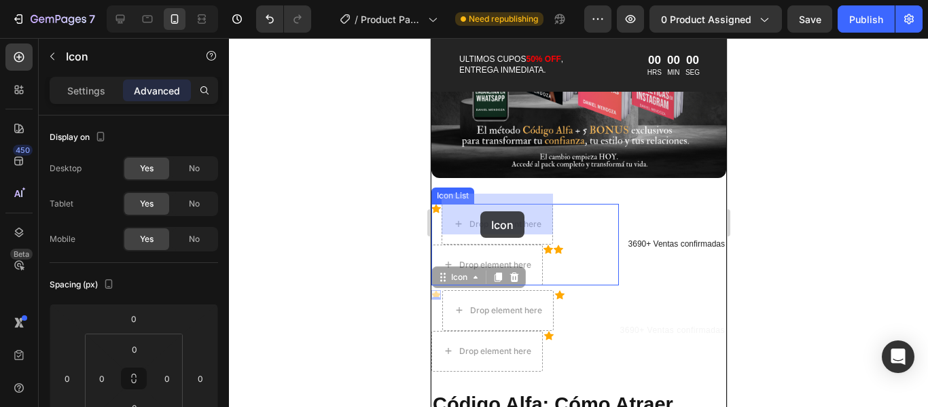
drag, startPoint x: 437, startPoint y: 286, endPoint x: 479, endPoint y: 212, distance: 85.5
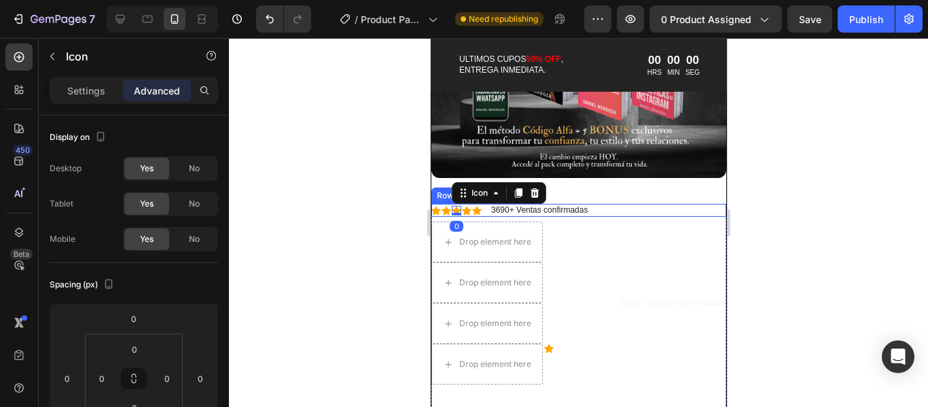
click at [621, 204] on div "Icon Icon Icon 0 Icon Icon Icon List 3690+ Ventas confirmadas Text Block Row" at bounding box center [578, 211] width 295 height 14
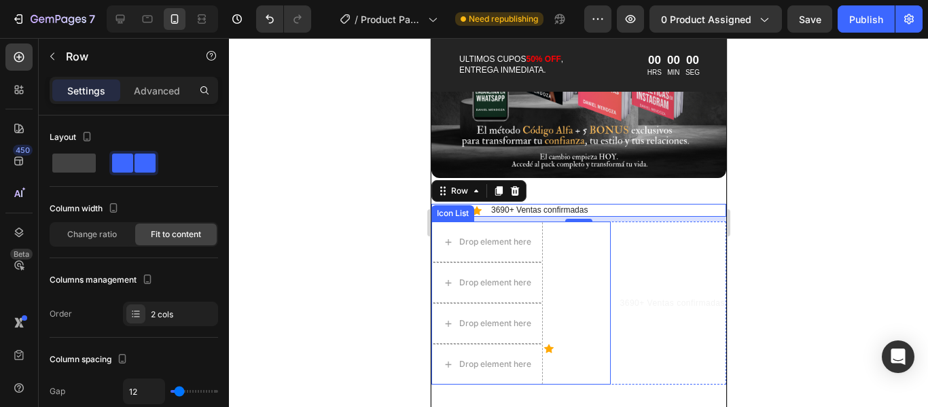
click at [560, 246] on div "Drop element here Drop element here Drop element here Drop element here Icon" at bounding box center [520, 302] width 179 height 163
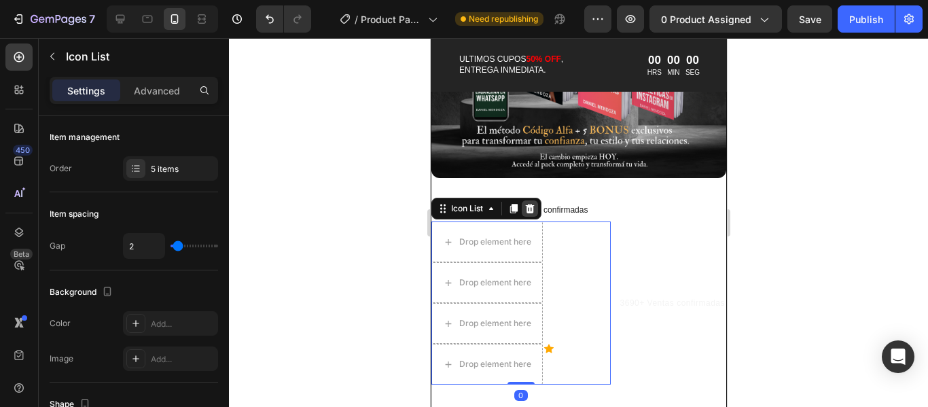
click at [532, 204] on icon at bounding box center [529, 209] width 9 height 10
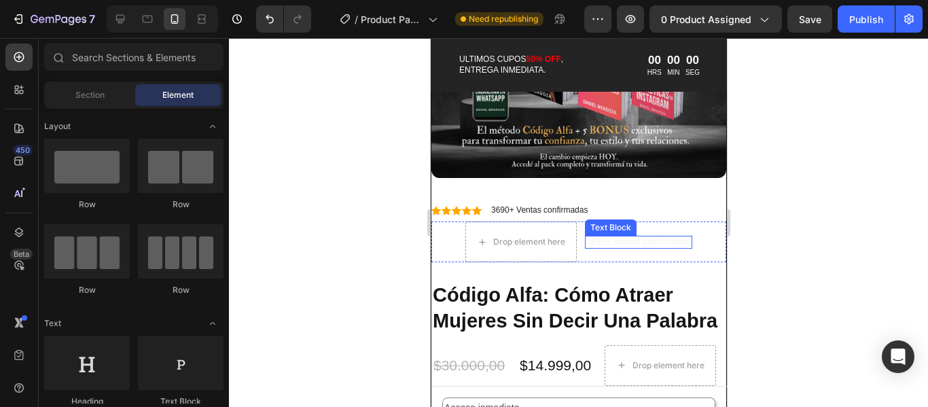
click at [604, 237] on p "3690+ Ventas confirmadas" at bounding box center [637, 242] width 105 height 11
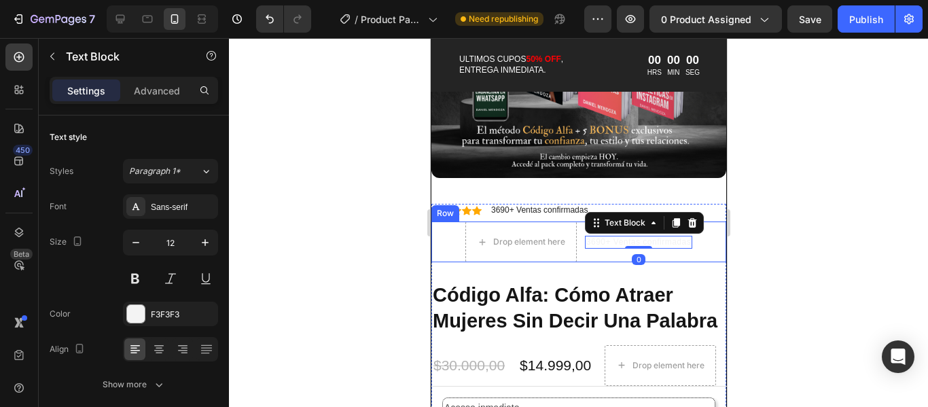
click at [592, 247] on div "3690+ Ventas confirmadas Text Block 0" at bounding box center [637, 241] width 107 height 41
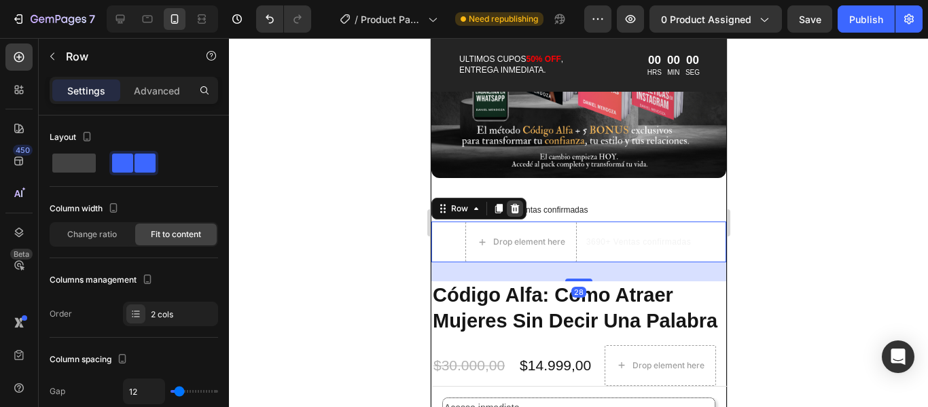
click at [519, 203] on icon at bounding box center [514, 208] width 11 height 11
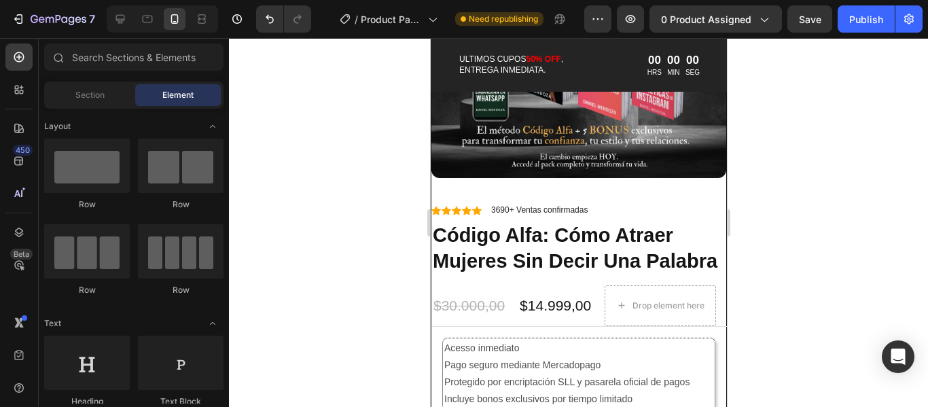
click at [818, 236] on div at bounding box center [578, 222] width 699 height 369
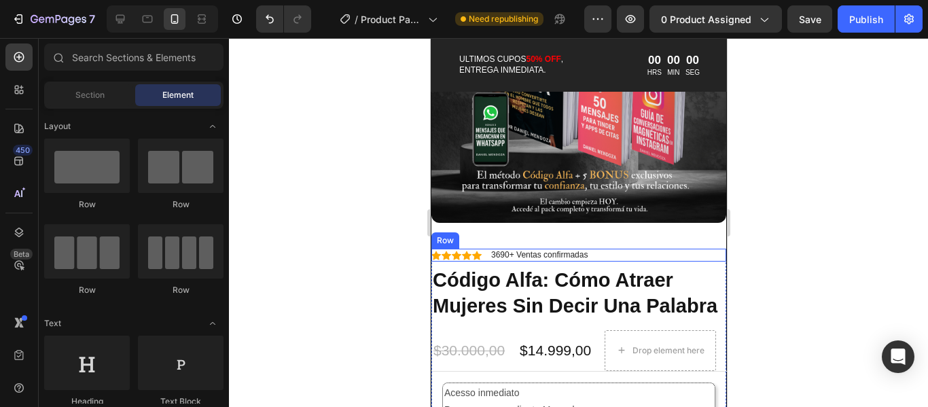
scroll to position [1728, 0]
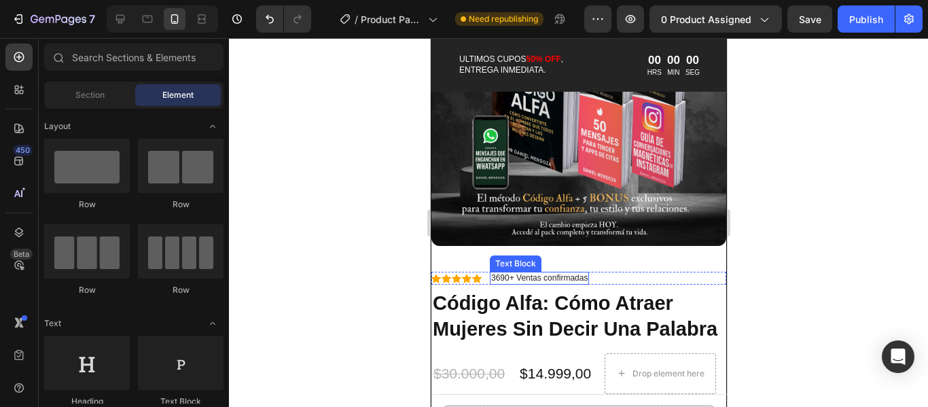
click at [511, 273] on p "3690+ Ventas confirmadas" at bounding box center [538, 278] width 96 height 11
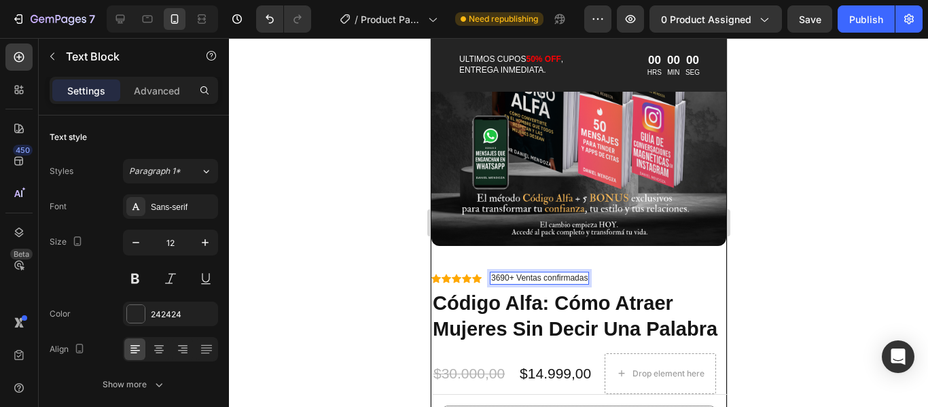
click at [513, 273] on p "3690+ Ventas confirmadas" at bounding box center [538, 278] width 96 height 11
click at [490, 273] on p "3690 Ventas confirmadas" at bounding box center [536, 278] width 92 height 11
click at [767, 268] on div at bounding box center [578, 222] width 699 height 369
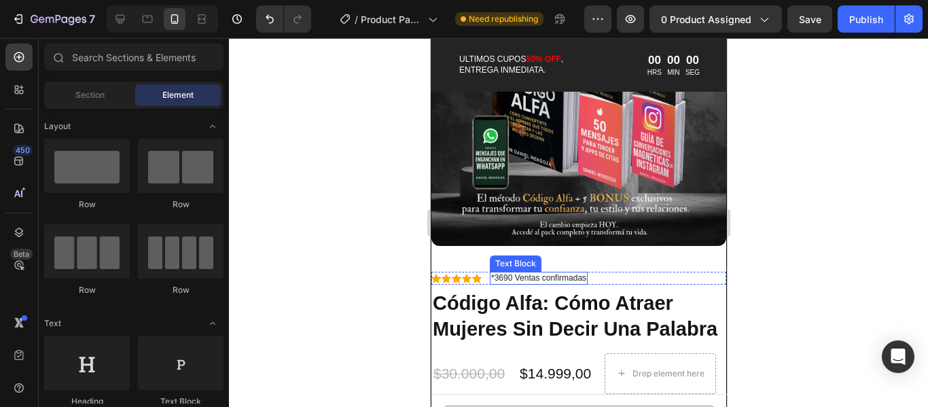
click at [494, 273] on p "*3690 Ventas confirmadas" at bounding box center [537, 278] width 95 height 11
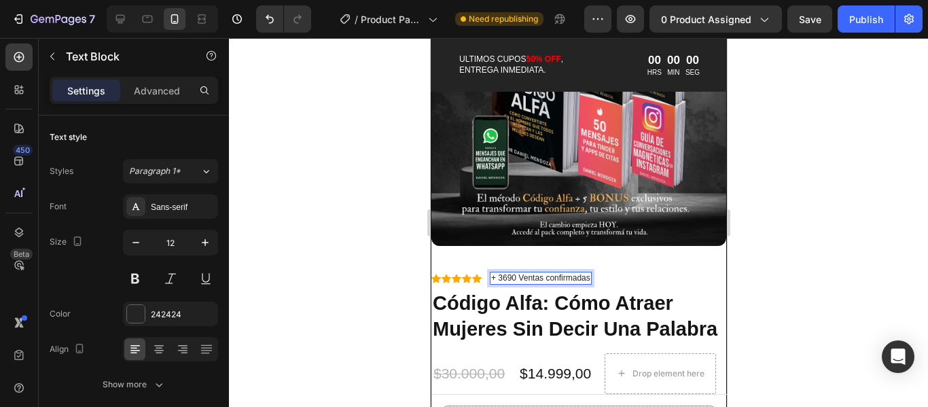
click at [746, 282] on div at bounding box center [578, 222] width 699 height 369
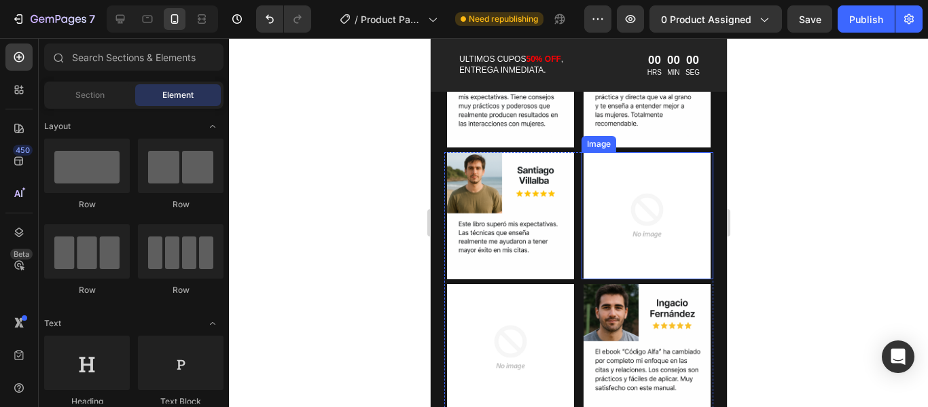
scroll to position [2883, 0]
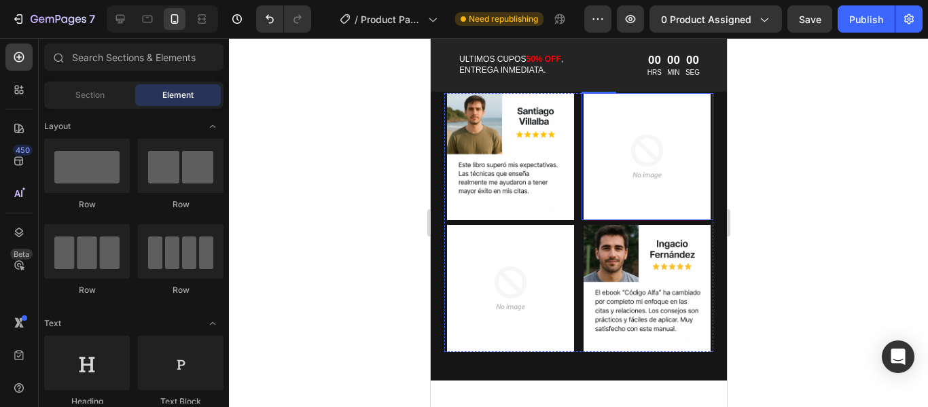
click at [642, 155] on img at bounding box center [647, 156] width 132 height 127
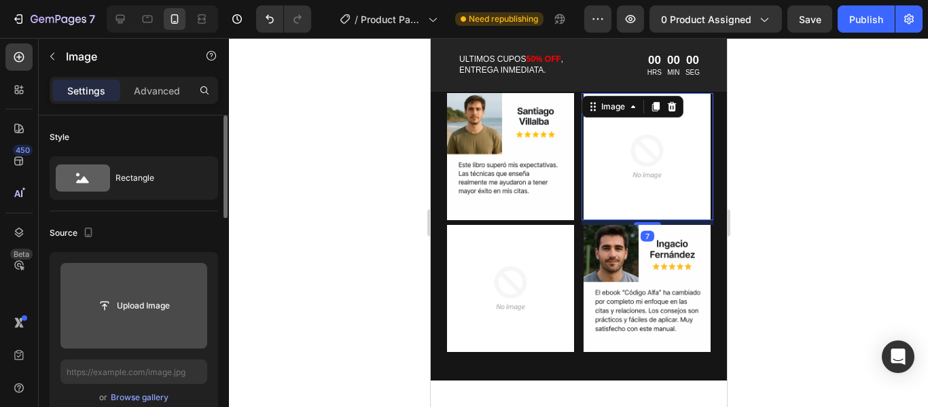
click at [136, 299] on input "file" at bounding box center [134, 305] width 94 height 23
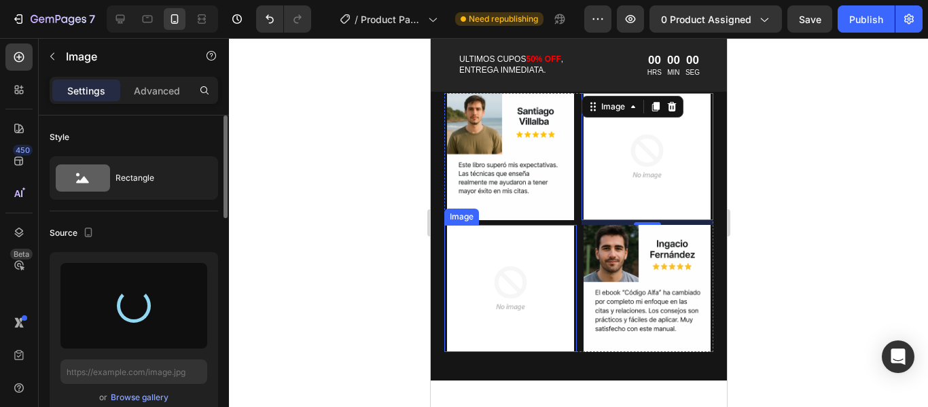
click at [530, 270] on img at bounding box center [509, 288] width 132 height 127
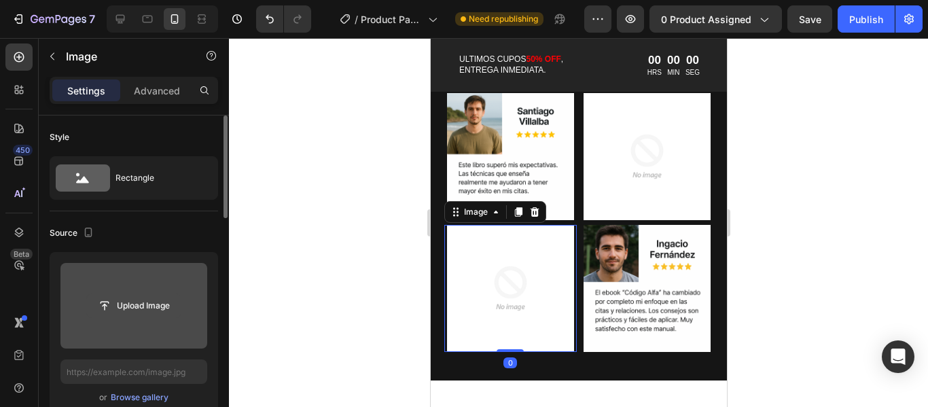
click at [155, 306] on input "file" at bounding box center [134, 305] width 94 height 23
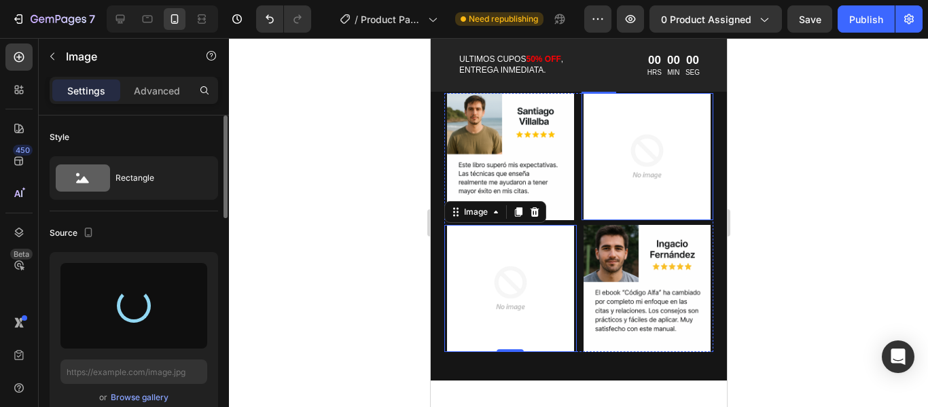
click at [672, 159] on img at bounding box center [647, 156] width 132 height 127
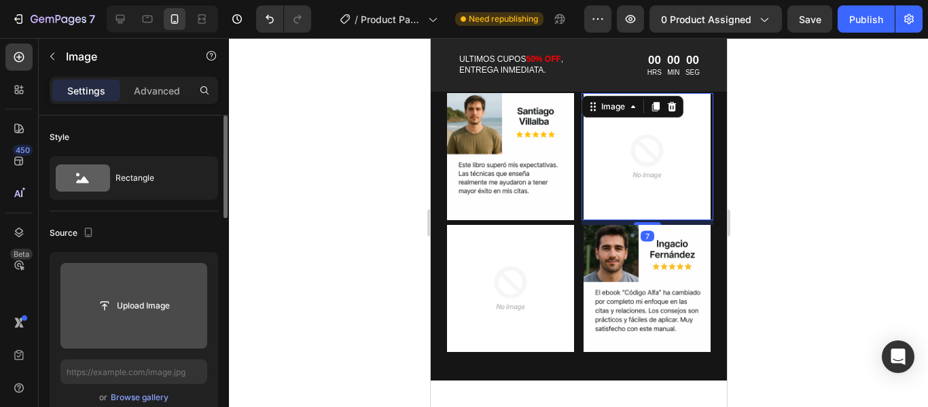
click at [171, 306] on input "file" at bounding box center [134, 305] width 94 height 23
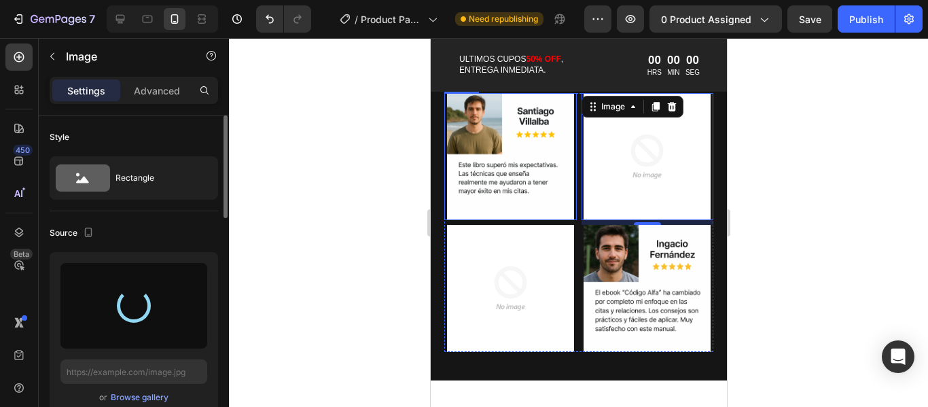
type input "https://cdn.shopify.com/s/files/1/0951/9995/3203/files/gempages_580844561299932…"
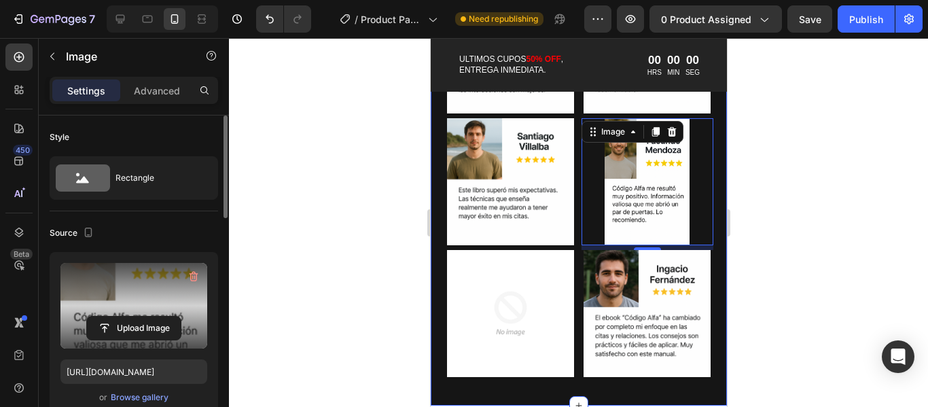
scroll to position [2815, 0]
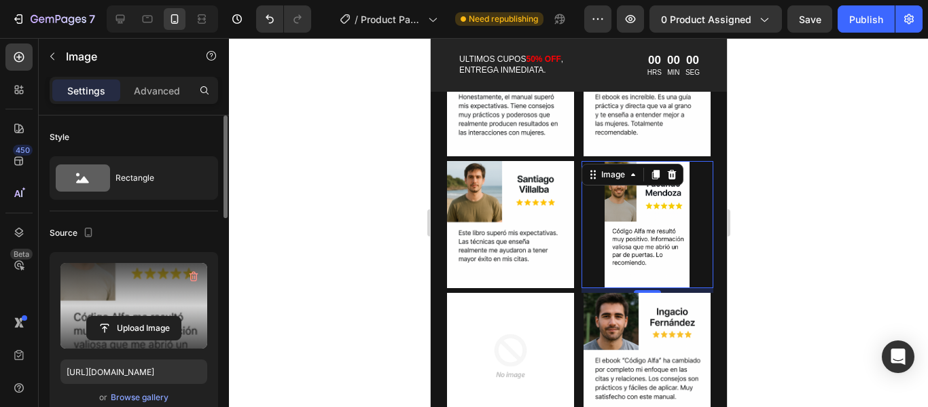
click at [776, 239] on div at bounding box center [578, 222] width 699 height 369
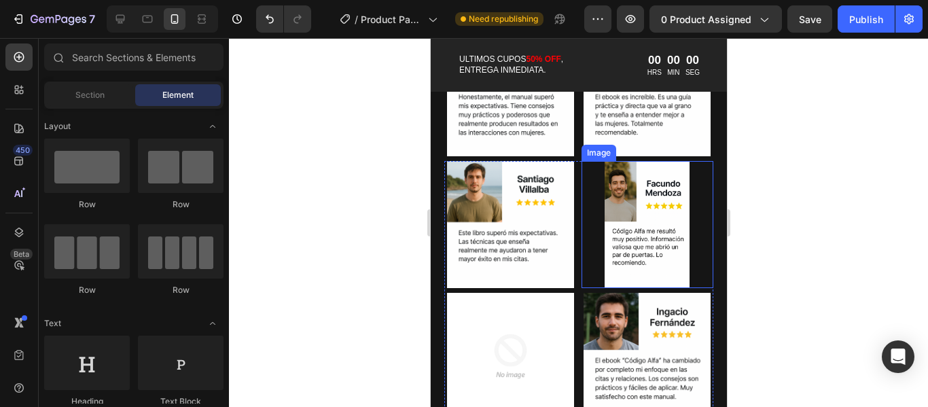
click at [679, 233] on img at bounding box center [647, 224] width 132 height 127
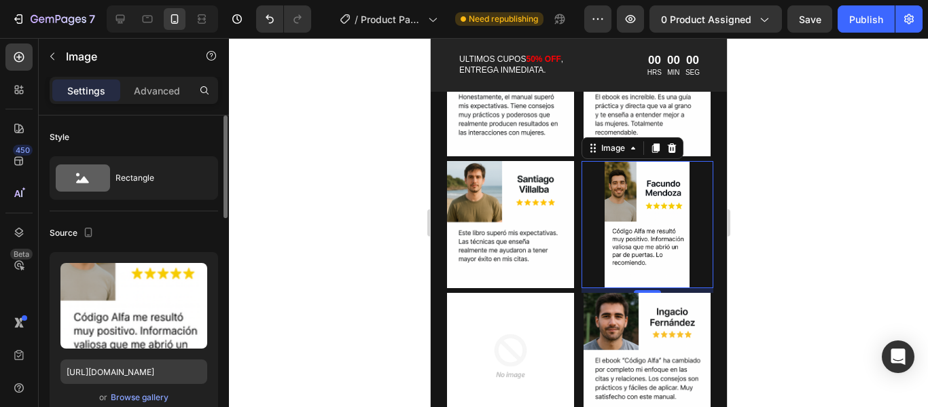
scroll to position [136, 0]
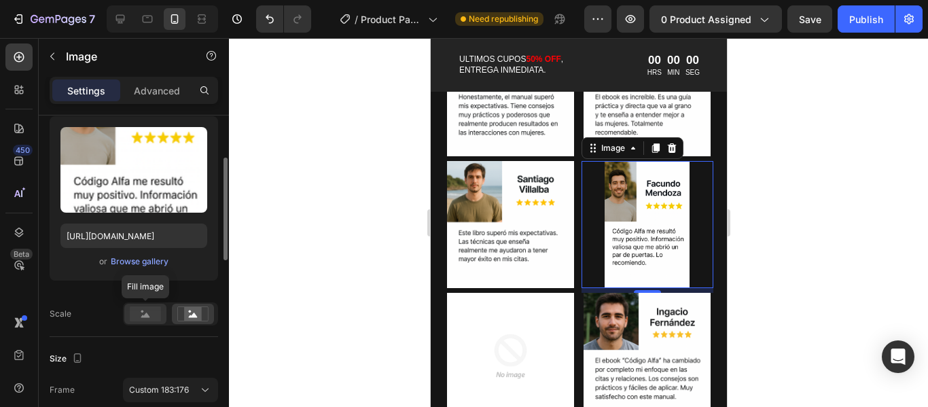
click at [158, 312] on rect at bounding box center [145, 313] width 31 height 15
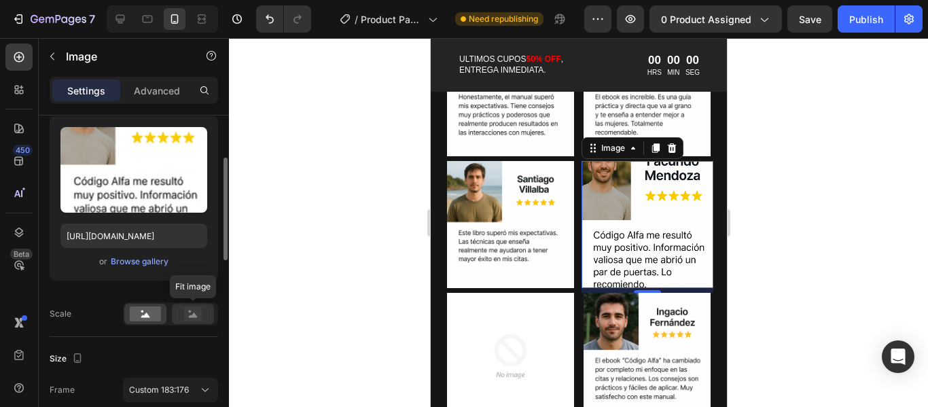
click at [183, 310] on icon at bounding box center [192, 313] width 31 height 15
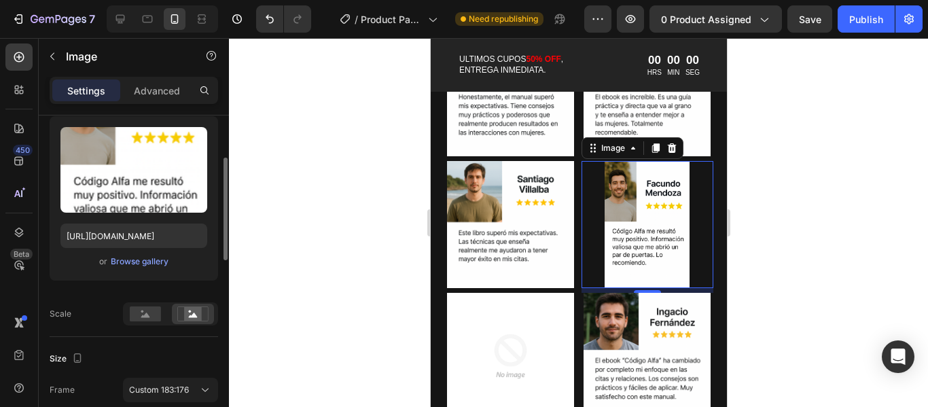
scroll to position [272, 0]
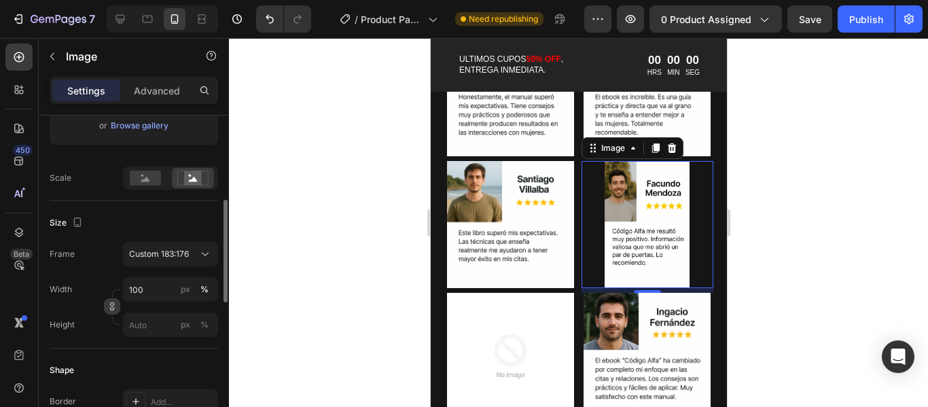
click at [116, 305] on icon "button" at bounding box center [112, 307] width 10 height 10
click at [113, 306] on icon "button" at bounding box center [112, 307] width 10 height 10
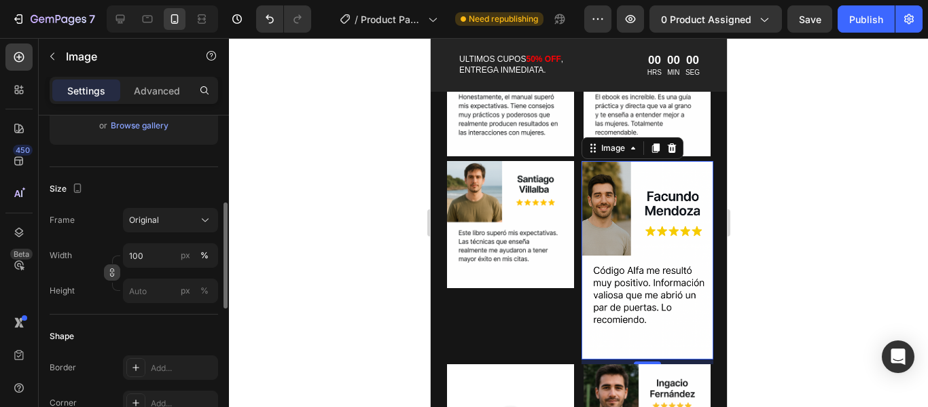
click at [112, 274] on icon "button" at bounding box center [112, 272] width 1 height 4
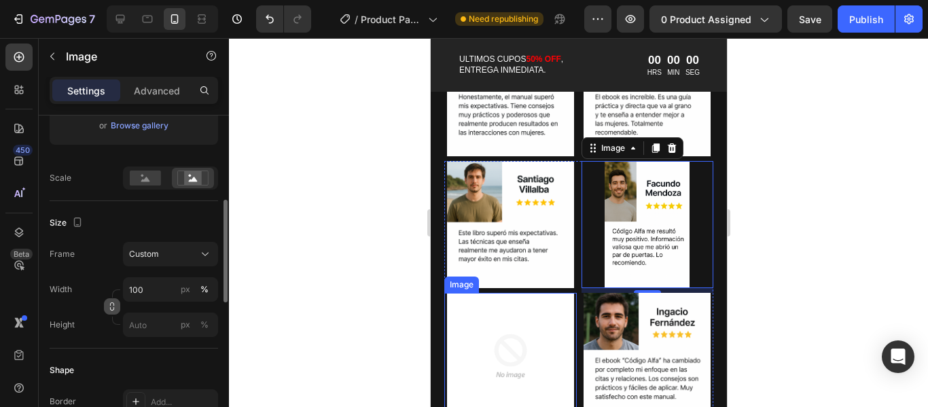
click at [523, 329] on img at bounding box center [509, 356] width 132 height 127
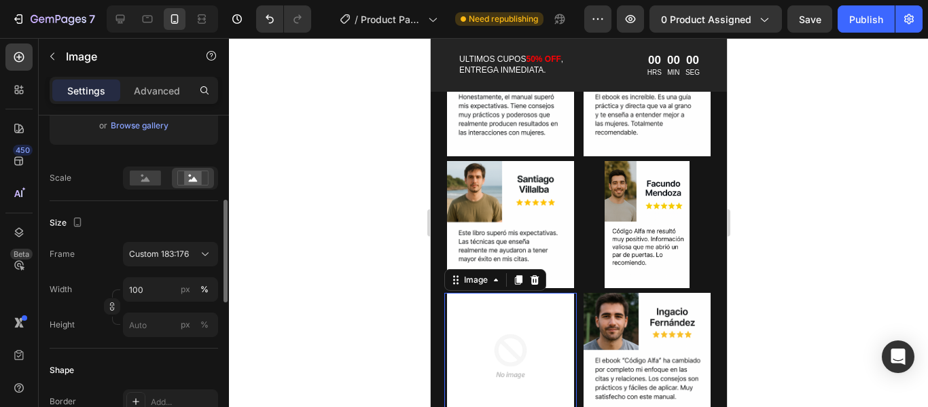
click at [533, 331] on img at bounding box center [509, 356] width 132 height 127
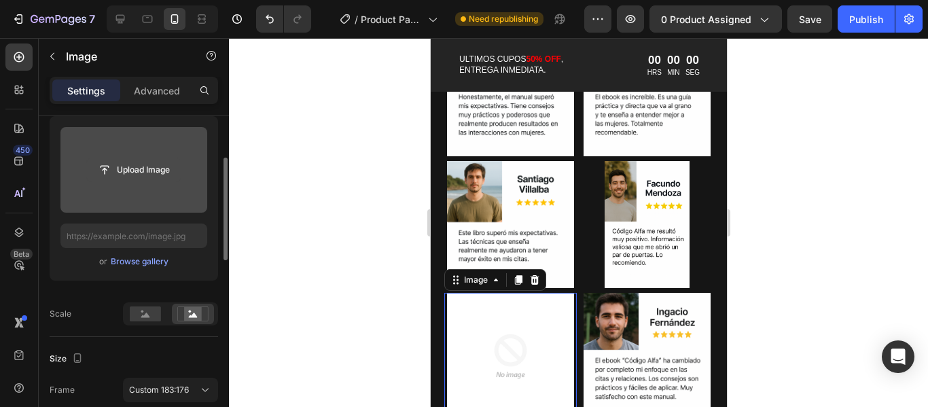
click at [164, 181] on button "Upload Image" at bounding box center [133, 170] width 95 height 24
click at [135, 165] on input "file" at bounding box center [134, 169] width 94 height 23
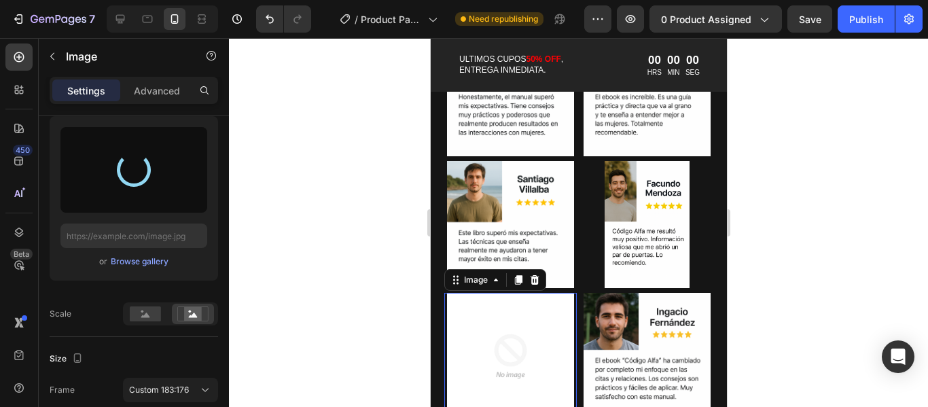
type input "https://cdn.shopify.com/s/files/1/0951/9995/3203/files/gempages_580844561299932…"
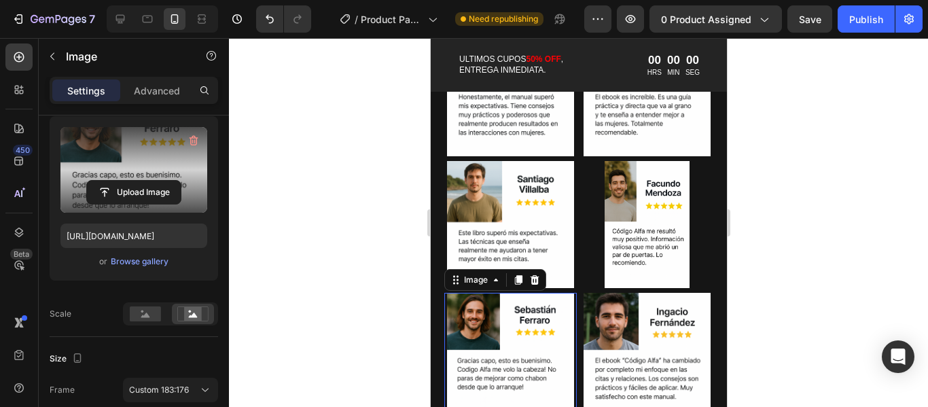
click at [814, 242] on div at bounding box center [578, 222] width 699 height 369
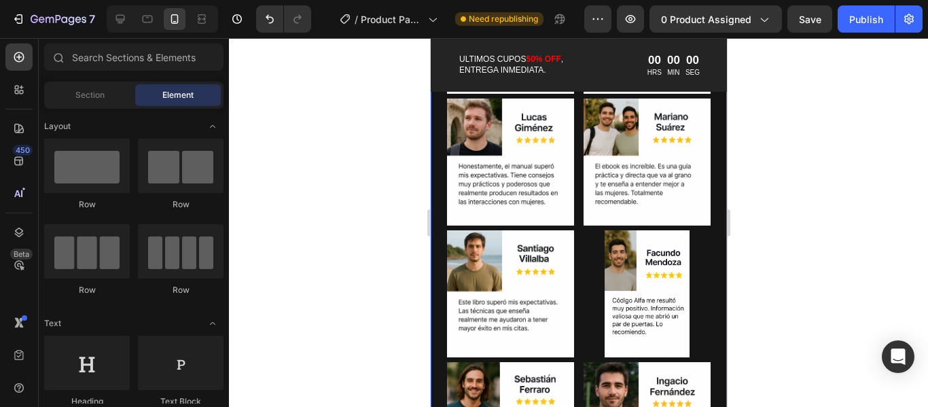
scroll to position [2748, 0]
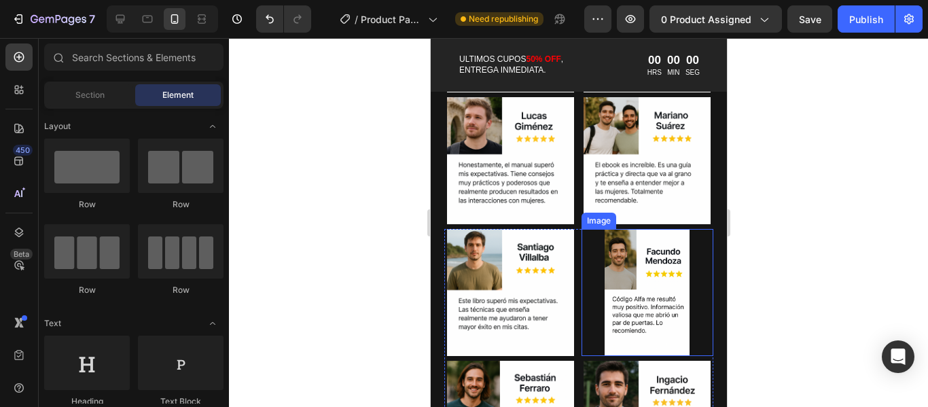
click at [686, 278] on img at bounding box center [647, 292] width 132 height 127
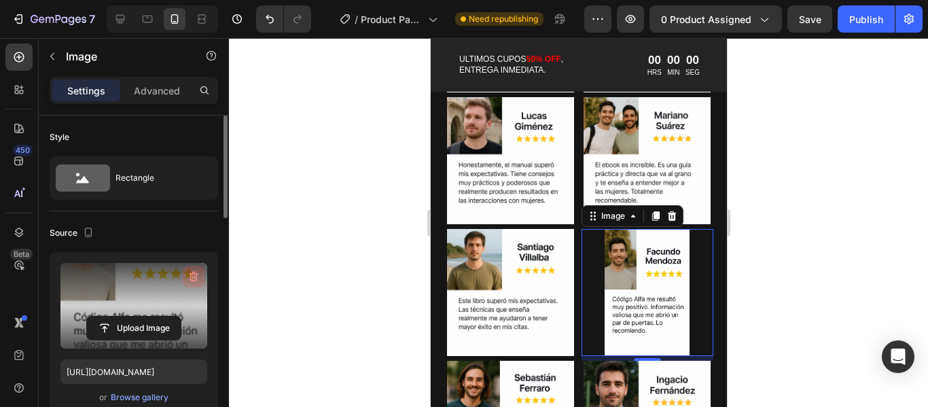
click at [186, 278] on button "button" at bounding box center [194, 277] width 22 height 22
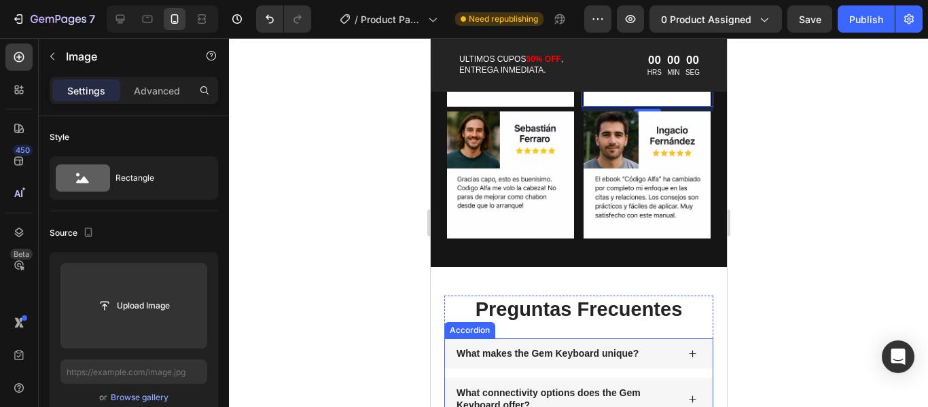
scroll to position [2951, 0]
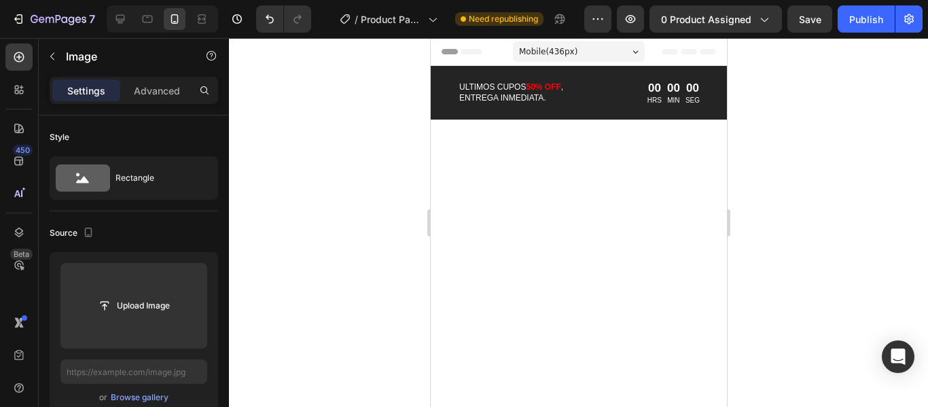
scroll to position [2951, 0]
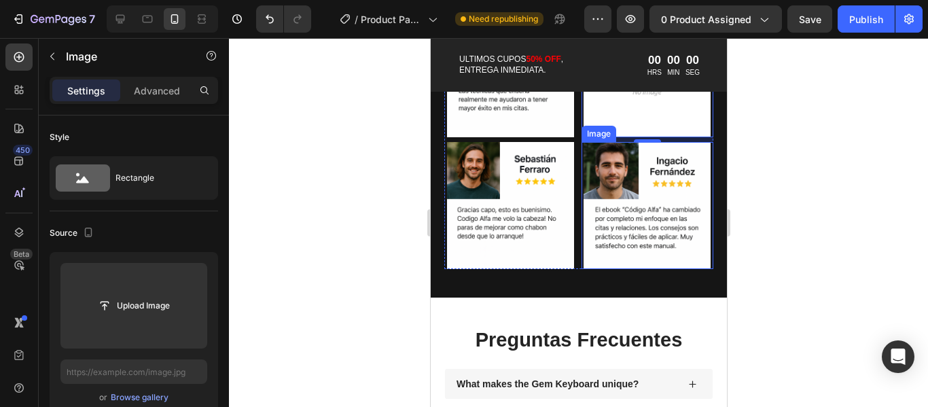
click at [651, 217] on img at bounding box center [647, 205] width 132 height 127
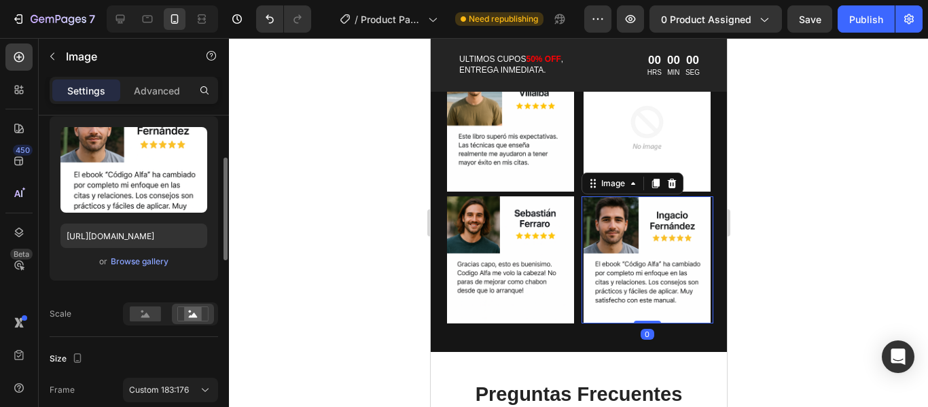
scroll to position [2815, 0]
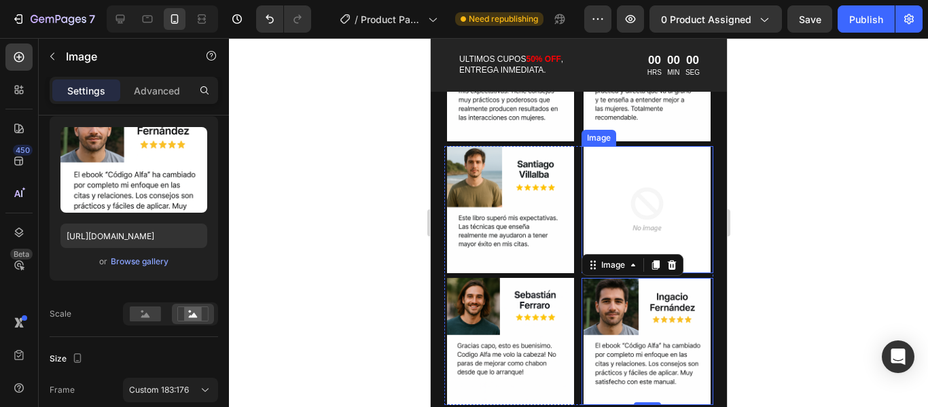
click at [662, 191] on img at bounding box center [647, 209] width 132 height 127
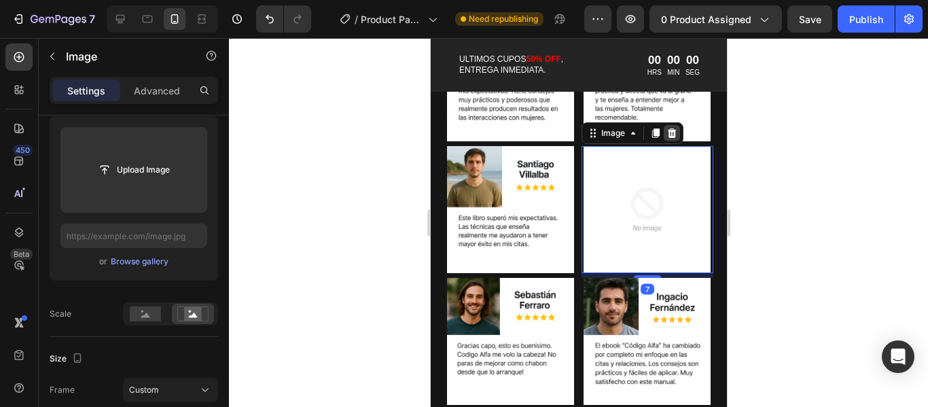
click at [670, 128] on icon at bounding box center [670, 133] width 11 height 11
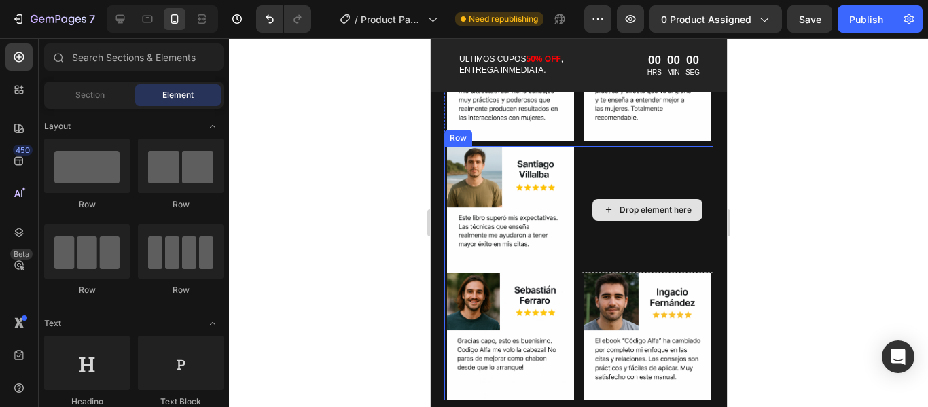
click at [664, 162] on div "Drop element here" at bounding box center [647, 209] width 132 height 127
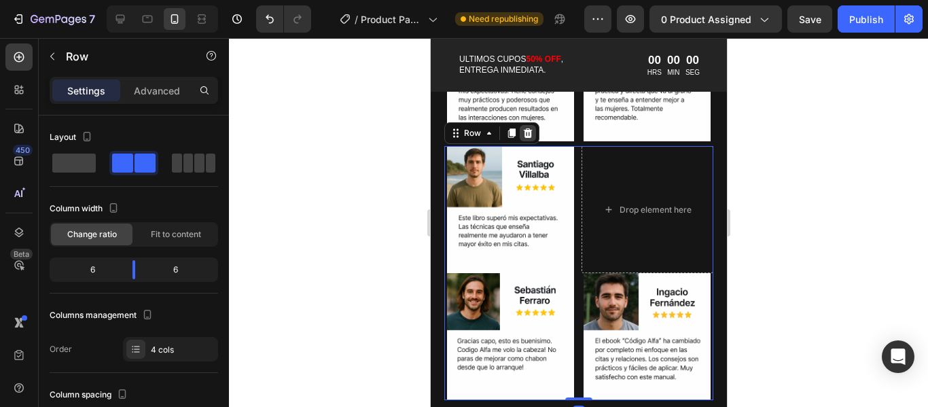
click at [530, 128] on icon at bounding box center [527, 133] width 11 height 11
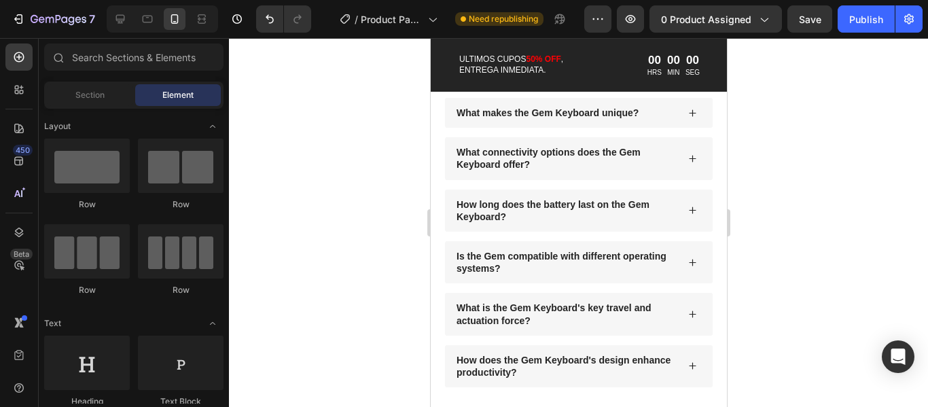
scroll to position [2885, 0]
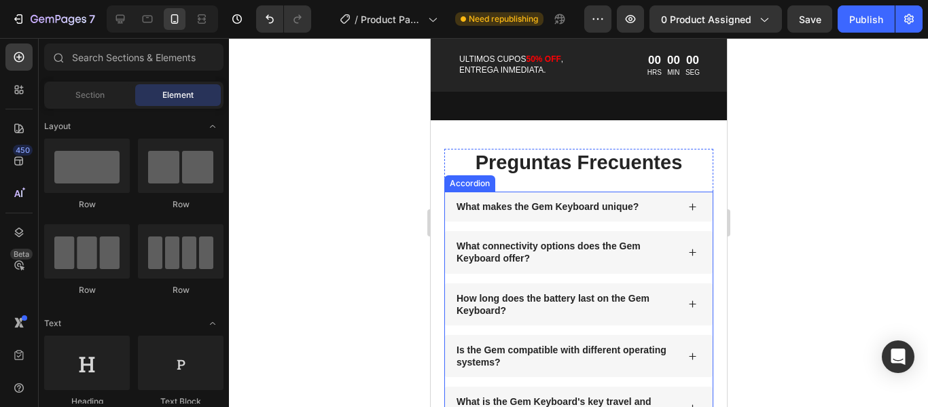
click at [574, 200] on p "What makes the Gem Keyboard unique?" at bounding box center [547, 206] width 182 height 12
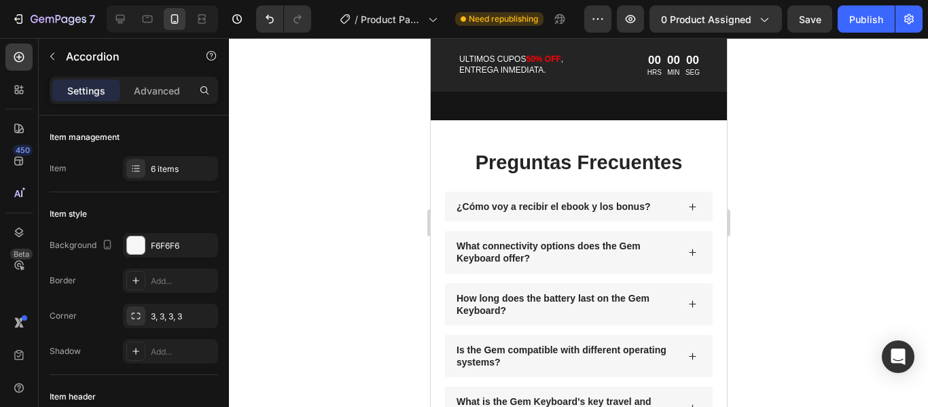
click at [676, 201] on div "¿Cómo voy a recibir el ebook y los bonus?" at bounding box center [578, 206] width 268 height 30
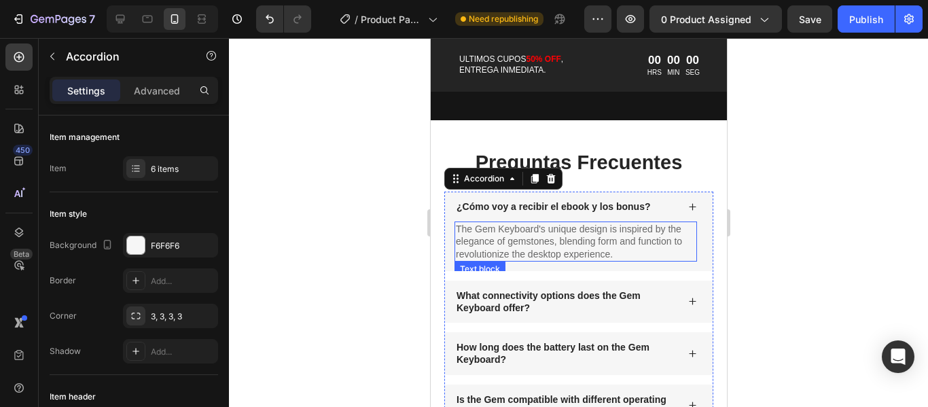
click at [532, 223] on p "The Gem Keyboard's unique design is inspired by the elegance of gemstones, blen…" at bounding box center [575, 241] width 240 height 37
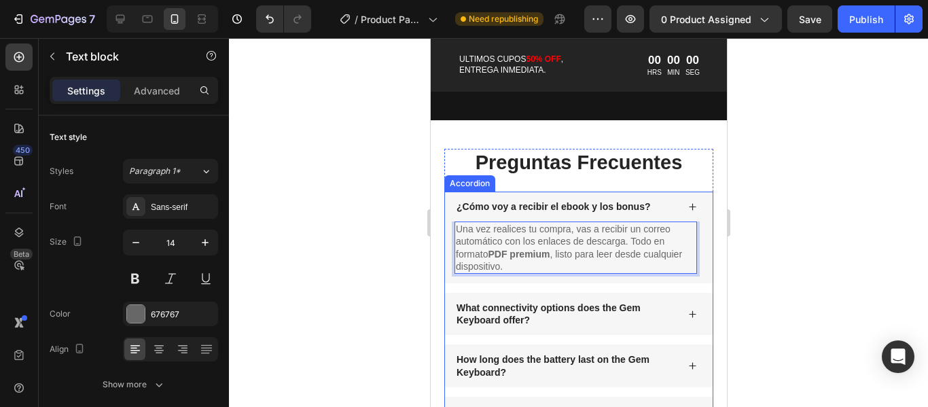
click at [615, 302] on p "What connectivity options does the Gem Keyboard offer?" at bounding box center [565, 314] width 219 height 24
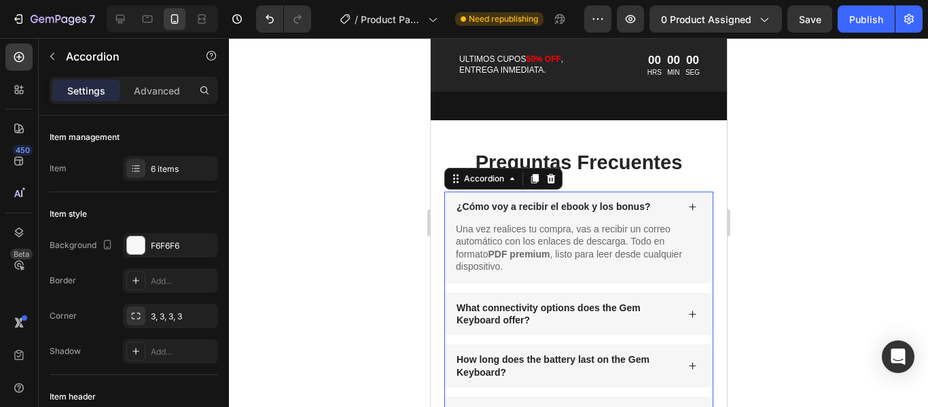
click at [687, 202] on icon at bounding box center [691, 206] width 9 height 9
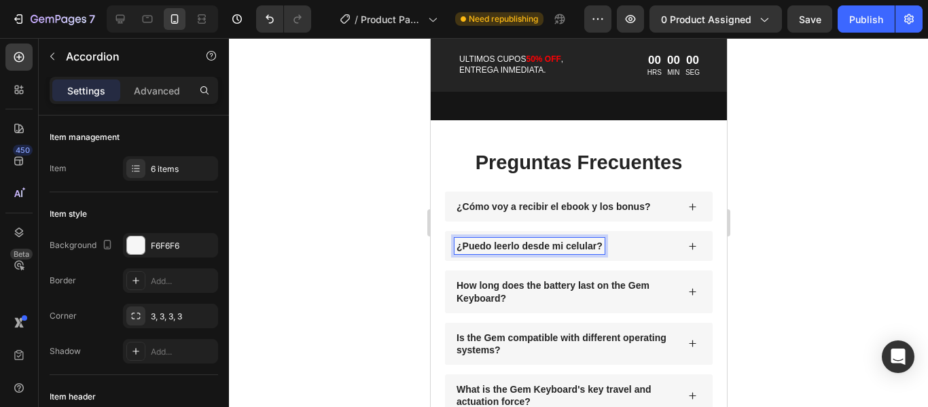
click at [687, 242] on icon at bounding box center [691, 246] width 9 height 9
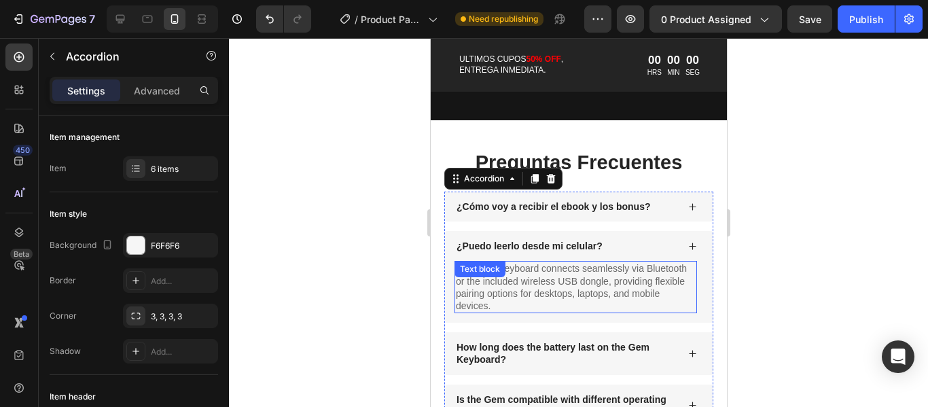
click at [578, 271] on p "The Gem Keyboard connects seamlessly via Bluetooth or the included wireless USB…" at bounding box center [575, 287] width 240 height 50
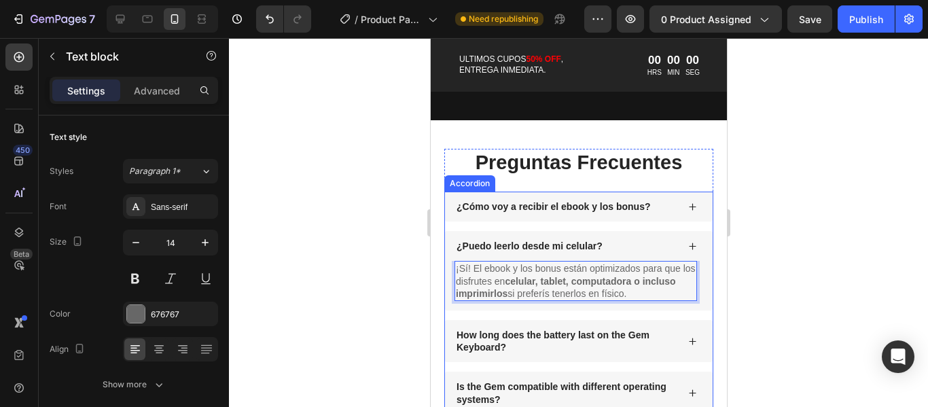
click at [687, 242] on icon at bounding box center [691, 246] width 9 height 9
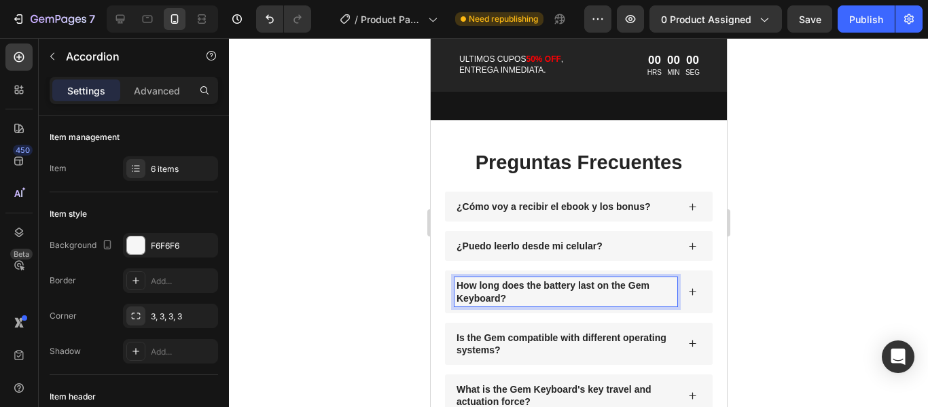
scroll to position [2953, 0]
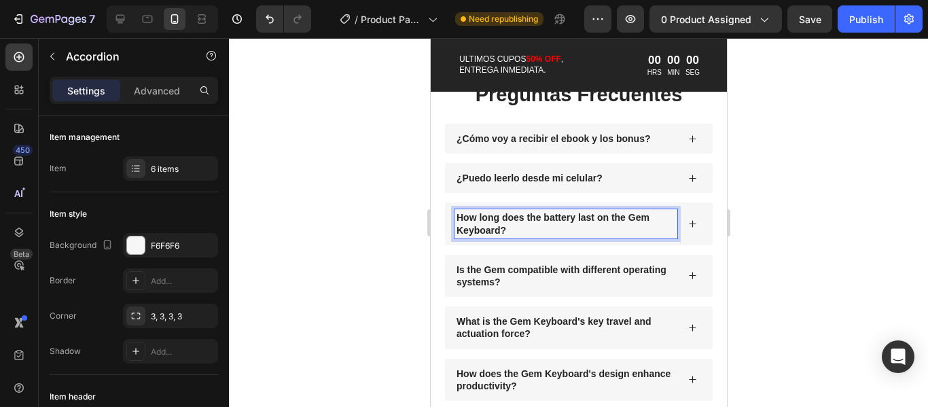
click at [585, 211] on p "How long does the battery last on the Gem Keyboard?" at bounding box center [565, 223] width 219 height 24
click at [687, 219] on icon at bounding box center [691, 223] width 9 height 9
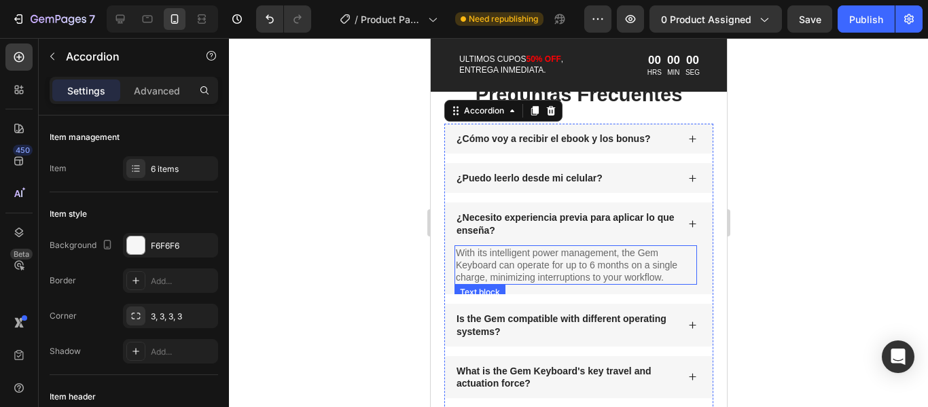
click at [594, 253] on p "With its intelligent power management, the Gem Keyboard can operate for up to 6…" at bounding box center [575, 265] width 240 height 37
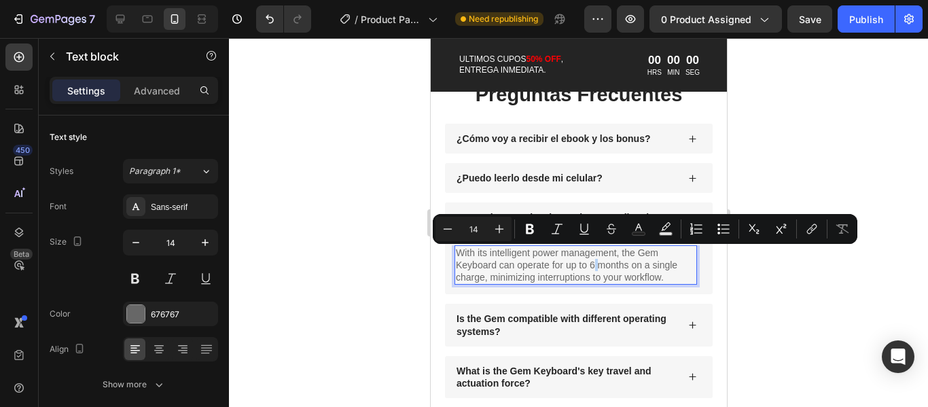
click at [594, 253] on p "With its intelligent power management, the Gem Keyboard can operate for up to 6…" at bounding box center [575, 265] width 240 height 37
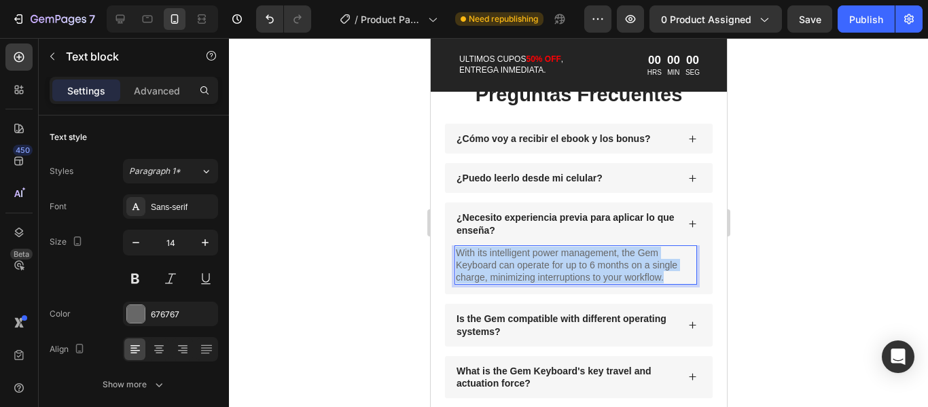
click at [594, 253] on p "With its intelligent power management, the Gem Keyboard can operate for up to 6…" at bounding box center [575, 265] width 240 height 37
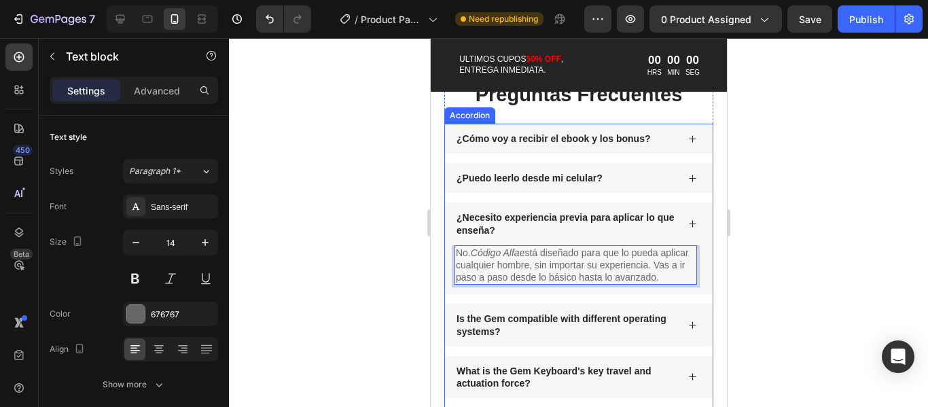
click at [687, 219] on icon at bounding box center [691, 223] width 9 height 9
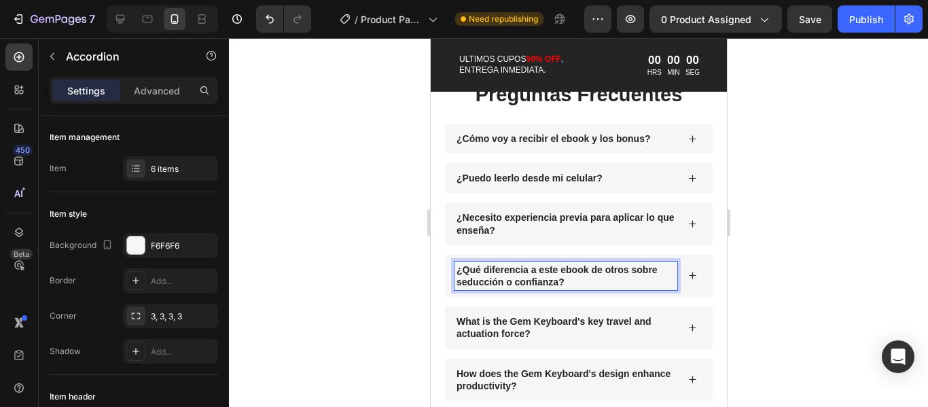
click at [687, 271] on icon at bounding box center [691, 275] width 9 height 9
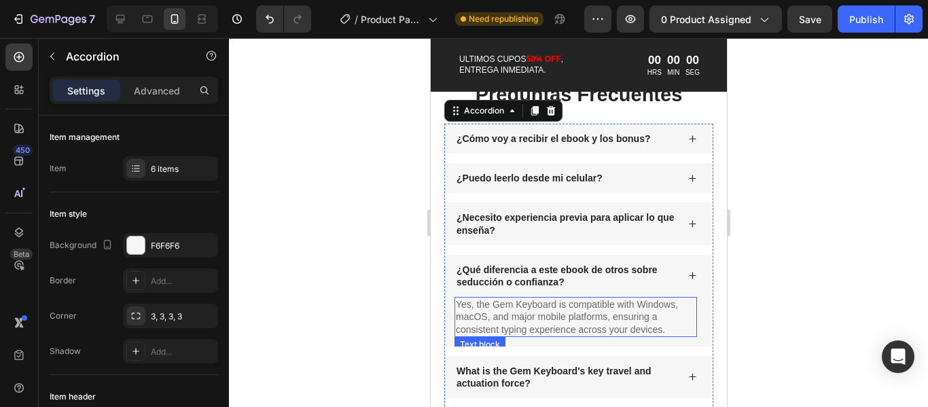
click at [512, 299] on p "Yes, the Gem Keyboard is compatible with Windows, macOS, and major mobile platf…" at bounding box center [575, 316] width 240 height 37
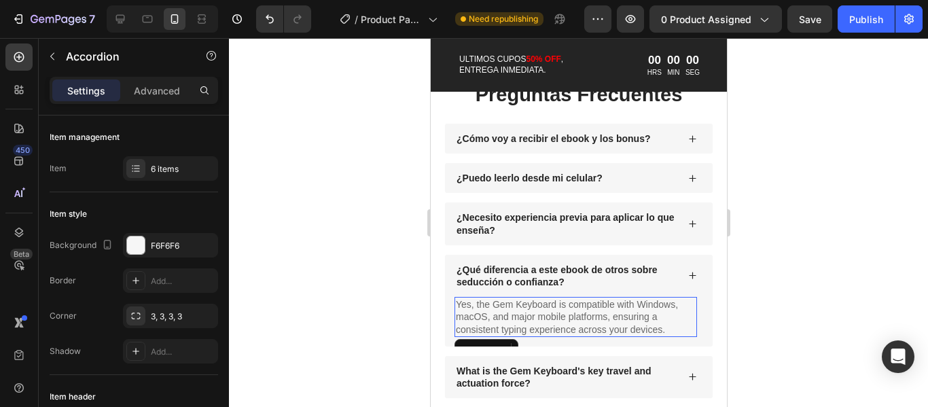
click at [512, 299] on p "Yes, the Gem Keyboard is compatible with Windows, macOS, and major mobile platf…" at bounding box center [575, 316] width 240 height 37
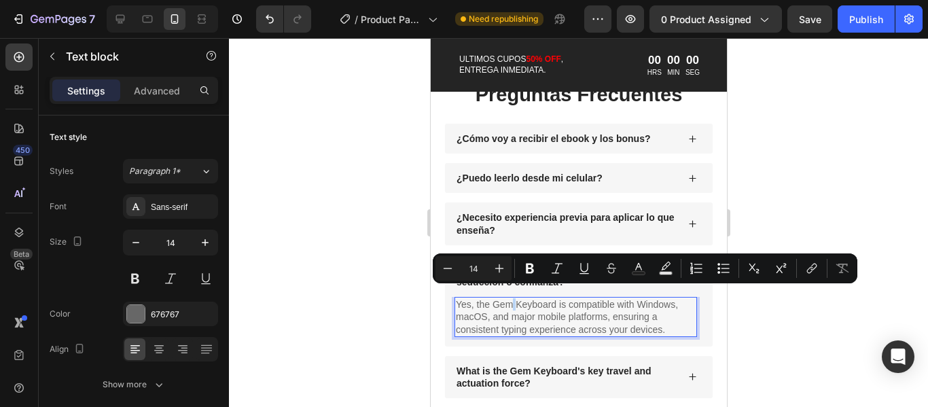
click at [512, 299] on p "Yes, the Gem Keyboard is compatible with Windows, macOS, and major mobile platf…" at bounding box center [575, 316] width 240 height 37
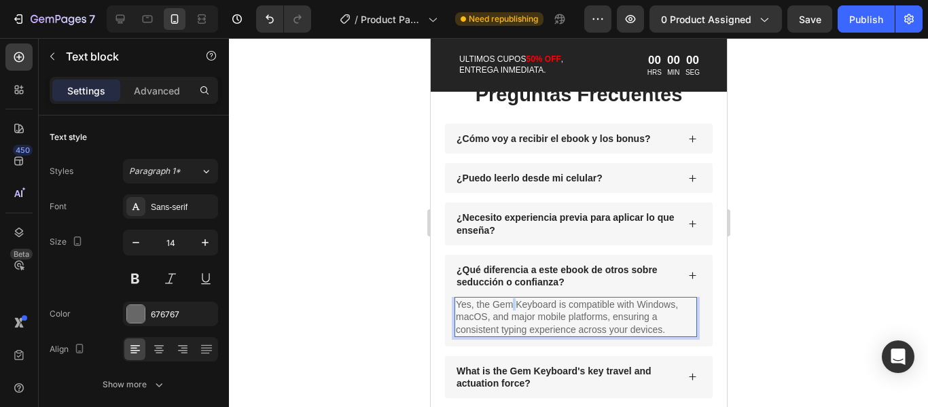
click at [512, 299] on p "Yes, the Gem Keyboard is compatible with Windows, macOS, and major mobile platf…" at bounding box center [575, 316] width 240 height 37
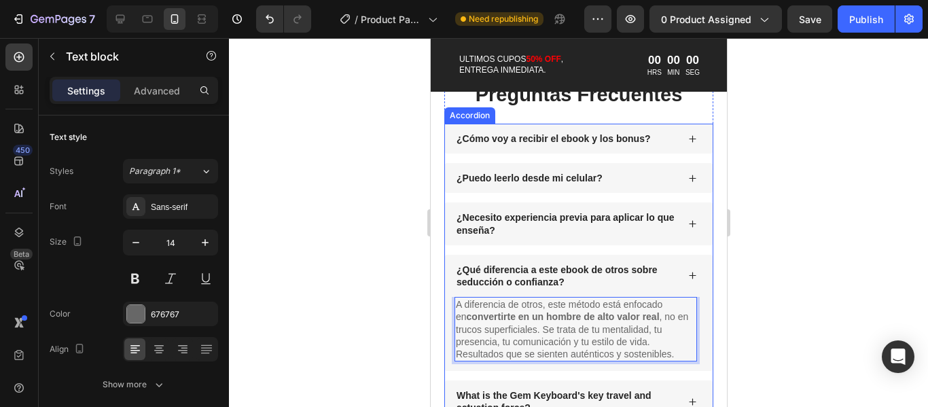
click at [688, 272] on icon at bounding box center [691, 275] width 7 height 7
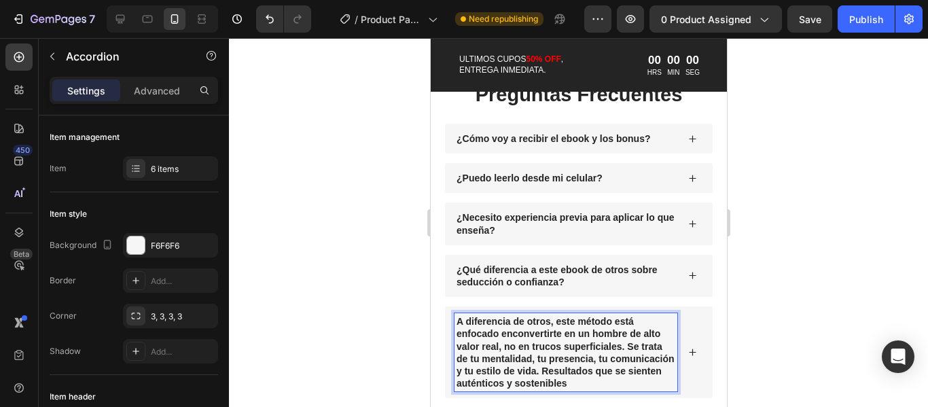
click at [551, 328] on strong "convertirte en un hombre de alto valor real" at bounding box center [558, 339] width 204 height 23
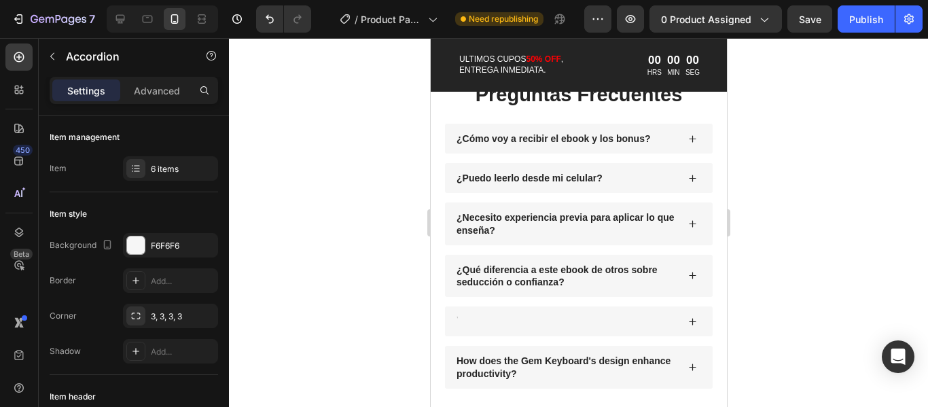
scroll to position [2951, 0]
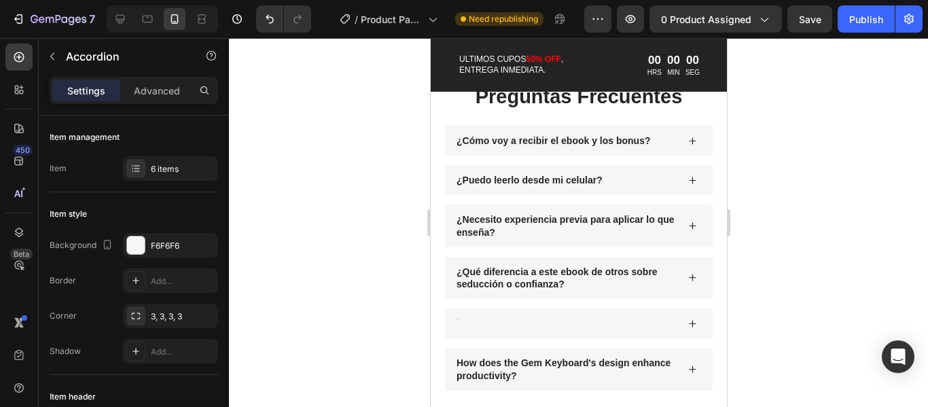
click at [479, 315] on div at bounding box center [565, 323] width 223 height 16
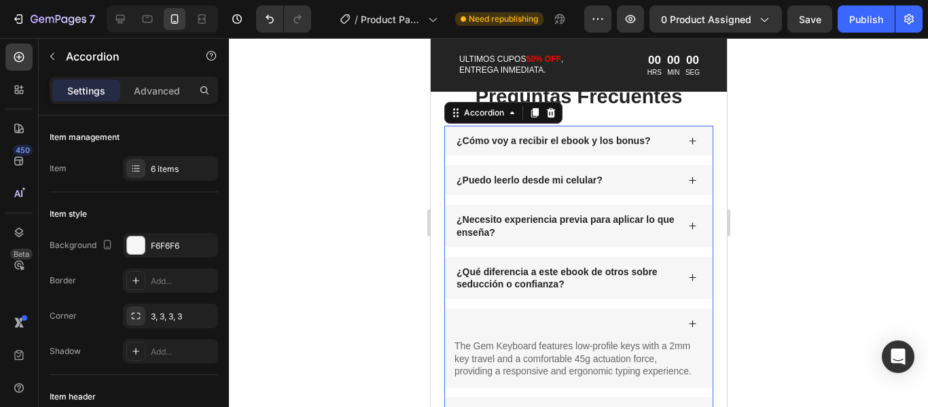
click at [536, 315] on div at bounding box center [565, 323] width 223 height 16
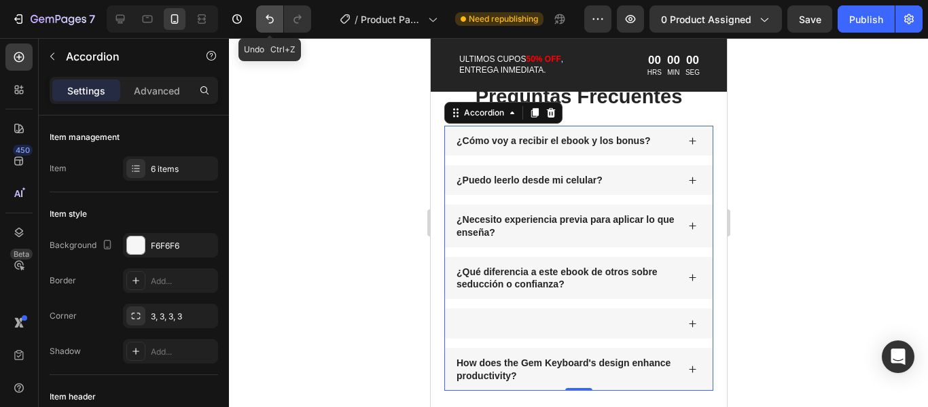
click at [274, 14] on icon "Undo/Redo" at bounding box center [270, 19] width 14 height 14
drag, startPoint x: 279, startPoint y: 16, endPoint x: 95, endPoint y: 268, distance: 312.5
click at [279, 16] on button "Undo/Redo" at bounding box center [269, 18] width 27 height 27
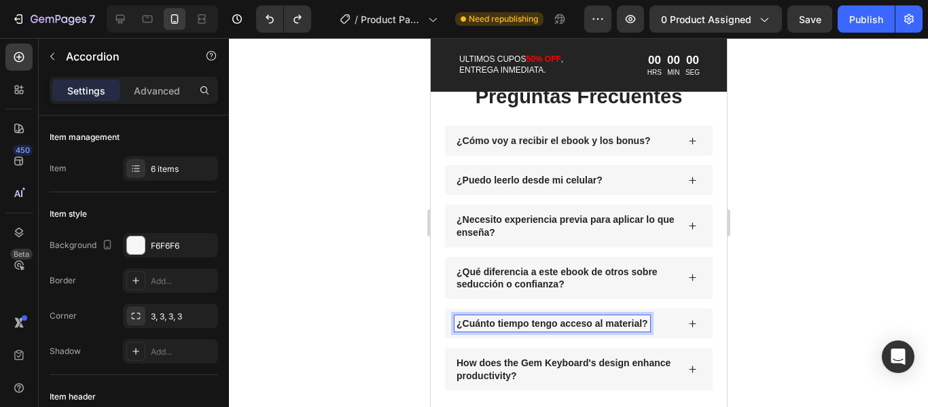
click at [687, 319] on icon at bounding box center [691, 323] width 9 height 9
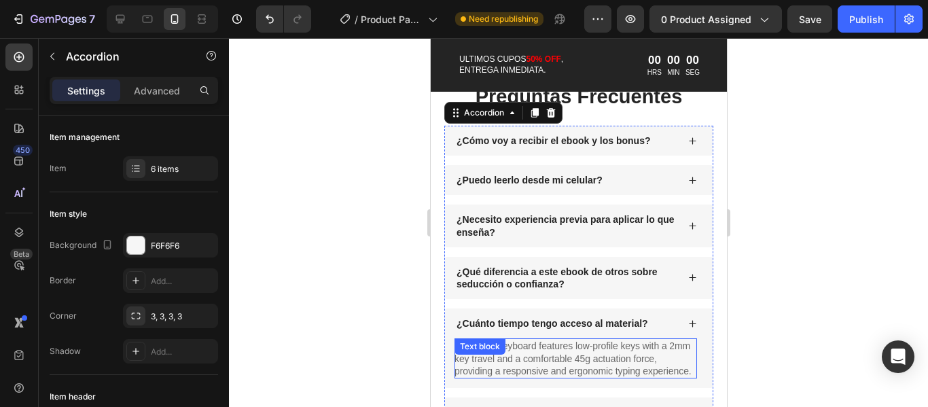
click at [537, 346] on p "The Gem Keyboard features low-profile keys with a 2mm key travel and a comforta…" at bounding box center [575, 358] width 242 height 37
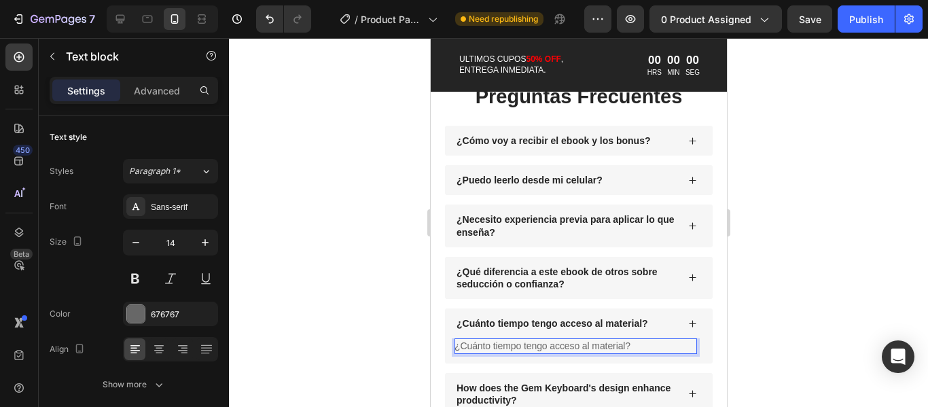
click at [579, 340] on p "¿Cuánto tiempo tengo acceso al material?" at bounding box center [575, 346] width 242 height 12
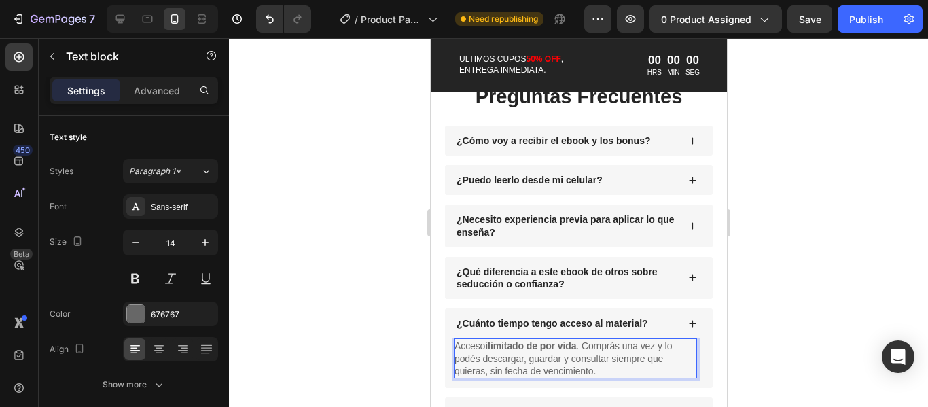
click at [783, 338] on div at bounding box center [578, 222] width 699 height 369
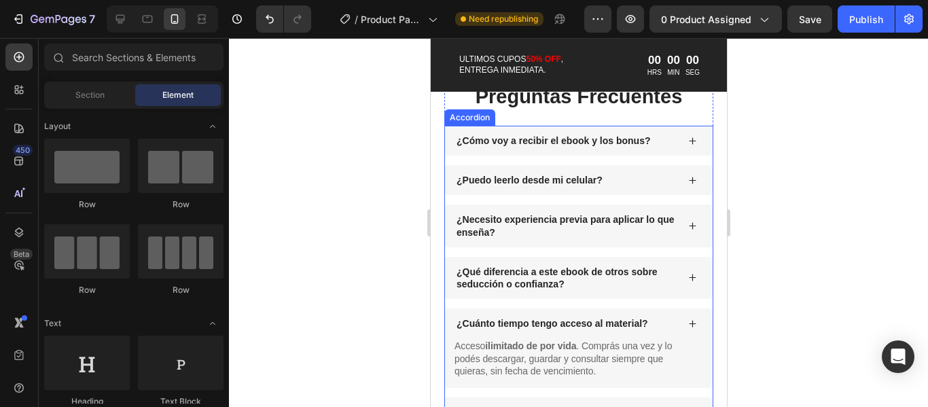
click at [687, 319] on icon at bounding box center [691, 323] width 9 height 9
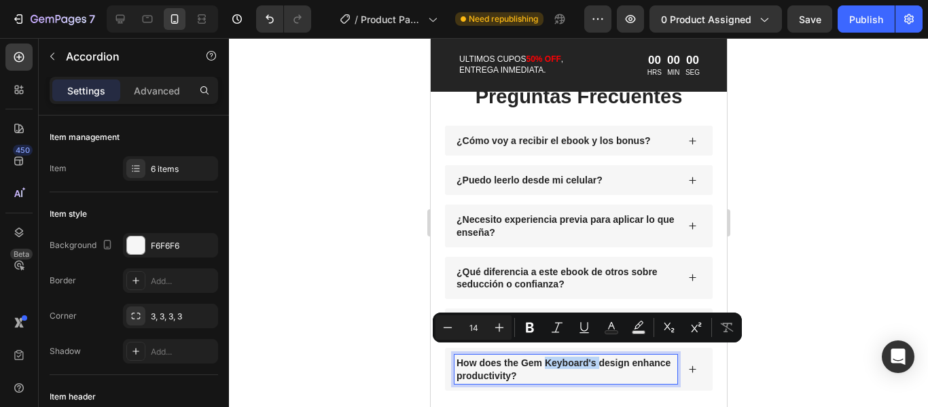
click at [563, 357] on p "How does the Gem Keyboard's design enhance productivity?" at bounding box center [565, 369] width 219 height 24
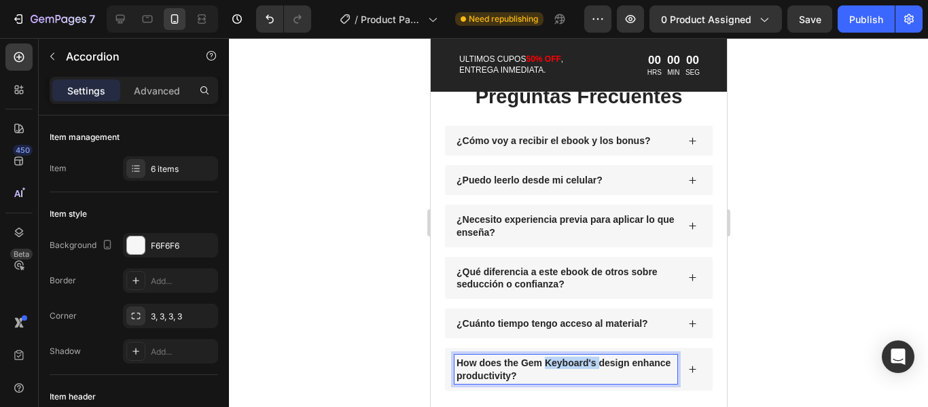
click at [563, 357] on p "How does the Gem Keyboard's design enhance productivity?" at bounding box center [565, 369] width 219 height 24
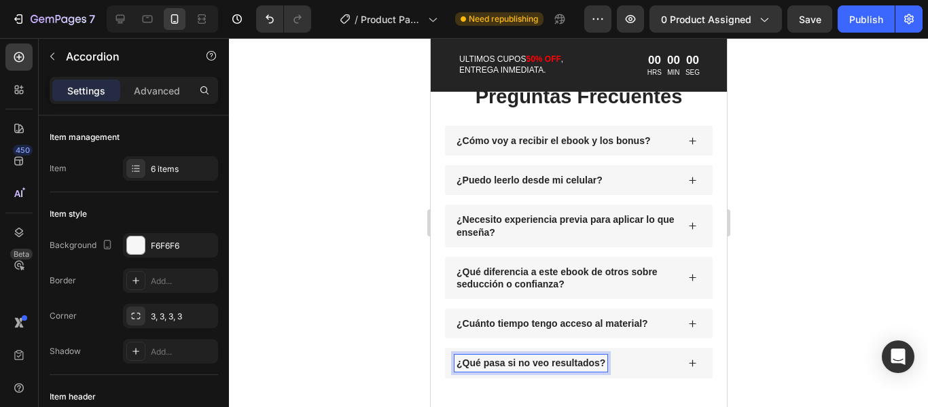
click at [687, 359] on icon at bounding box center [691, 363] width 9 height 9
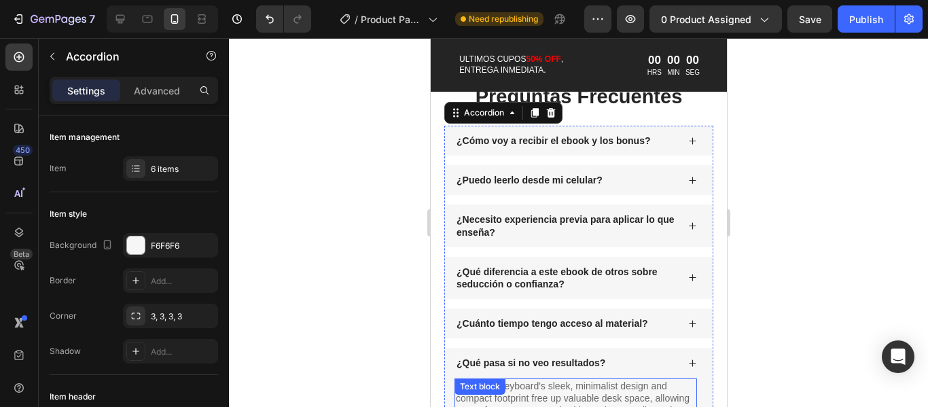
click at [574, 380] on p "The Gem Keyboard's sleek, minimalist design and compact footprint free up valua…" at bounding box center [575, 398] width 240 height 37
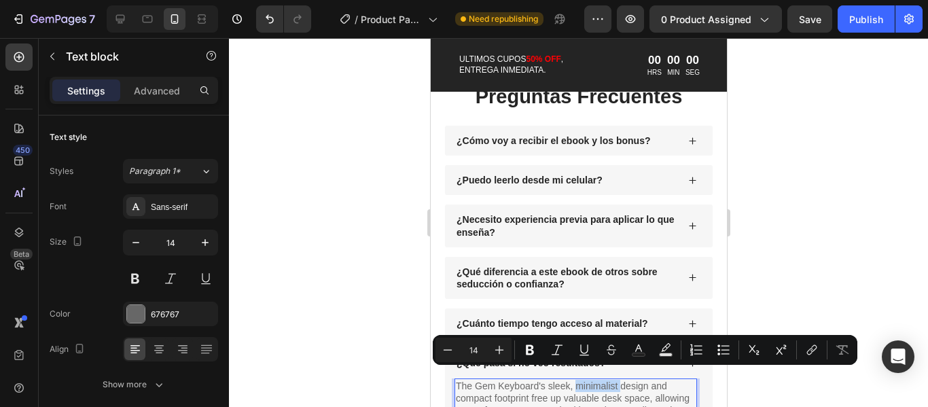
click at [595, 380] on p "The Gem Keyboard's sleek, minimalist design and compact footprint free up valua…" at bounding box center [575, 398] width 240 height 37
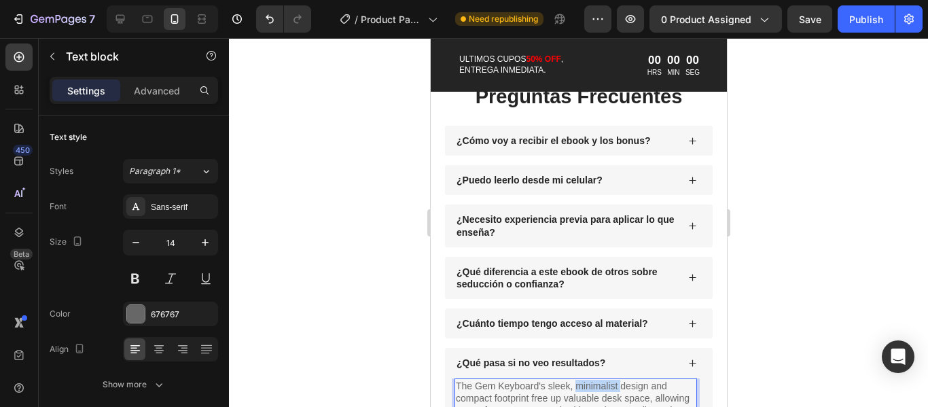
click at [595, 380] on p "The Gem Keyboard's sleek, minimalist design and compact footprint free up valua…" at bounding box center [575, 398] width 240 height 37
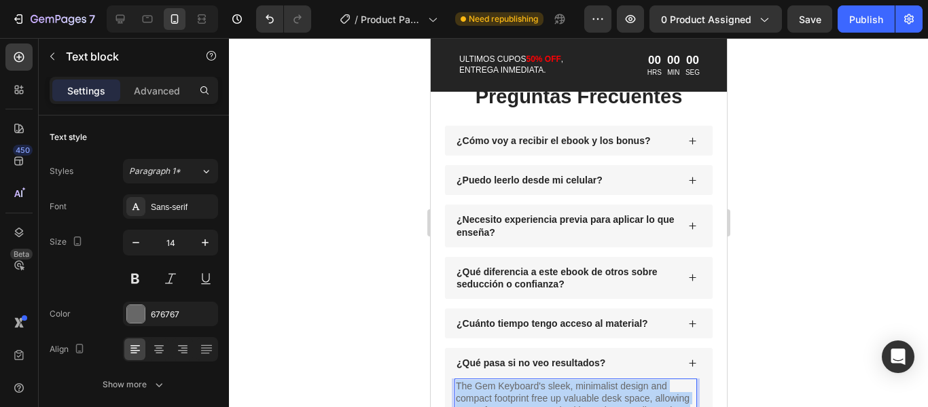
click at [595, 380] on p "The Gem Keyboard's sleek, minimalist design and compact footprint free up valua…" at bounding box center [575, 398] width 240 height 37
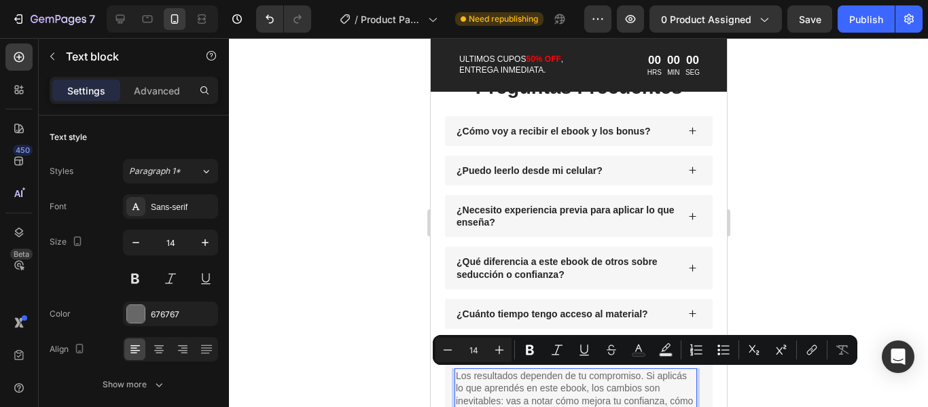
scroll to position [2988, 0]
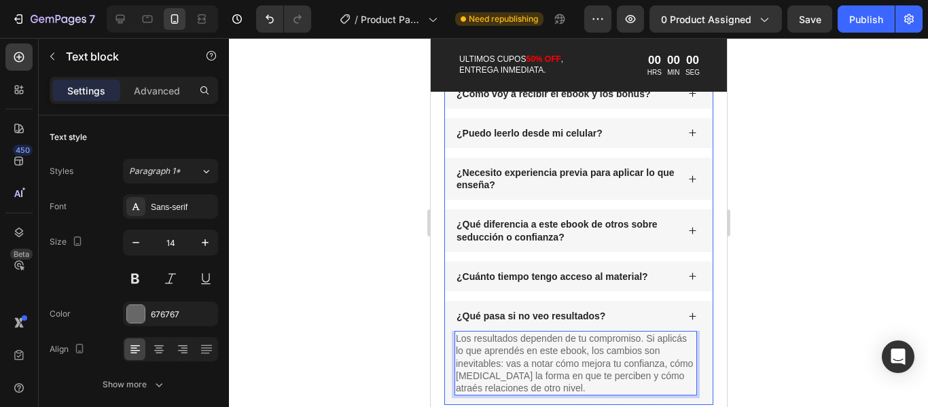
click at [688, 316] on icon at bounding box center [691, 315] width 7 height 7
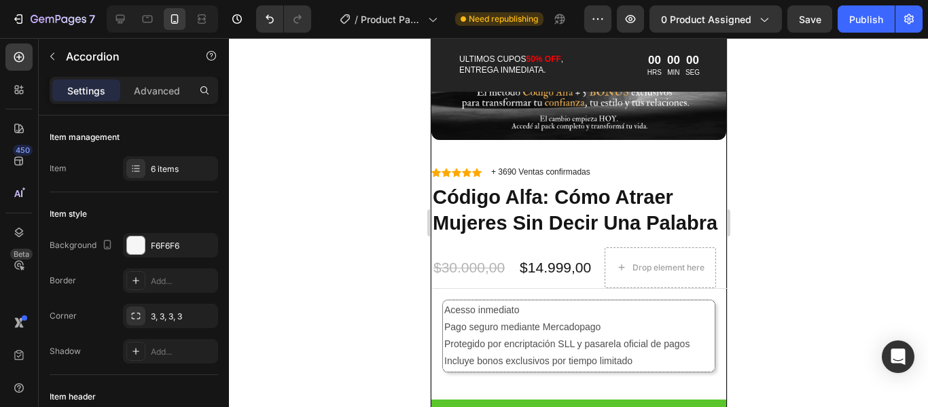
scroll to position [1901, 0]
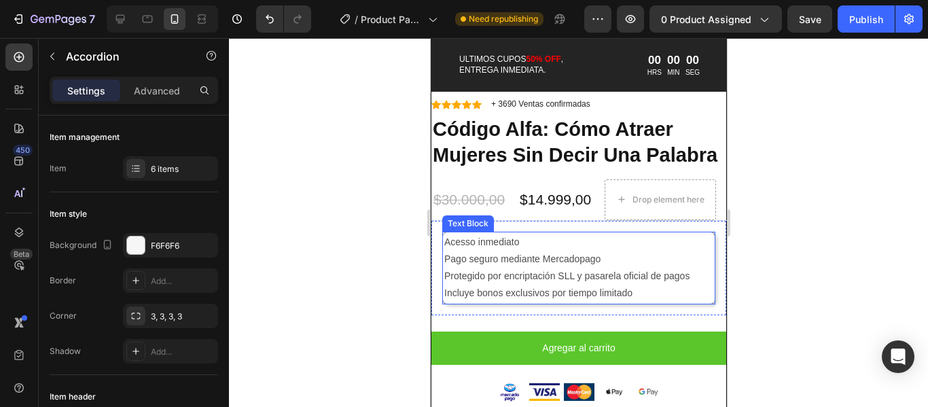
click at [446, 268] on p "Pago seguro mediante Mercadopago" at bounding box center [577, 259] width 269 height 17
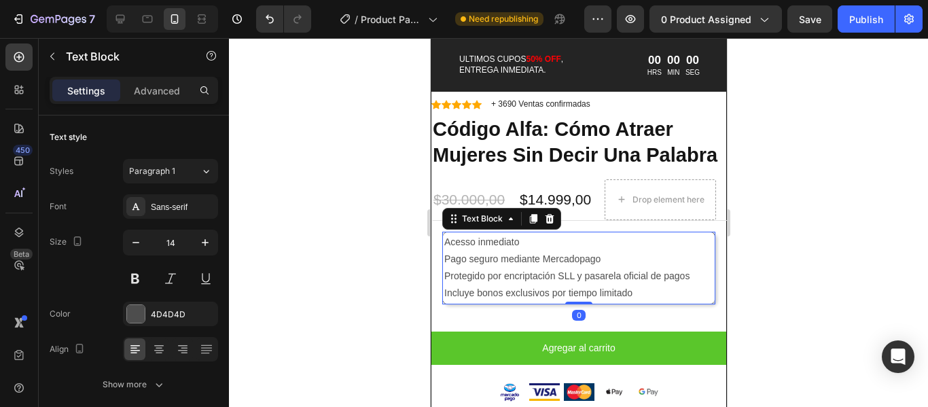
click at [443, 268] on p "Pago seguro mediante Mercadopago" at bounding box center [577, 259] width 269 height 17
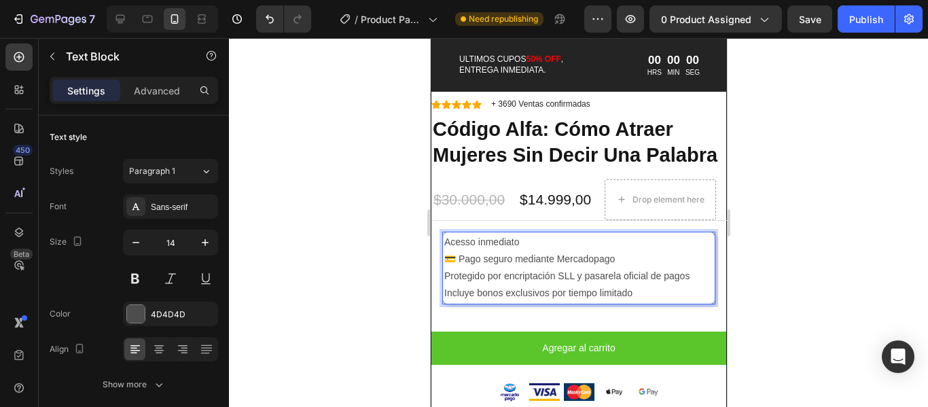
click at [446, 251] on p "Acesso inmediato" at bounding box center [577, 242] width 269 height 17
click at [445, 285] on p "Protegido por encriptación SLL y pasarela oficial de pagos" at bounding box center [577, 276] width 269 height 17
click at [443, 302] on p "Incluye bonos exclusivos por tiempo limitado" at bounding box center [577, 293] width 269 height 17
click at [765, 278] on div at bounding box center [578, 222] width 699 height 369
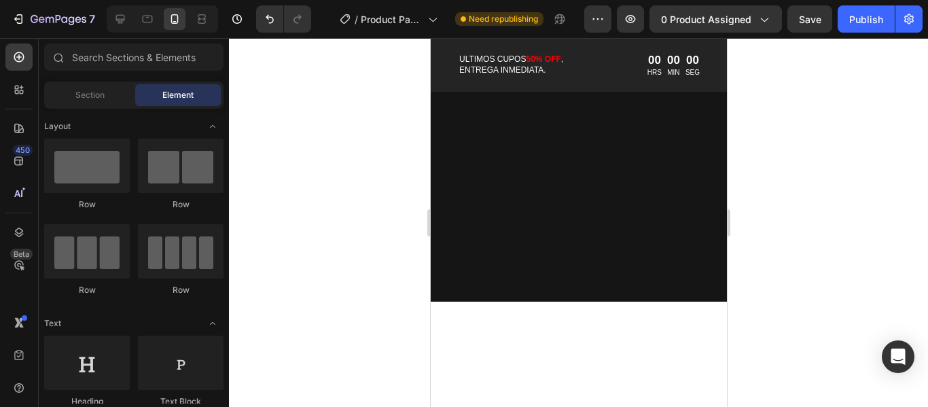
scroll to position [1154, 0]
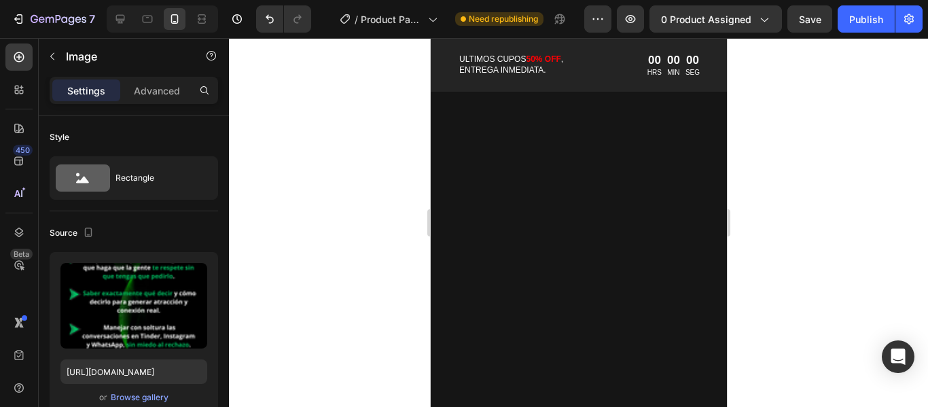
scroll to position [1019, 0]
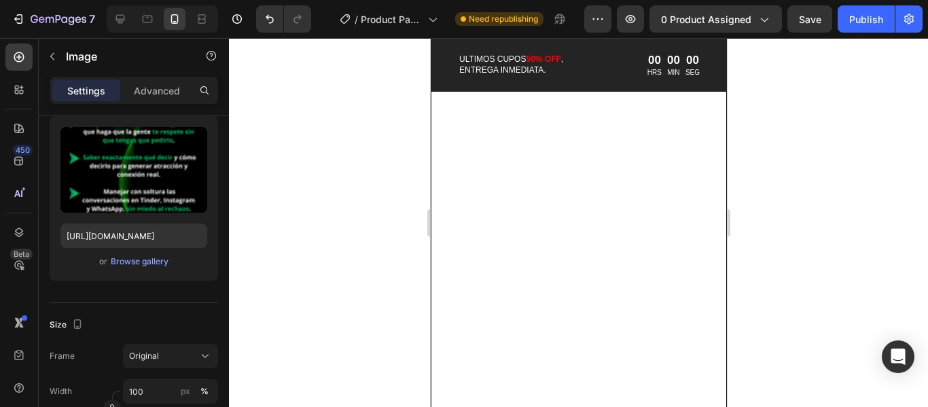
scroll to position [1728, 0]
click at [899, 214] on div at bounding box center [578, 222] width 699 height 369
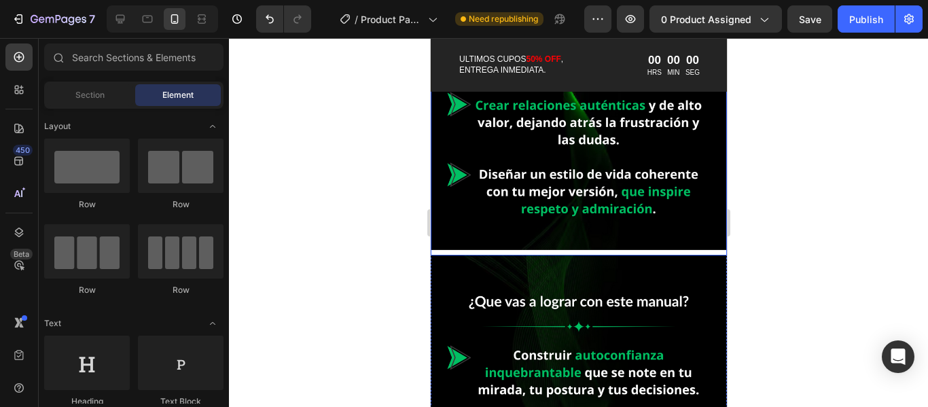
scroll to position [778, 0]
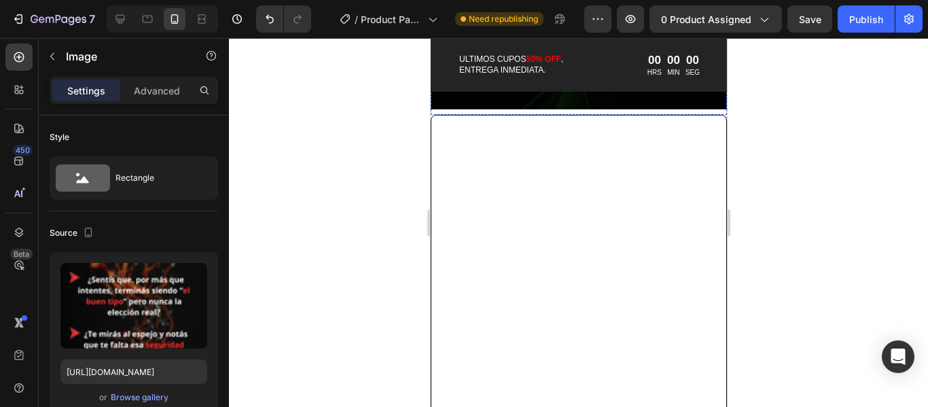
scroll to position [1457, 0]
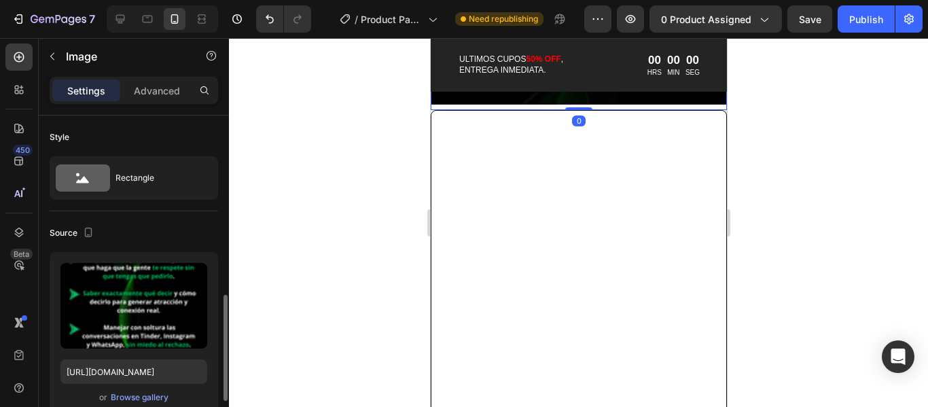
scroll to position [136, 0]
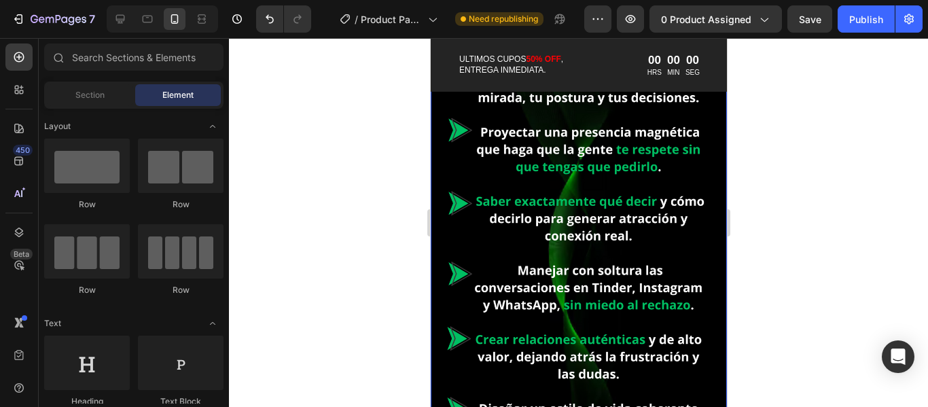
scroll to position [1049, 0]
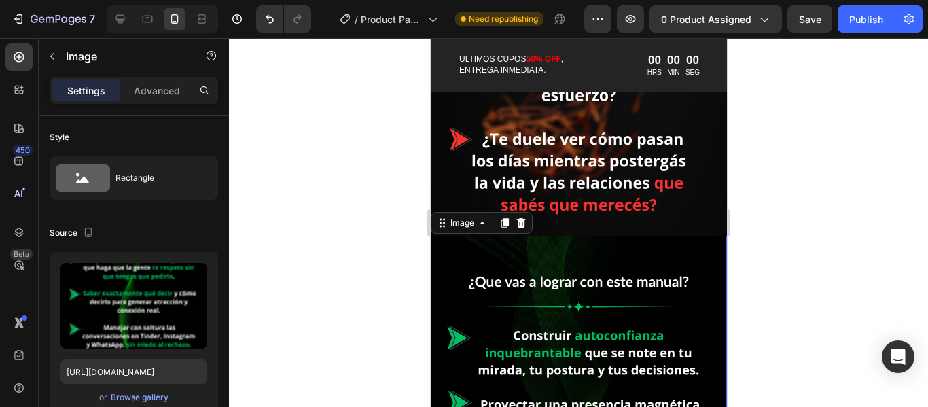
scroll to position [913, 0]
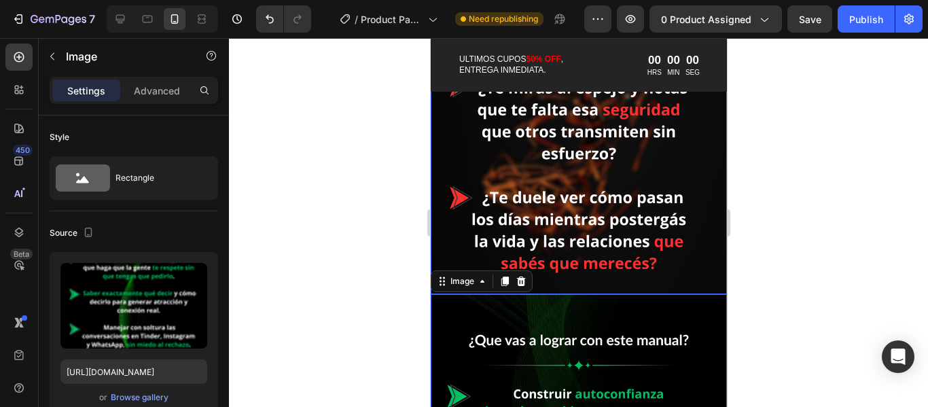
click at [607, 154] on img at bounding box center [578, 31] width 296 height 526
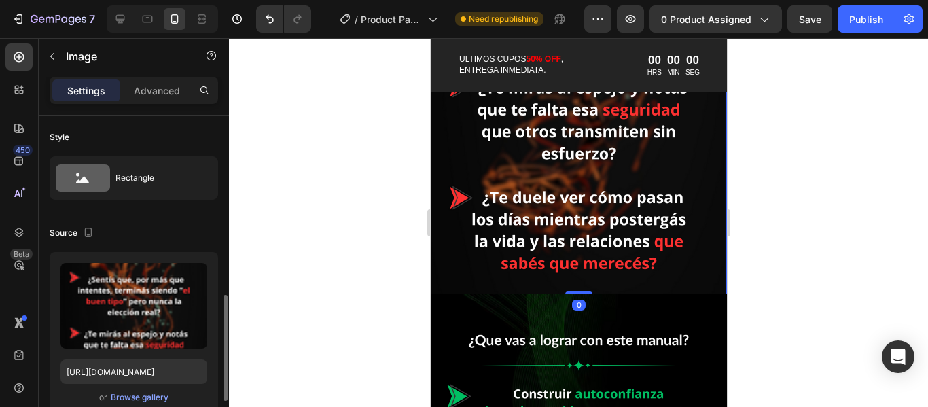
scroll to position [136, 0]
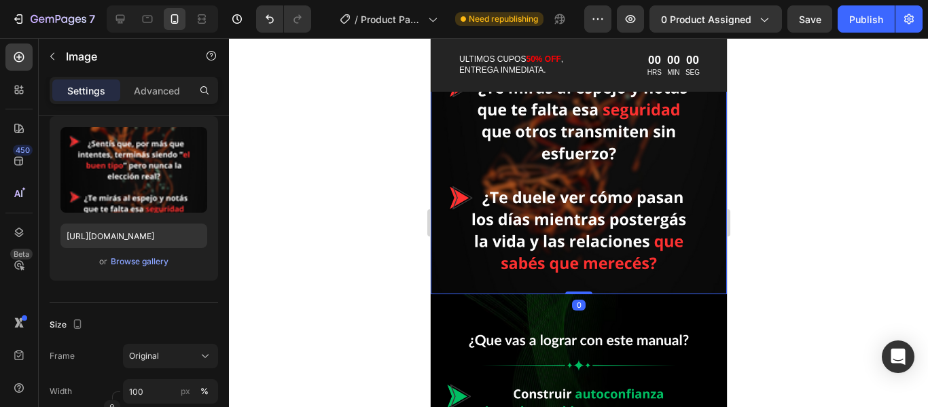
click at [558, 185] on img at bounding box center [578, 31] width 296 height 526
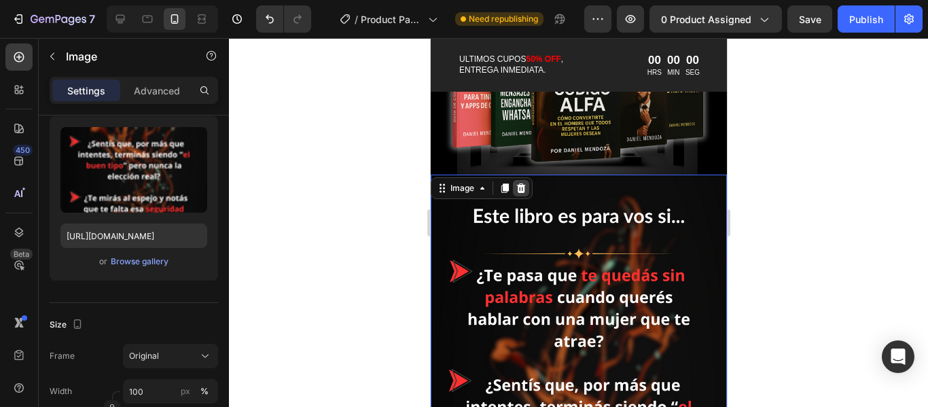
scroll to position [506, 0]
click at [499, 183] on icon at bounding box center [503, 188] width 11 height 11
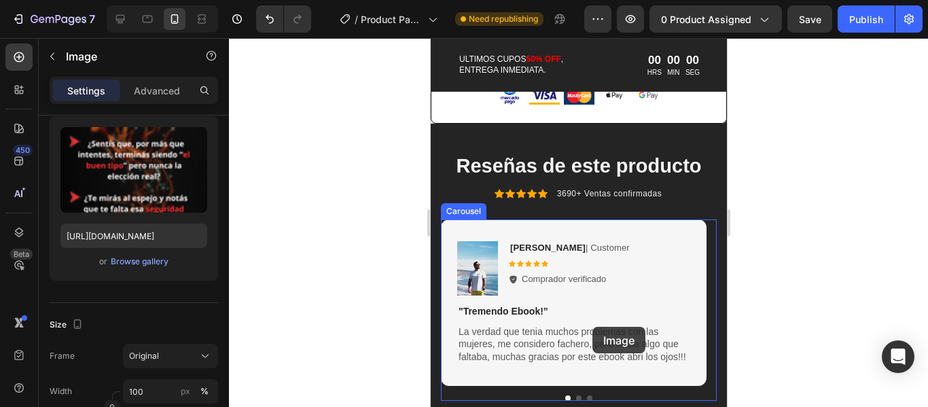
scroll to position [2646, 0]
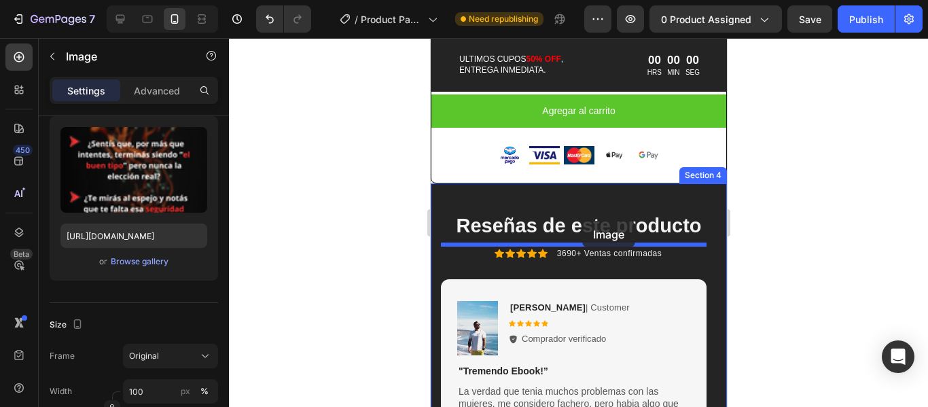
drag, startPoint x: 587, startPoint y: 198, endPoint x: 581, endPoint y: 221, distance: 23.1
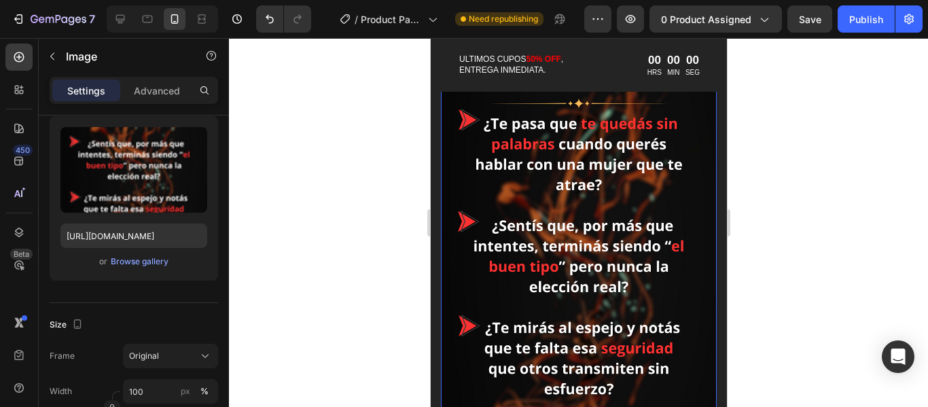
scroll to position [2850, 0]
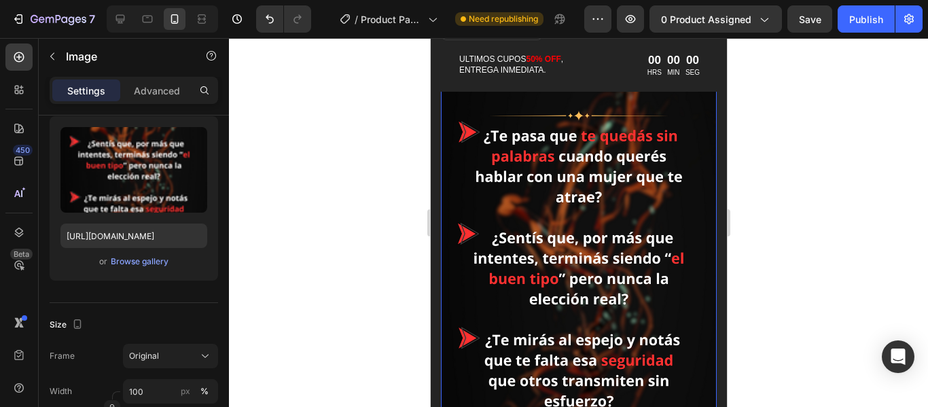
click at [602, 286] on img at bounding box center [578, 287] width 276 height 490
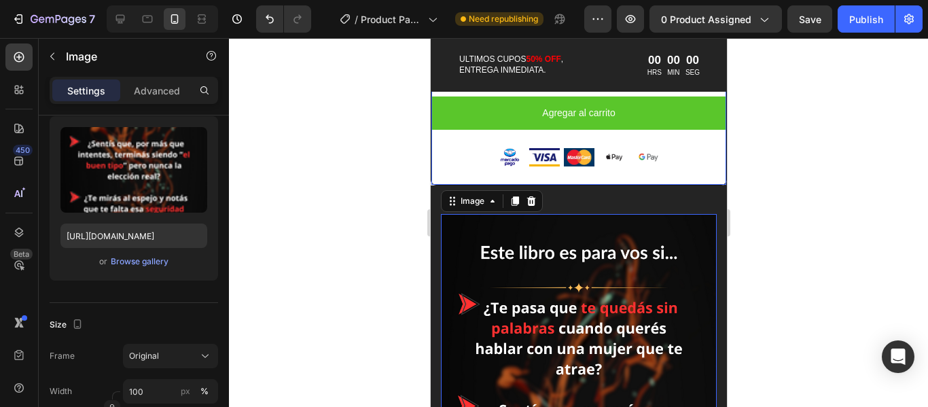
scroll to position [2646, 0]
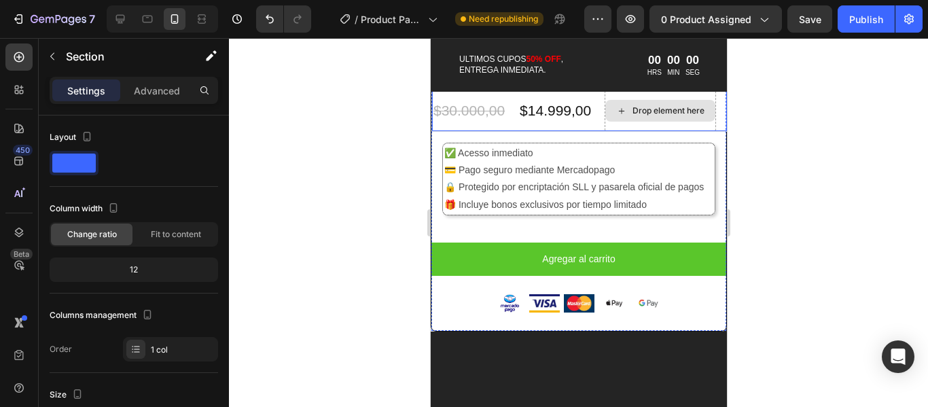
scroll to position [2119, 0]
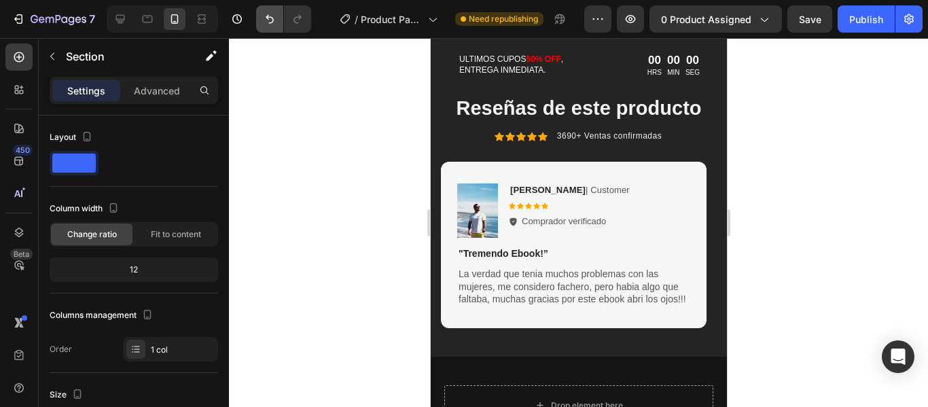
click at [263, 19] on icon "Undo/Redo" at bounding box center [270, 19] width 14 height 14
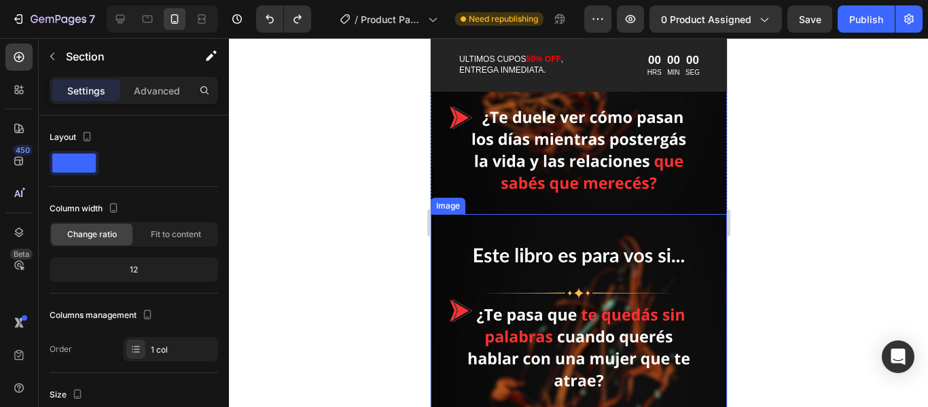
scroll to position [970, 0]
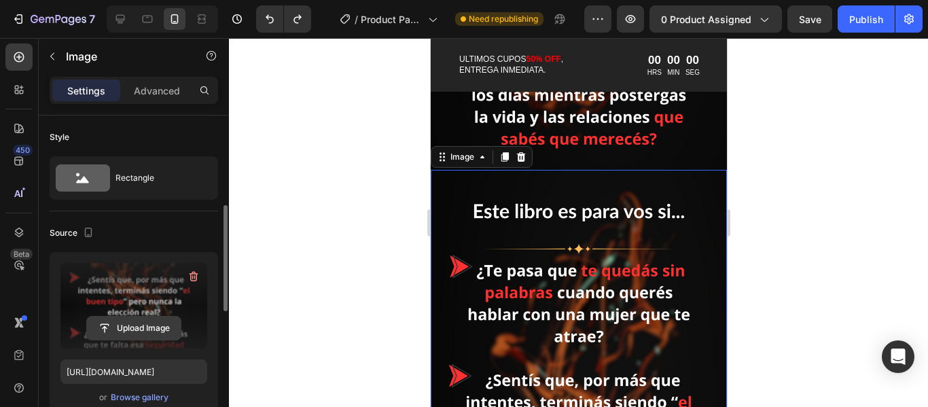
scroll to position [68, 0]
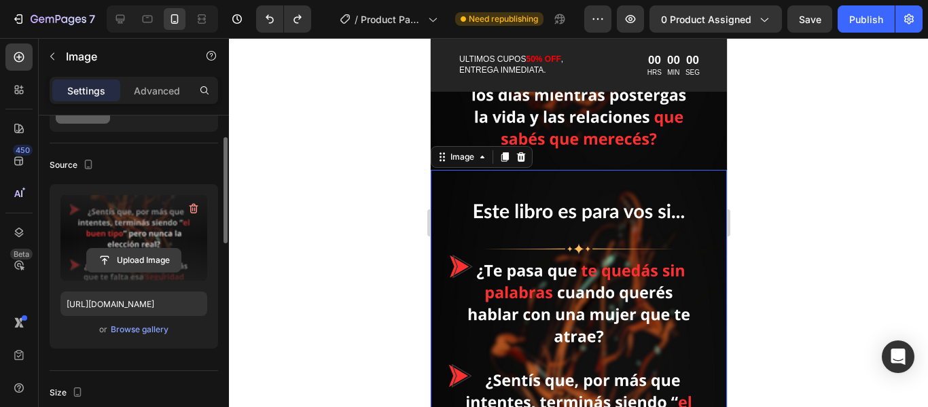
click at [158, 266] on input "file" at bounding box center [134, 260] width 94 height 23
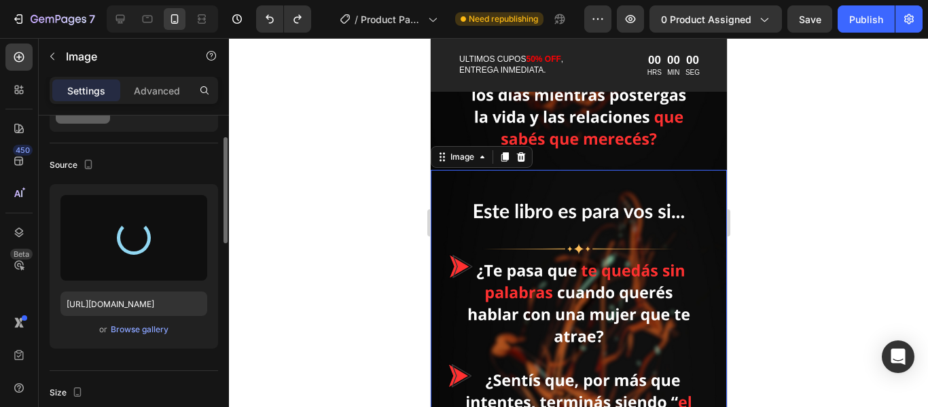
type input "https://cdn.shopify.com/s/files/1/0951/9995/3203/files/gempages_580844561299932…"
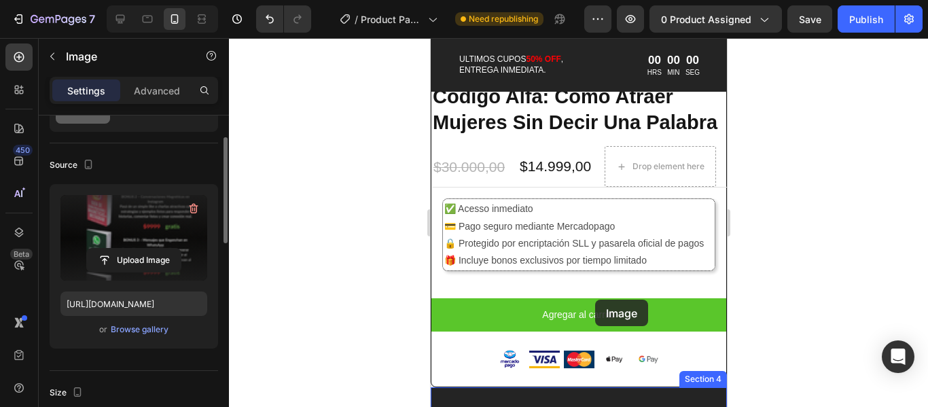
scroll to position [2599, 0]
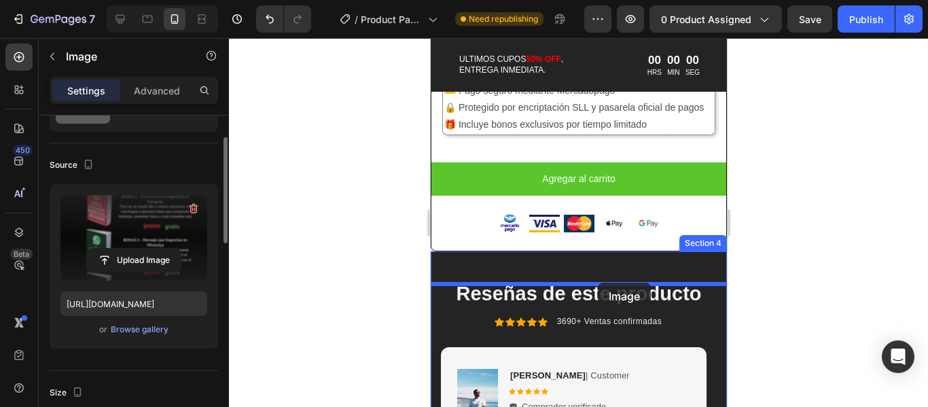
drag, startPoint x: 638, startPoint y: 223, endPoint x: 597, endPoint y: 282, distance: 72.3
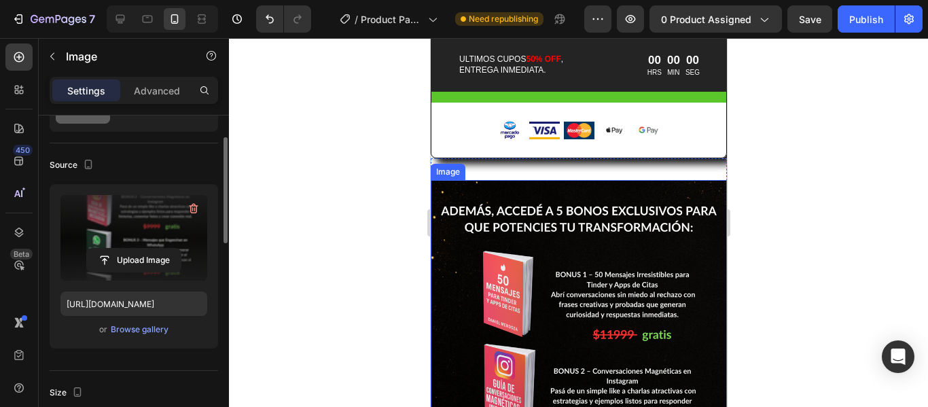
scroll to position [2669, 0]
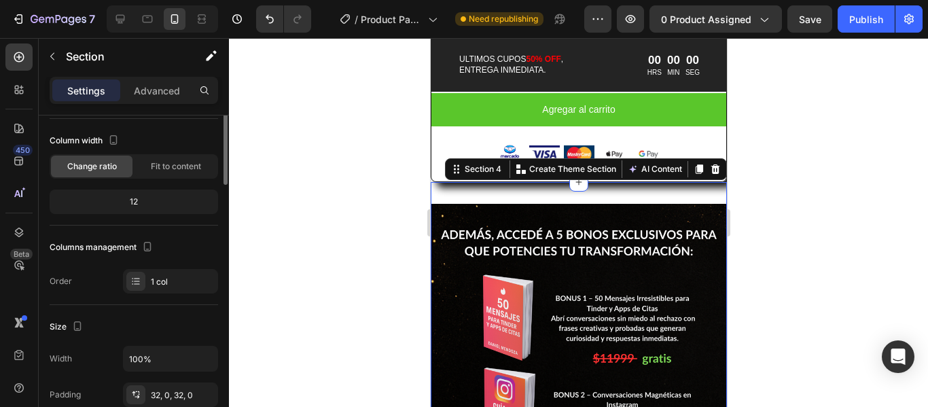
scroll to position [0, 0]
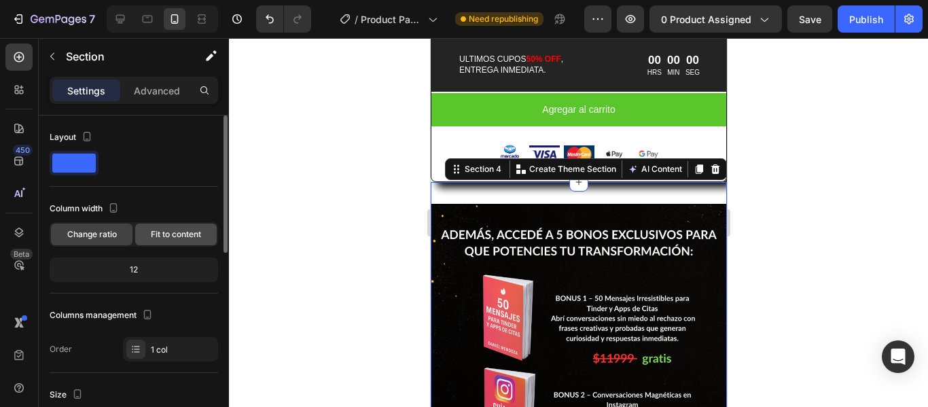
click at [198, 236] on span "Fit to content" at bounding box center [176, 234] width 50 height 12
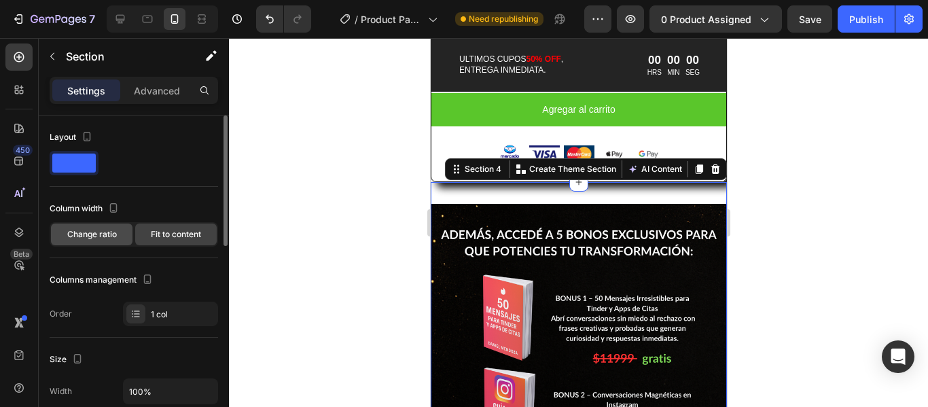
click at [111, 238] on span "Change ratio" at bounding box center [92, 234] width 50 height 12
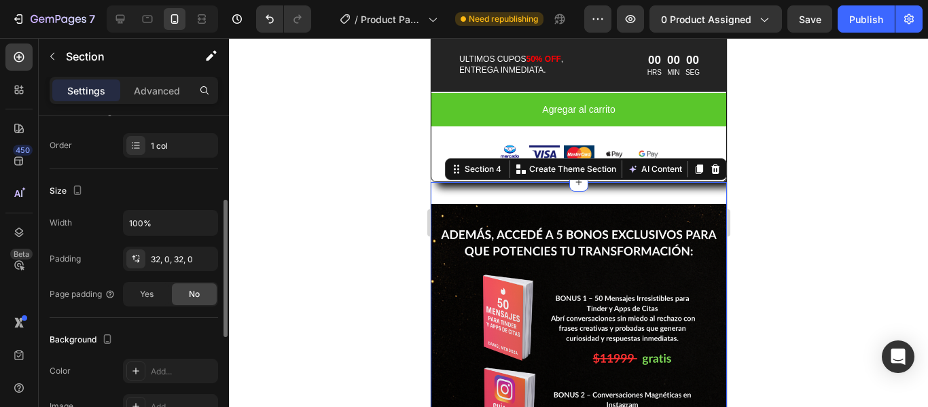
scroll to position [272, 0]
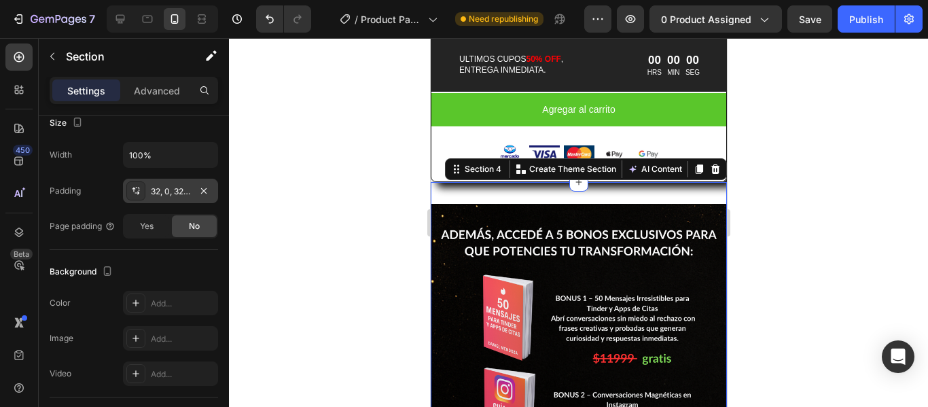
click at [186, 192] on div "32, 0, 32, 0" at bounding box center [170, 191] width 39 height 12
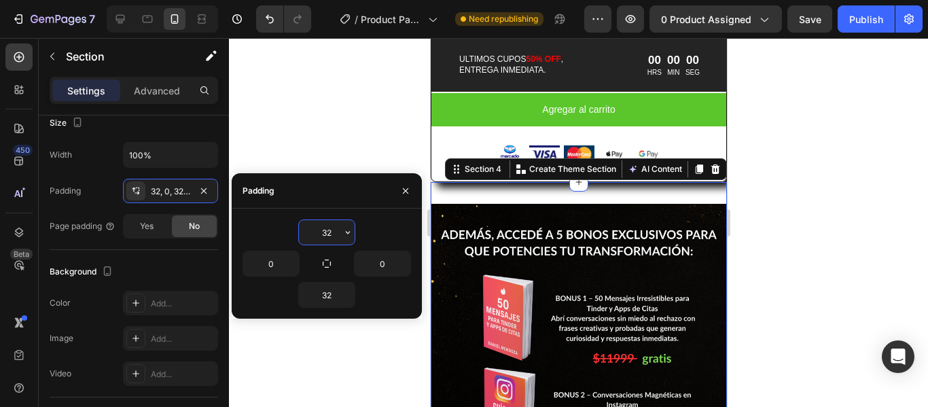
click at [323, 234] on input "32" at bounding box center [327, 232] width 56 height 24
click at [346, 233] on icon "button" at bounding box center [347, 232] width 11 height 11
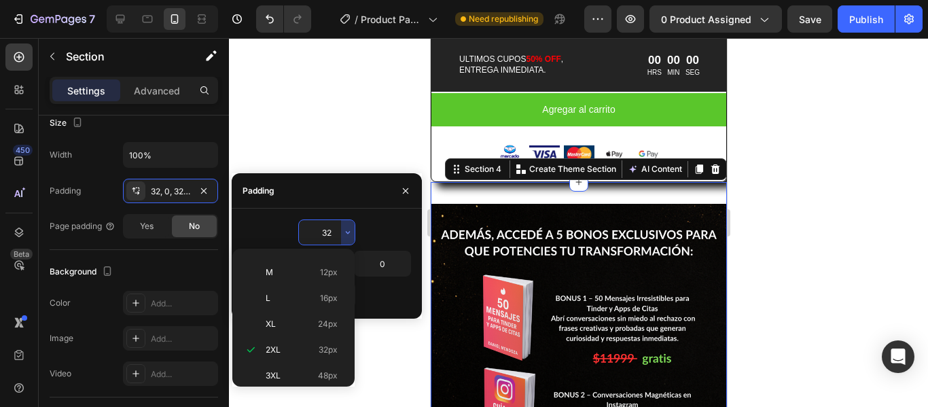
scroll to position [0, 0]
click at [314, 263] on p "Auto Auto" at bounding box center [302, 267] width 72 height 12
type input "Auto"
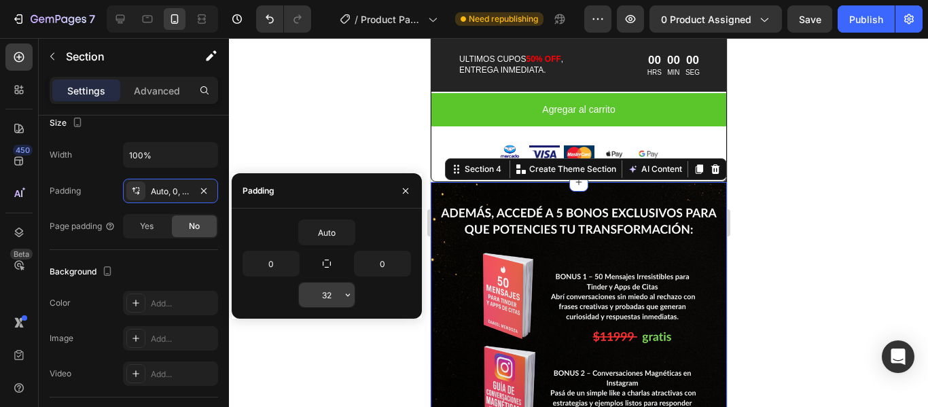
click at [339, 293] on input "32" at bounding box center [327, 294] width 56 height 24
click at [342, 295] on icon "button" at bounding box center [347, 294] width 11 height 11
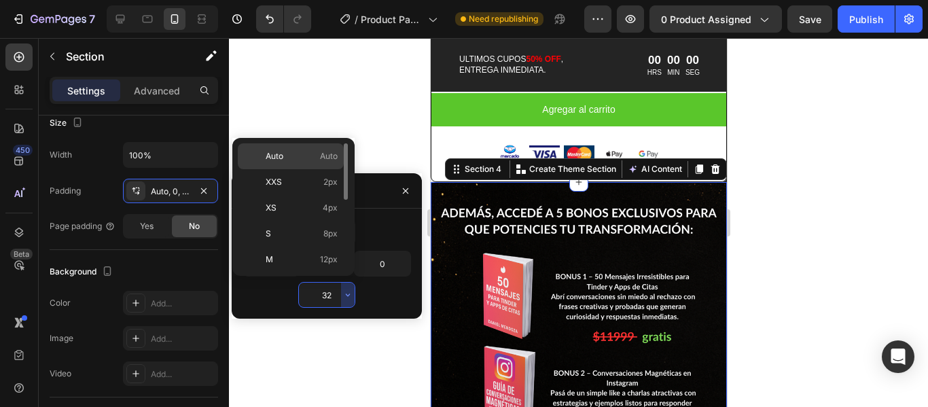
click at [320, 159] on span "Auto" at bounding box center [329, 156] width 18 height 12
type input "Auto"
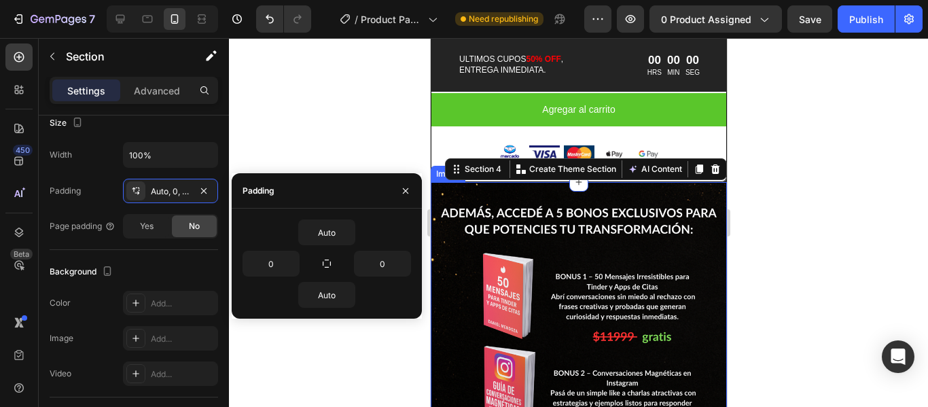
scroll to position [2803, 0]
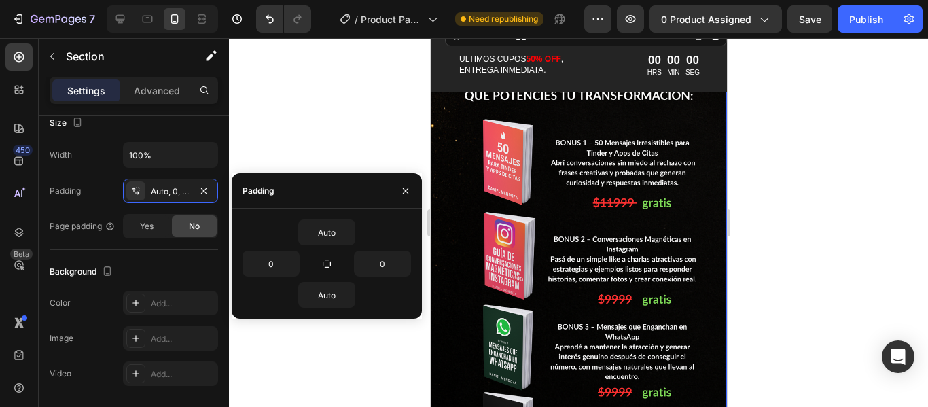
click at [843, 282] on div at bounding box center [578, 222] width 699 height 369
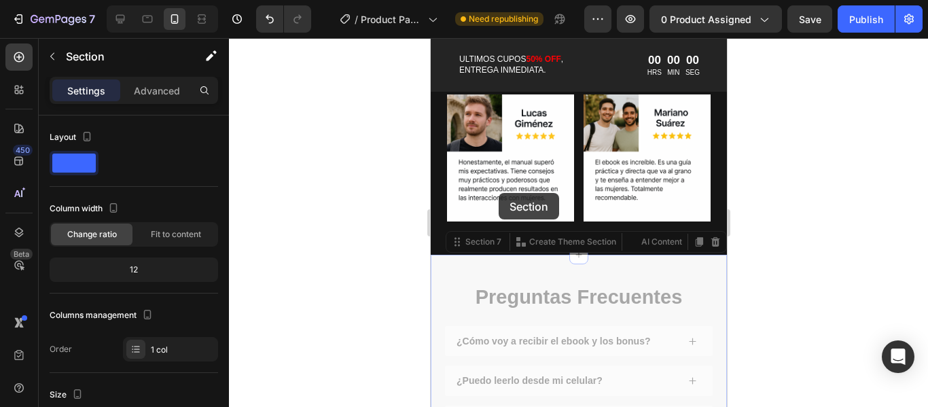
scroll to position [3690, 0]
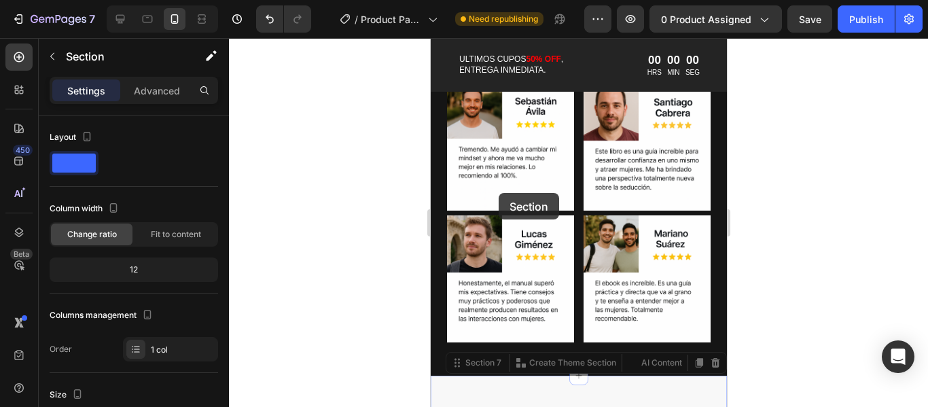
drag, startPoint x: 480, startPoint y: 236, endPoint x: 582, endPoint y: 211, distance: 104.9
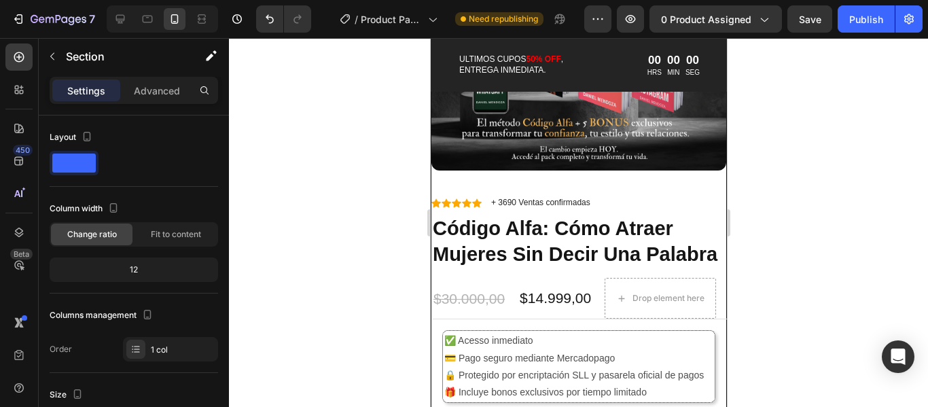
scroll to position [2400, 0]
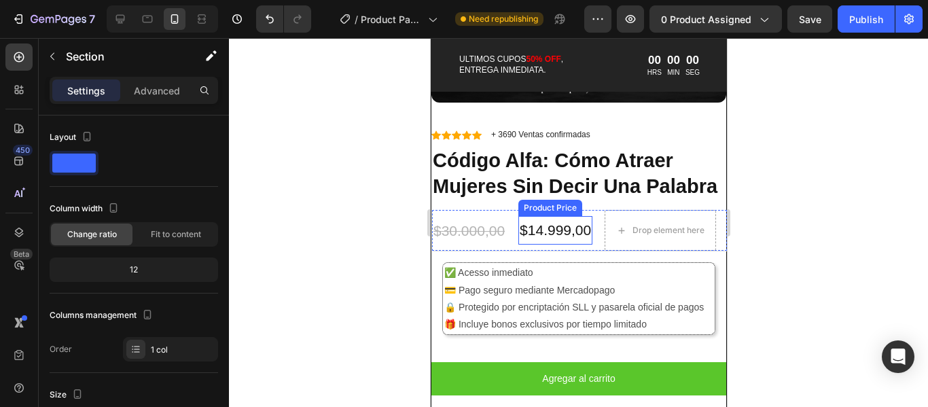
click at [538, 214] on div "Product Price" at bounding box center [549, 208] width 58 height 12
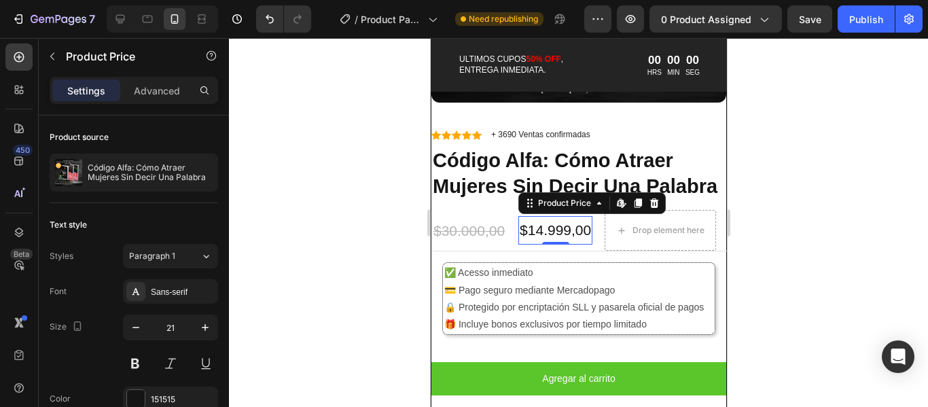
click at [873, 224] on div at bounding box center [578, 222] width 699 height 369
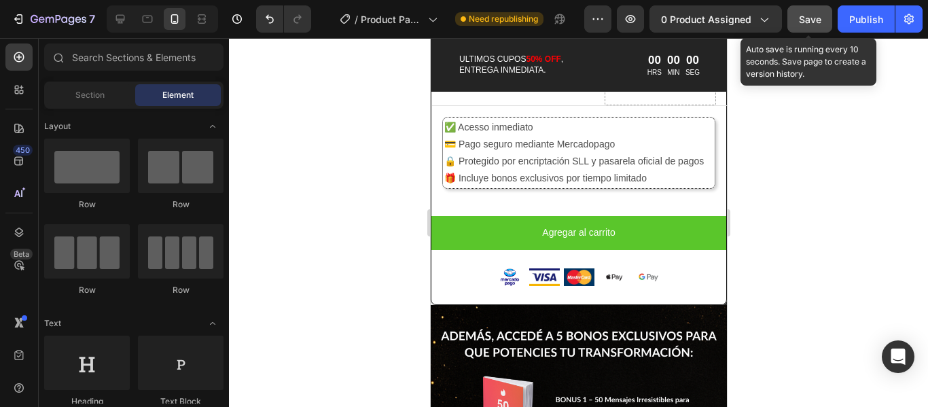
scroll to position [814, 0]
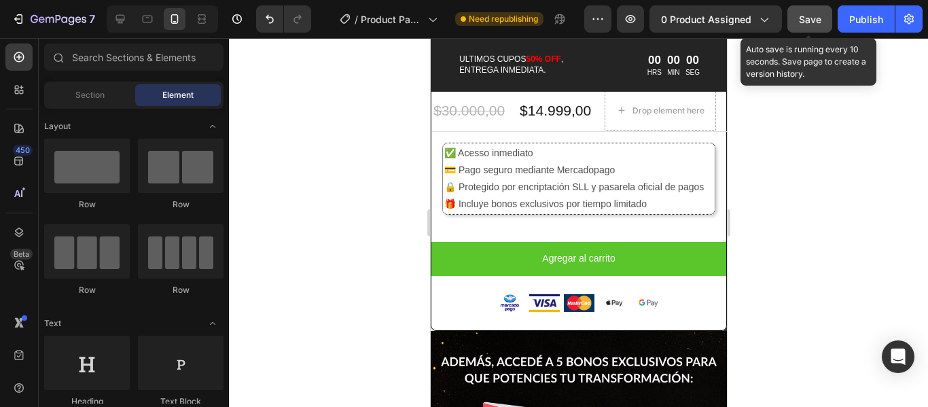
click at [818, 19] on span "Save" at bounding box center [810, 20] width 22 height 12
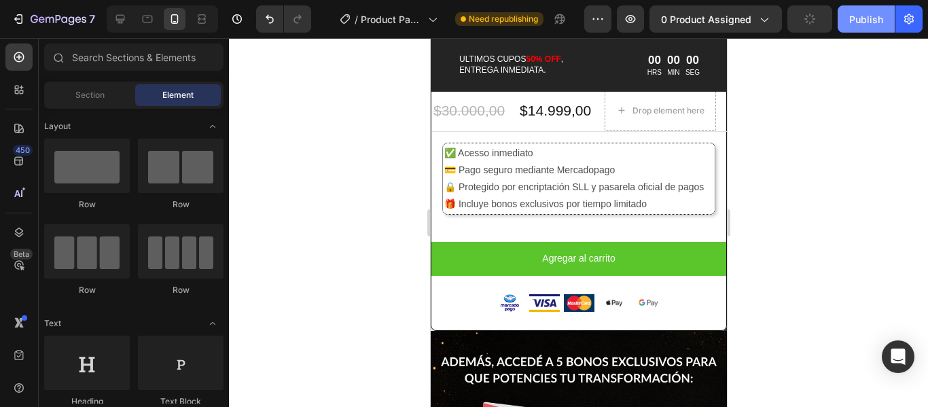
click at [874, 16] on div "Publish" at bounding box center [866, 19] width 34 height 14
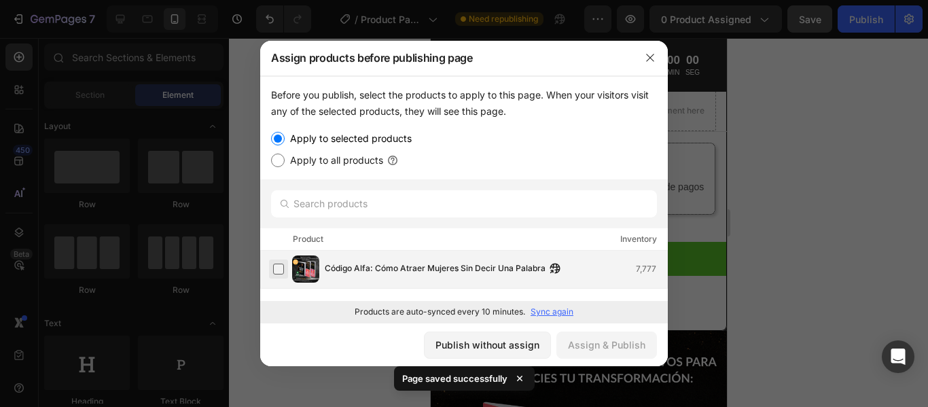
click at [282, 273] on label at bounding box center [278, 268] width 11 height 11
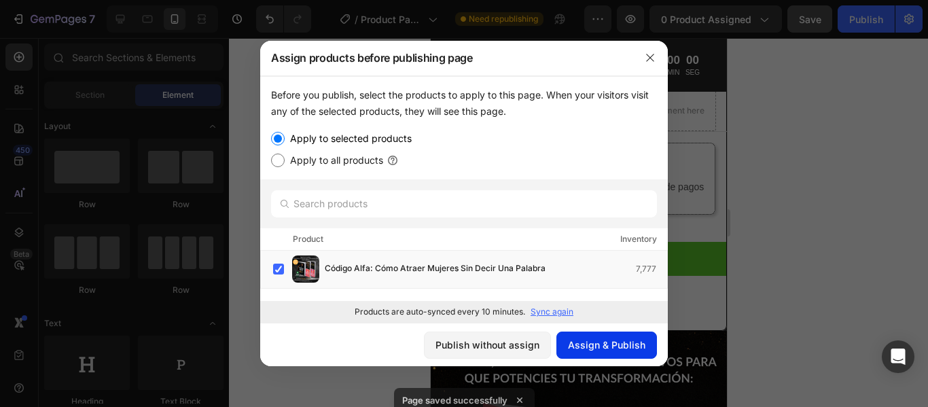
click at [635, 352] on button "Assign & Publish" at bounding box center [606, 344] width 101 height 27
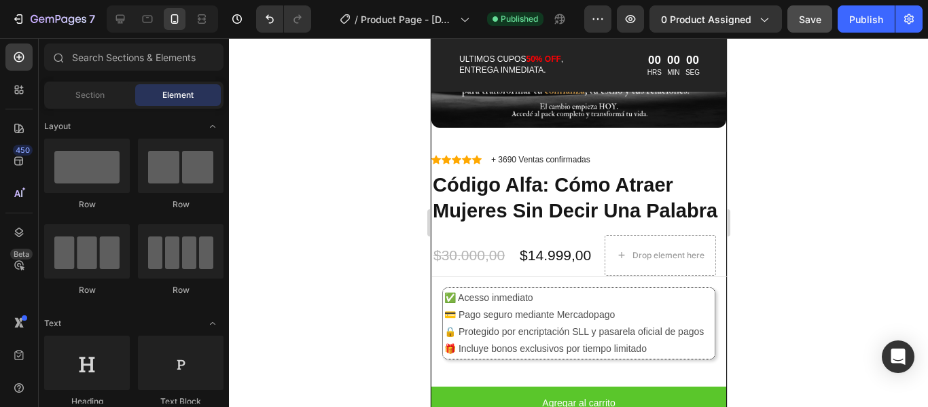
scroll to position [1427, 0]
